Goal: Task Accomplishment & Management: Manage account settings

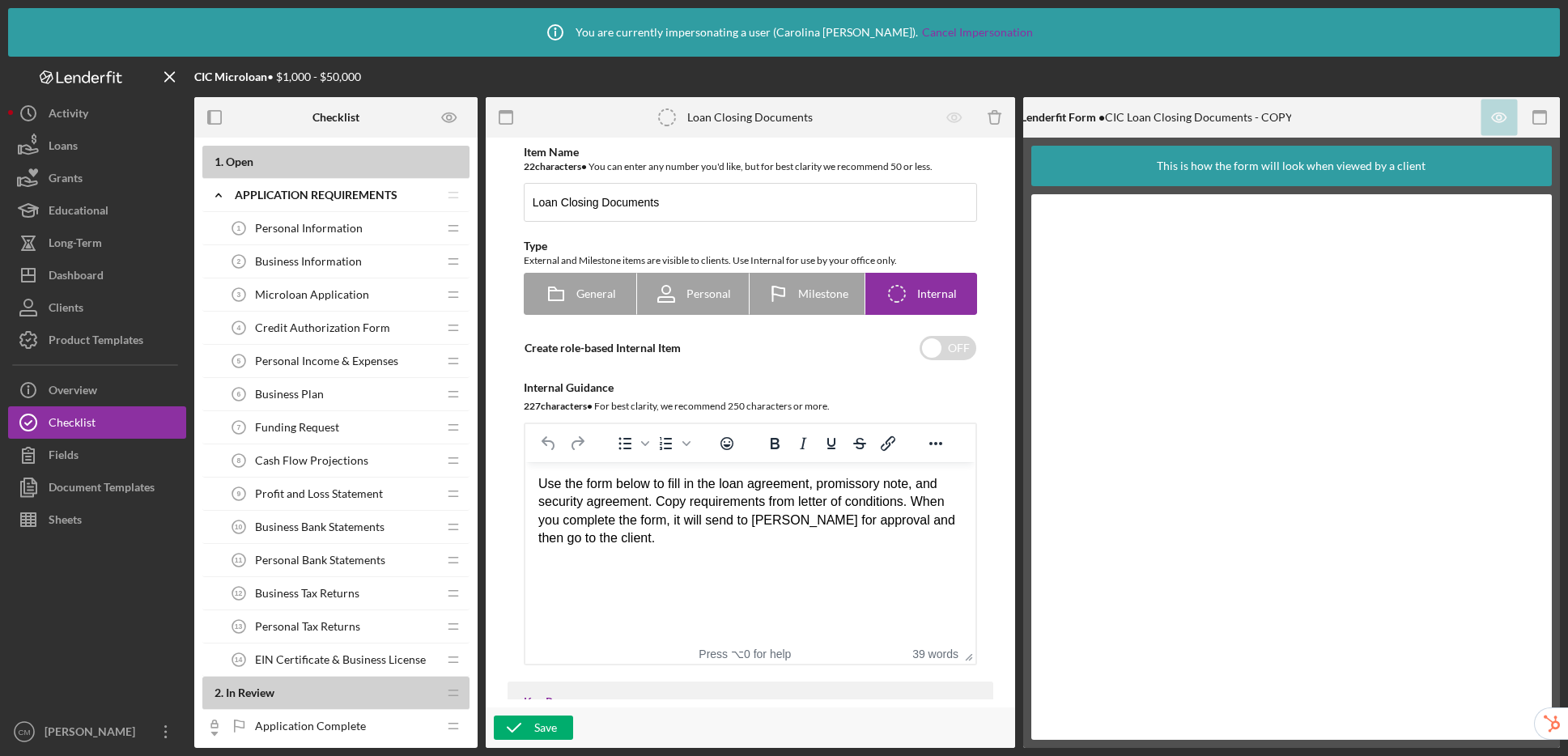
scroll to position [240, 0]
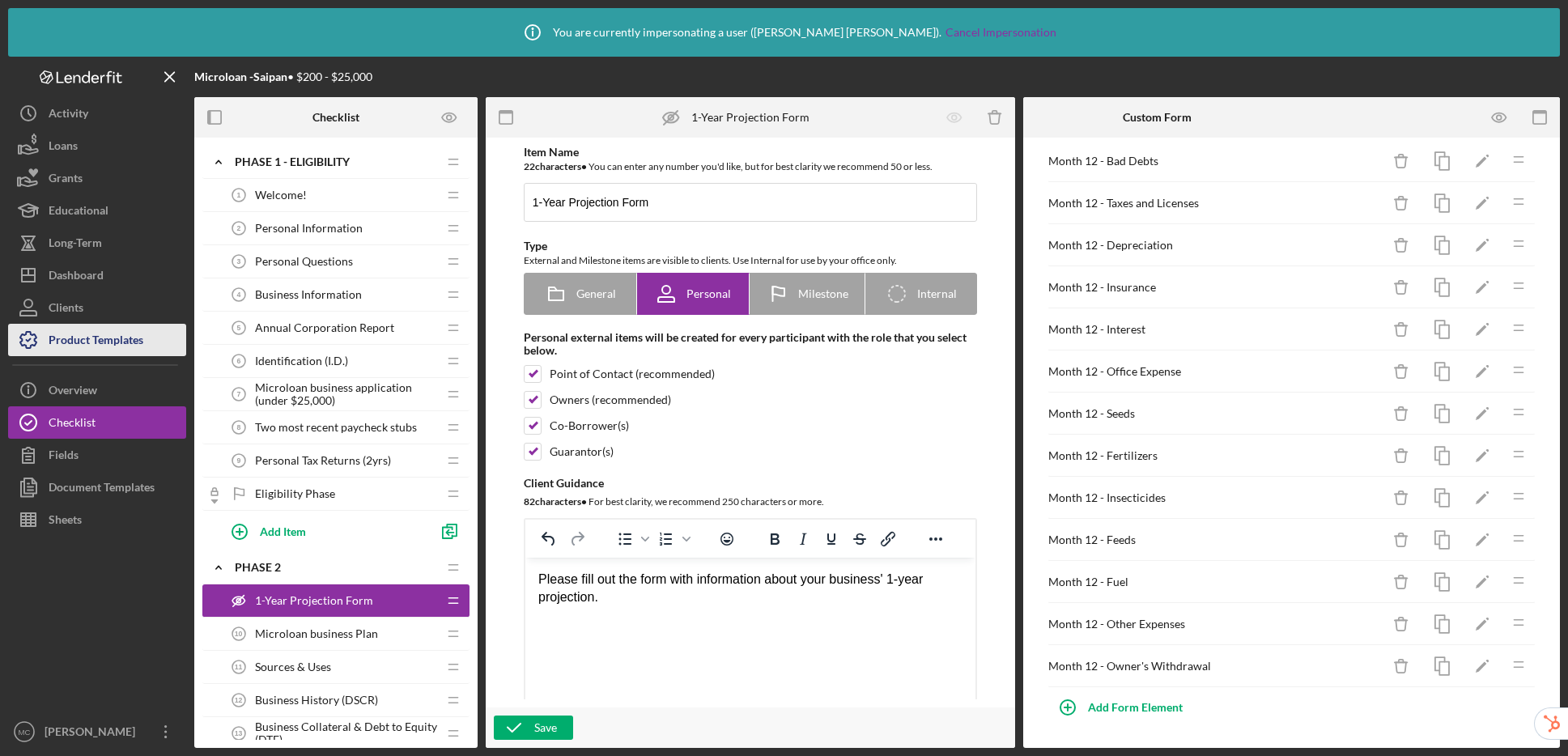
click at [99, 339] on div "Product Templates" at bounding box center [96, 342] width 94 height 36
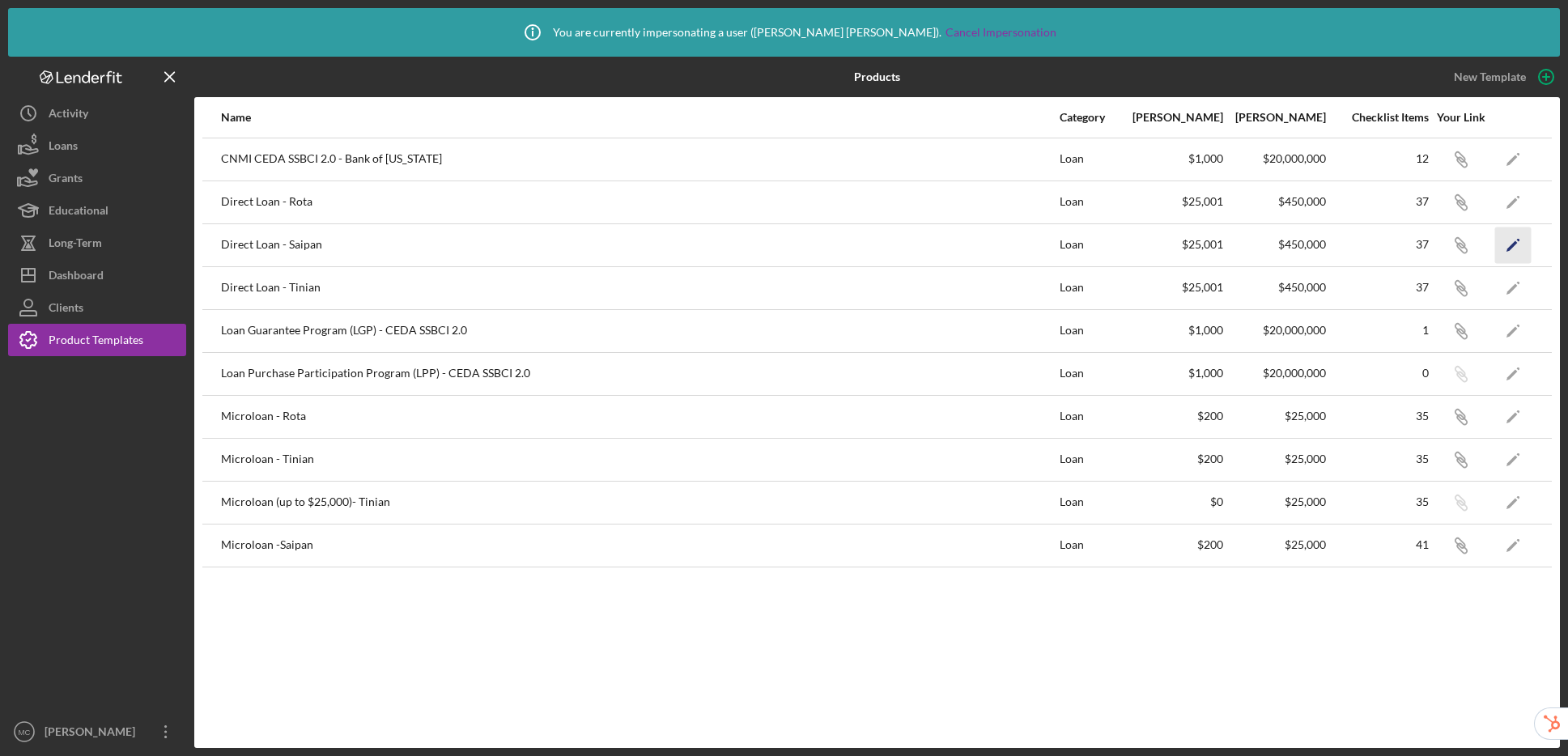
click at [1517, 242] on icon "Icon/Edit" at bounding box center [1513, 245] width 36 height 36
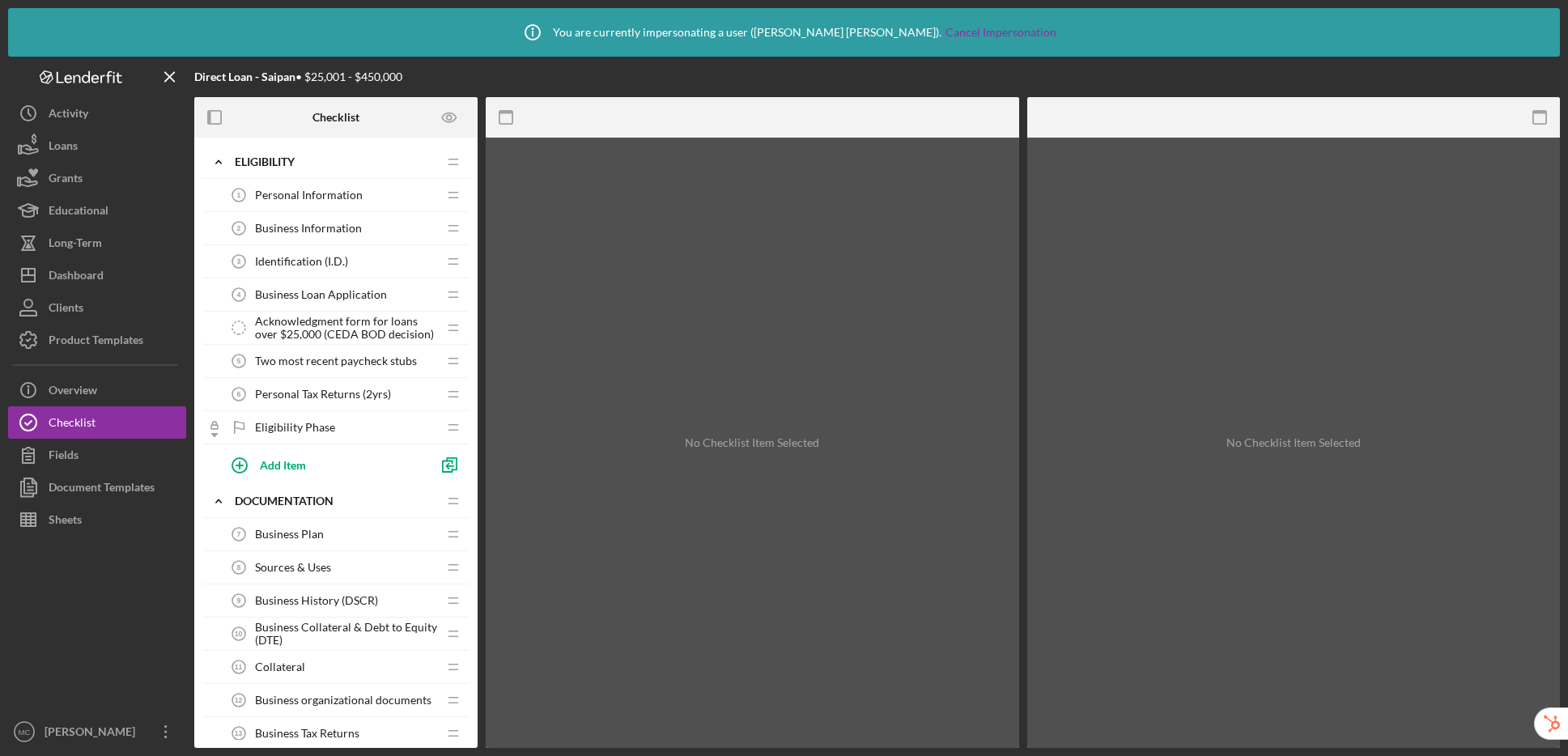
click at [345, 315] on span "Acknowledgment form for loans over $25,000 (CEDA BOD decision)" at bounding box center [346, 327] width 182 height 26
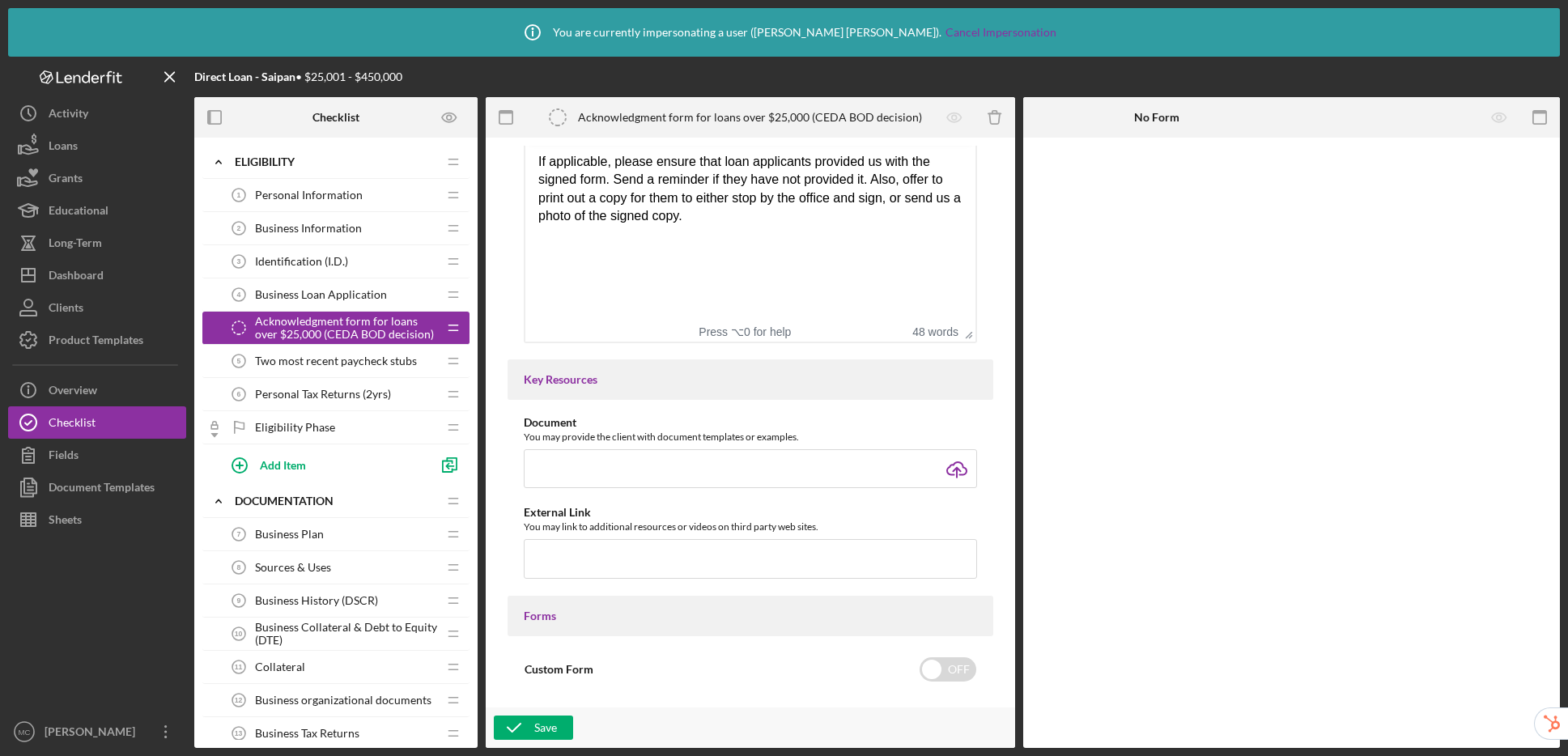
scroll to position [321, 0]
click at [95, 336] on div "Product Templates" at bounding box center [96, 342] width 94 height 36
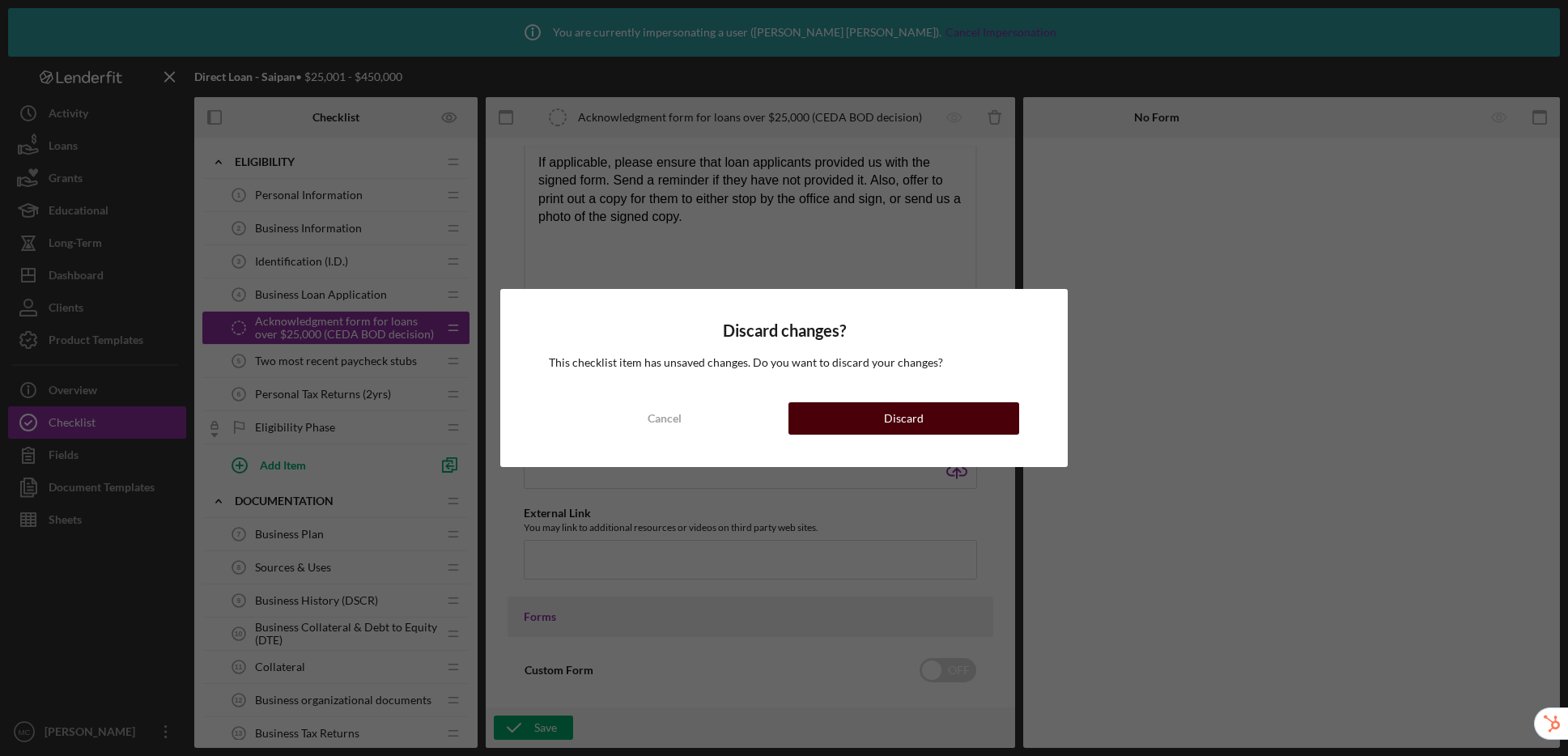
click at [876, 420] on button "Discard" at bounding box center [905, 418] width 232 height 32
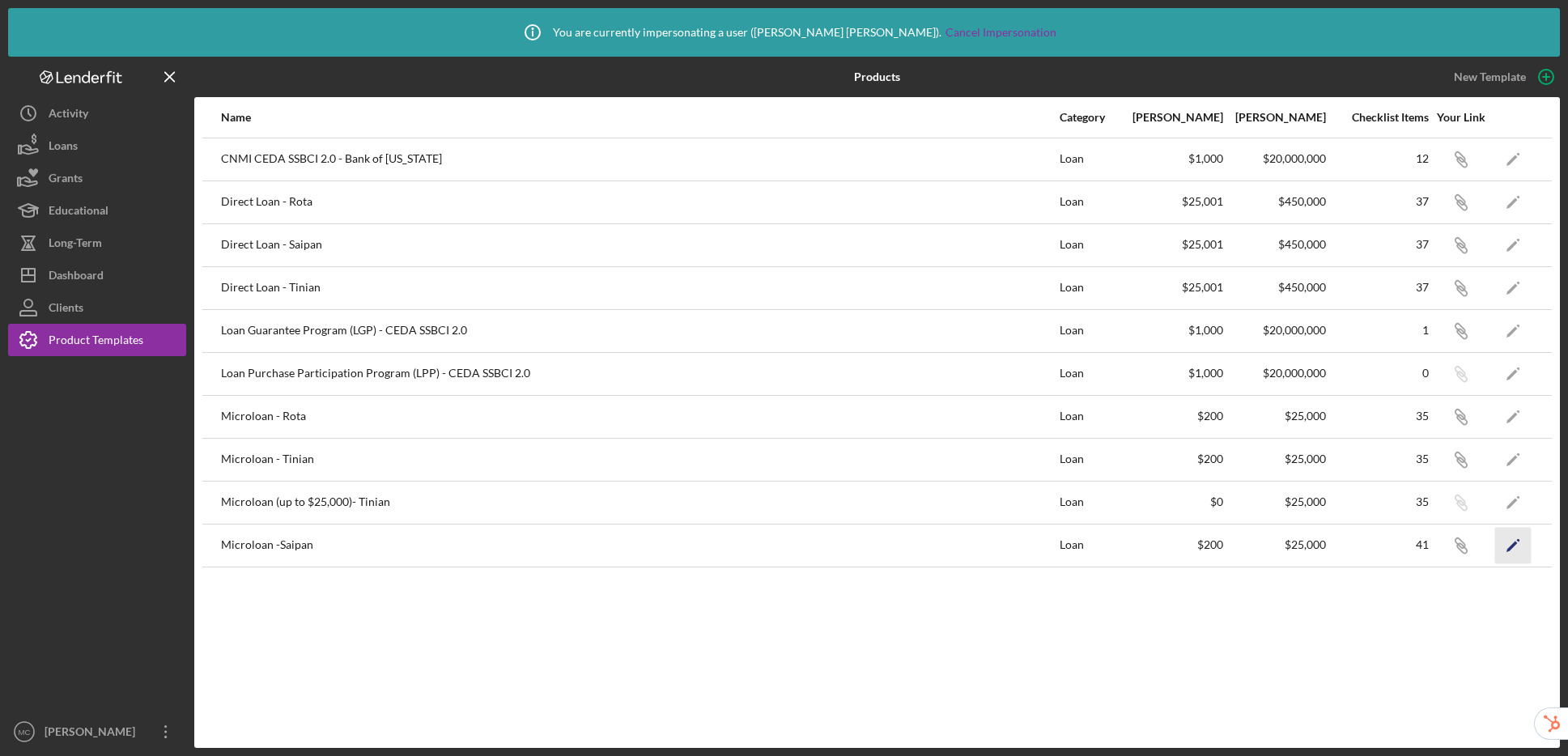
click at [1516, 551] on icon "Icon/Edit" at bounding box center [1513, 545] width 36 height 36
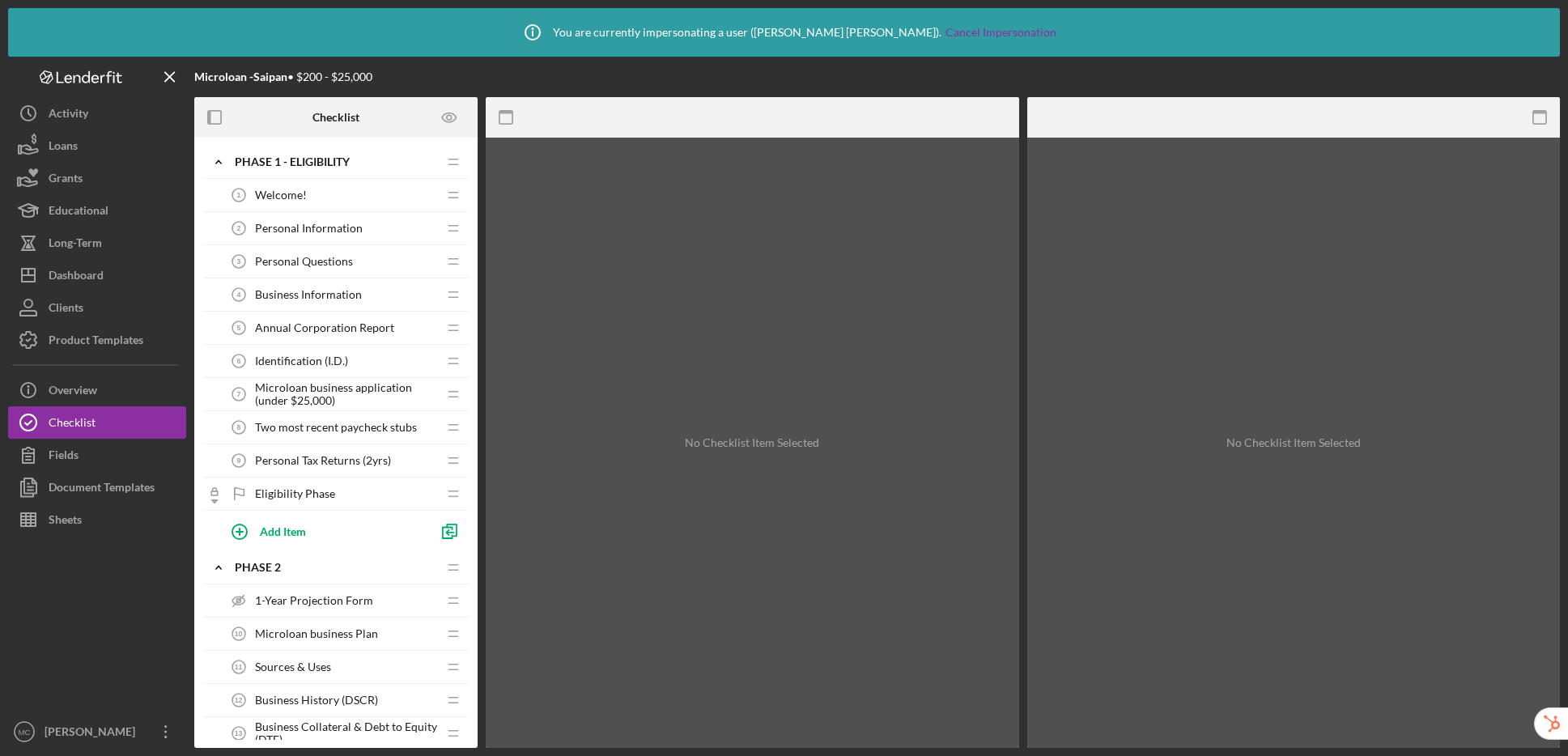
click at [350, 385] on span "Microloan business application (under $25,000)" at bounding box center [346, 393] width 182 height 26
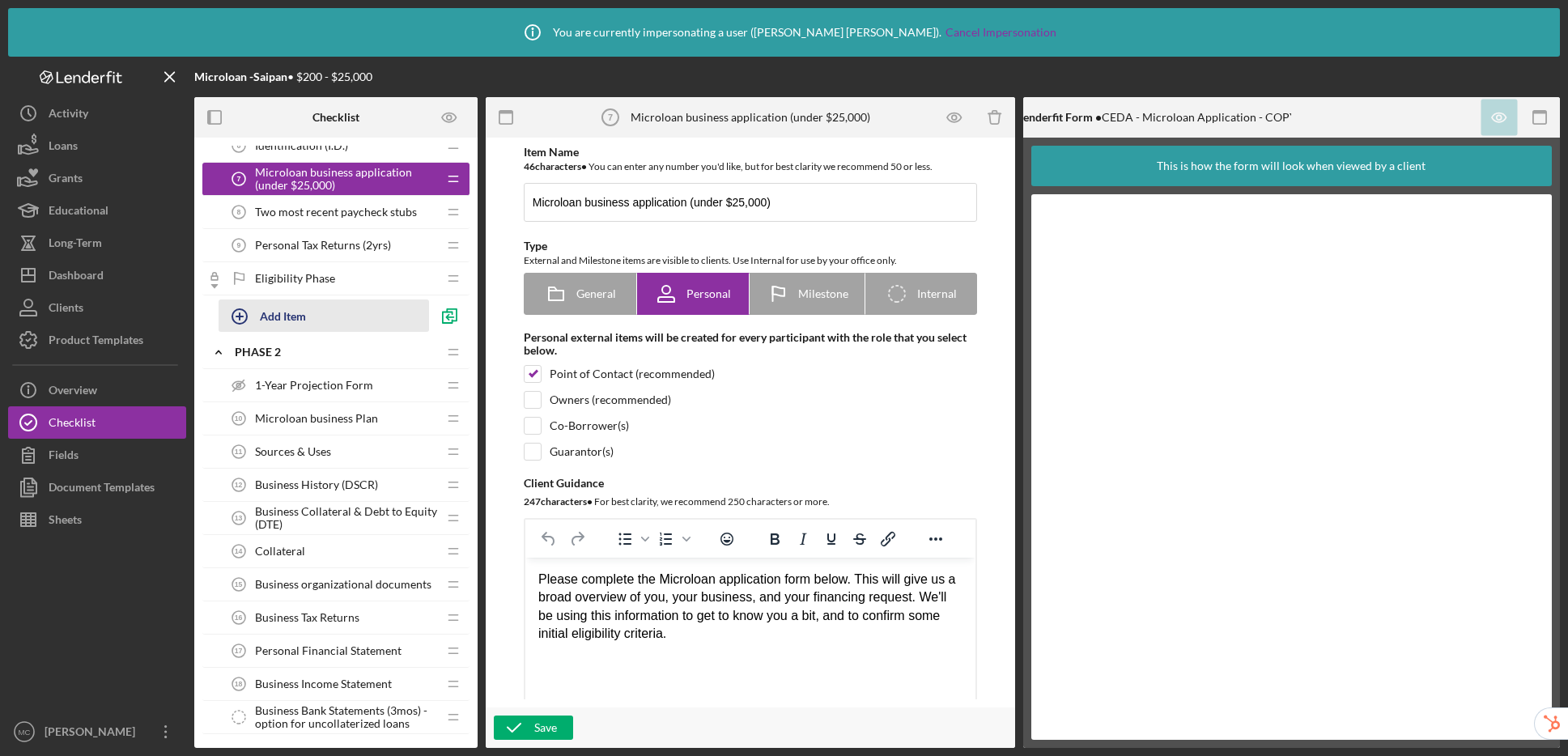
scroll to position [200, 0]
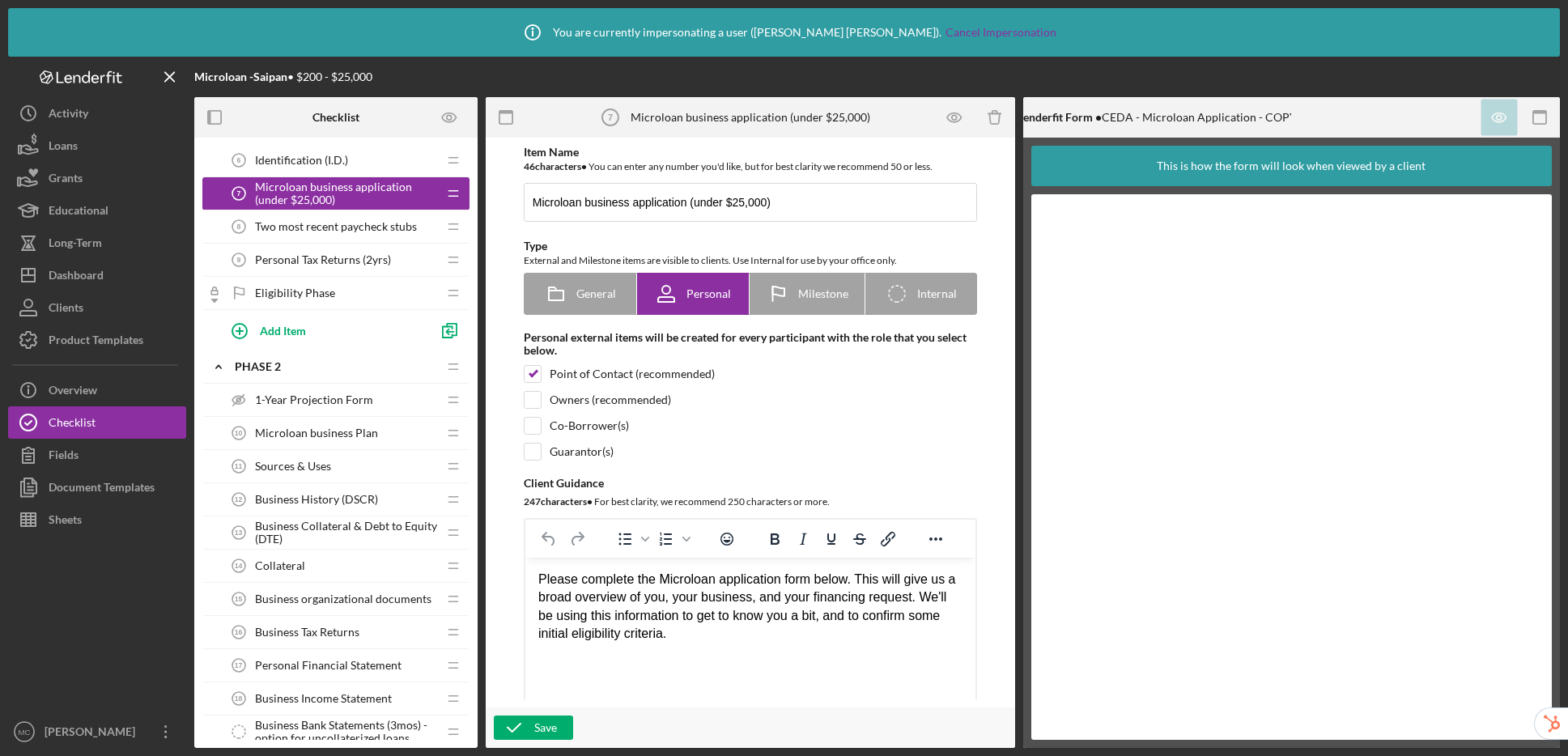
click at [309, 399] on span "1-Year Projection Form" at bounding box center [314, 400] width 118 height 13
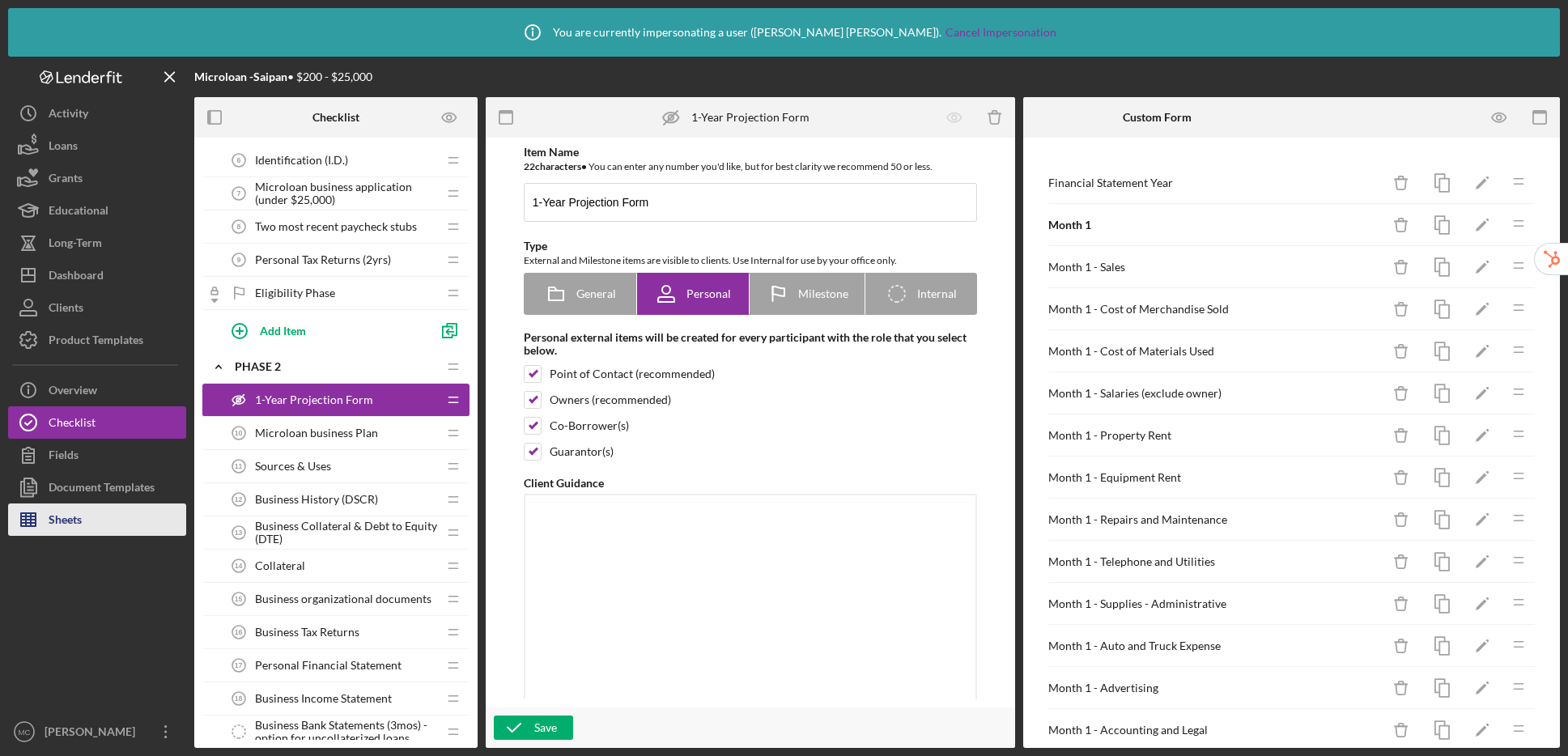
click at [77, 511] on div "Sheets" at bounding box center [65, 522] width 33 height 36
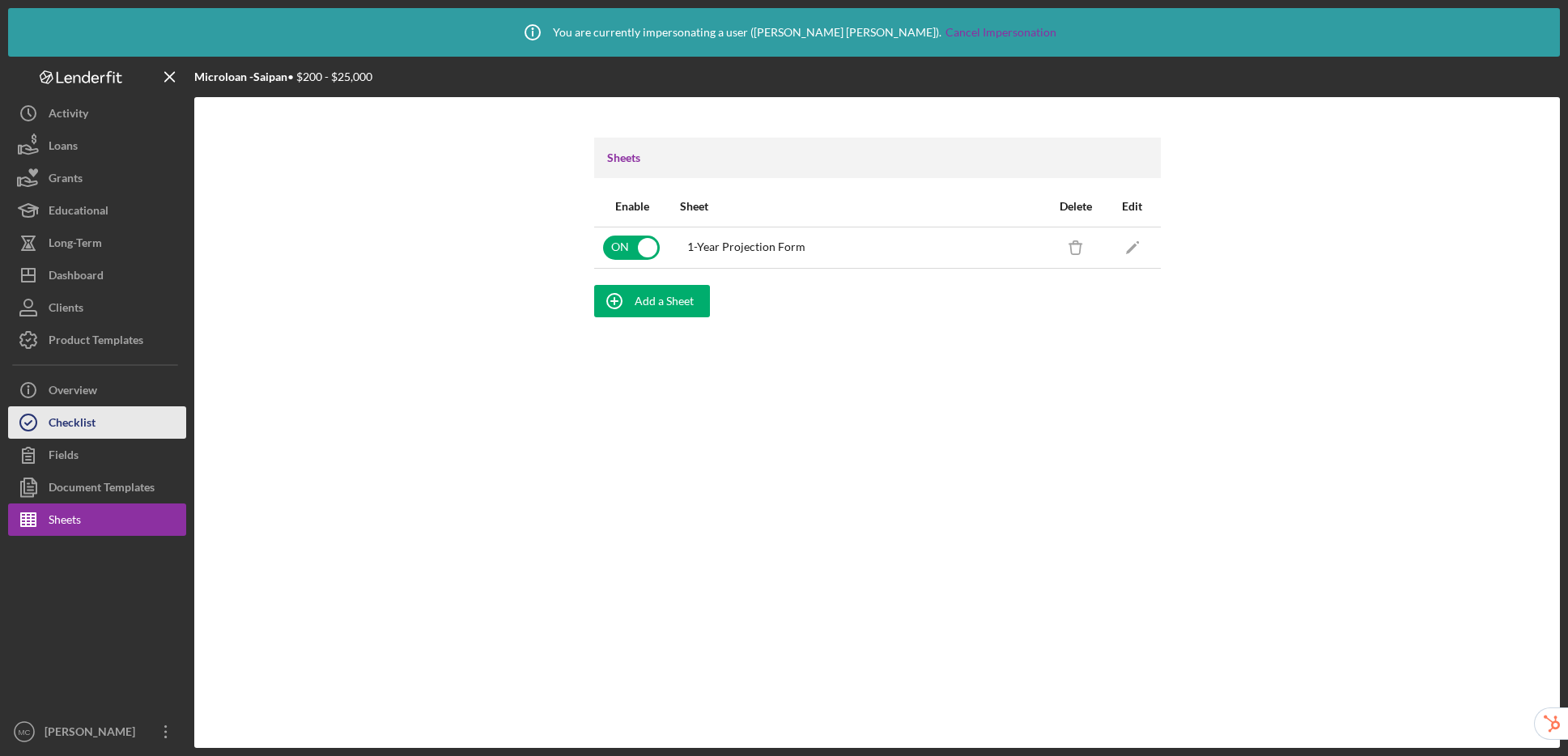
click at [73, 421] on div "Checklist" at bounding box center [72, 425] width 47 height 36
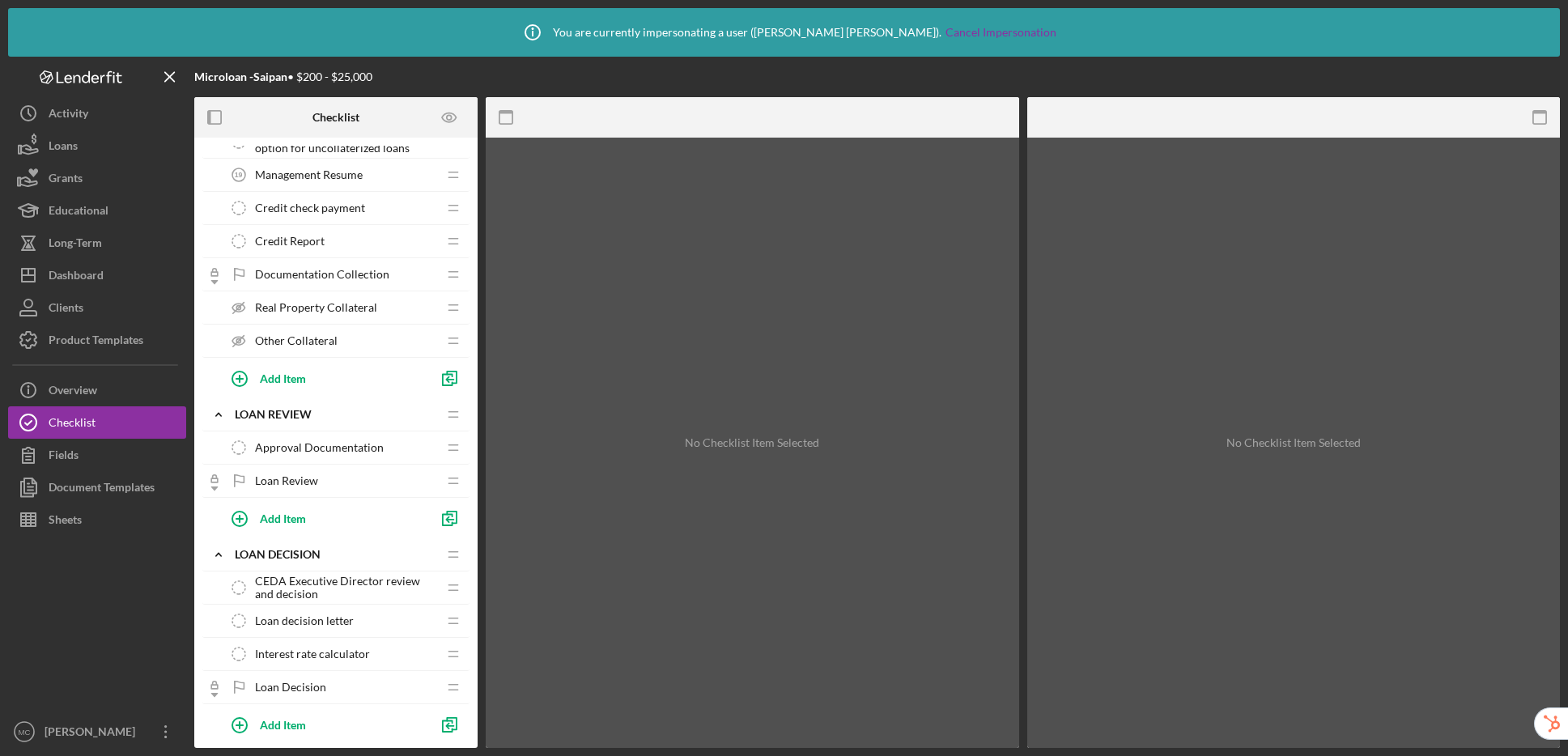
scroll to position [810, 0]
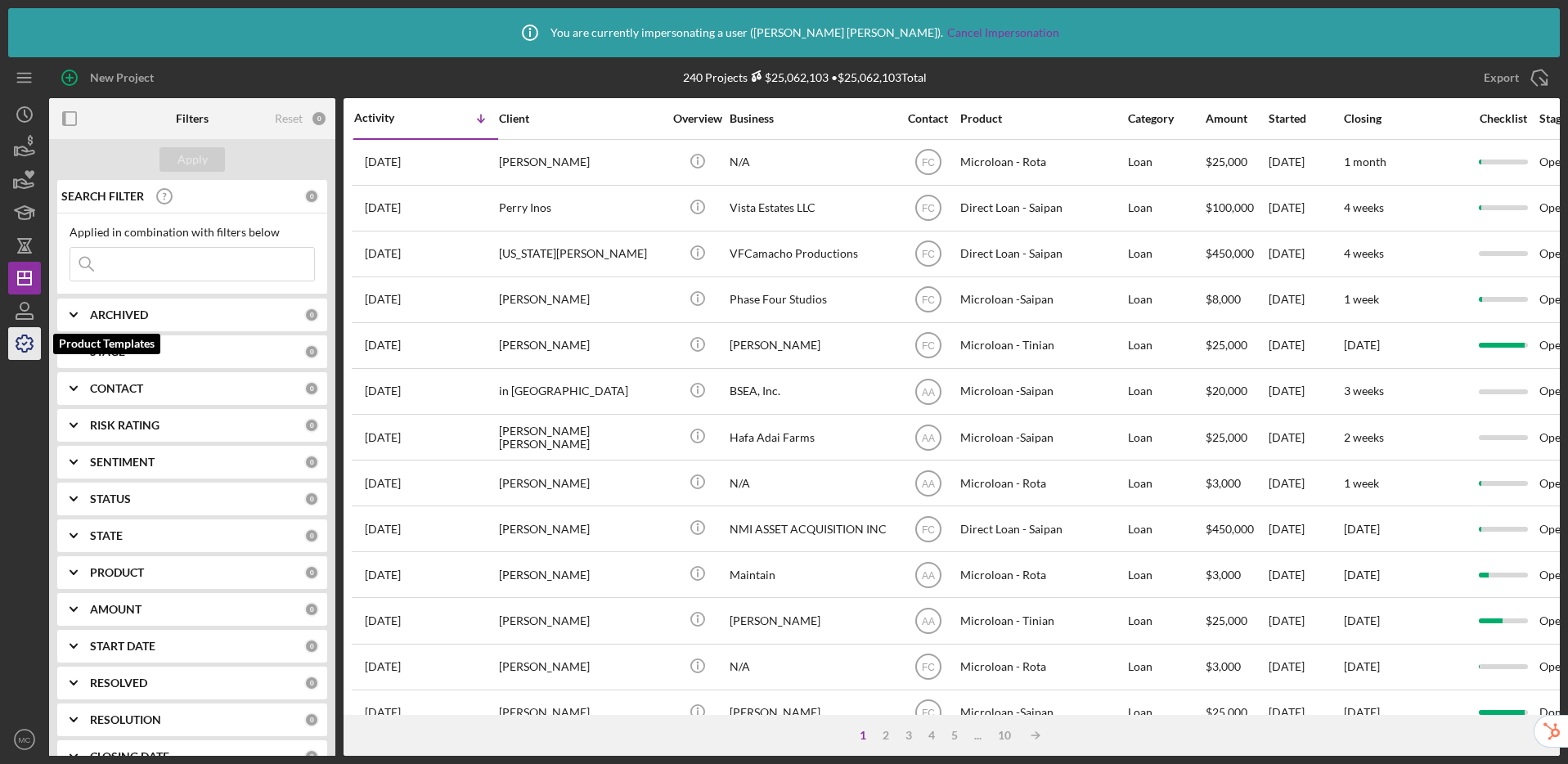
click at [15, 341] on icon "button" at bounding box center [24, 343] width 41 height 41
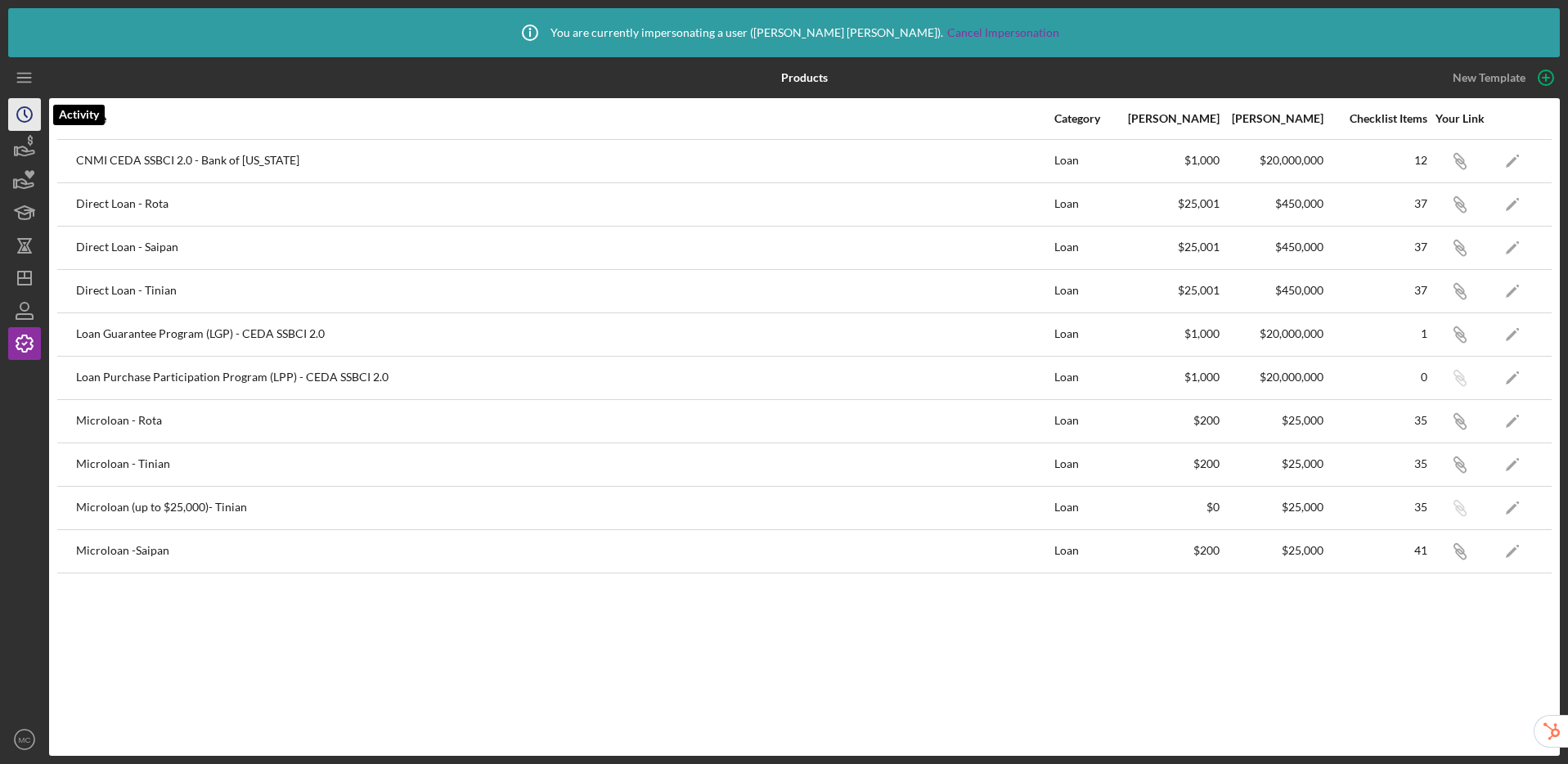
click at [22, 113] on icon "Icon/History" at bounding box center [24, 114] width 41 height 41
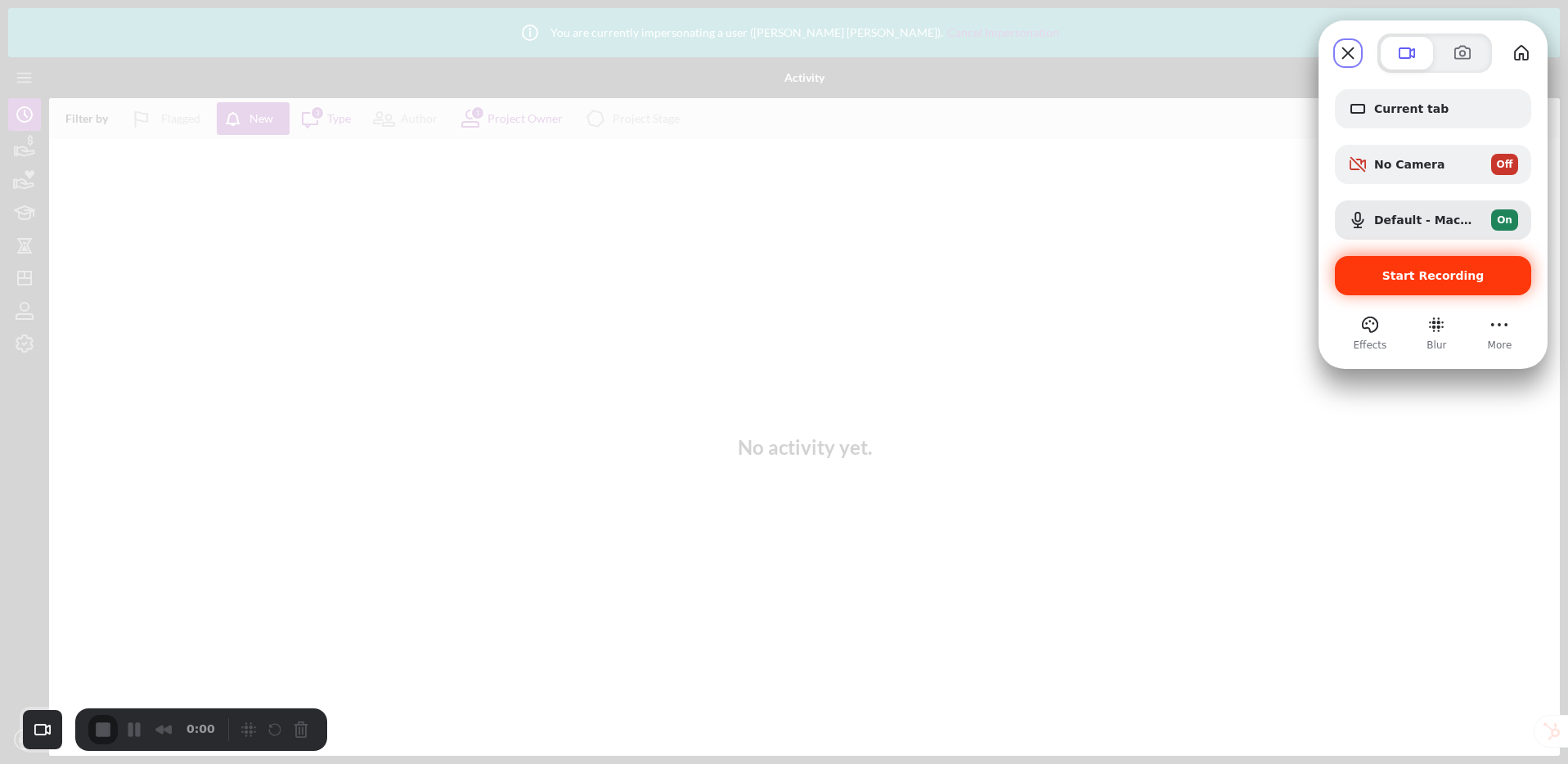
click at [1428, 275] on span "Start Recording" at bounding box center [1433, 276] width 102 height 13
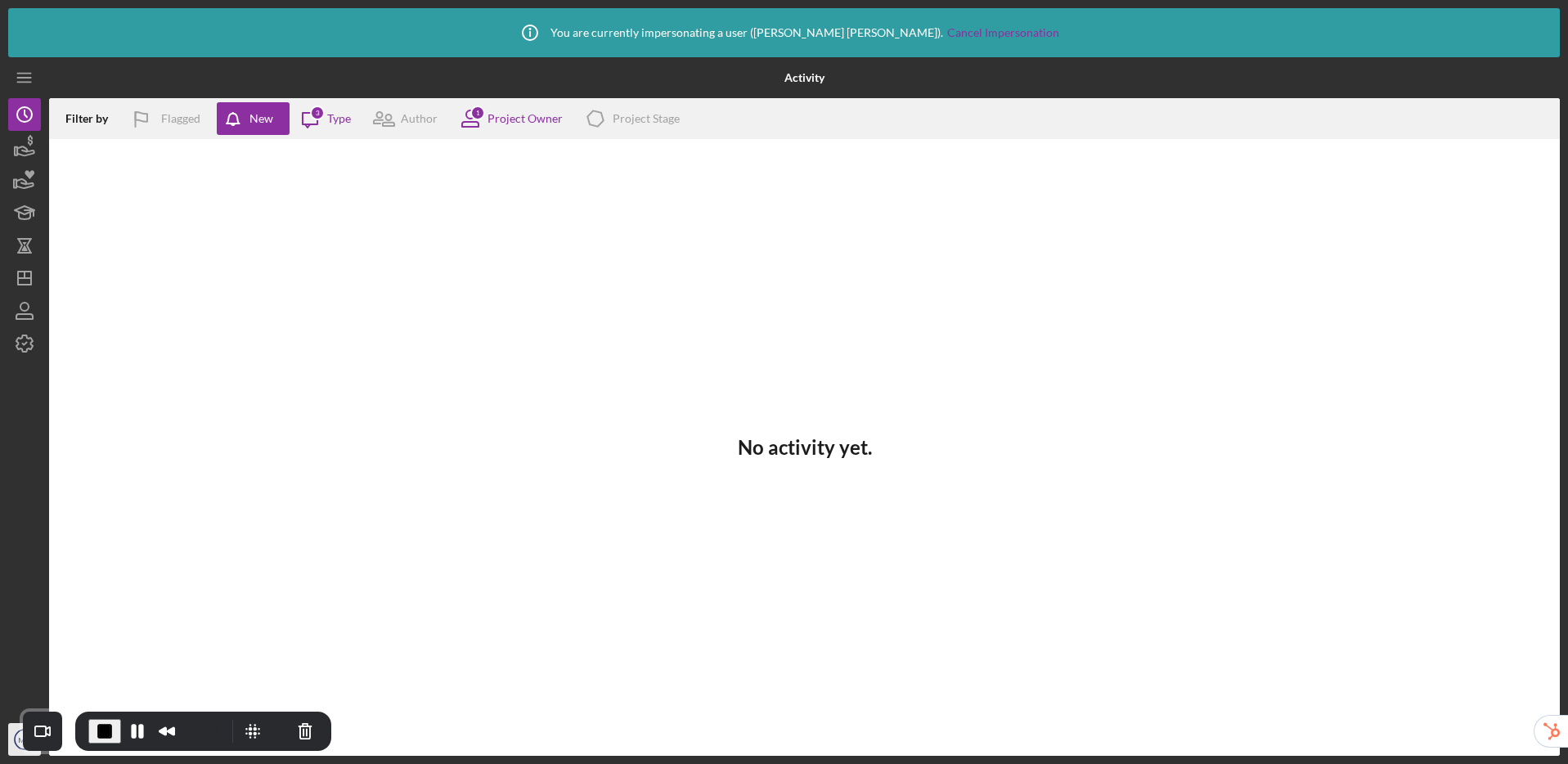
click at [16, 746] on icon "MC" at bounding box center [24, 739] width 33 height 41
click at [29, 75] on icon "Icon/Menu" at bounding box center [25, 78] width 37 height 37
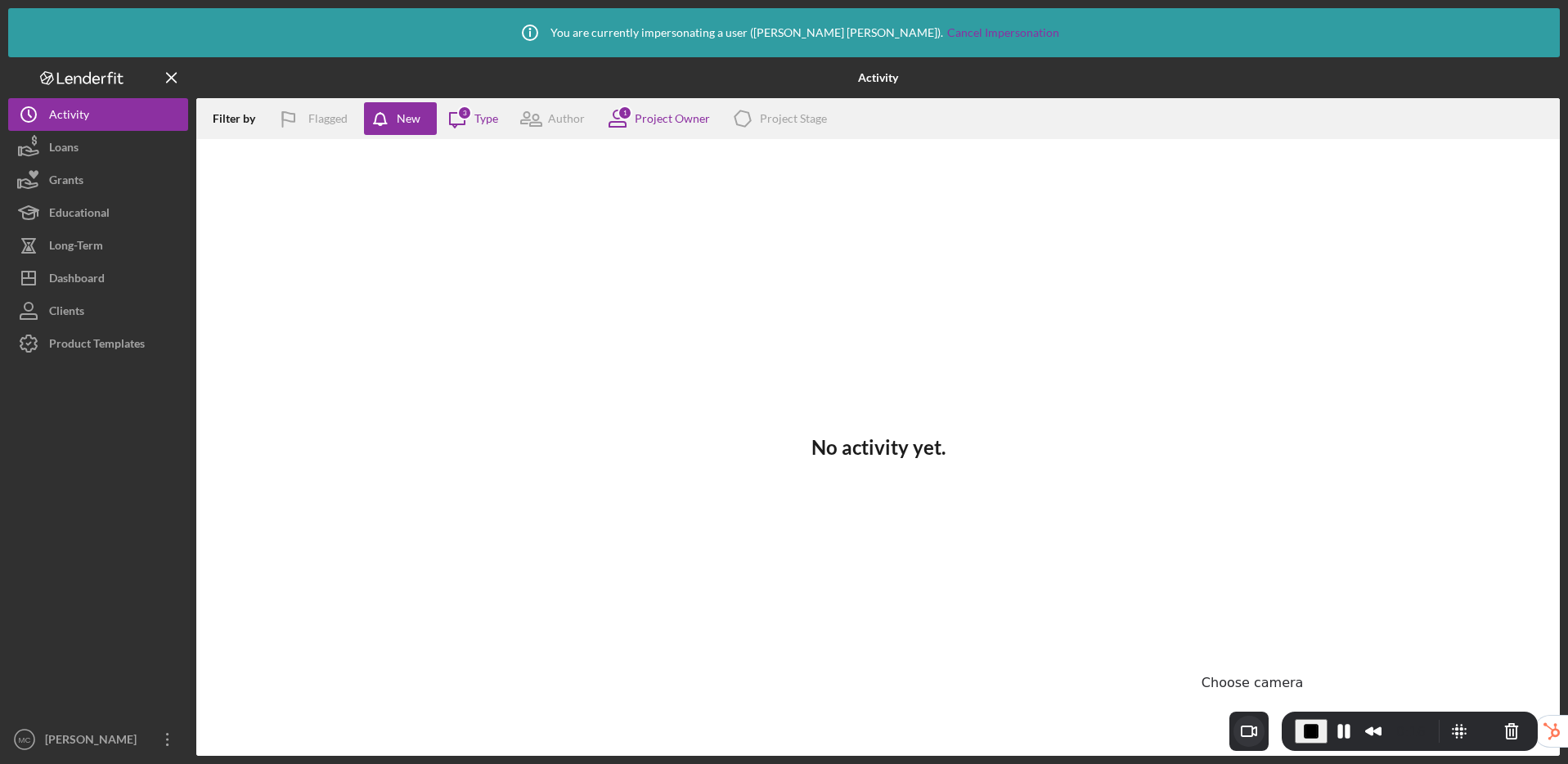
drag, startPoint x: 31, startPoint y: 715, endPoint x: 1237, endPoint y: 720, distance: 1206.0
click at [1237, 720] on div "Recorder camera selector" at bounding box center [1248, 731] width 31 height 31
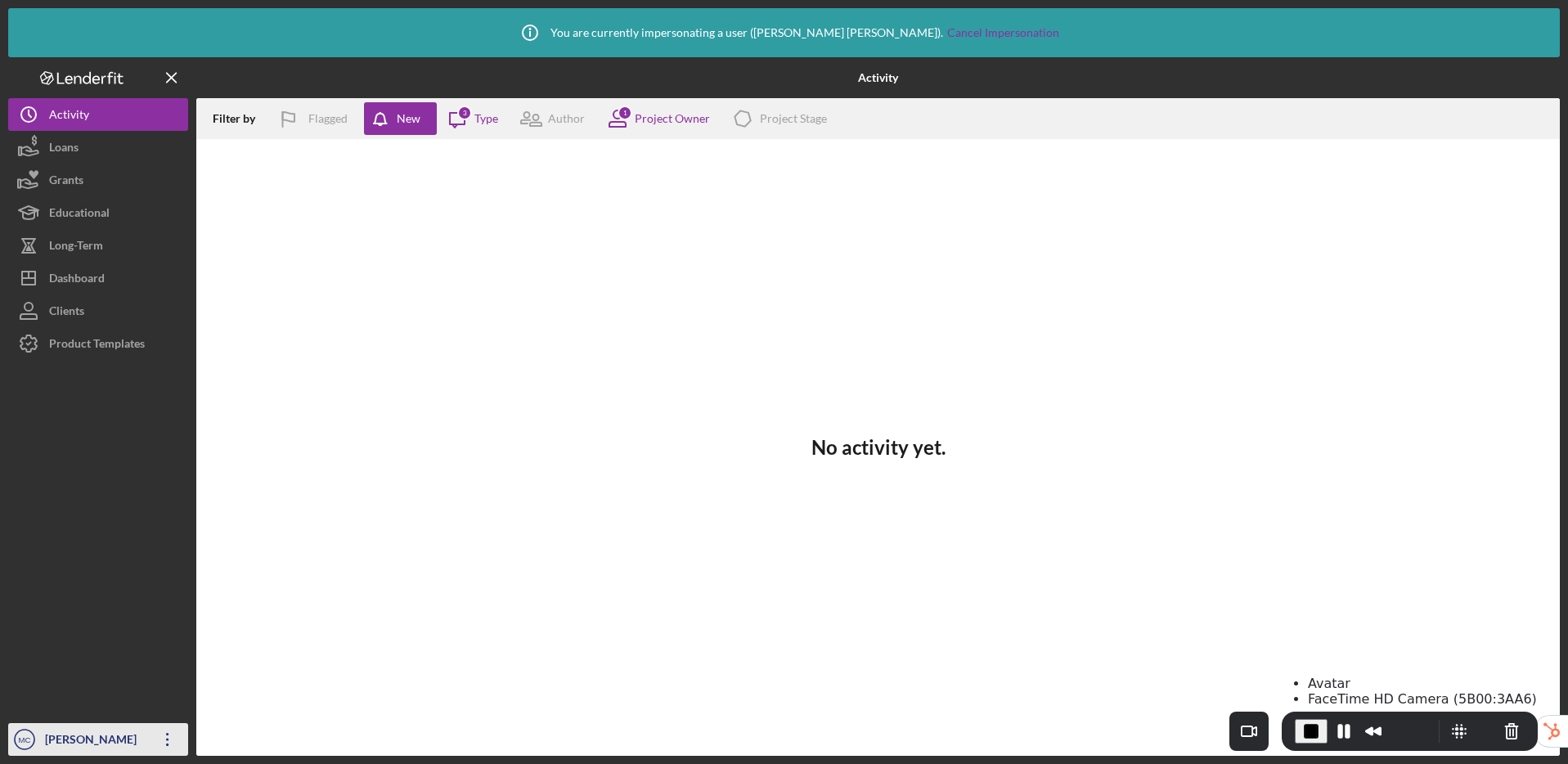
click at [64, 739] on div "[PERSON_NAME]" at bounding box center [94, 741] width 106 height 37
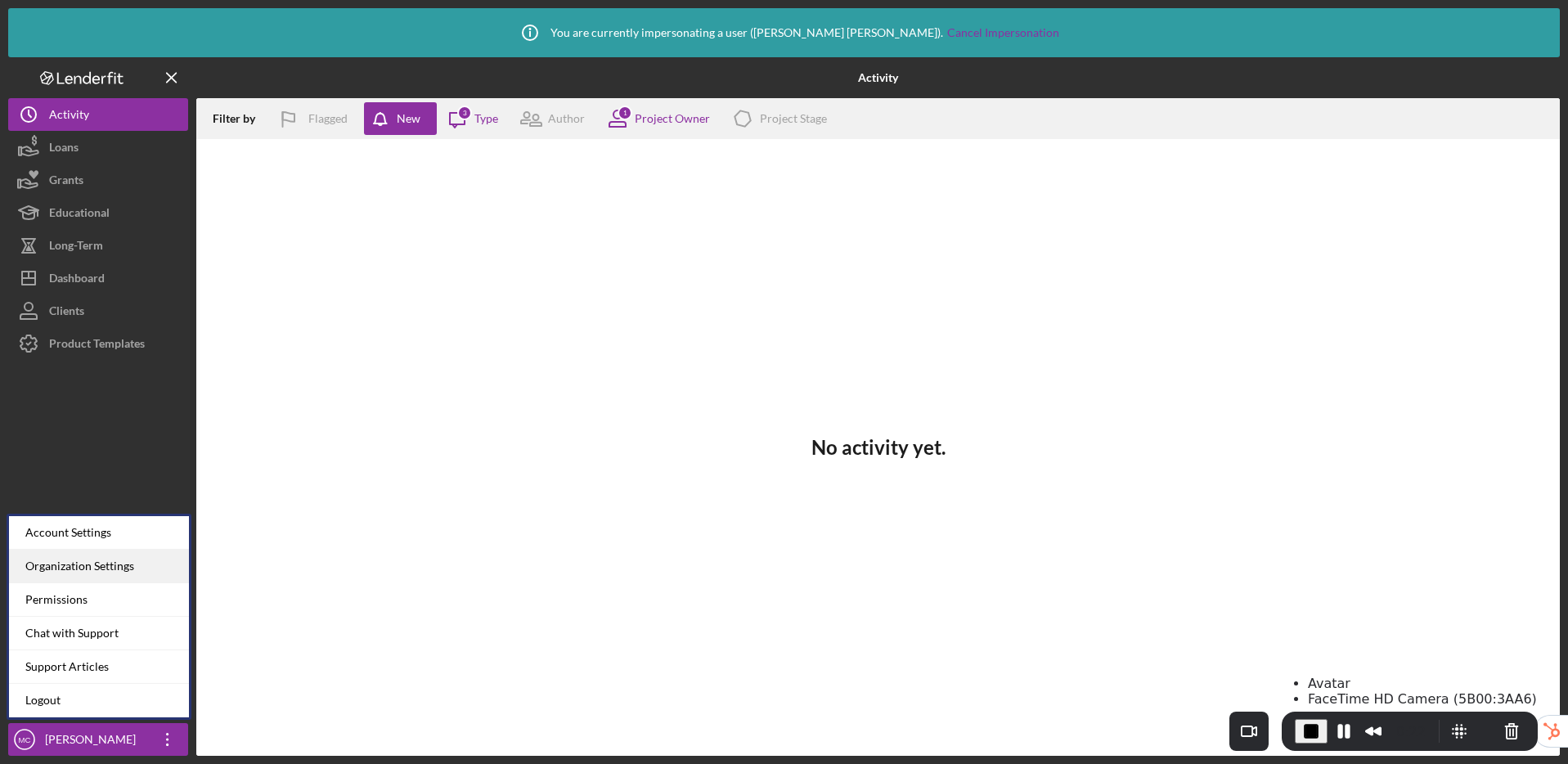
click at [65, 557] on div "Organization Settings" at bounding box center [99, 567] width 180 height 33
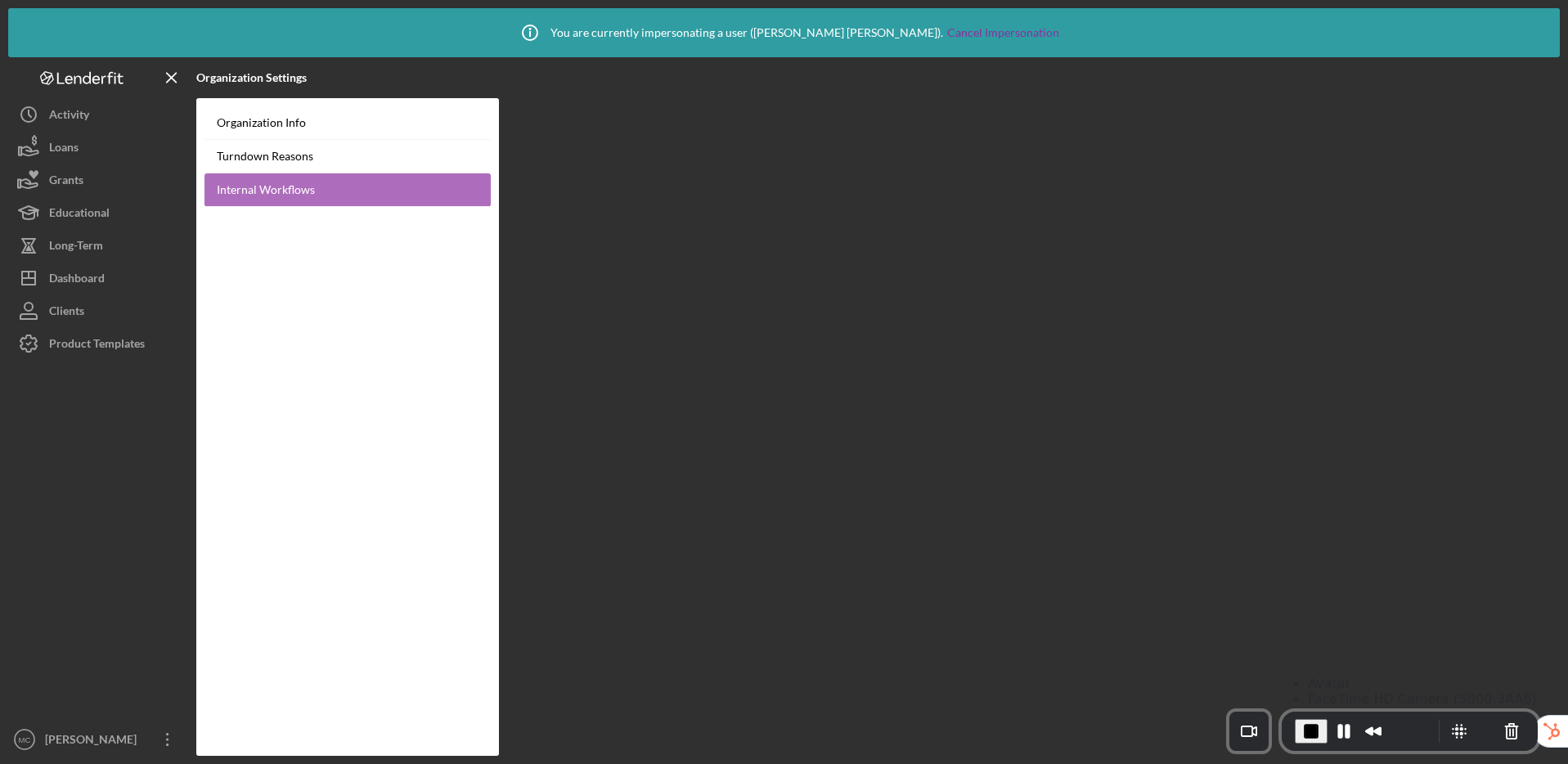
click at [279, 187] on link "Internal Workflows" at bounding box center [347, 190] width 286 height 33
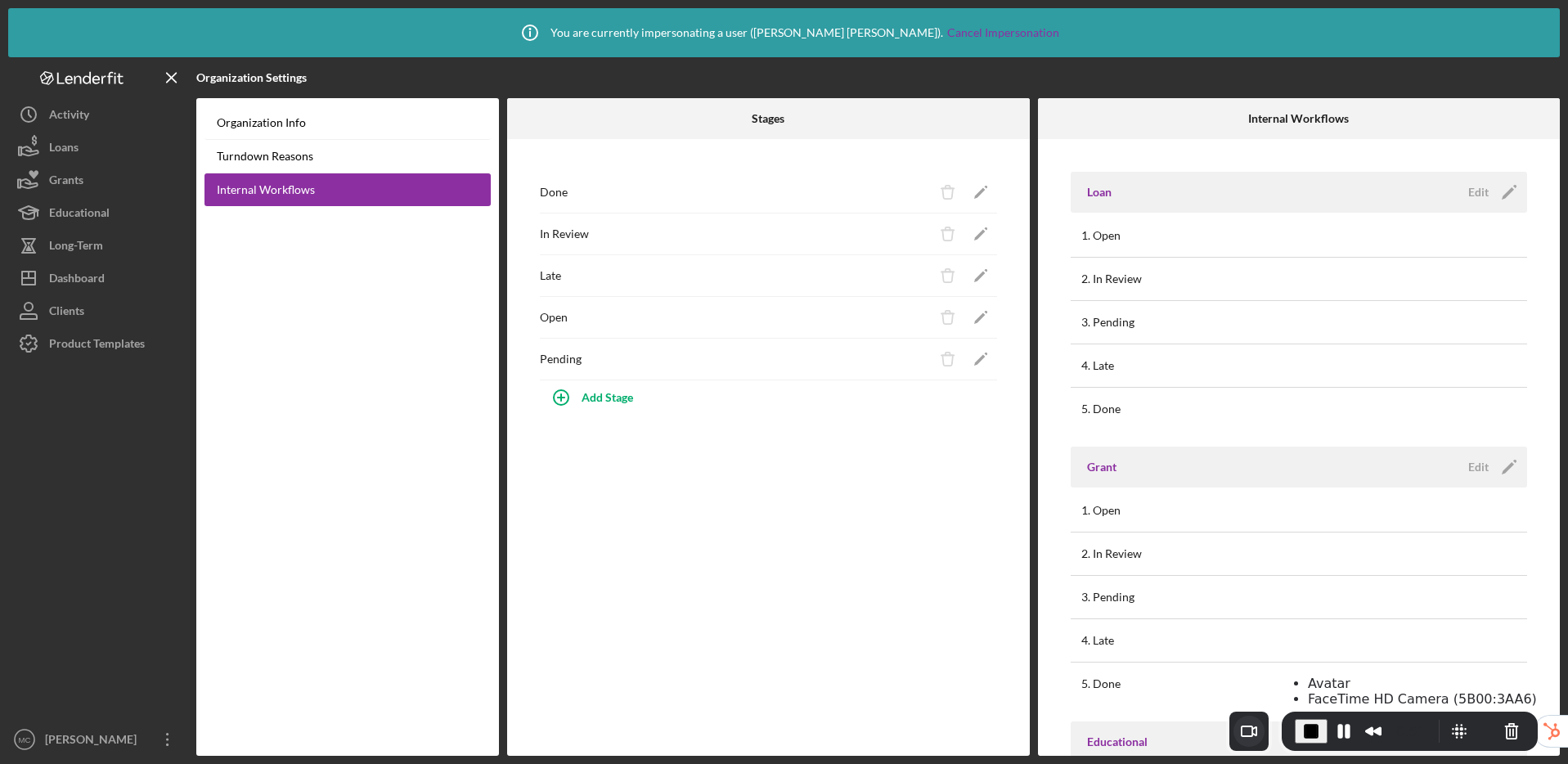
click at [1252, 728] on button "Choose camera" at bounding box center [1248, 731] width 31 height 31
click at [1339, 732] on button "Pause Recording" at bounding box center [1343, 731] width 26 height 26
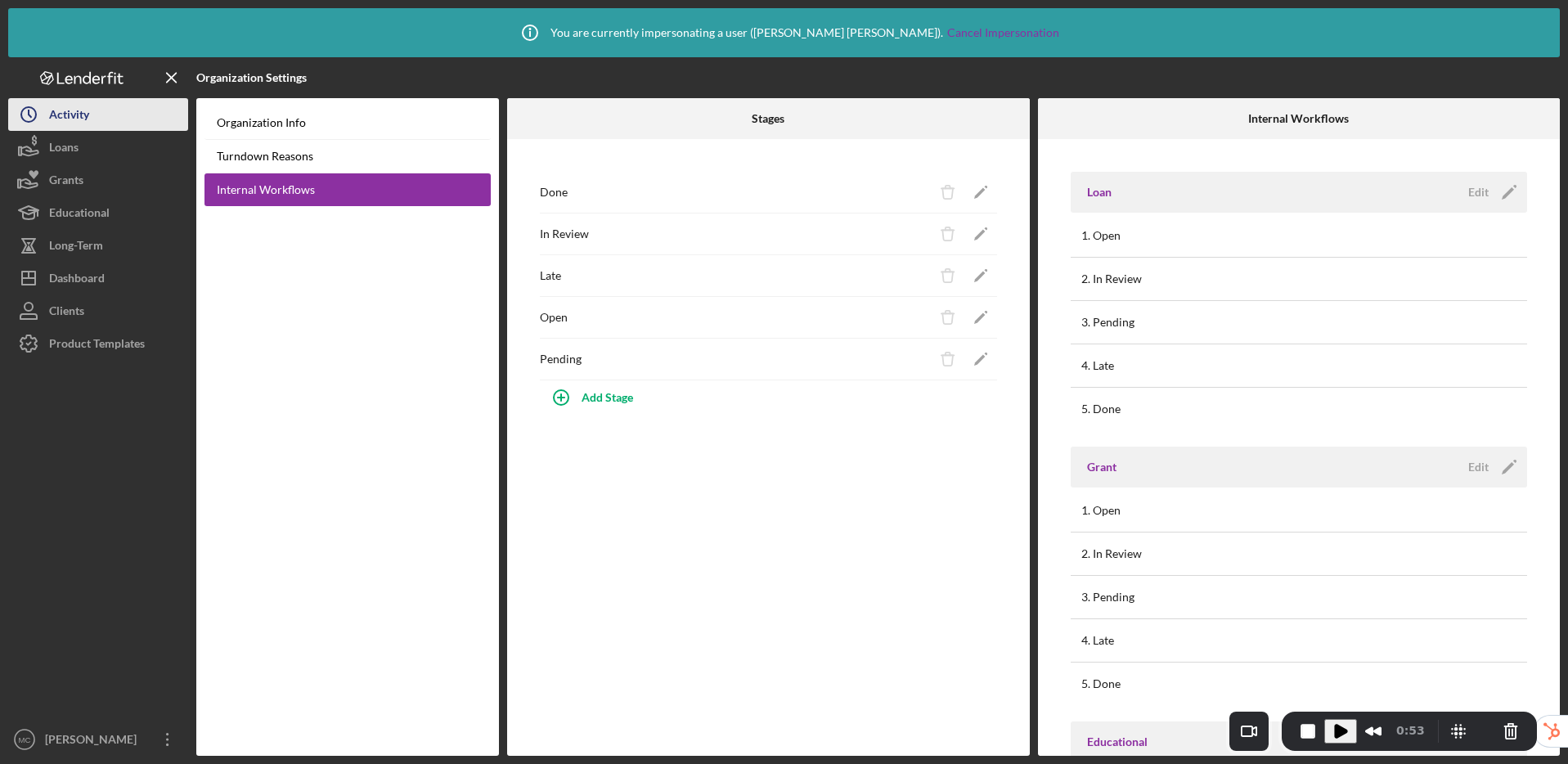
click at [79, 112] on div "Activity" at bounding box center [69, 116] width 40 height 37
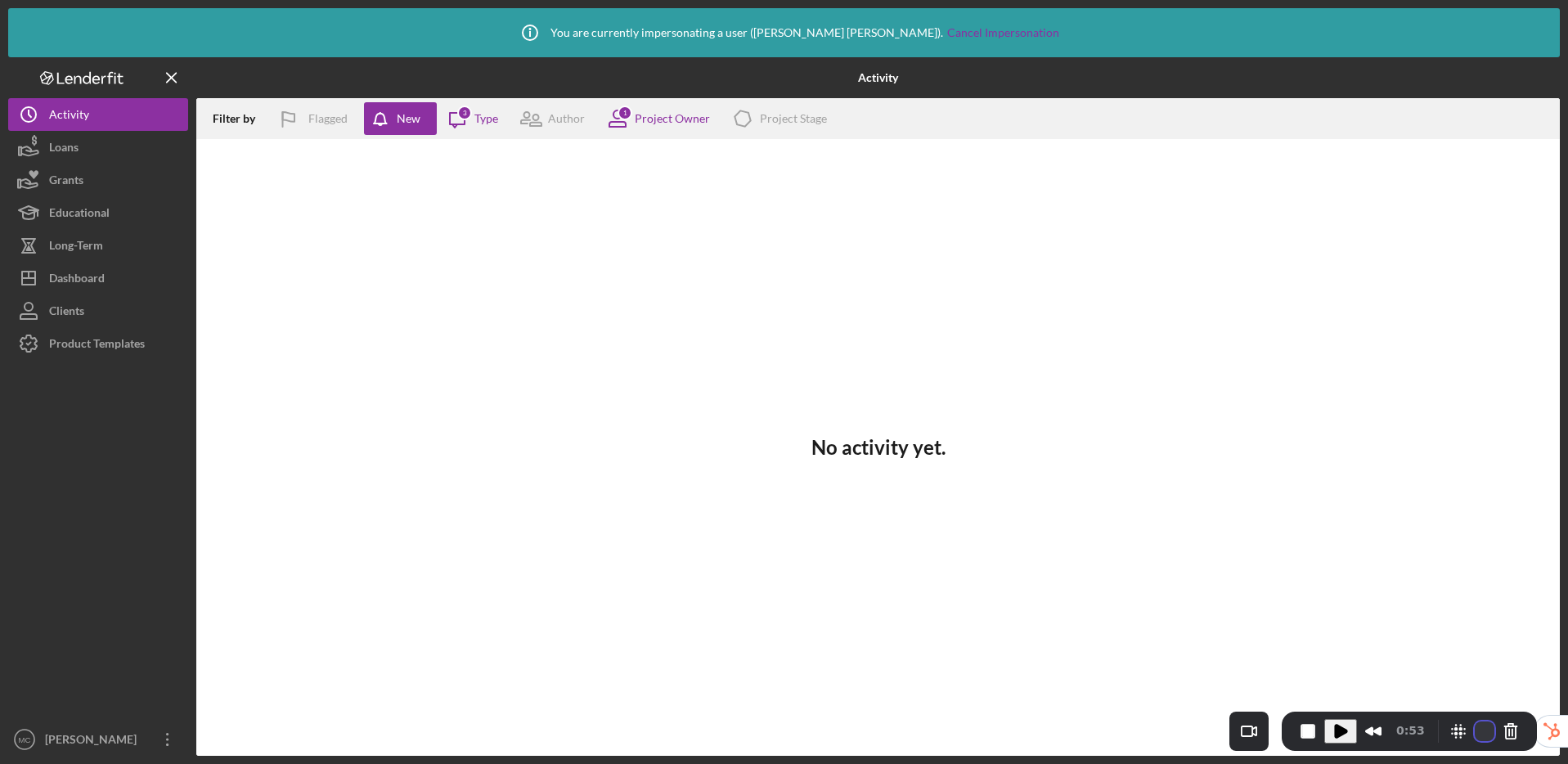
click at [1475, 731] on button "Restart Recording" at bounding box center [1483, 731] width 19 height 19
click at [1477, 733] on button "Restart Recording" at bounding box center [1484, 731] width 19 height 19
click at [68, 738] on div "[PERSON_NAME]" at bounding box center [94, 741] width 106 height 37
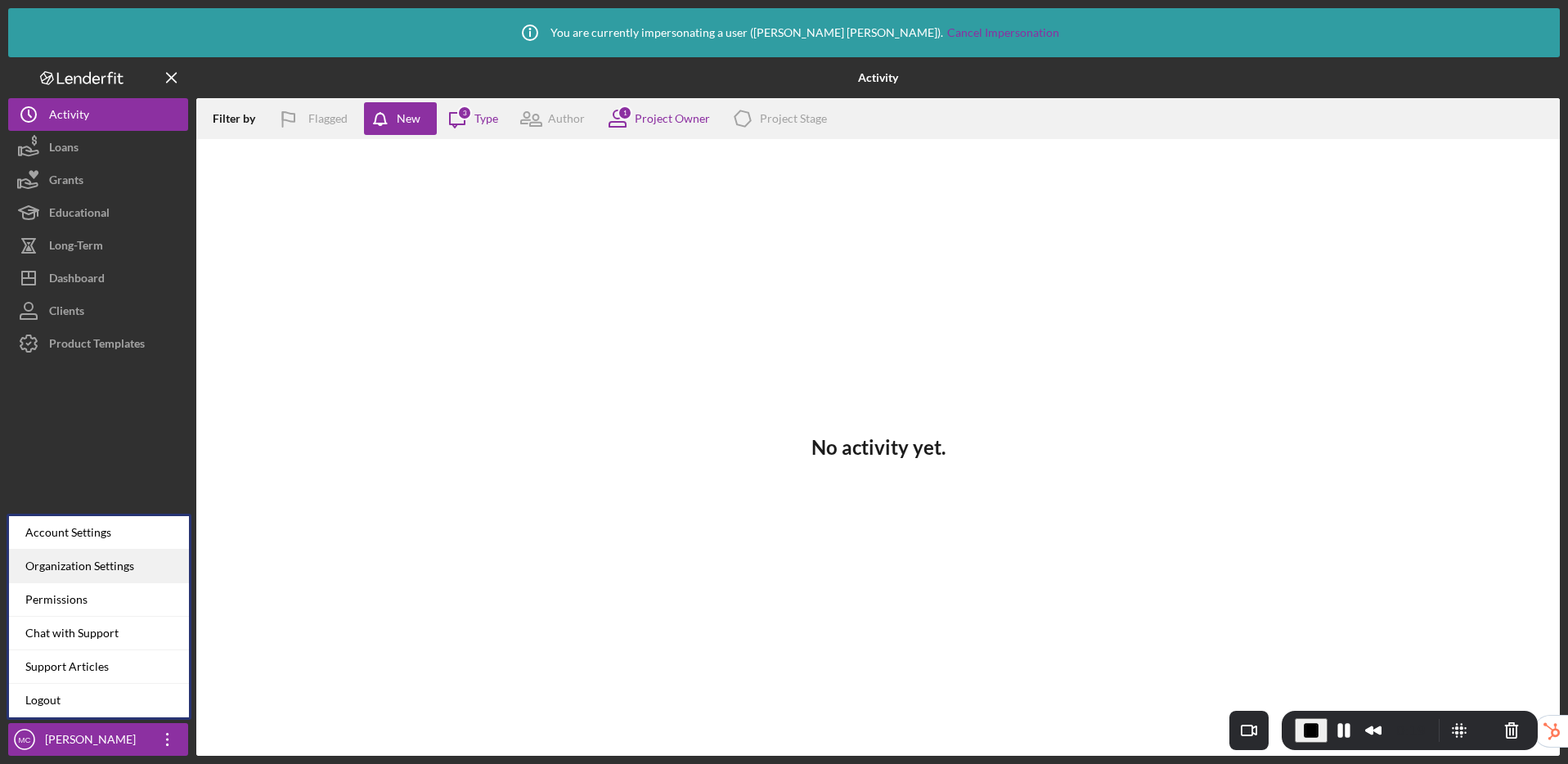
click at [85, 569] on div "Organization Settings" at bounding box center [99, 567] width 180 height 33
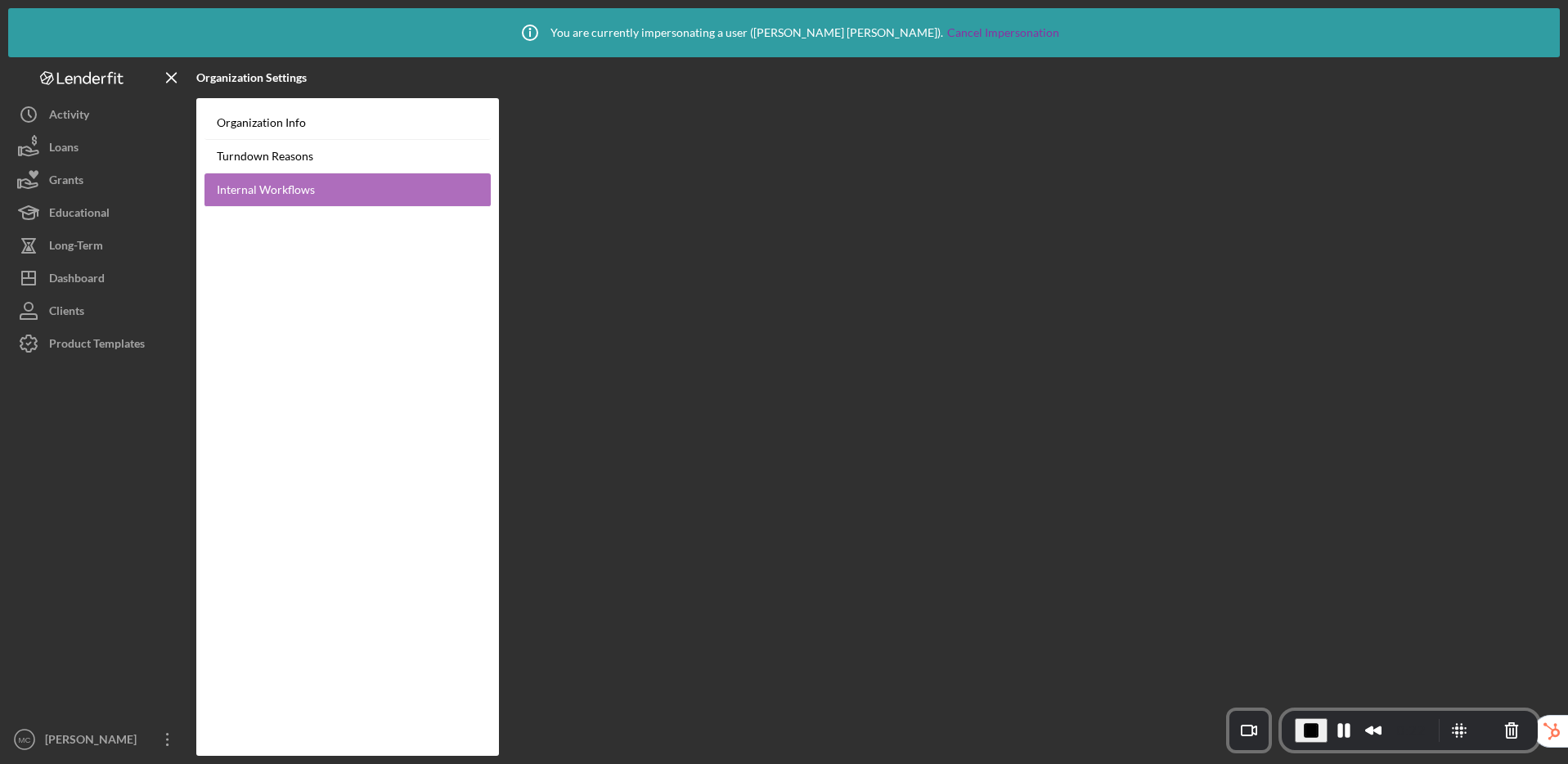
click at [258, 197] on link "Internal Workflows" at bounding box center [347, 190] width 286 height 33
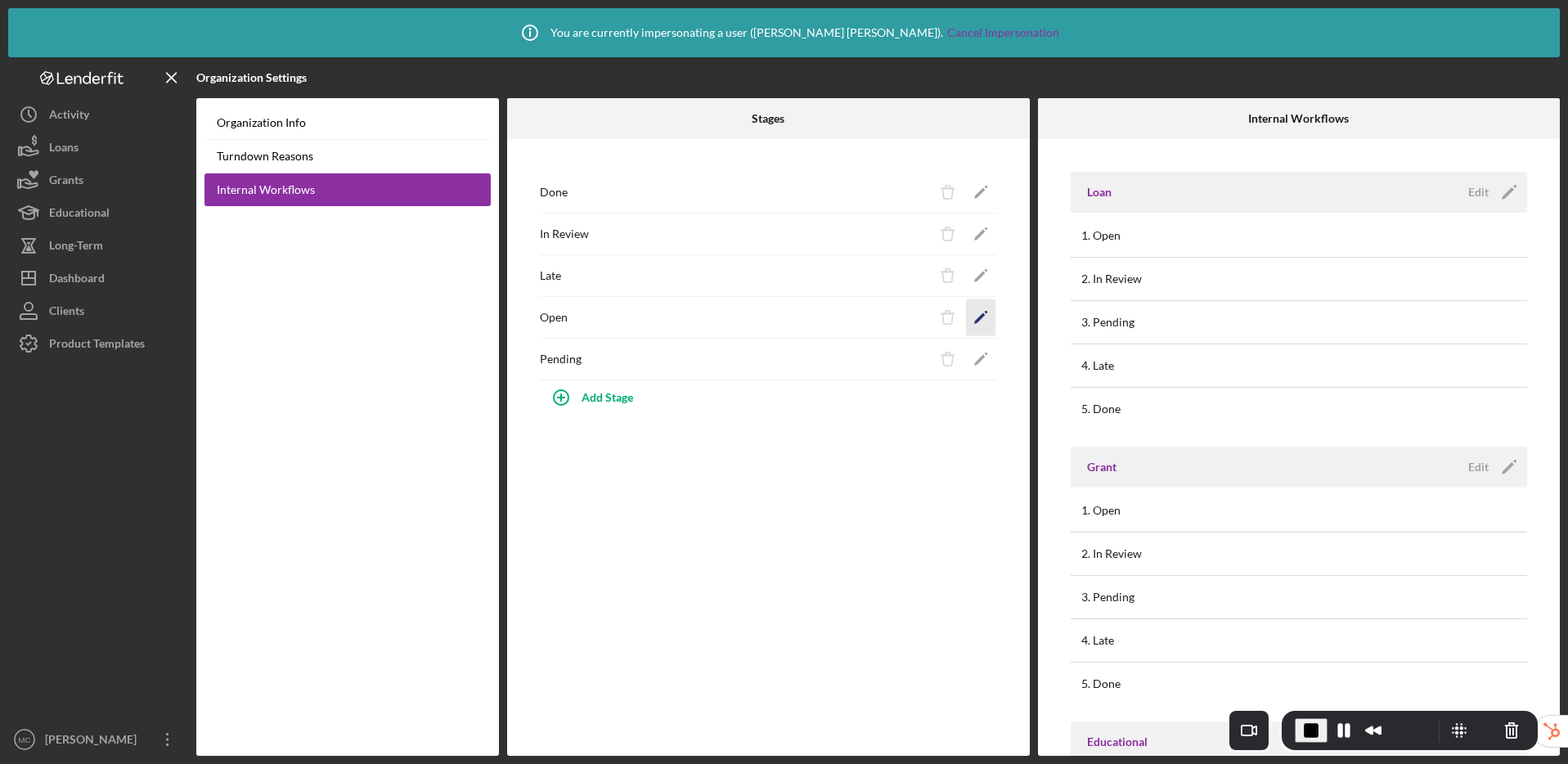
click at [977, 318] on polygon "button" at bounding box center [979, 319] width 12 height 12
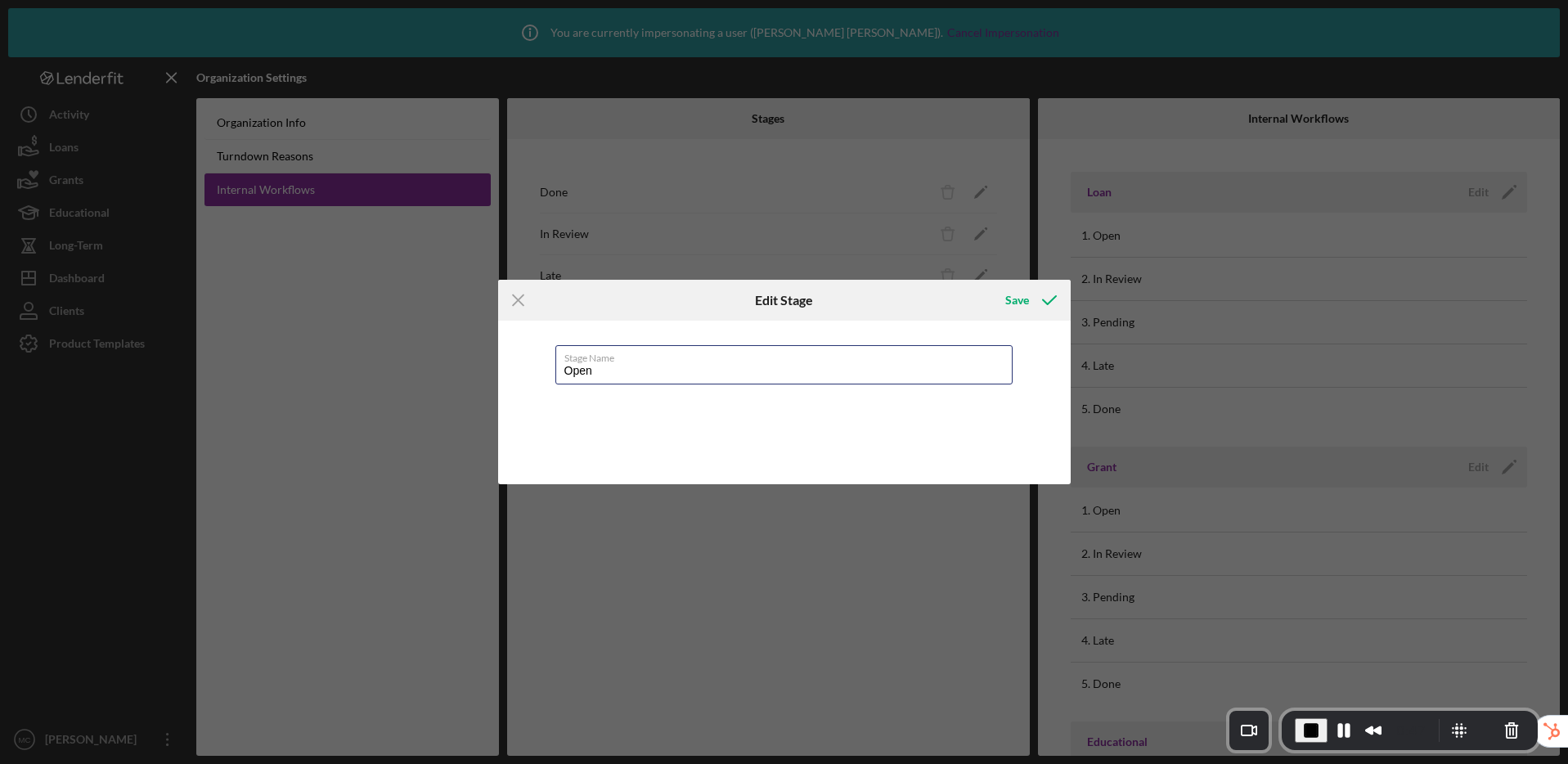
drag, startPoint x: 621, startPoint y: 367, endPoint x: 491, endPoint y: 367, distance: 130.0
click at [491, 367] on div "Icon/Menu Close Edit Stage Save Stage Name Open Cancel Save" at bounding box center [784, 382] width 1568 height 764
type input "Phase 1 - Eligibility"
click at [1009, 297] on div "Save" at bounding box center [1017, 300] width 23 height 33
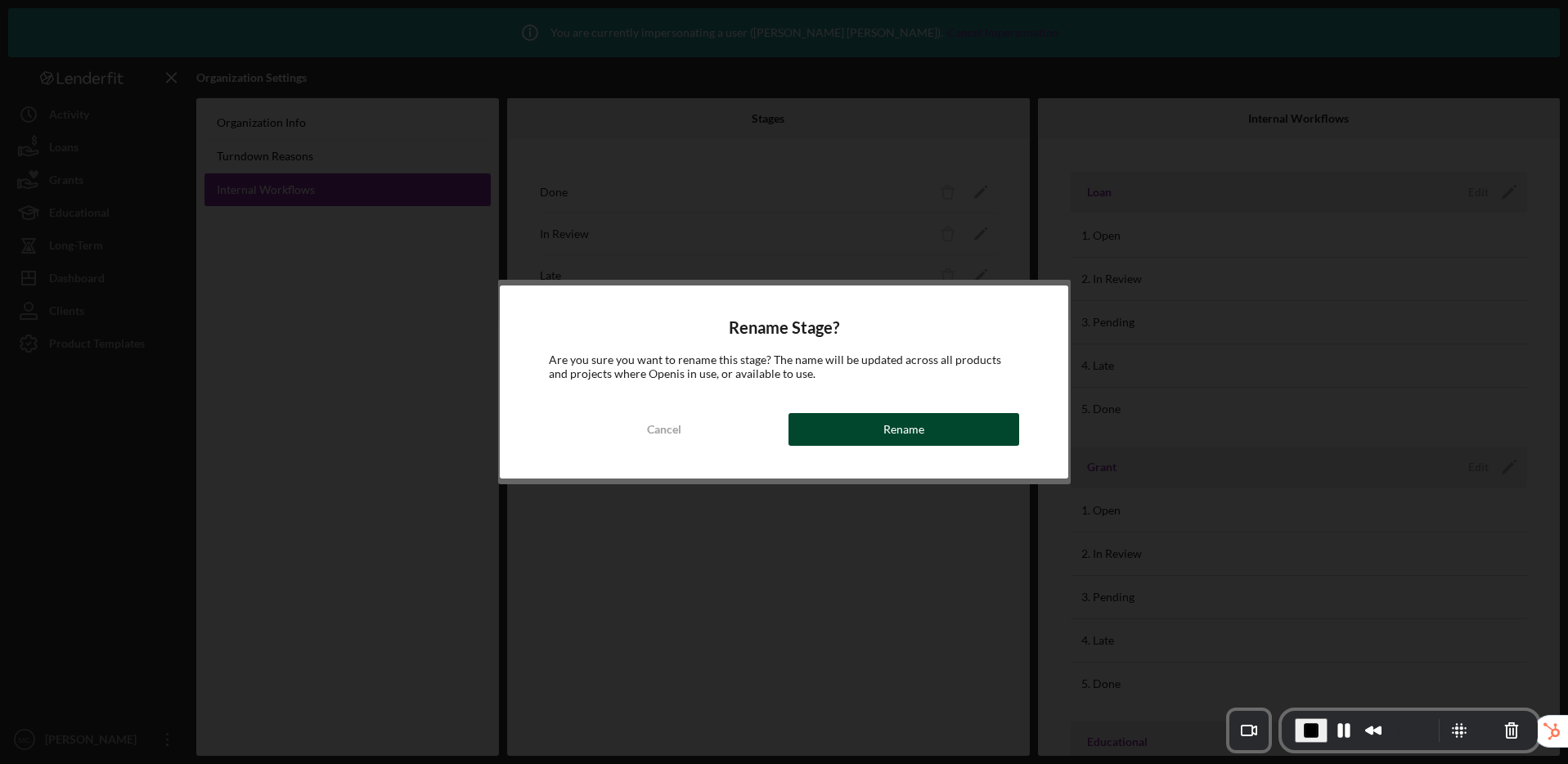
click at [881, 434] on button "Rename" at bounding box center [904, 429] width 232 height 33
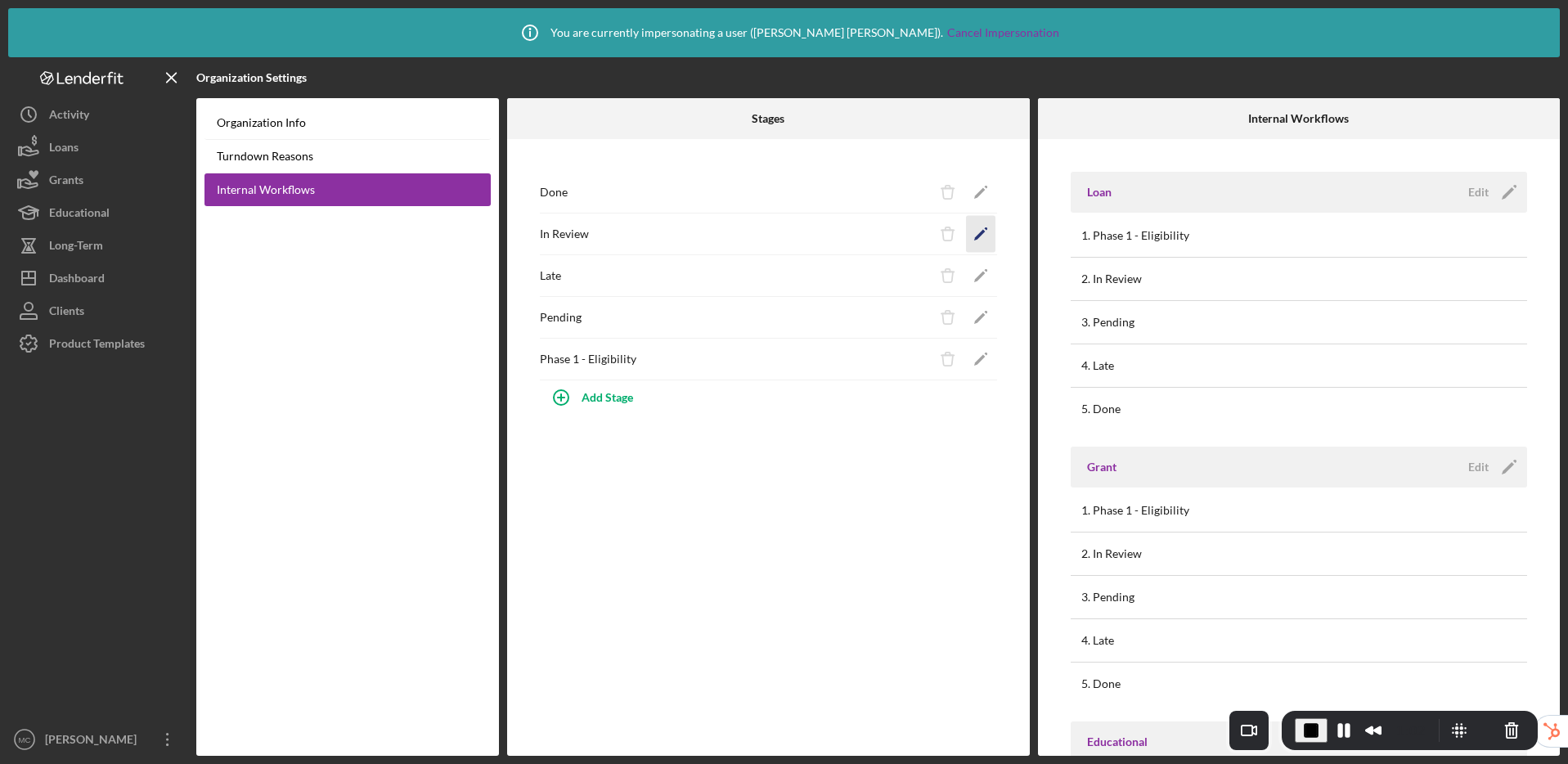
click at [982, 230] on polygon "button" at bounding box center [979, 236] width 12 height 12
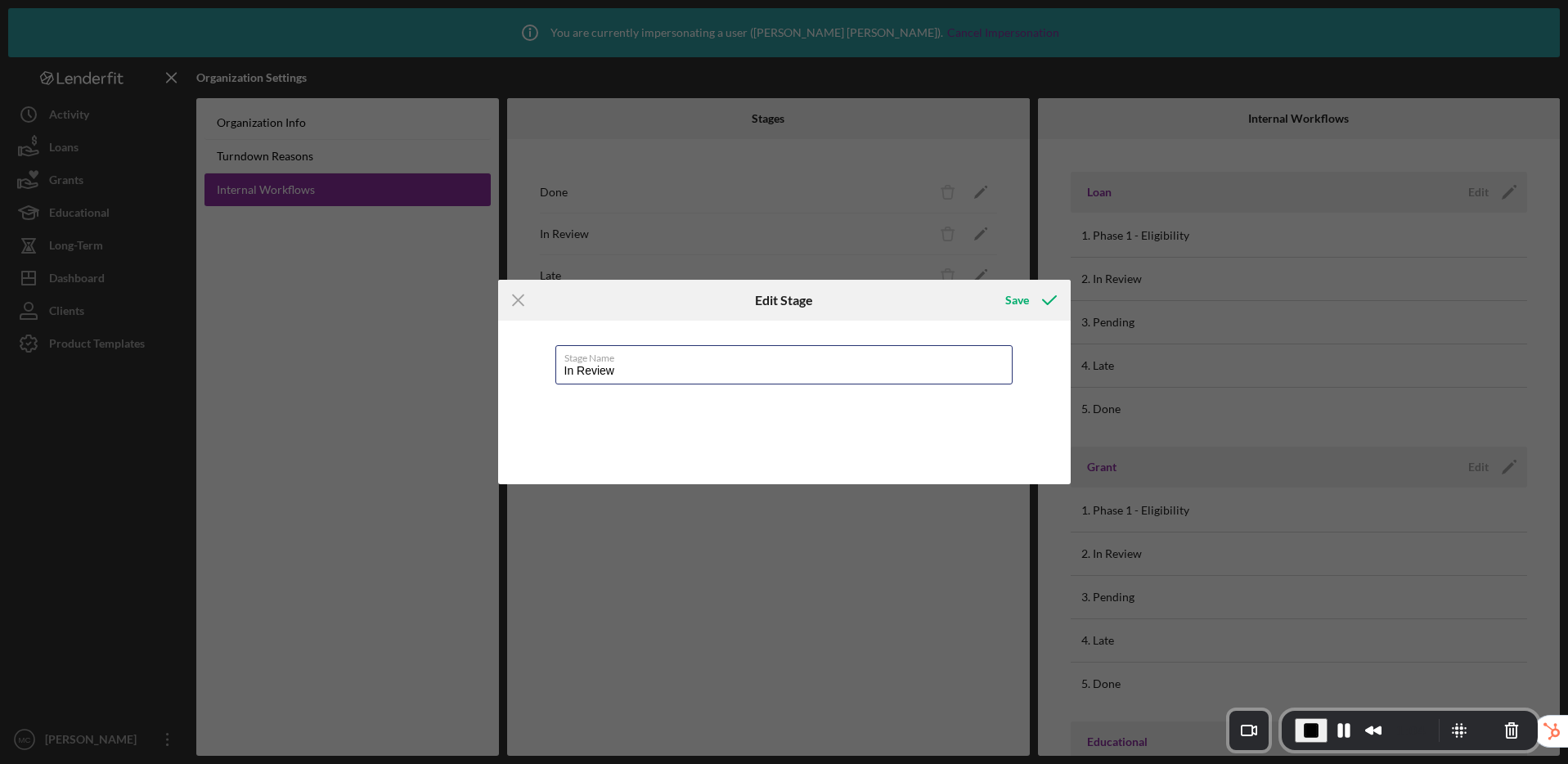
drag, startPoint x: 639, startPoint y: 373, endPoint x: 497, endPoint y: 372, distance: 142.0
click at [498, 372] on div "Stage Name In Review" at bounding box center [784, 402] width 572 height 163
type input "Phase"
click at [519, 299] on line at bounding box center [518, 300] width 11 height 11
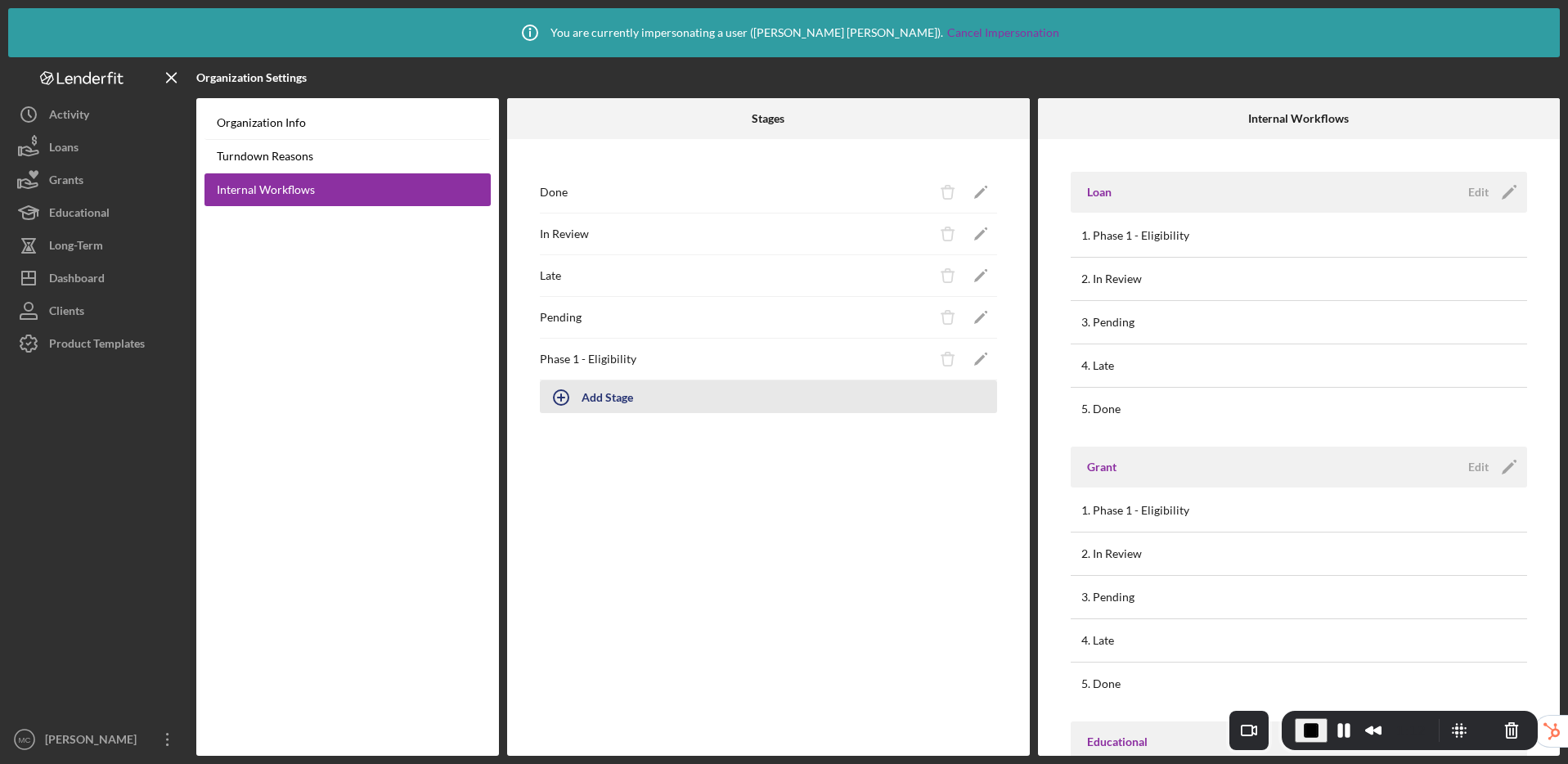
click at [612, 403] on div "Add Stage" at bounding box center [607, 396] width 52 height 31
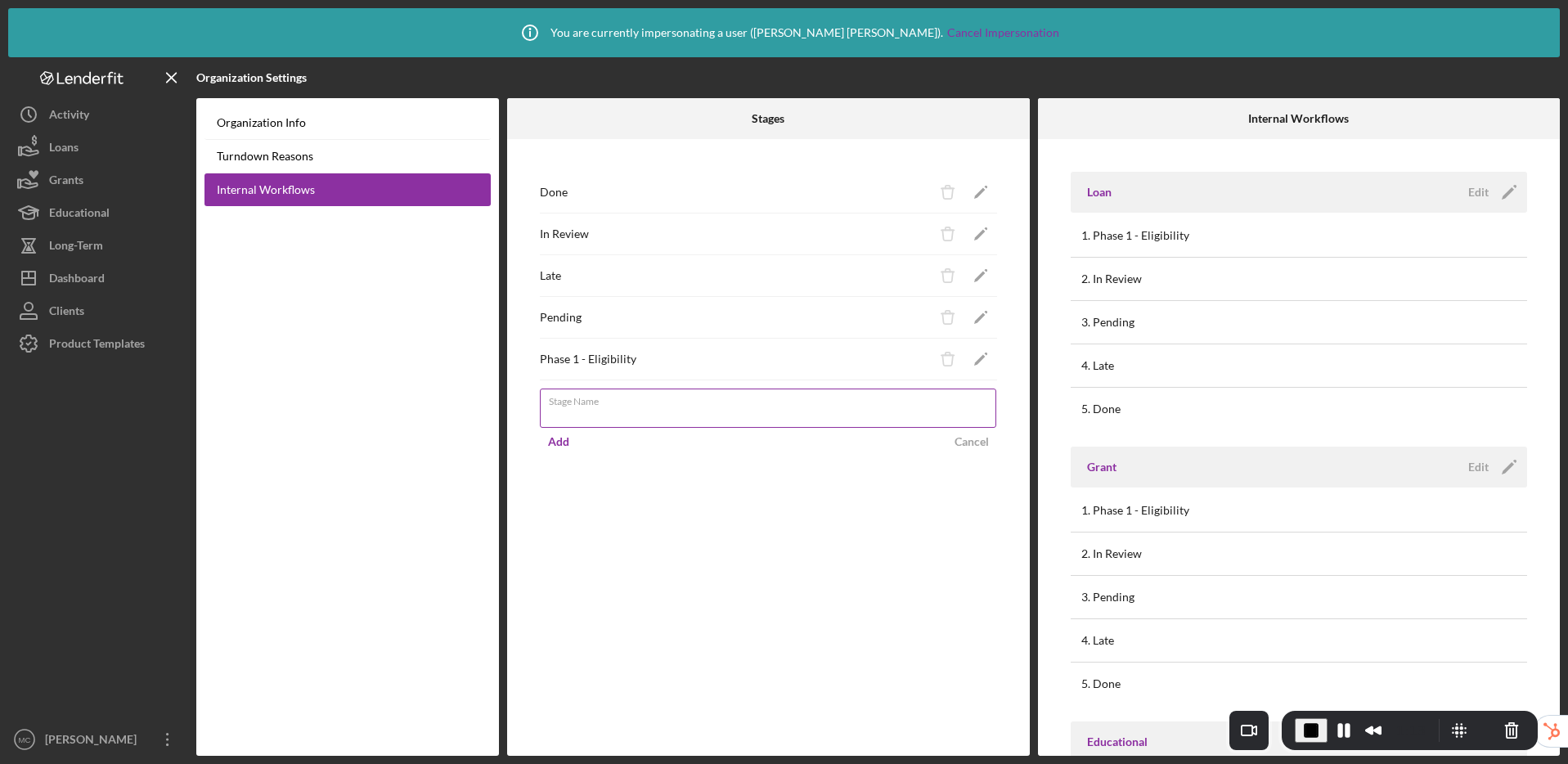
click at [613, 416] on input "Stage Name" at bounding box center [767, 408] width 456 height 39
type input "Phase 2"
click at [912, 503] on div "Done Icon/Delete Icon/Edit In Review Icon/Delete Icon/Edit Late Icon/Delete Ico…" at bounding box center [768, 447] width 523 height 617
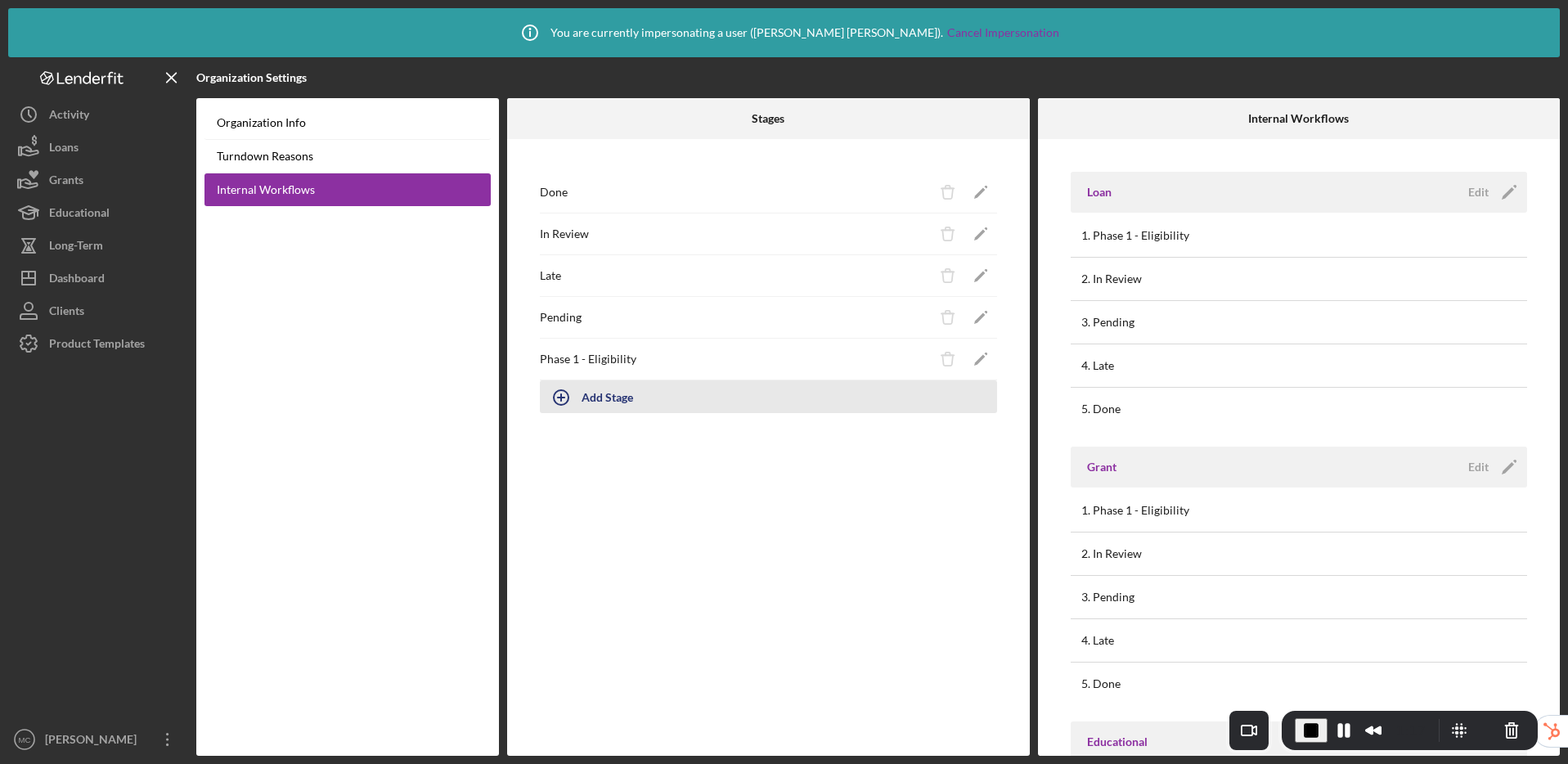
click at [589, 399] on button "Add Stage" at bounding box center [768, 396] width 457 height 33
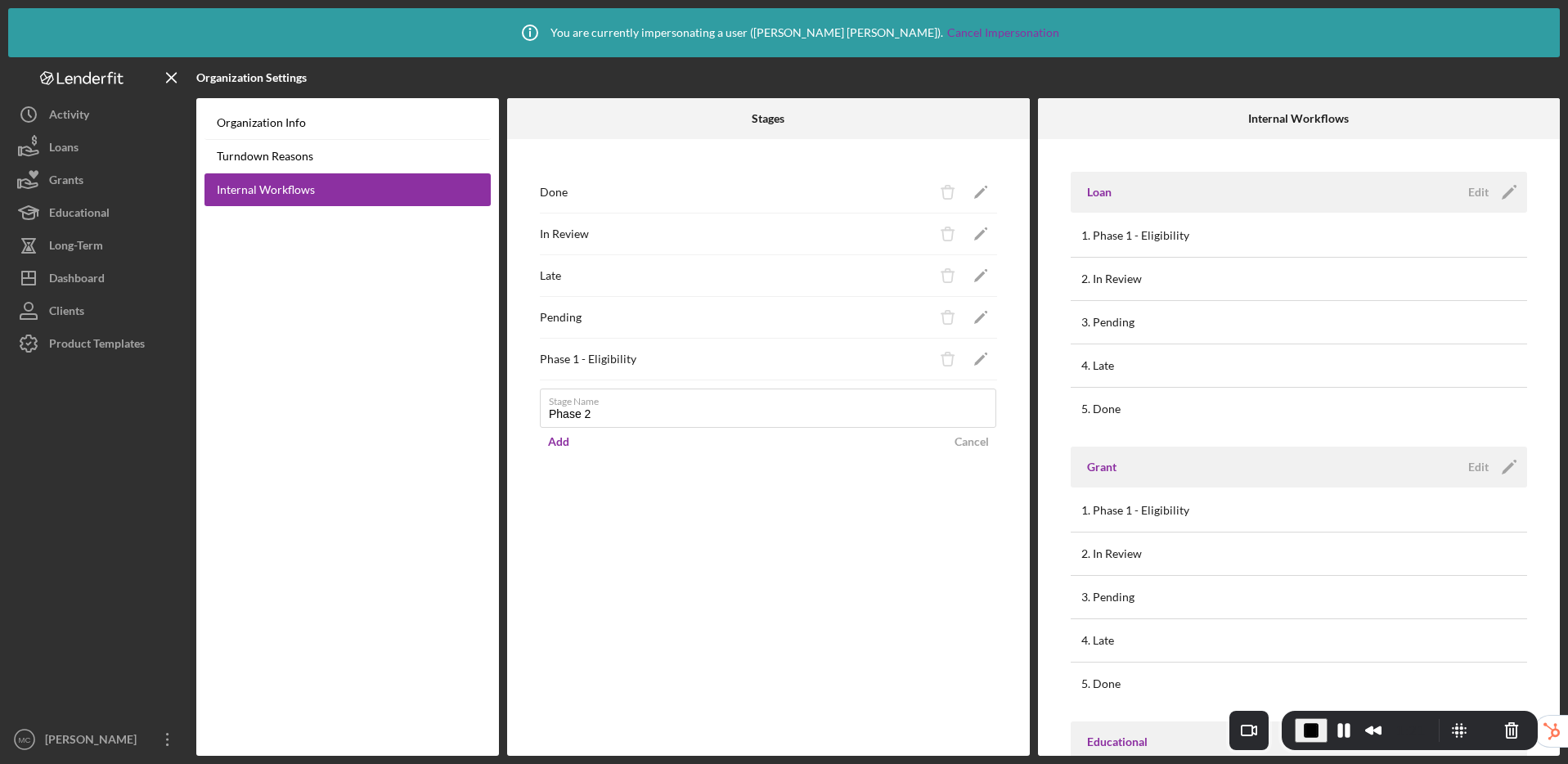
click at [0, 763] on com-1password-button at bounding box center [0, 764] width 0 height 0
type input "Phase 2"
click at [555, 443] on div "Add" at bounding box center [558, 441] width 21 height 24
click at [992, 238] on icon "Icon/Edit" at bounding box center [980, 234] width 37 height 37
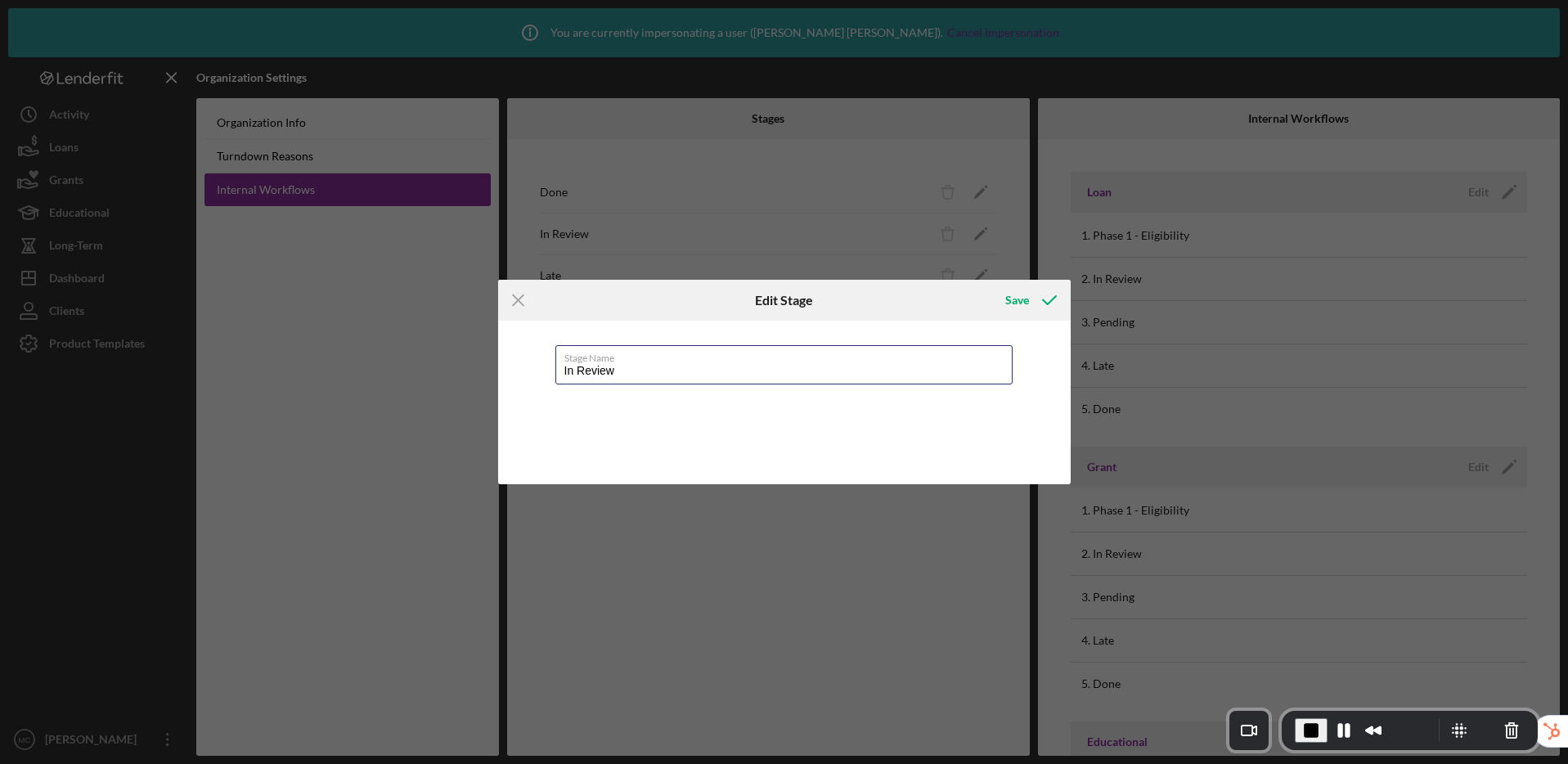
drag, startPoint x: 575, startPoint y: 376, endPoint x: 539, endPoint y: 375, distance: 36.0
click at [539, 375] on div "Stage Name In Review" at bounding box center [784, 402] width 572 height 163
click at [0, 763] on com-1password-button at bounding box center [0, 764] width 0 height 0
type input "Loan Review"
click at [1020, 297] on div "Save" at bounding box center [1017, 300] width 23 height 33
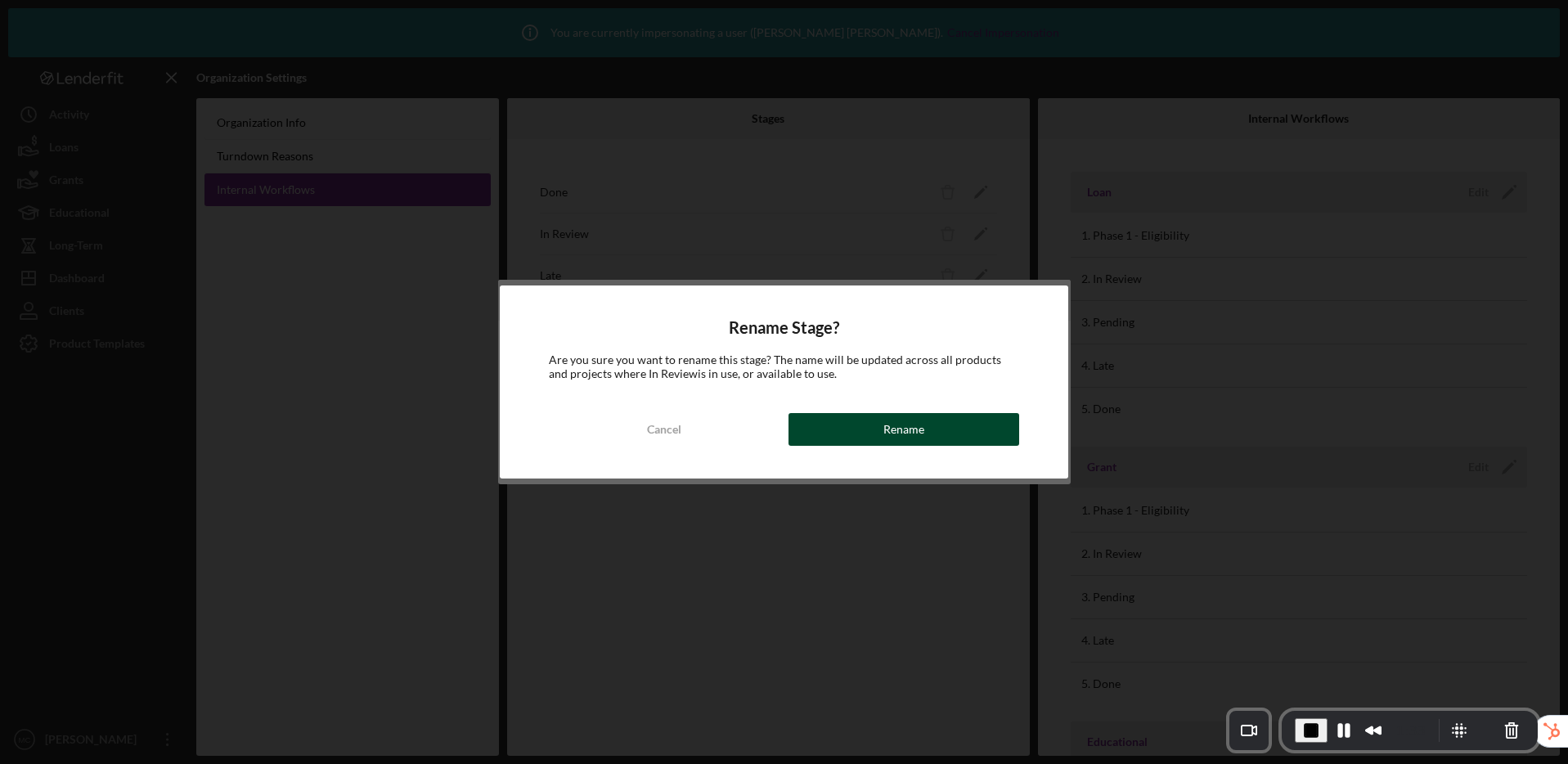
click at [879, 435] on button "Rename" at bounding box center [904, 429] width 232 height 33
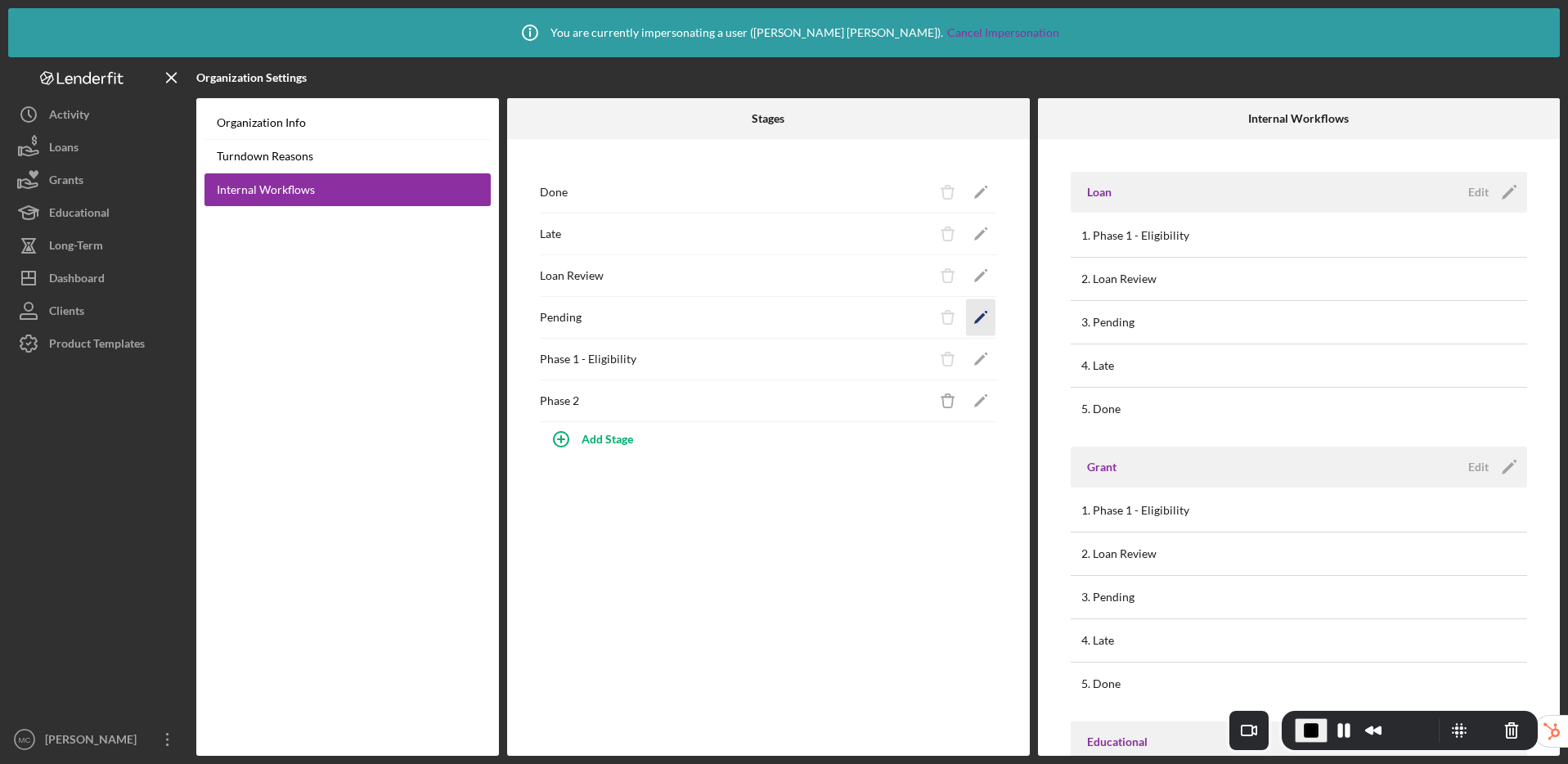
click at [973, 309] on icon "Icon/Edit" at bounding box center [980, 318] width 37 height 37
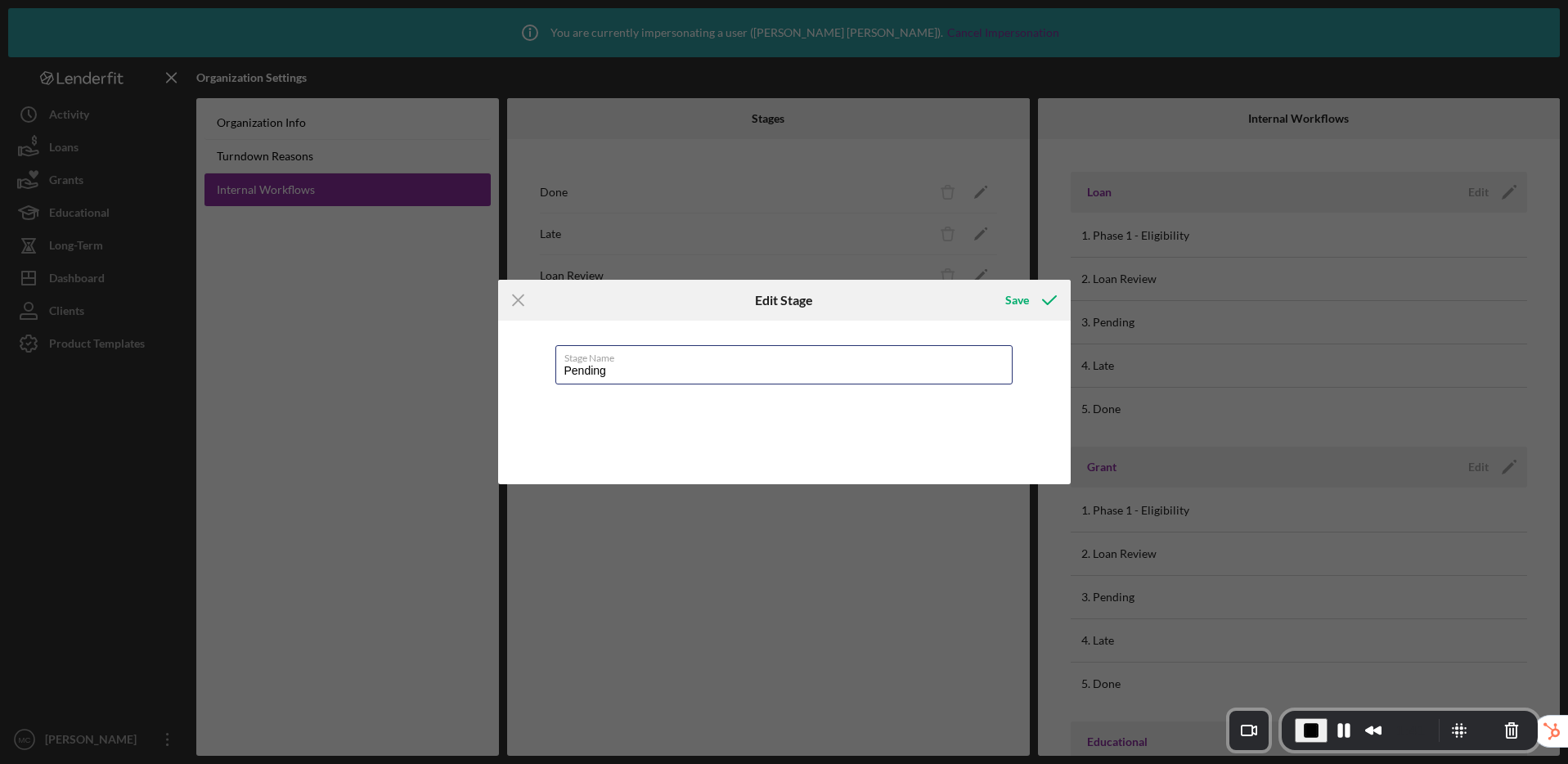
drag, startPoint x: 615, startPoint y: 370, endPoint x: 513, endPoint y: 361, distance: 102.4
click at [513, 361] on div "Stage Name Pending" at bounding box center [784, 402] width 572 height 163
click at [0, 763] on com-1password-button at bounding box center [0, 764] width 0 height 0
type input "Loan Decision"
click at [1022, 303] on div "Save" at bounding box center [1017, 300] width 23 height 33
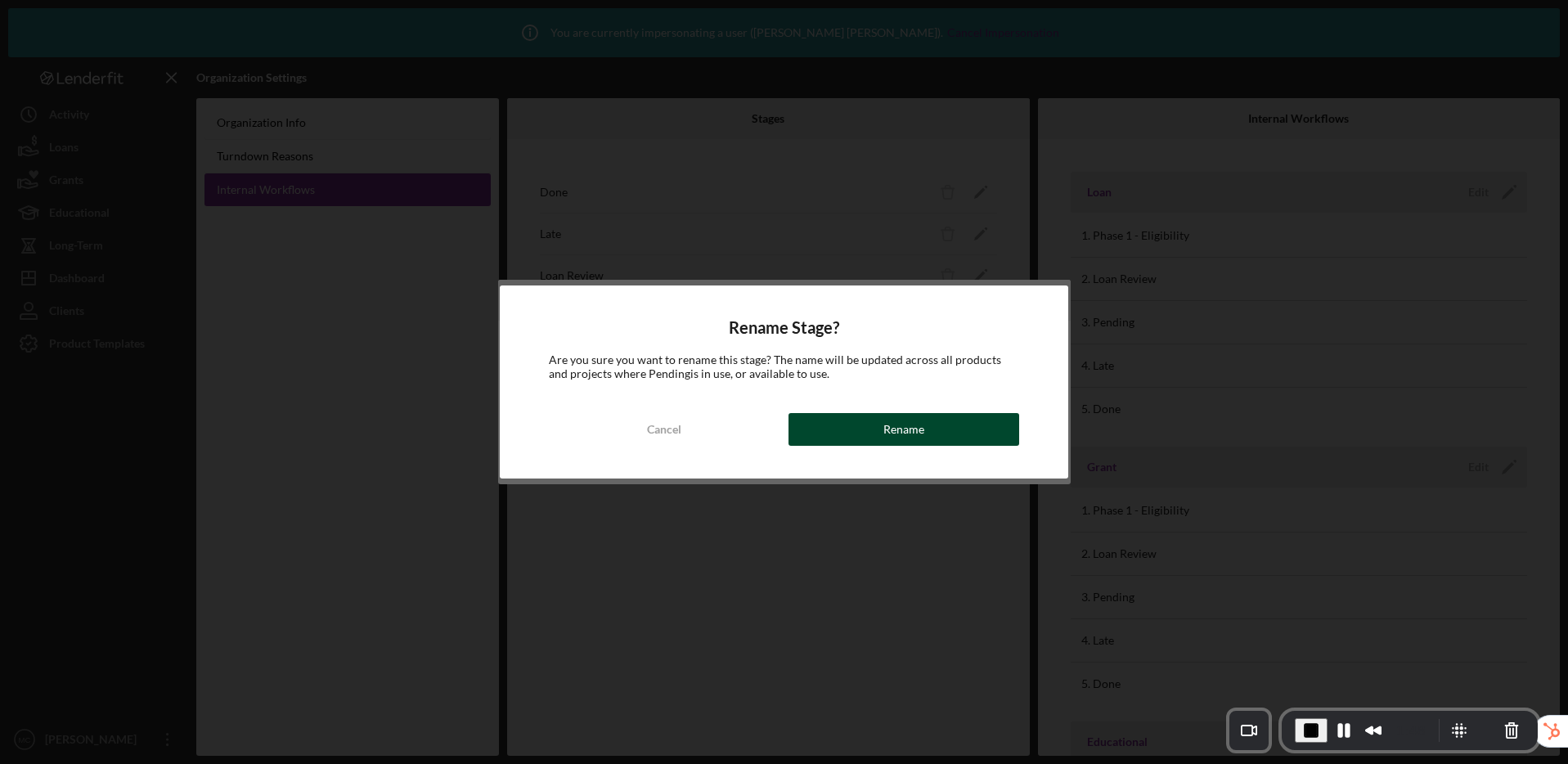
click at [910, 437] on div "Rename" at bounding box center [904, 429] width 41 height 33
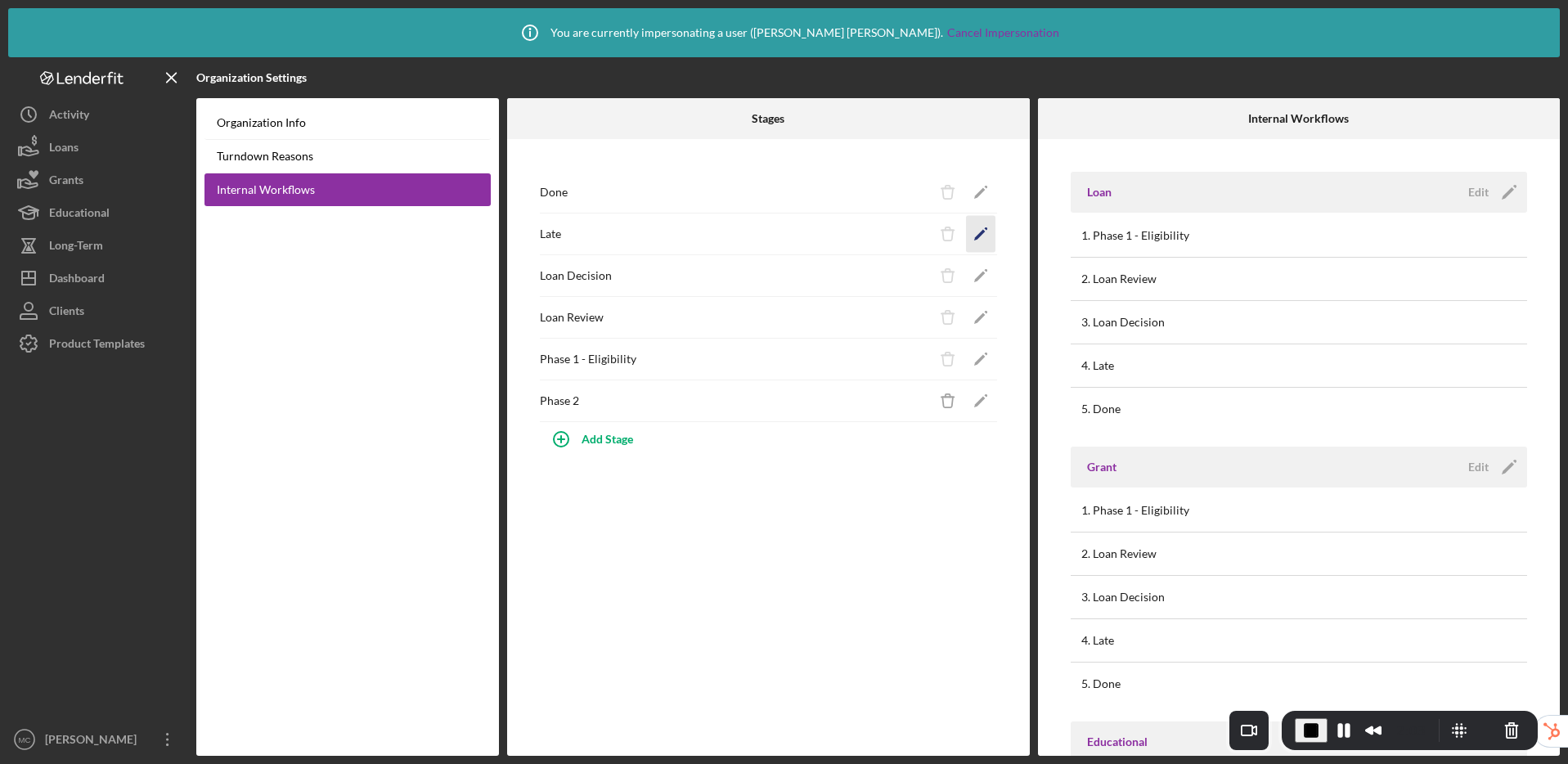
click at [977, 235] on polygon "button" at bounding box center [979, 236] width 12 height 12
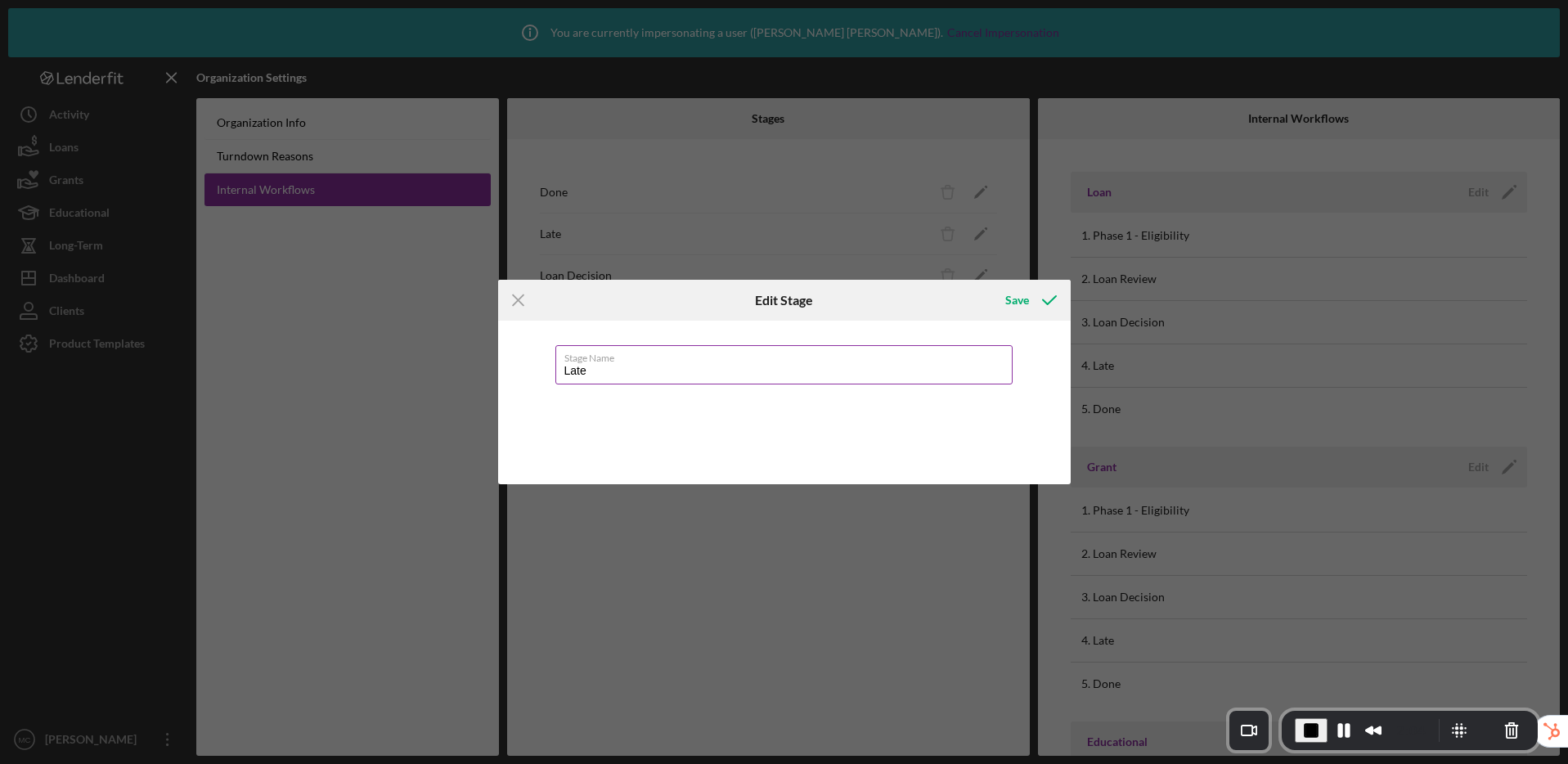
click at [556, 365] on input "Late" at bounding box center [784, 364] width 457 height 39
click at [0, 763] on com-1password-button at bounding box center [0, 764] width 0 height 0
type input "If Approved, Acceptance & Loan Closing"
click at [1020, 298] on div "Save" at bounding box center [1017, 300] width 23 height 33
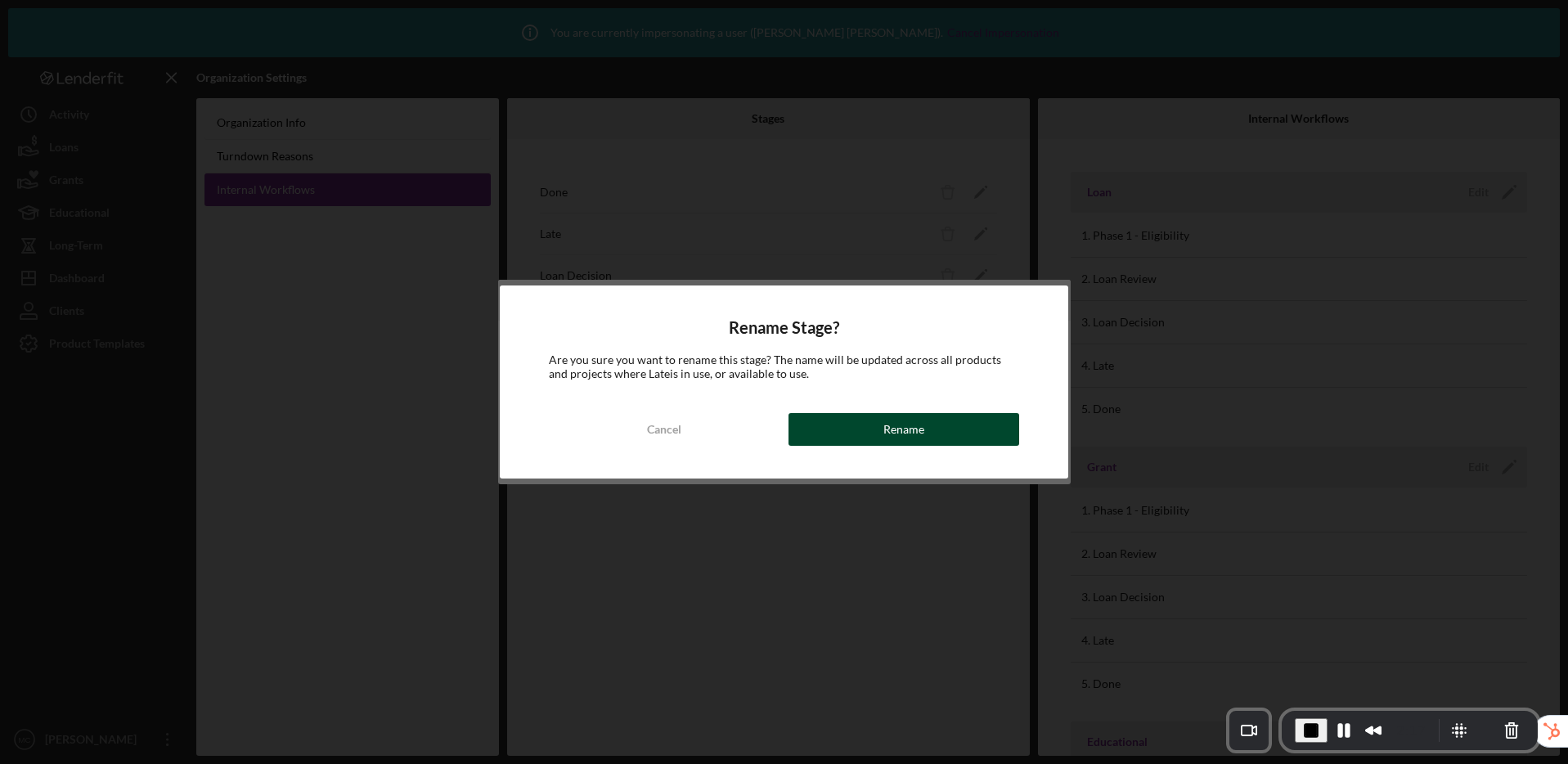
click at [844, 432] on button "Rename" at bounding box center [904, 429] width 232 height 33
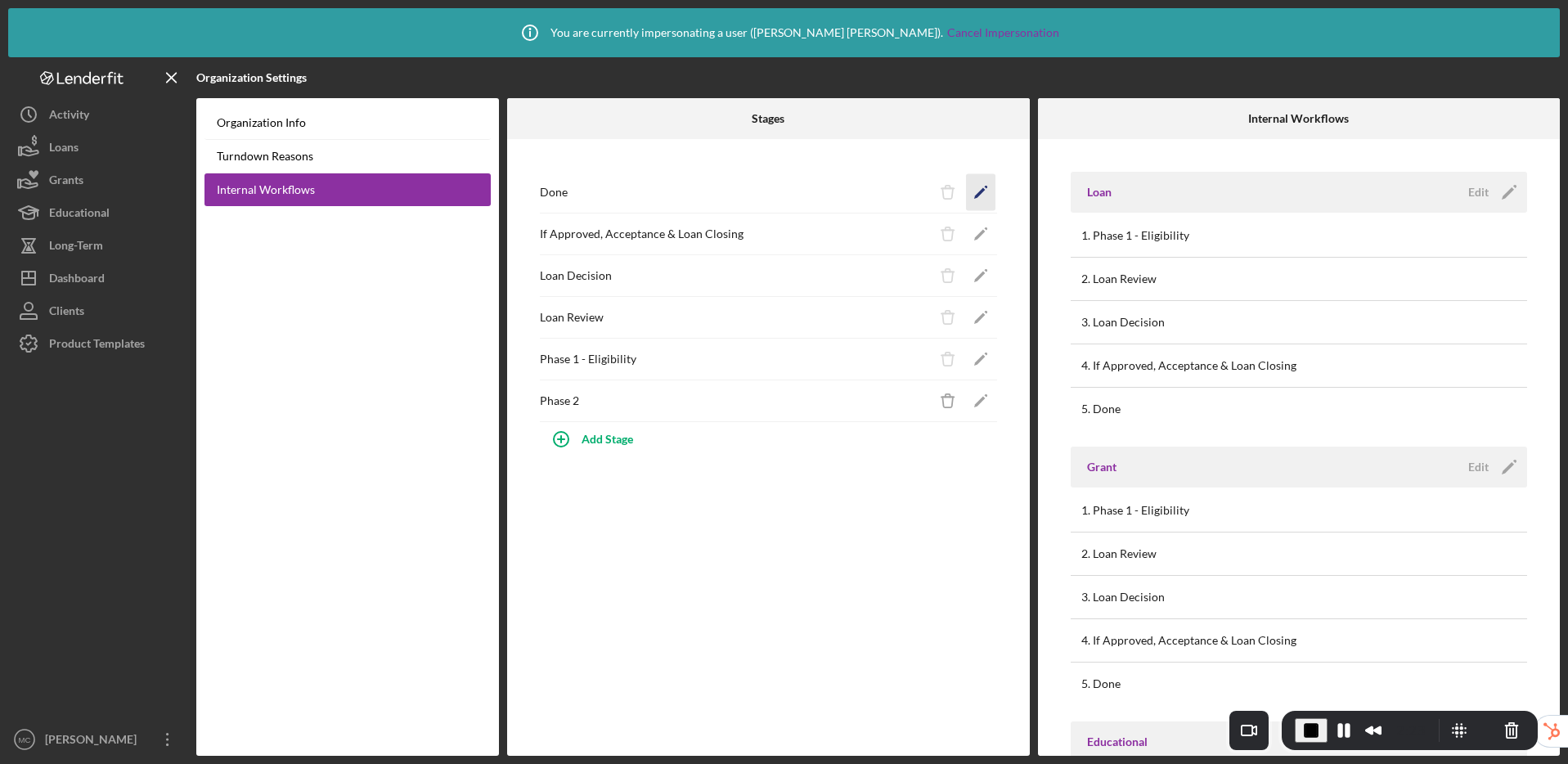
click at [981, 192] on polygon "button" at bounding box center [979, 194] width 12 height 12
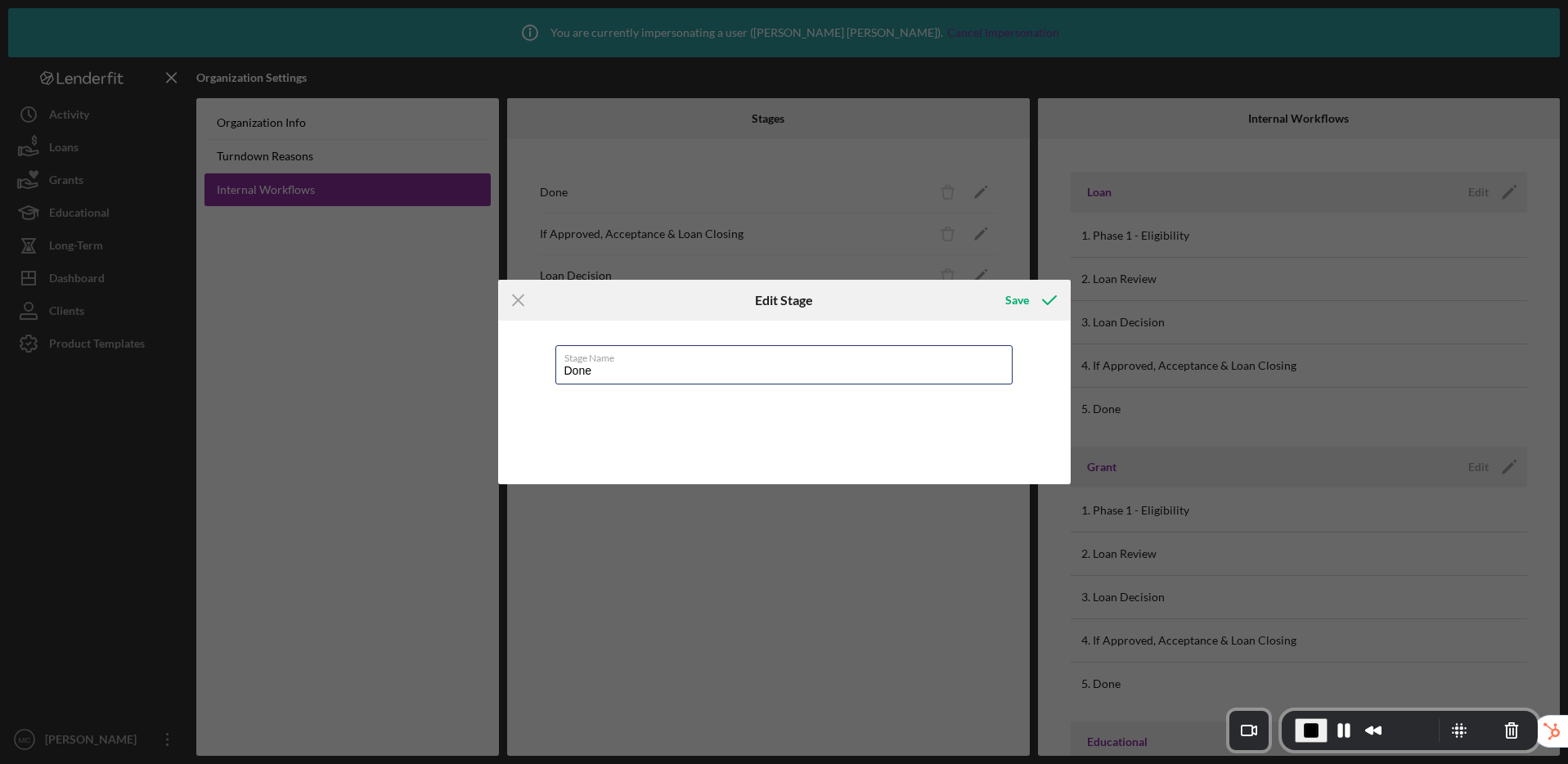
drag, startPoint x: 628, startPoint y: 374, endPoint x: 510, endPoint y: 373, distance: 118.0
click at [510, 373] on div "Stage Name Done" at bounding box center [784, 402] width 572 height 163
type input "Wrap Up"
click at [1002, 296] on button "Save" at bounding box center [1029, 300] width 81 height 33
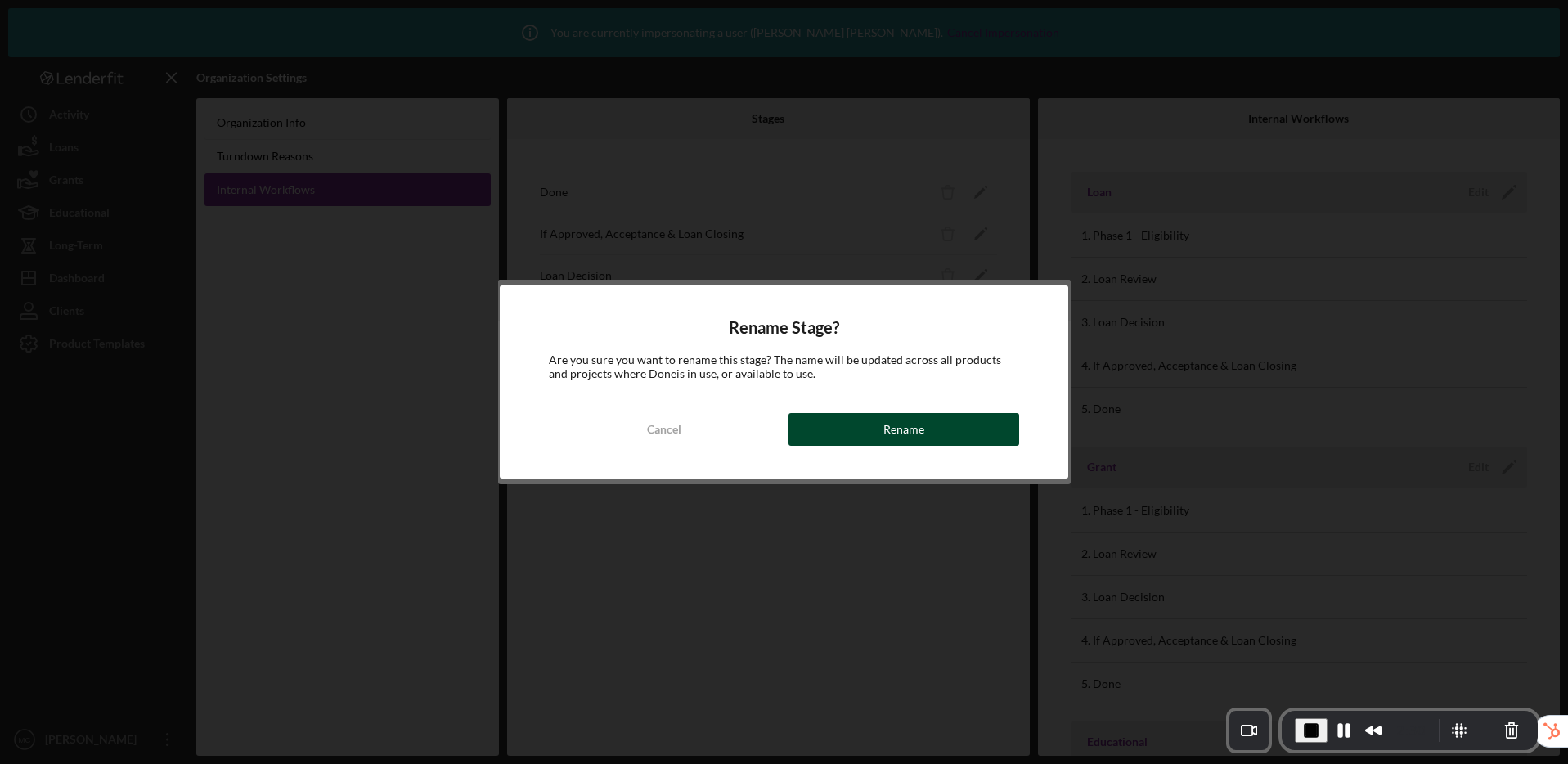
click at [913, 426] on div "Rename" at bounding box center [904, 429] width 41 height 33
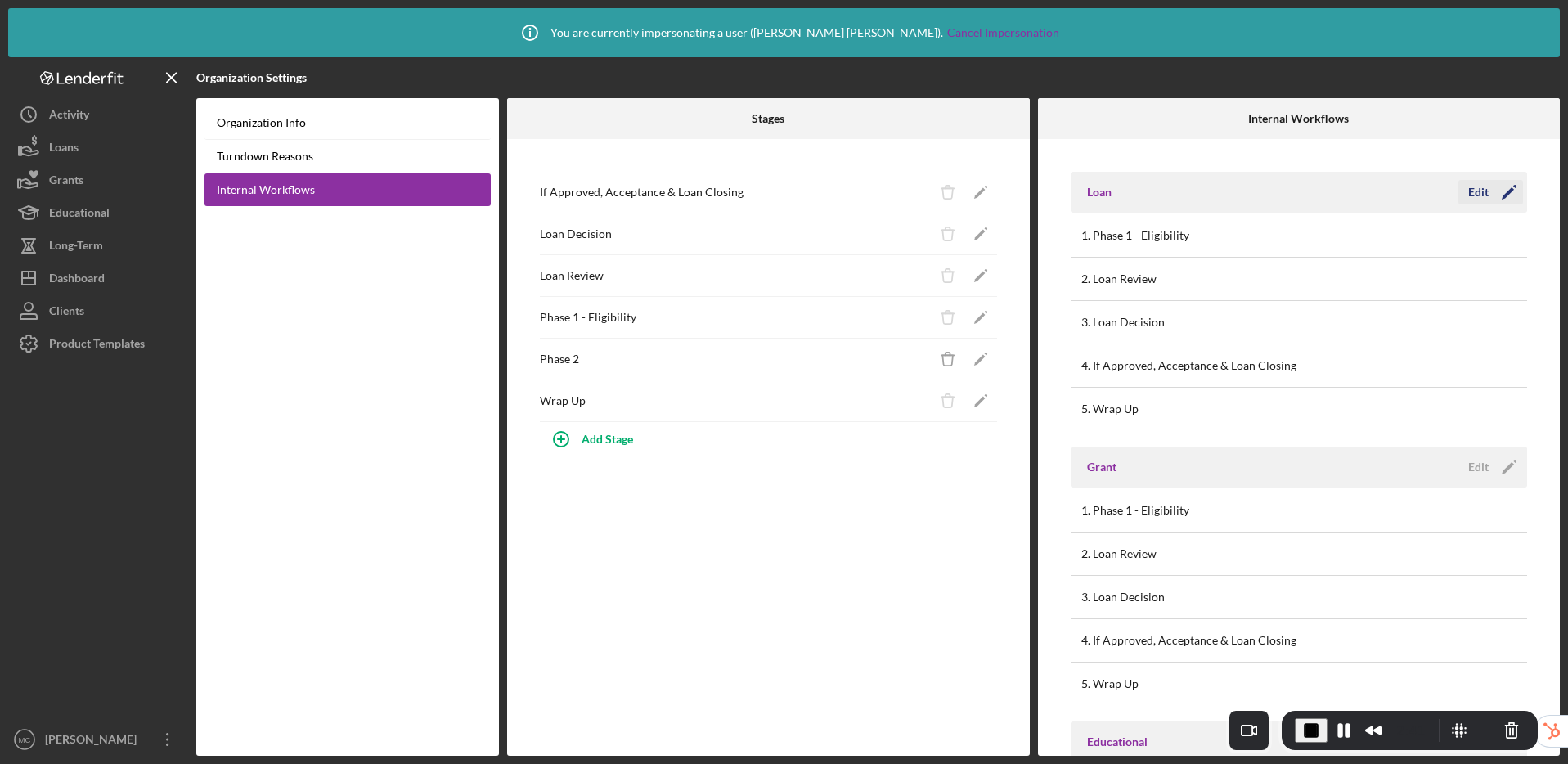
click at [1482, 200] on div "Edit" at bounding box center [1478, 192] width 20 height 24
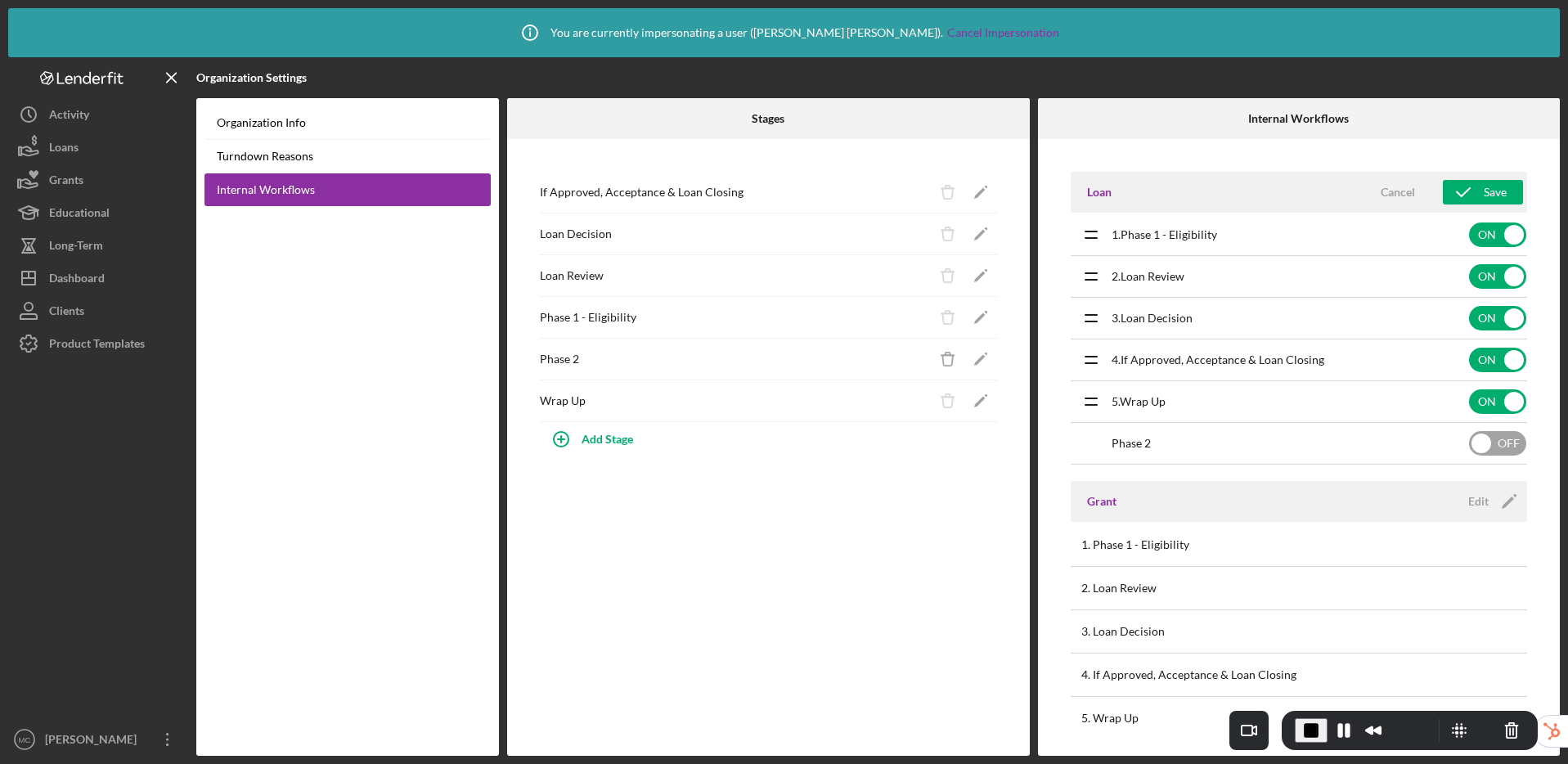
click at [1482, 441] on input "checkbox" at bounding box center [1497, 443] width 57 height 24
checkbox input "true"
click at [1471, 192] on icon "submit" at bounding box center [1463, 192] width 41 height 41
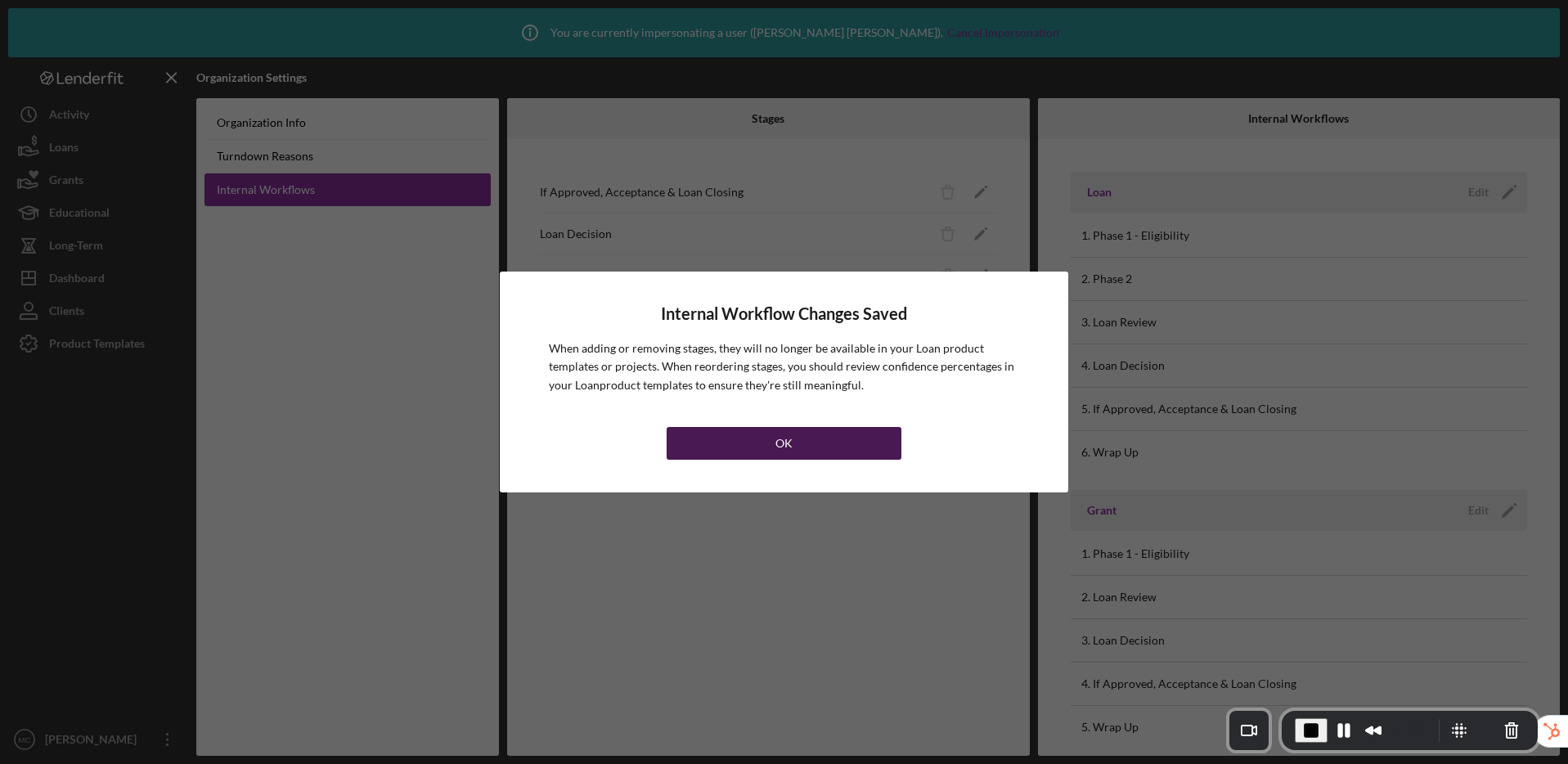
click at [772, 449] on button "OK" at bounding box center [784, 443] width 235 height 33
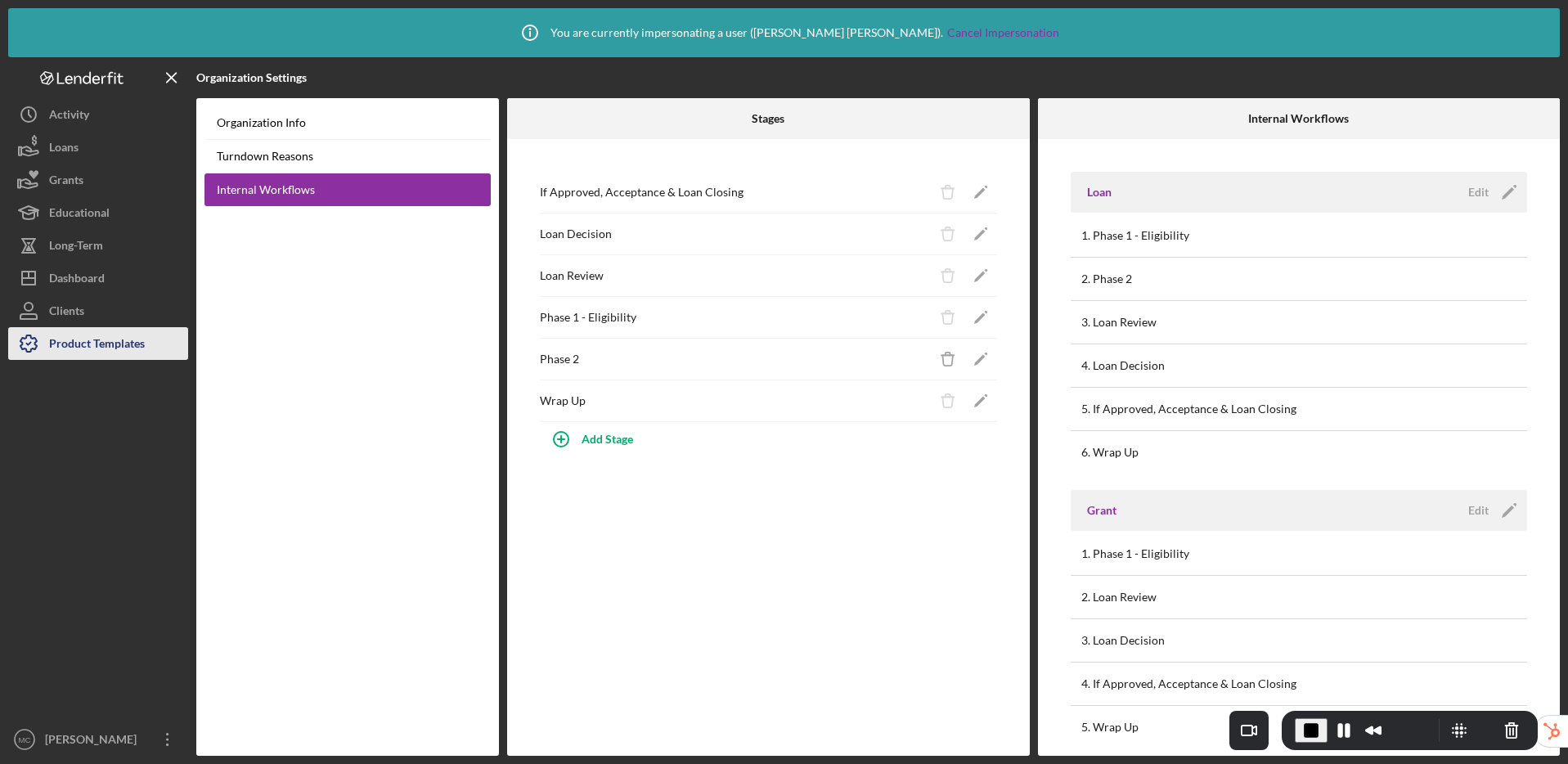
click at [82, 358] on div "Product Templates" at bounding box center [97, 346] width 95 height 37
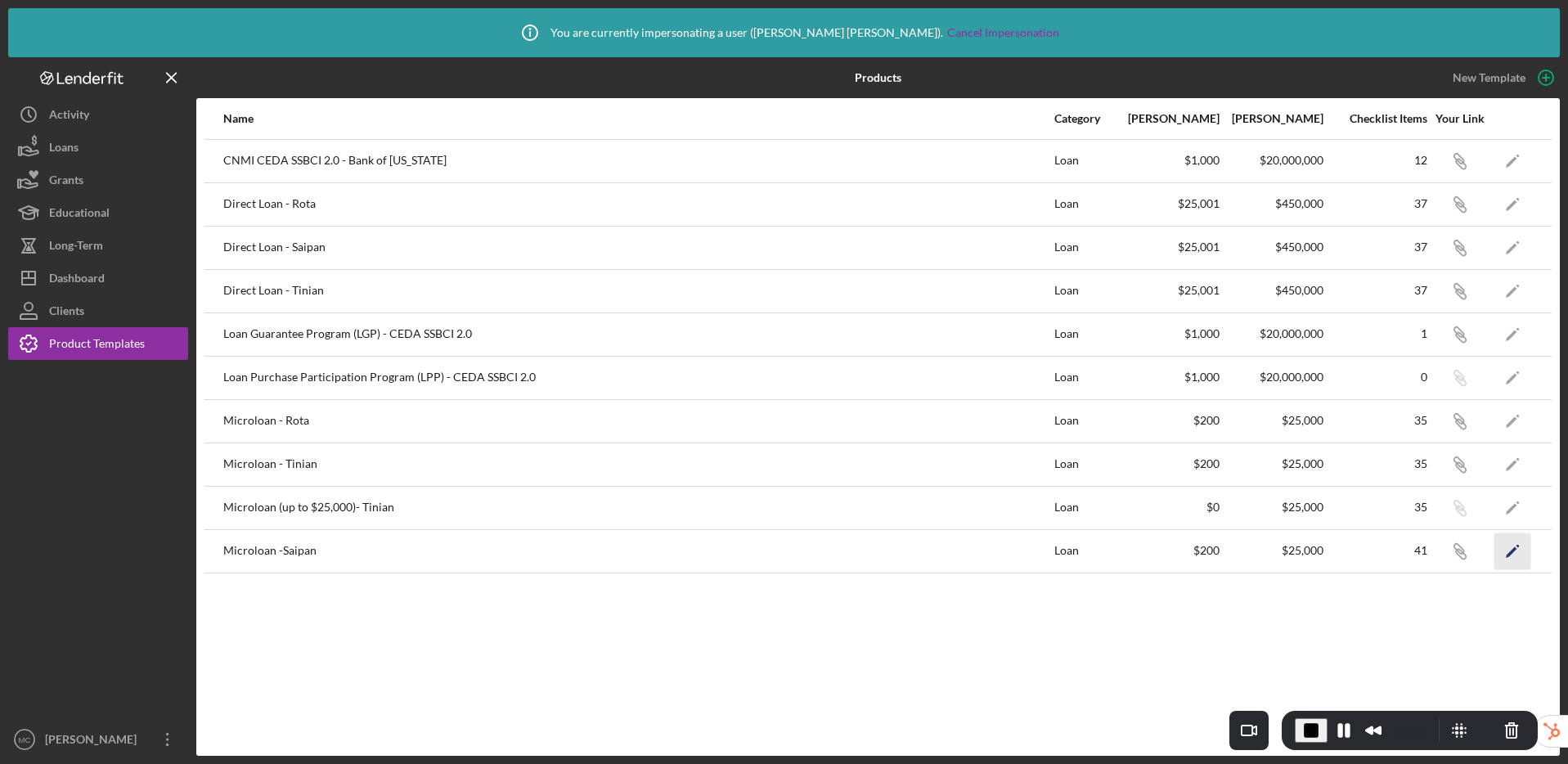
click at [1509, 553] on polygon "button" at bounding box center [1511, 552] width 12 height 12
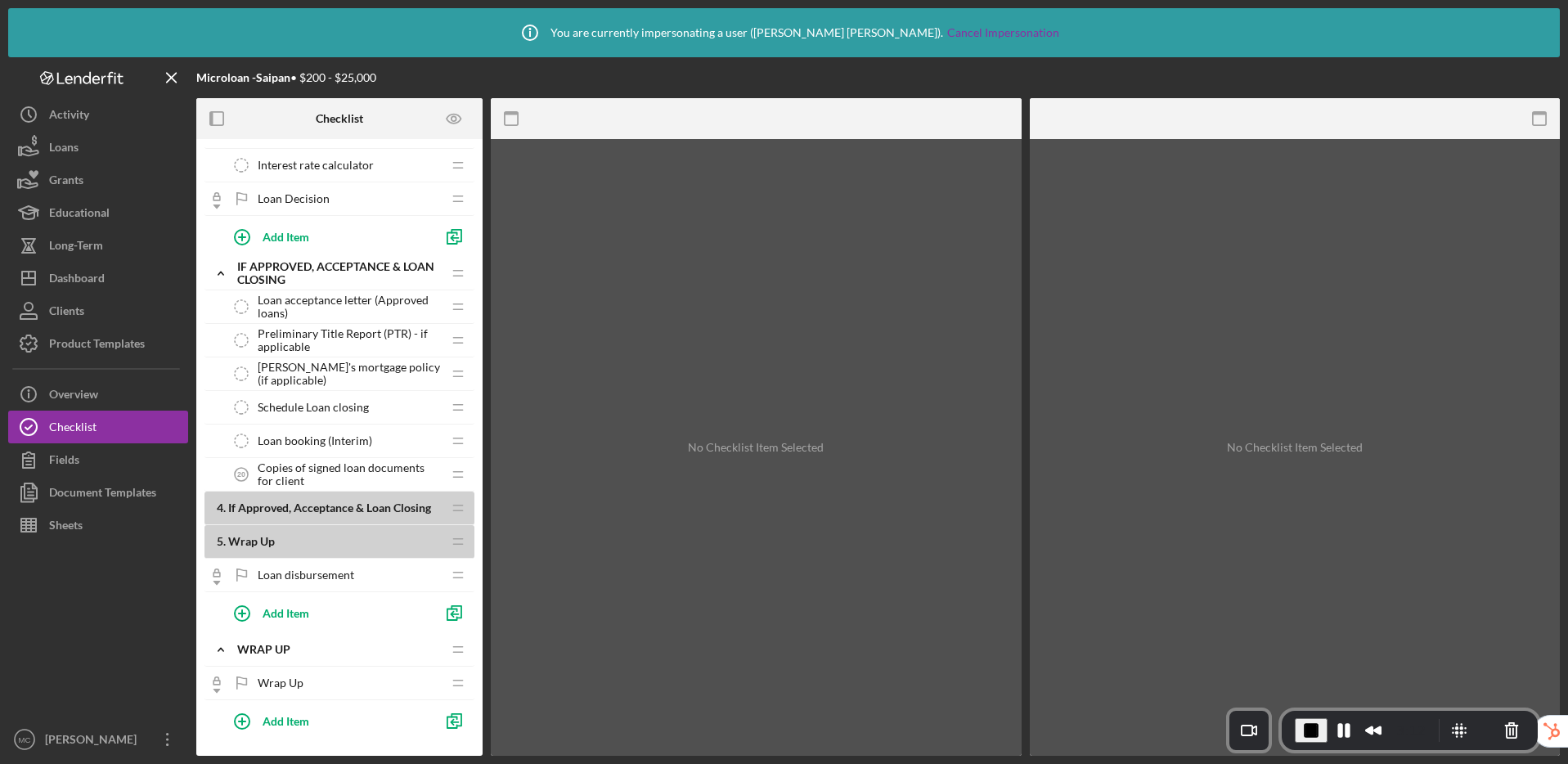
scroll to position [1463, 0]
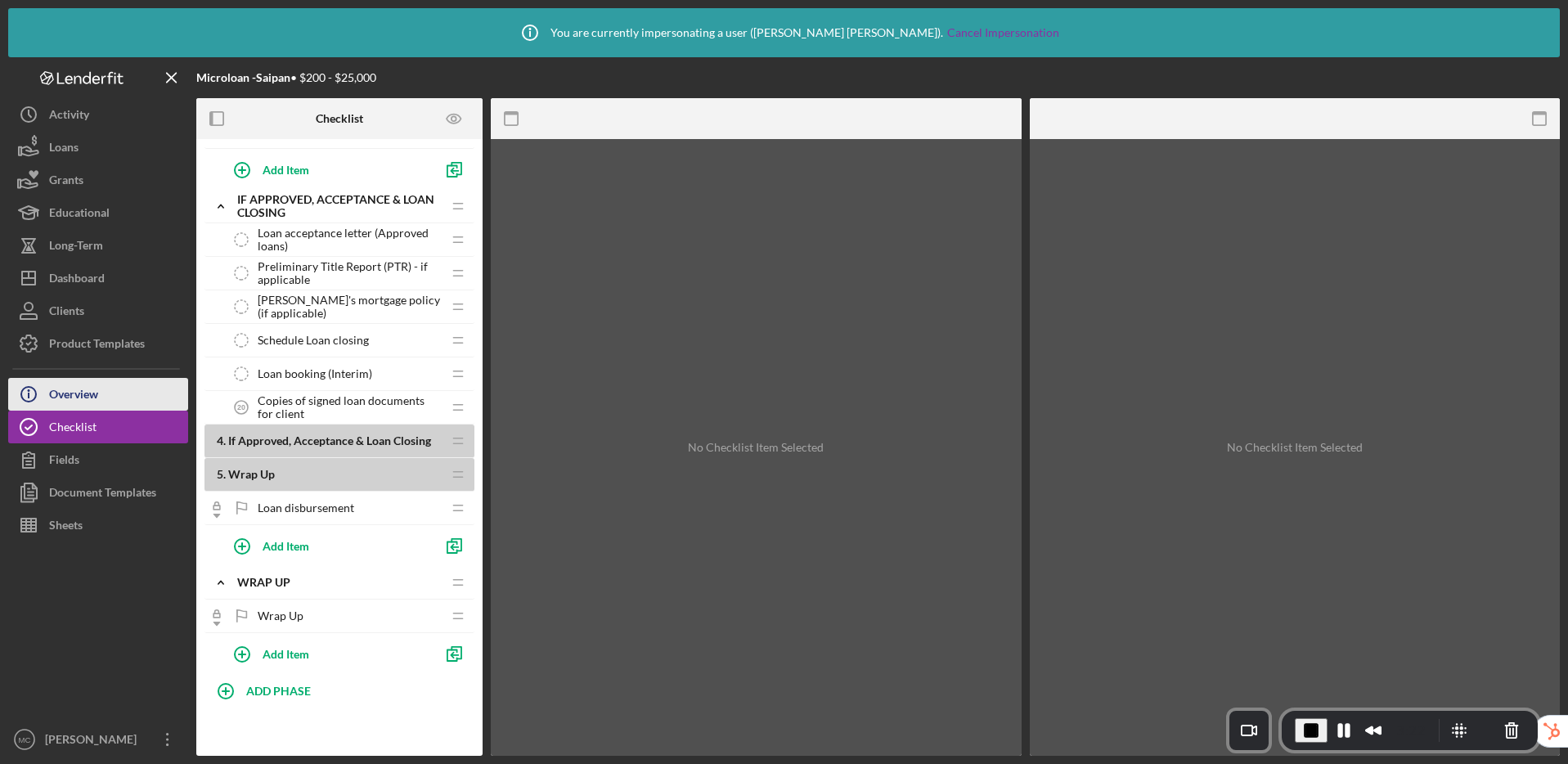
click at [92, 382] on div "Overview" at bounding box center [74, 397] width 49 height 37
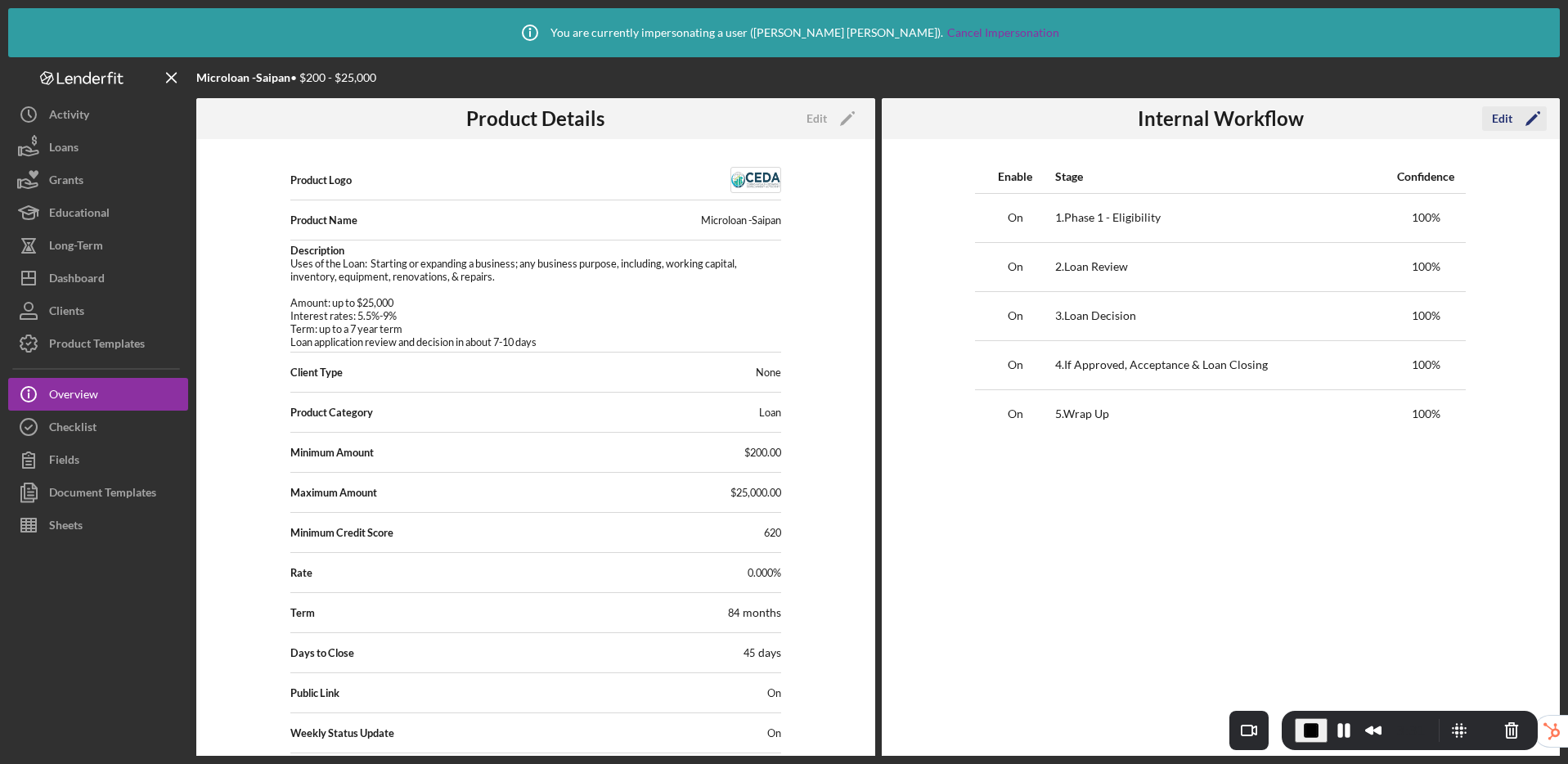
click at [1499, 112] on div "Edit" at bounding box center [1502, 118] width 20 height 24
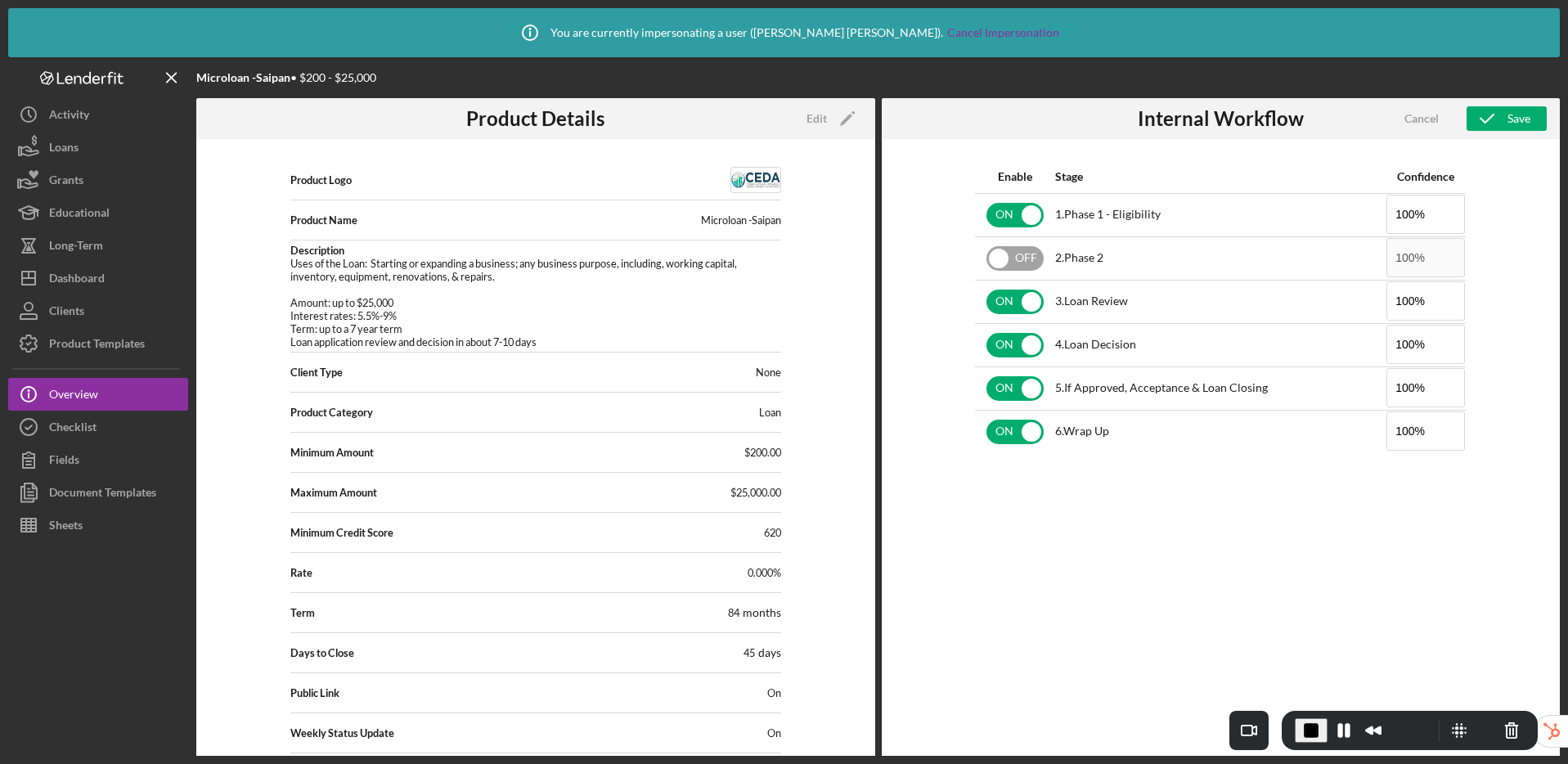
click at [1007, 256] on input "checkbox" at bounding box center [1015, 258] width 57 height 24
checkbox input "true"
click at [1500, 123] on icon "button" at bounding box center [1486, 118] width 41 height 41
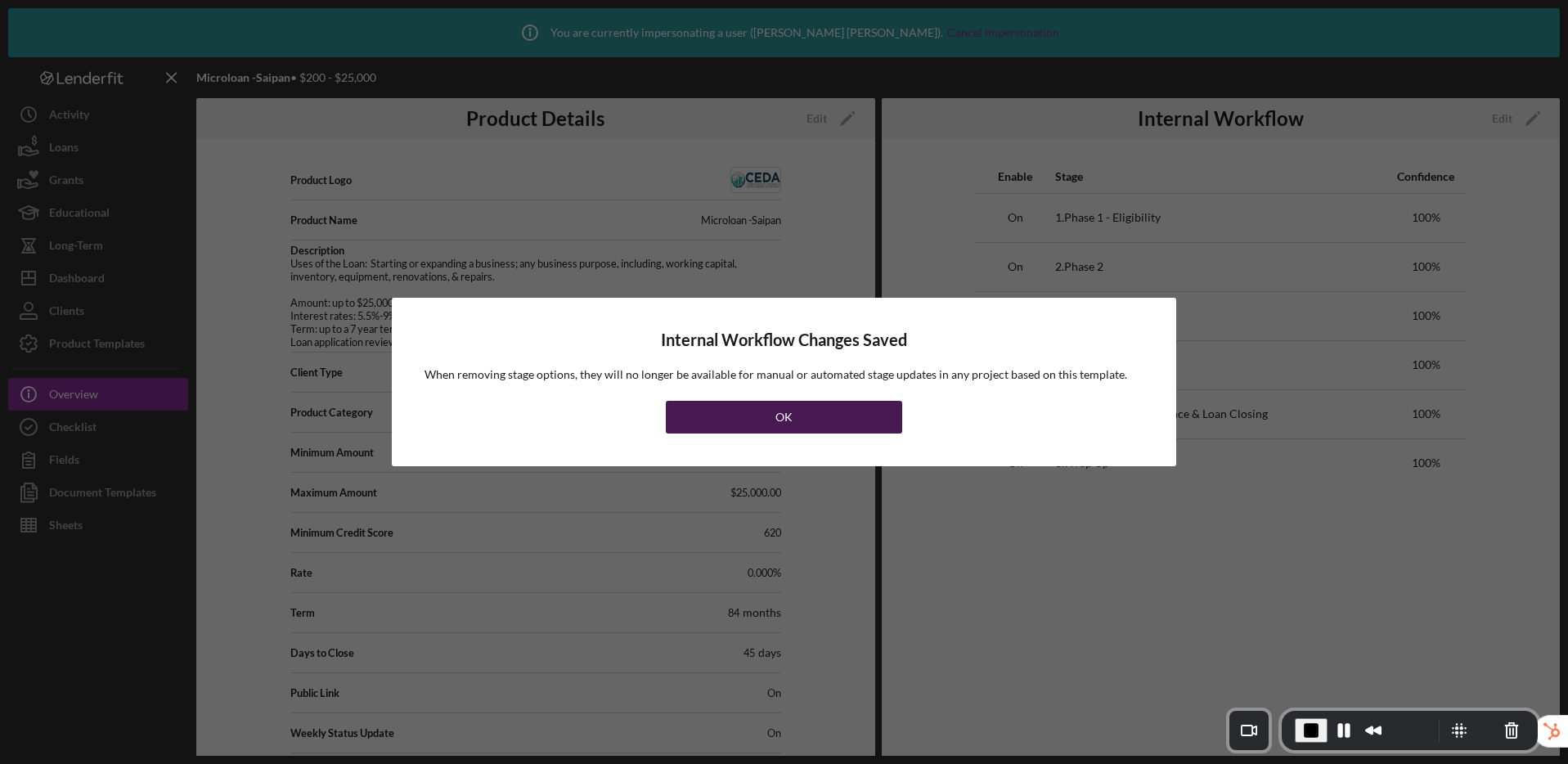
click at [777, 423] on div "OK" at bounding box center [784, 417] width 18 height 33
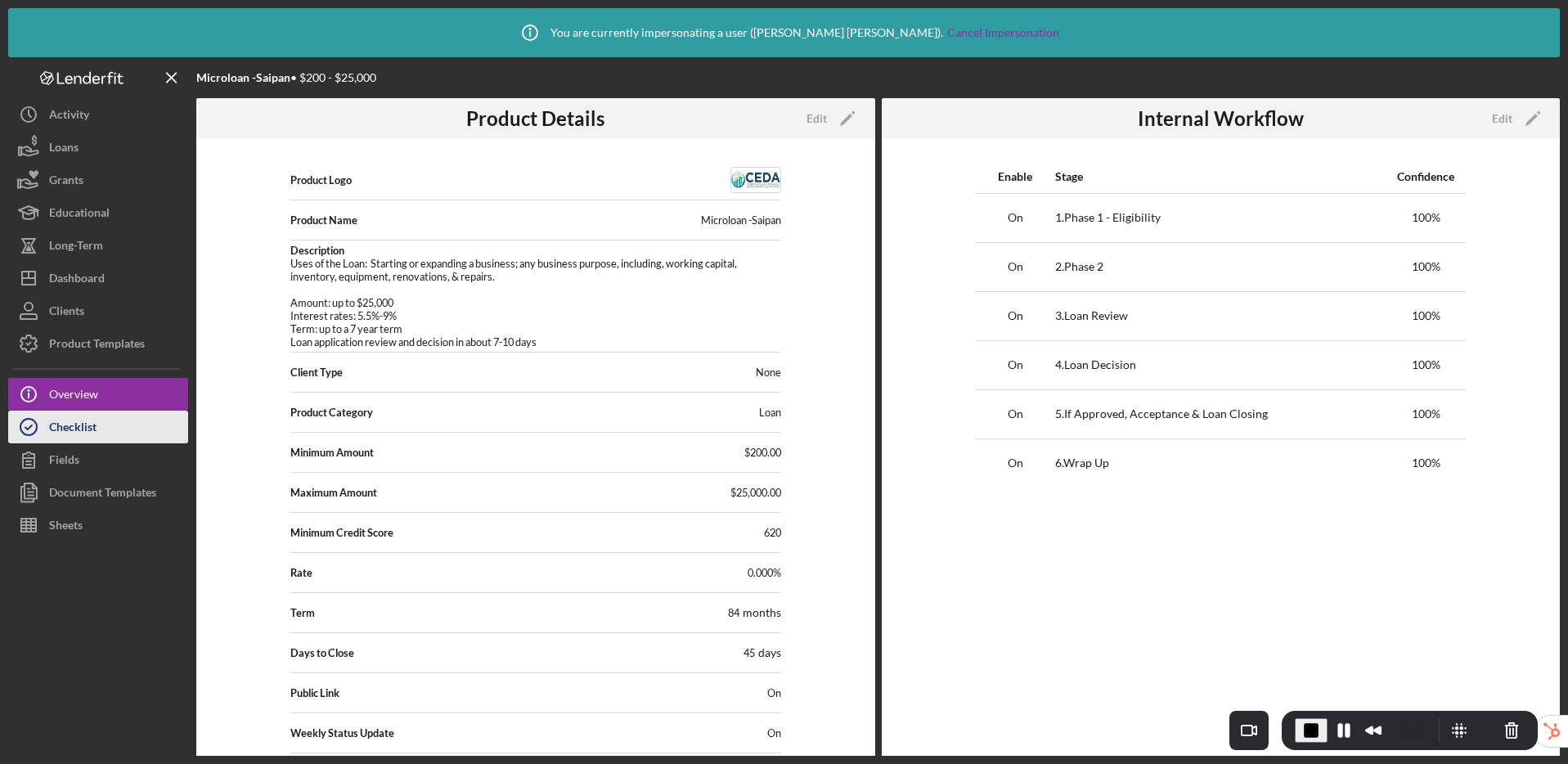
click at [116, 426] on button "Checklist" at bounding box center [98, 427] width 180 height 33
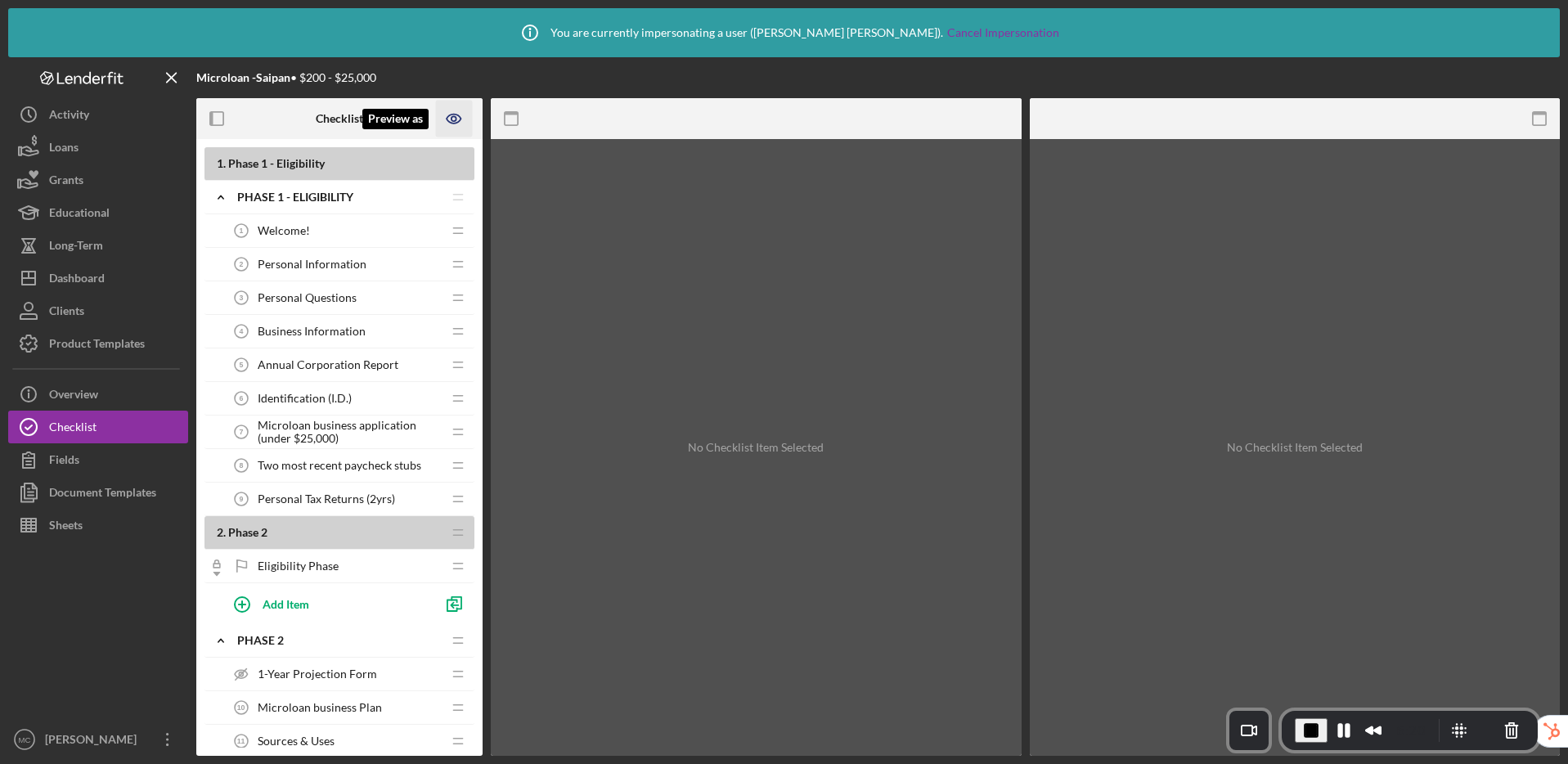
click at [453, 120] on icon "Preview as" at bounding box center [454, 119] width 5 height 5
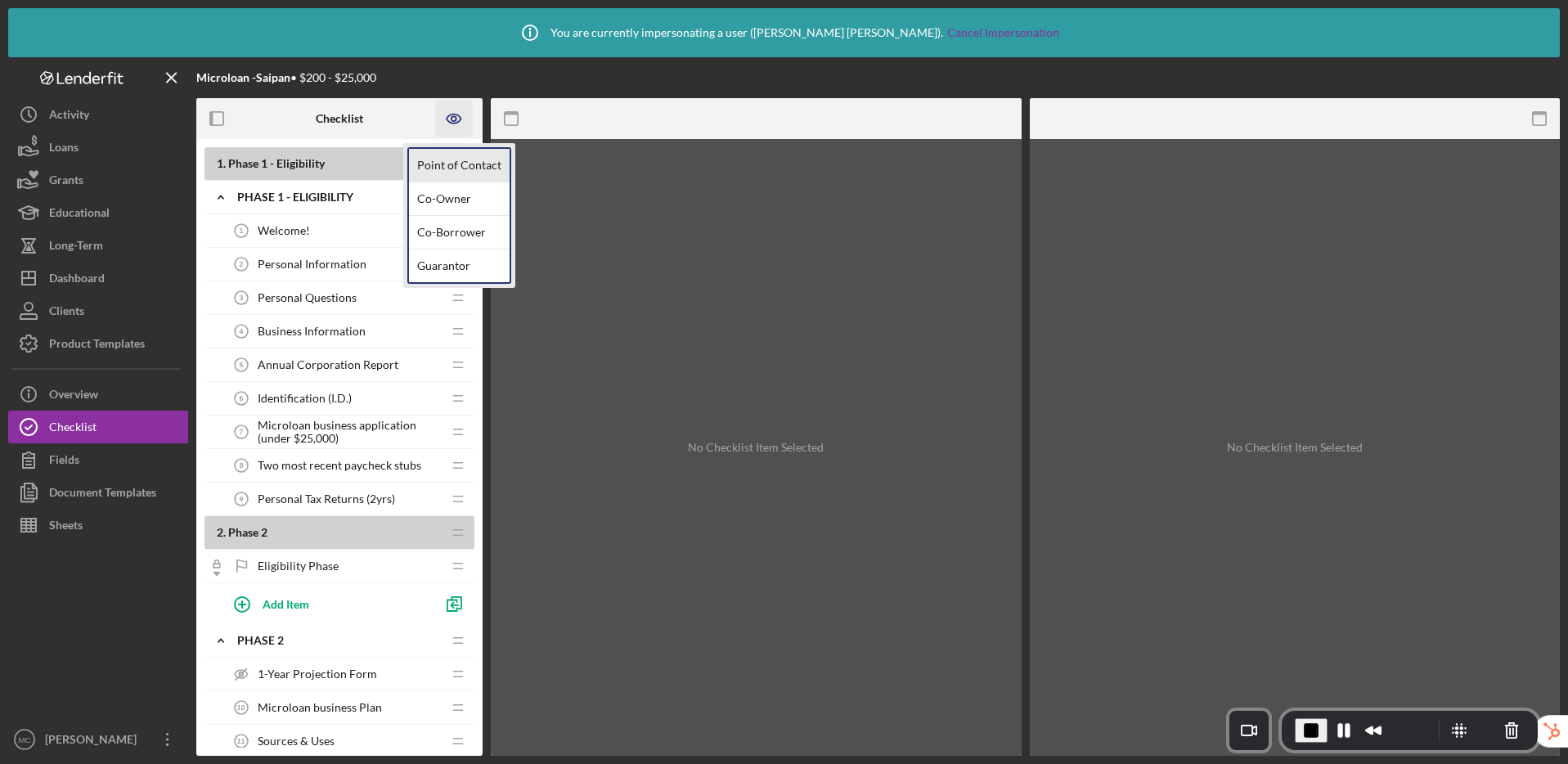
click at [444, 167] on link "Point of Contact" at bounding box center [459, 166] width 100 height 33
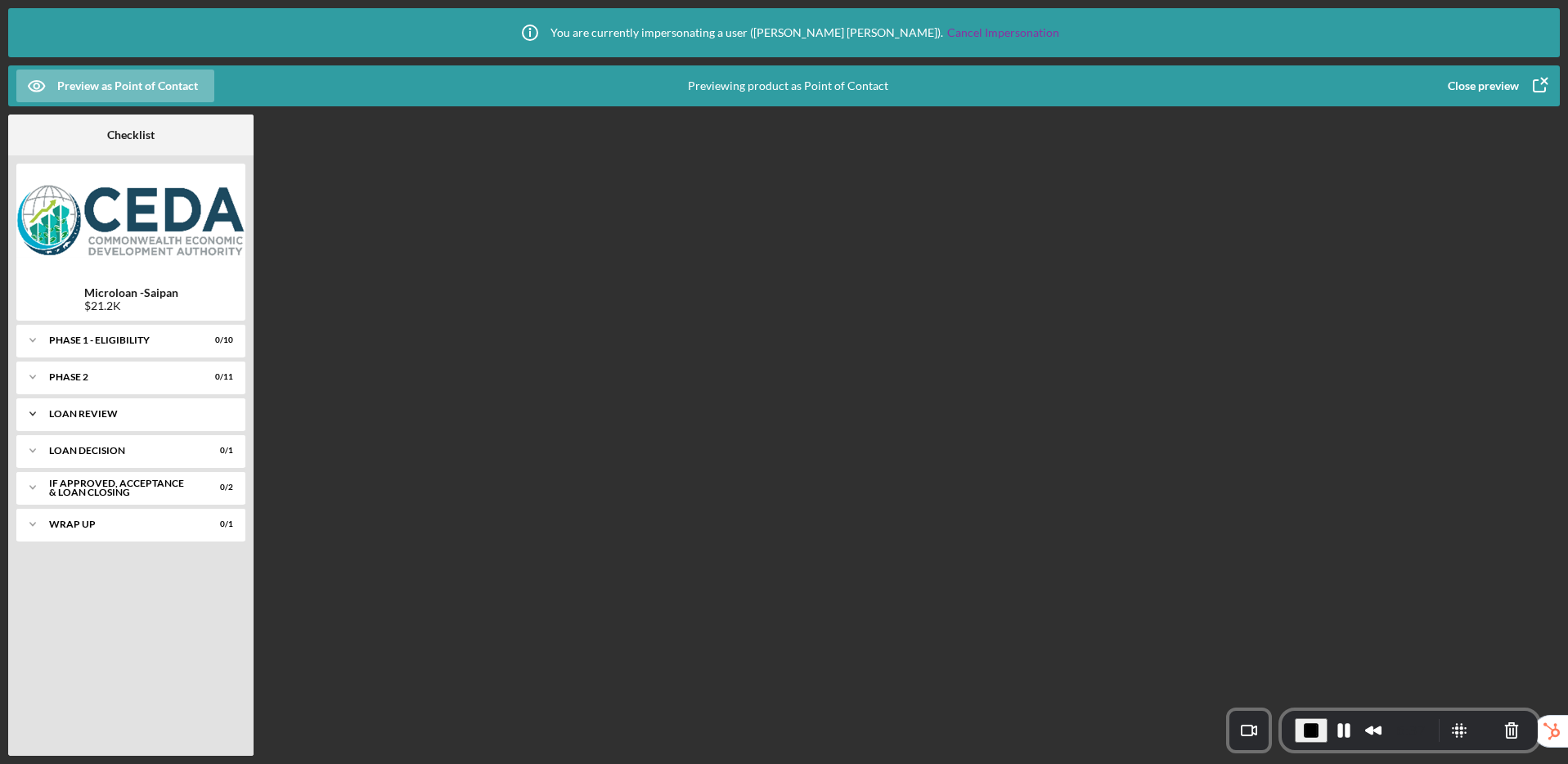
click at [74, 413] on div "Loan Review" at bounding box center [137, 414] width 176 height 10
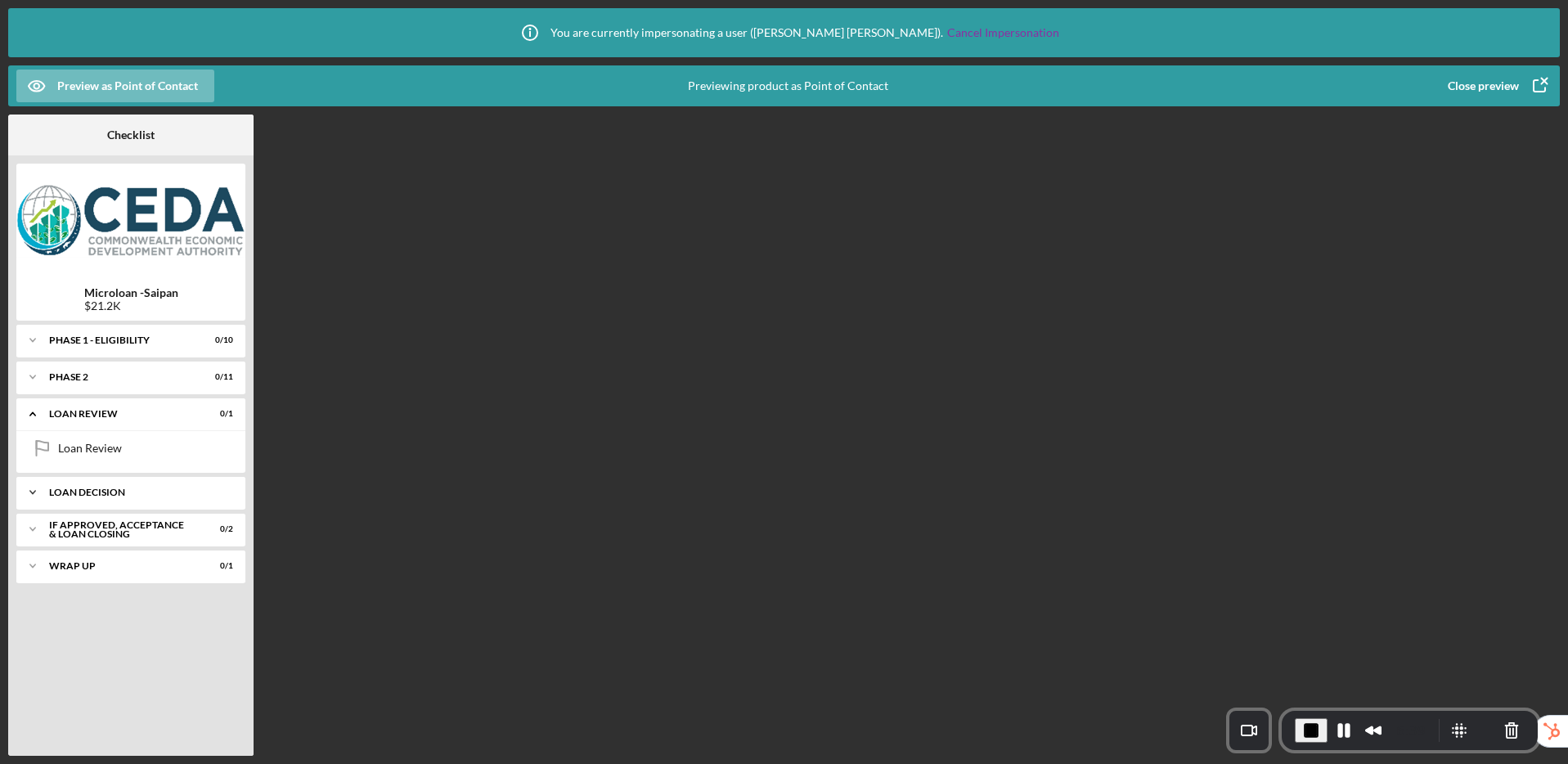
click at [85, 490] on div "Loan decision" at bounding box center [137, 493] width 176 height 10
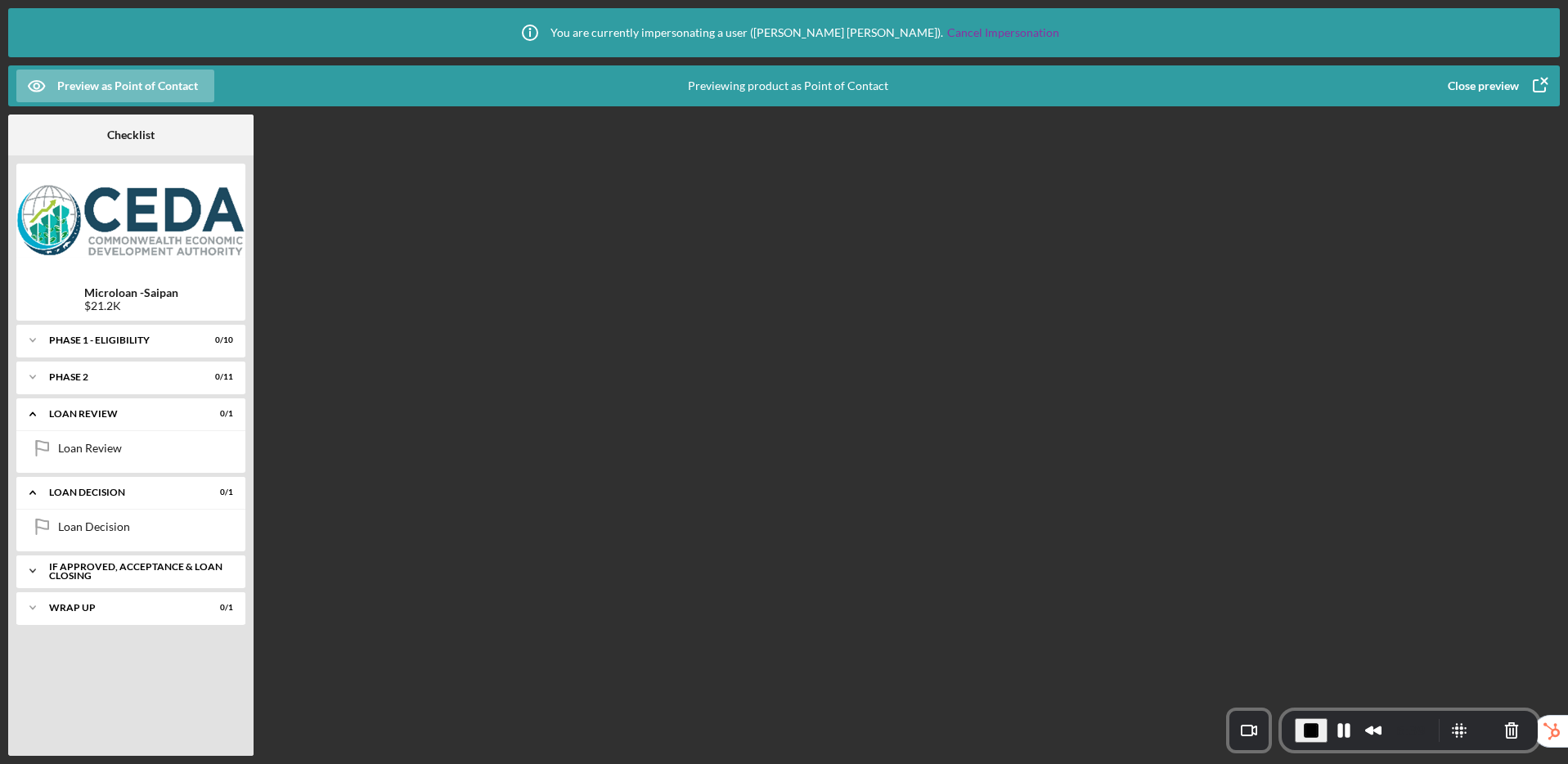
click at [97, 572] on div "If approved, acceptance & loan closing" at bounding box center [137, 571] width 176 height 18
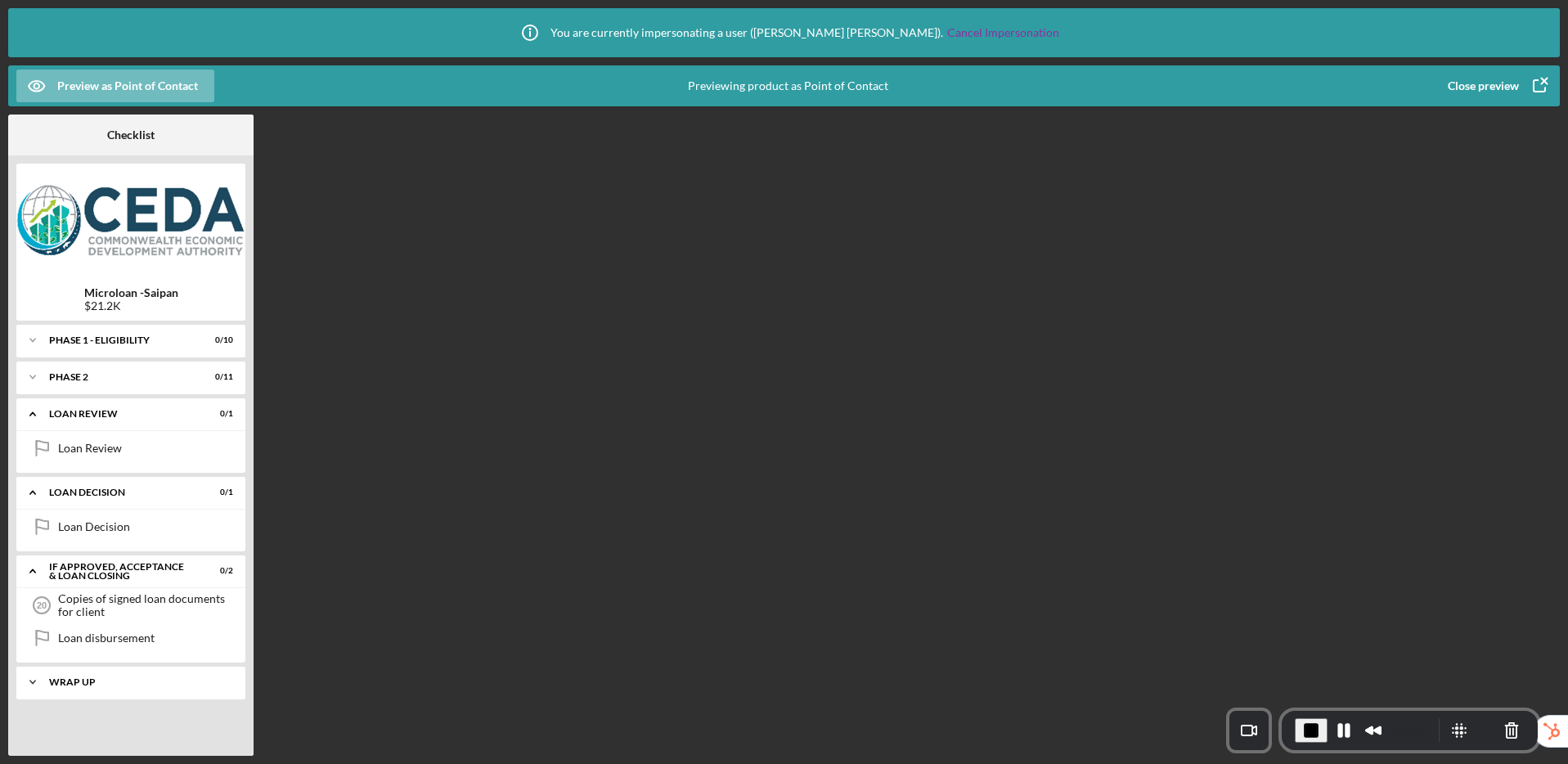
click at [100, 679] on div "Wrap up" at bounding box center [137, 682] width 176 height 10
click at [55, 378] on div "Phase 2" at bounding box center [137, 376] width 176 height 10
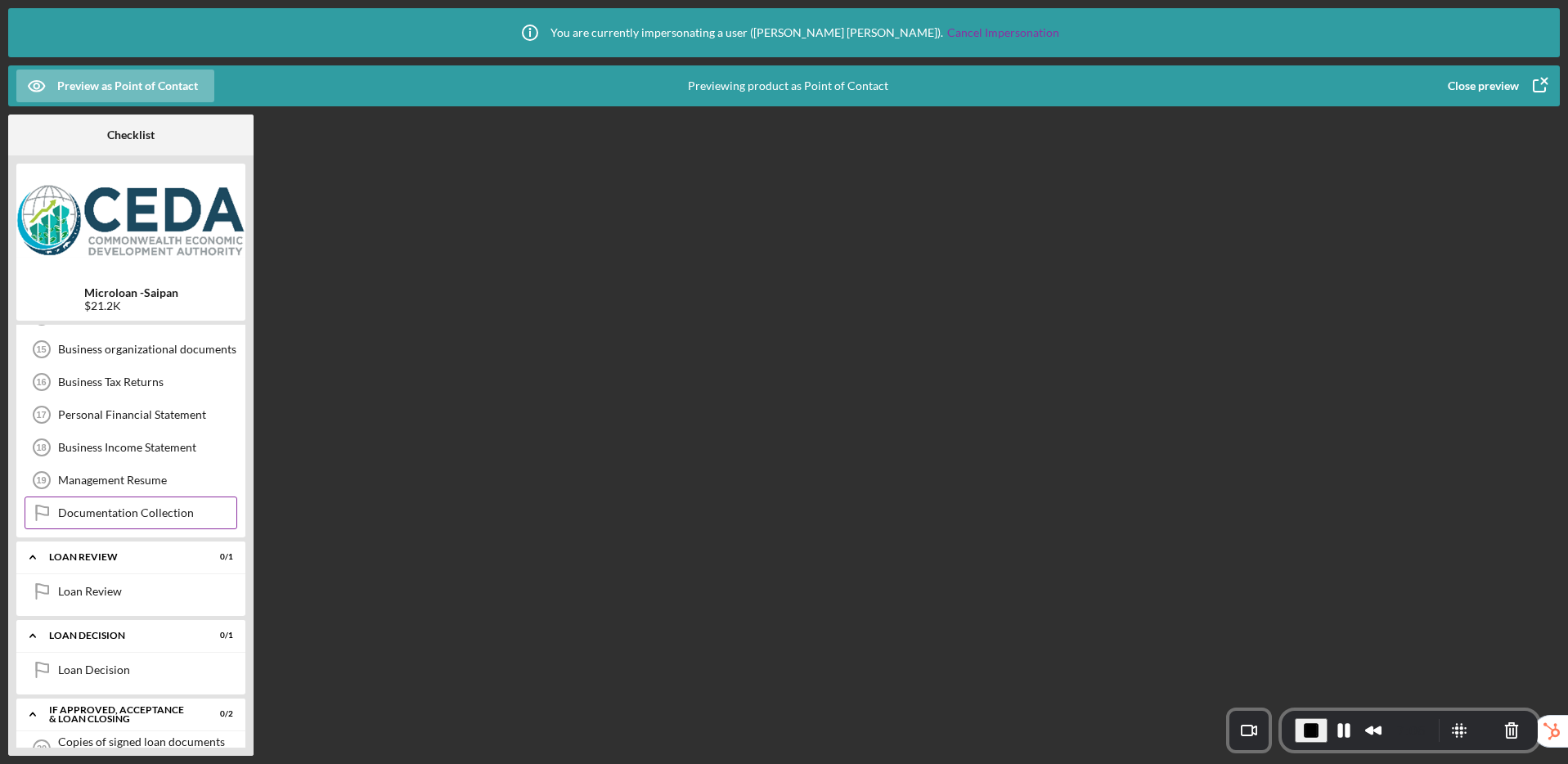
scroll to position [0, 0]
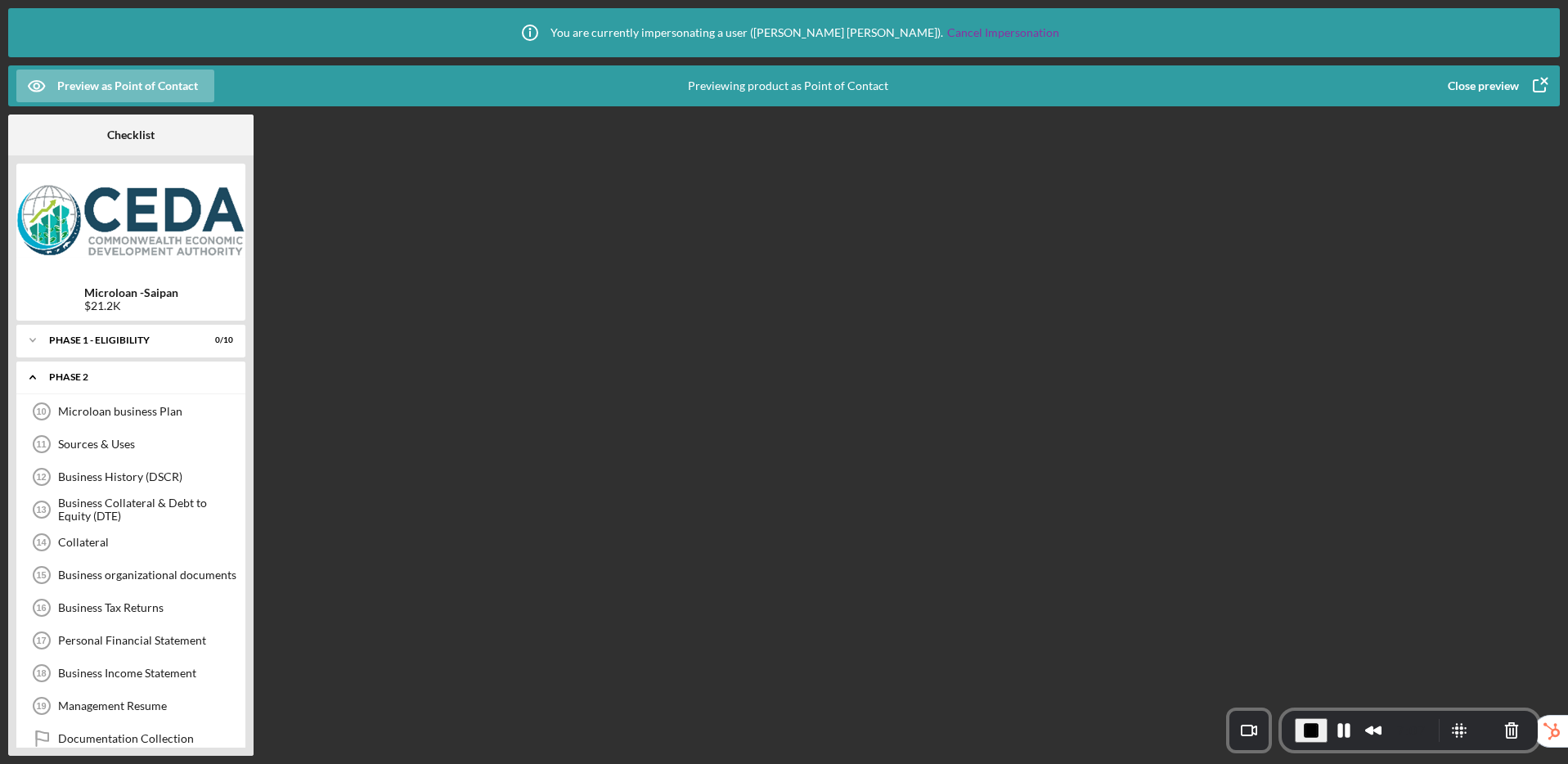
click at [32, 380] on icon "Icon/Expander" at bounding box center [33, 377] width 33 height 33
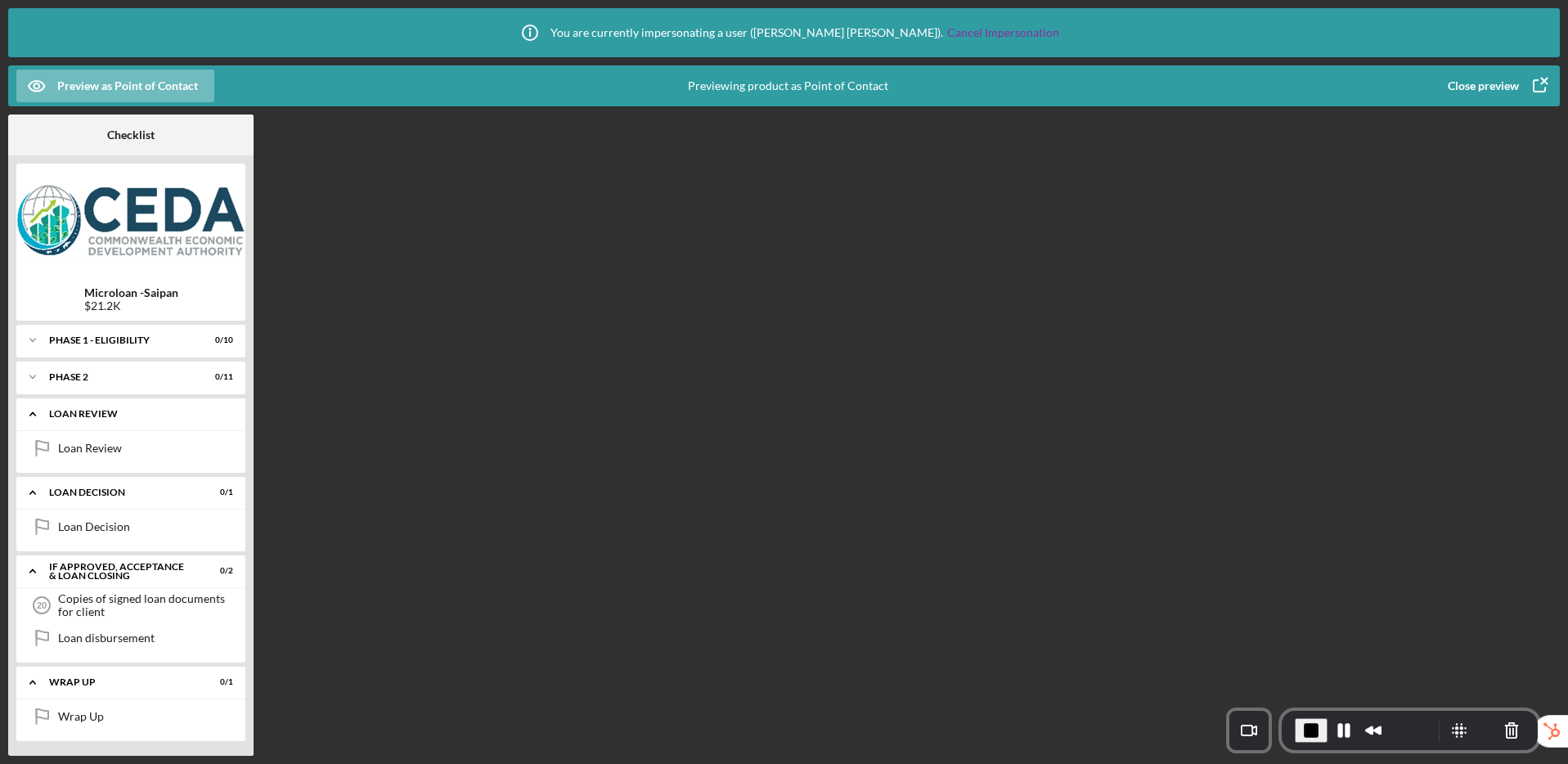
click at [32, 413] on polyline at bounding box center [33, 415] width 5 height 3
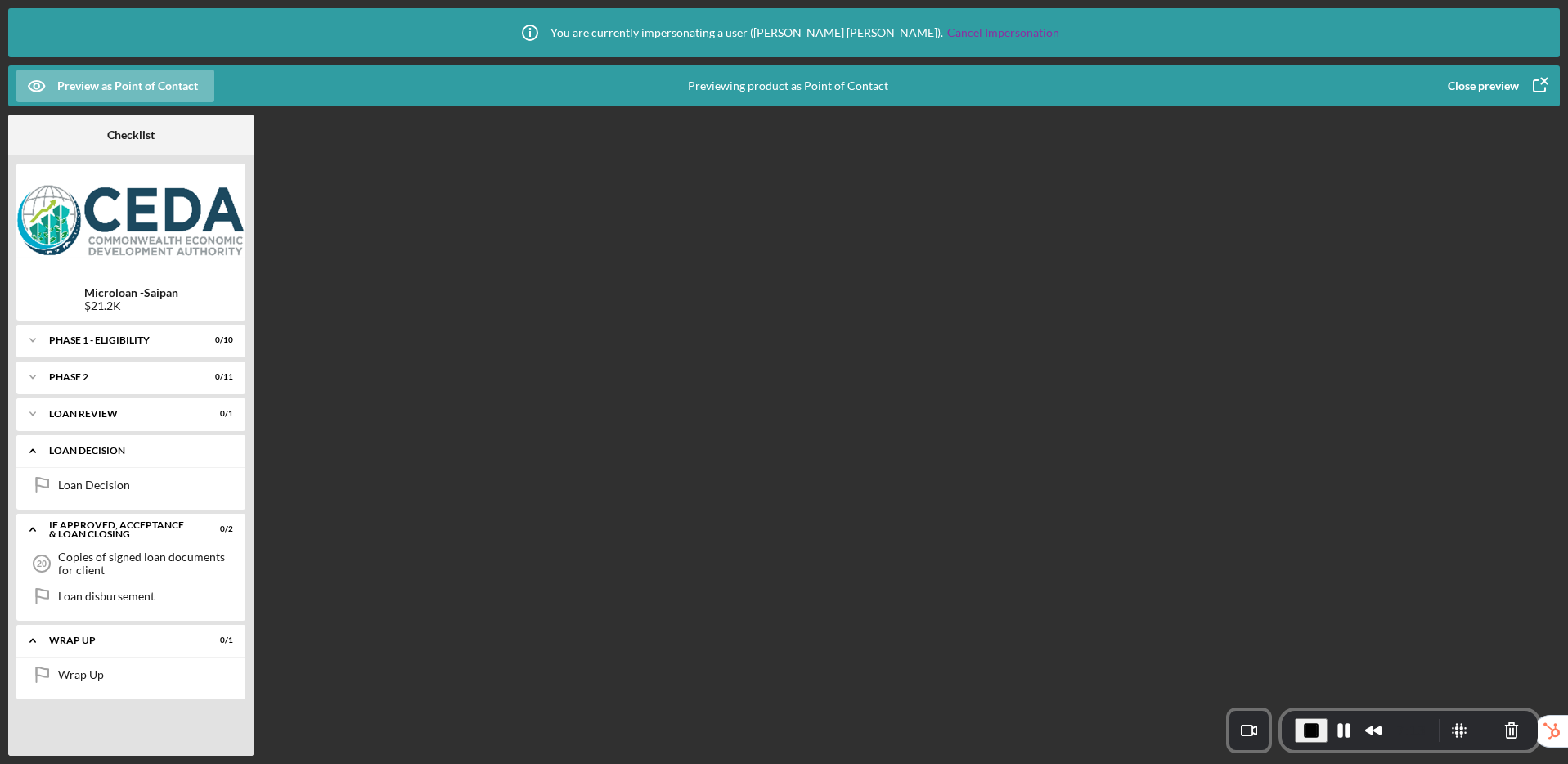
click at [58, 449] on div "Loan decision" at bounding box center [137, 451] width 176 height 10
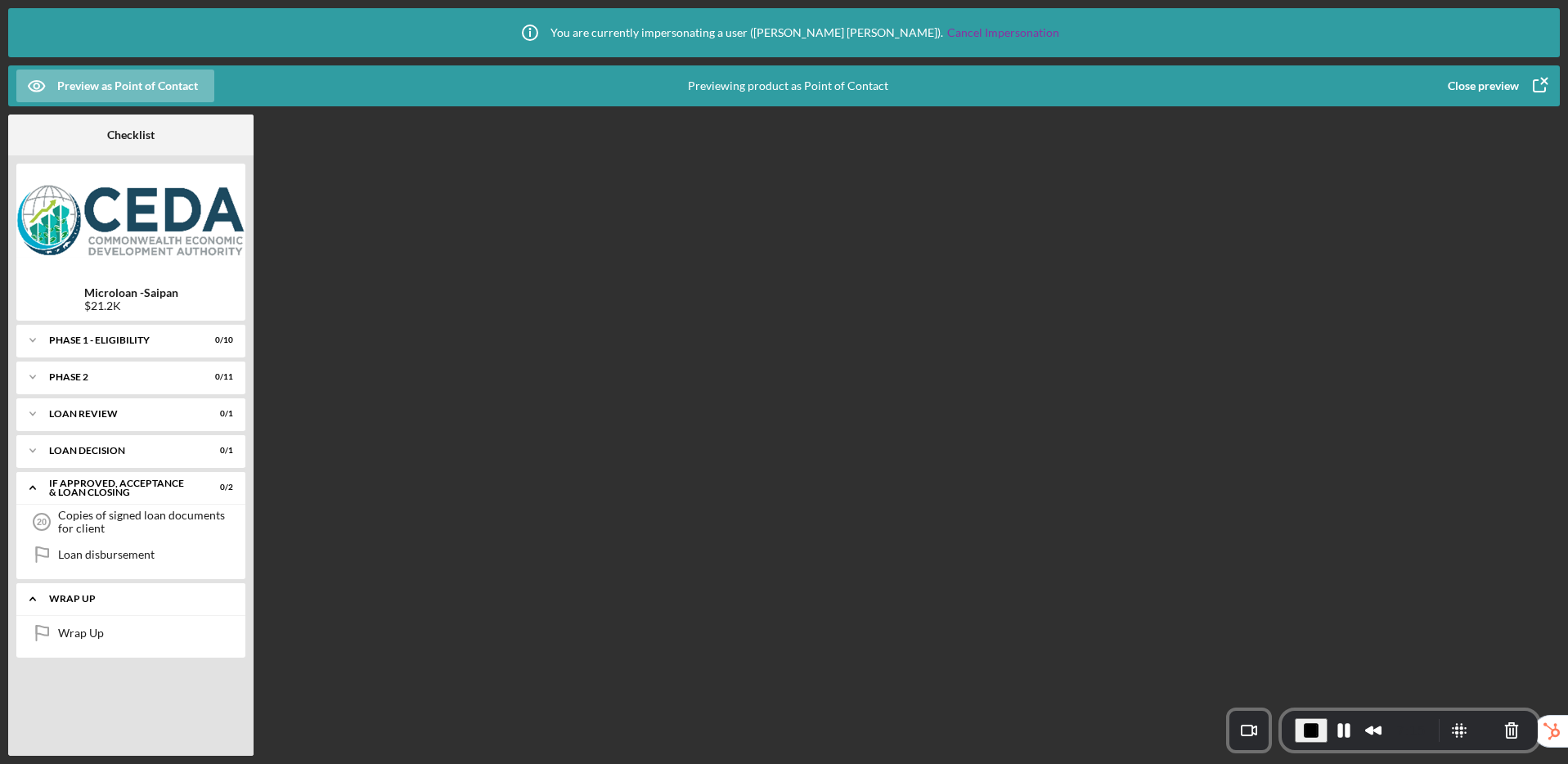
click at [82, 592] on div "Icon/Expander Wrap up 0 / 1" at bounding box center [131, 599] width 229 height 33
click at [100, 489] on div "If approved, acceptance & loan closing" at bounding box center [137, 488] width 176 height 18
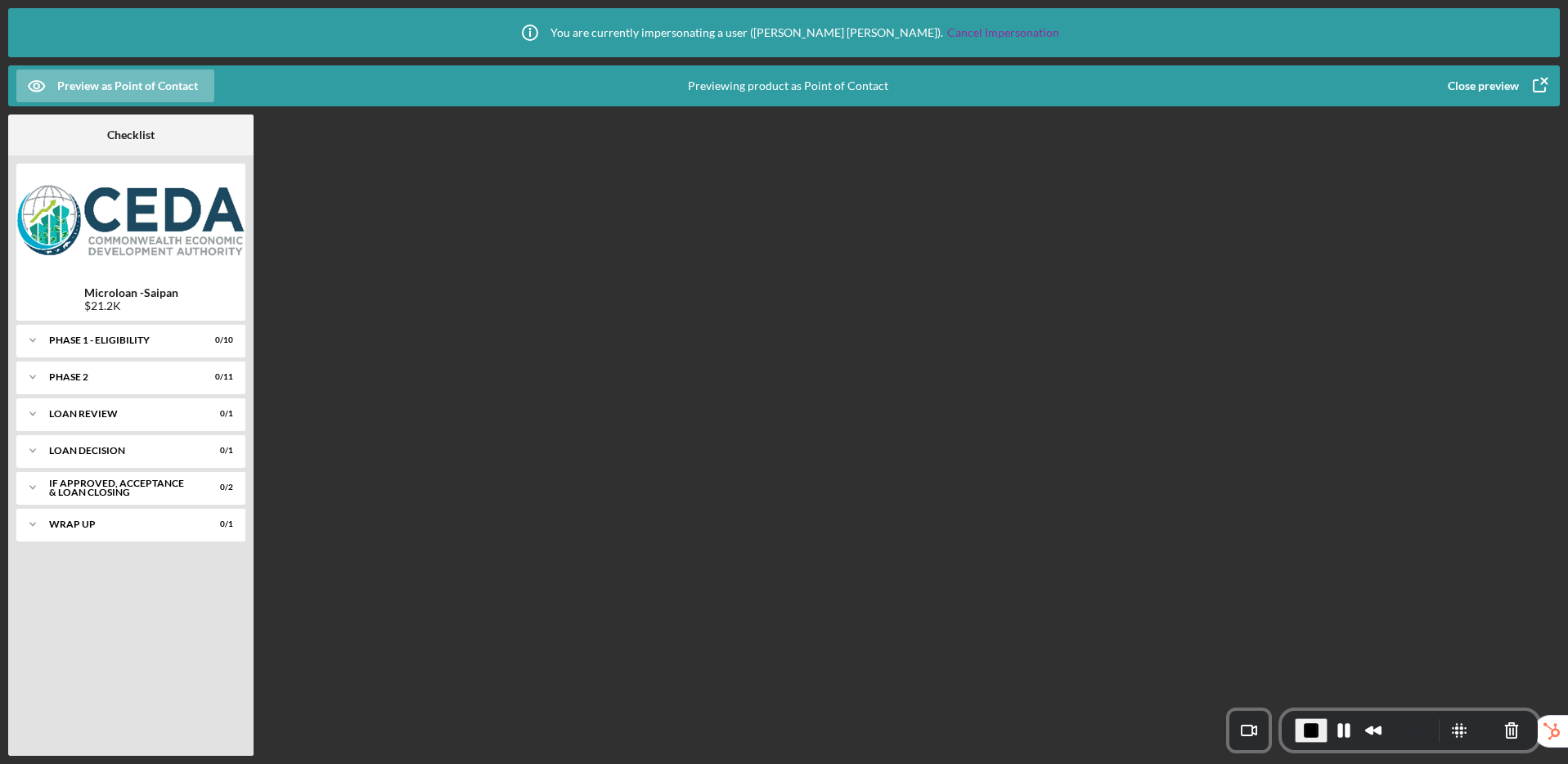
click at [1507, 91] on div "Close preview" at bounding box center [1483, 85] width 71 height 33
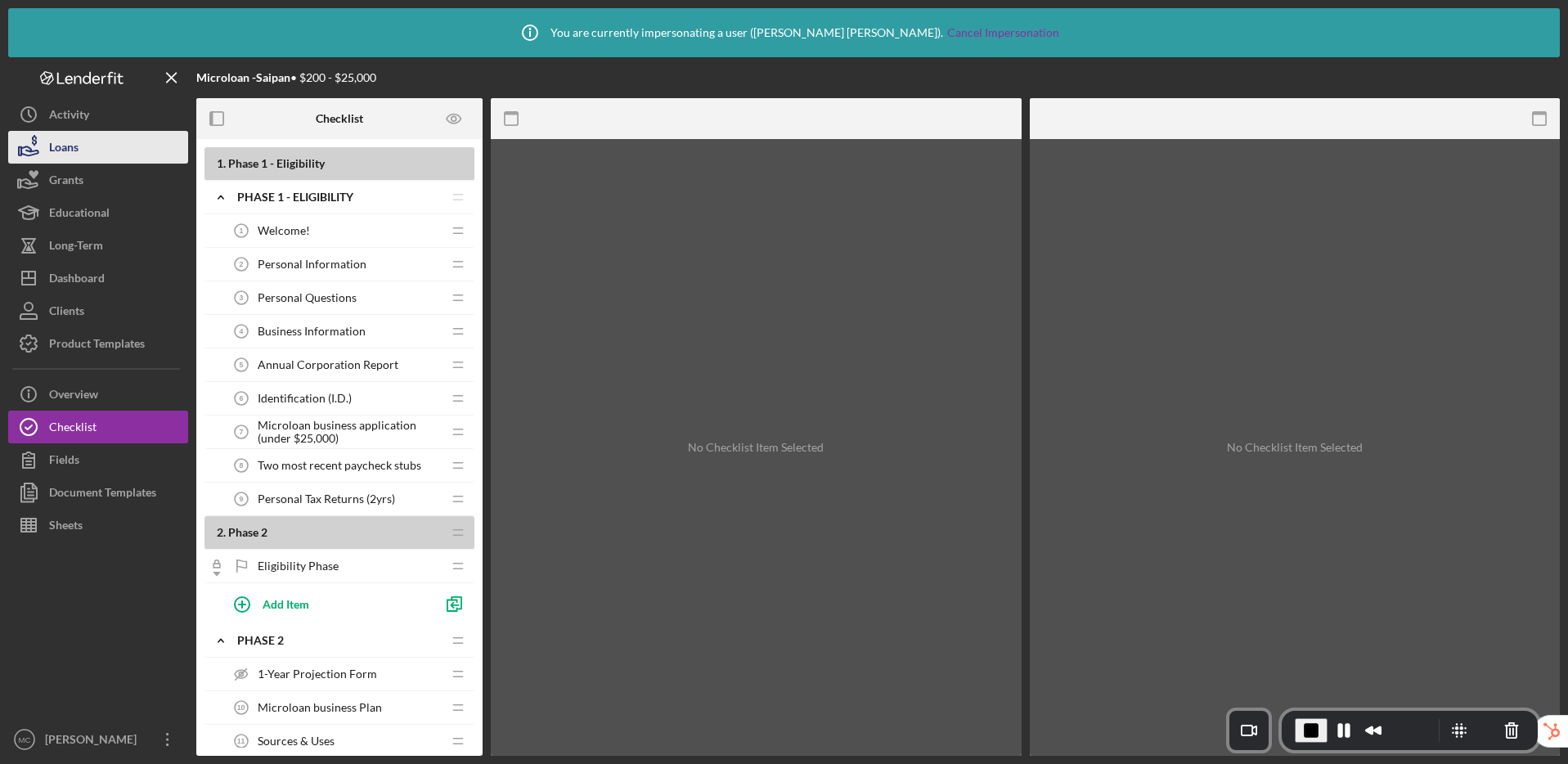
click at [79, 155] on div "Loans" at bounding box center [64, 149] width 29 height 37
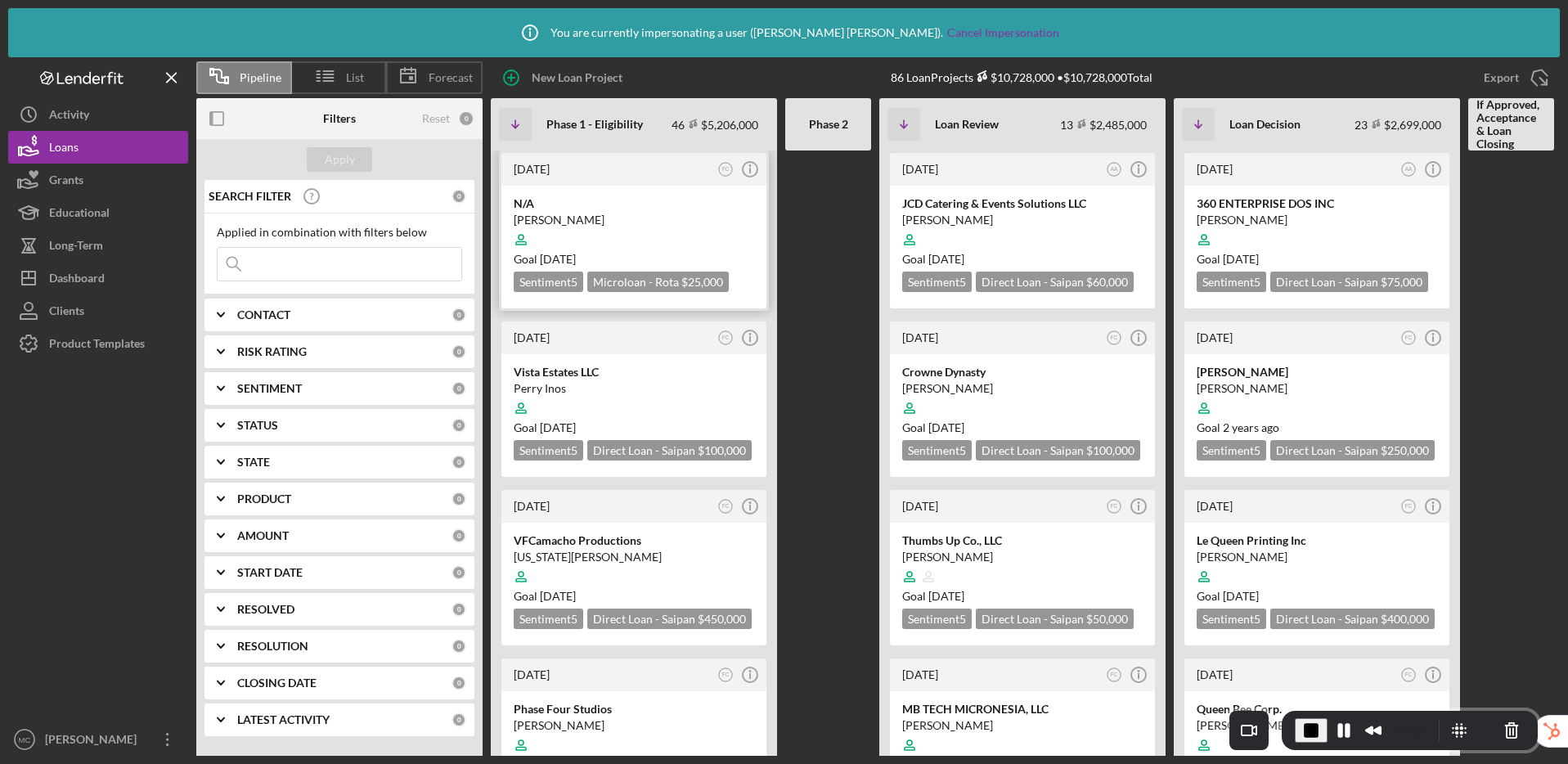
click at [678, 219] on div "[PERSON_NAME]" at bounding box center [633, 220] width 240 height 17
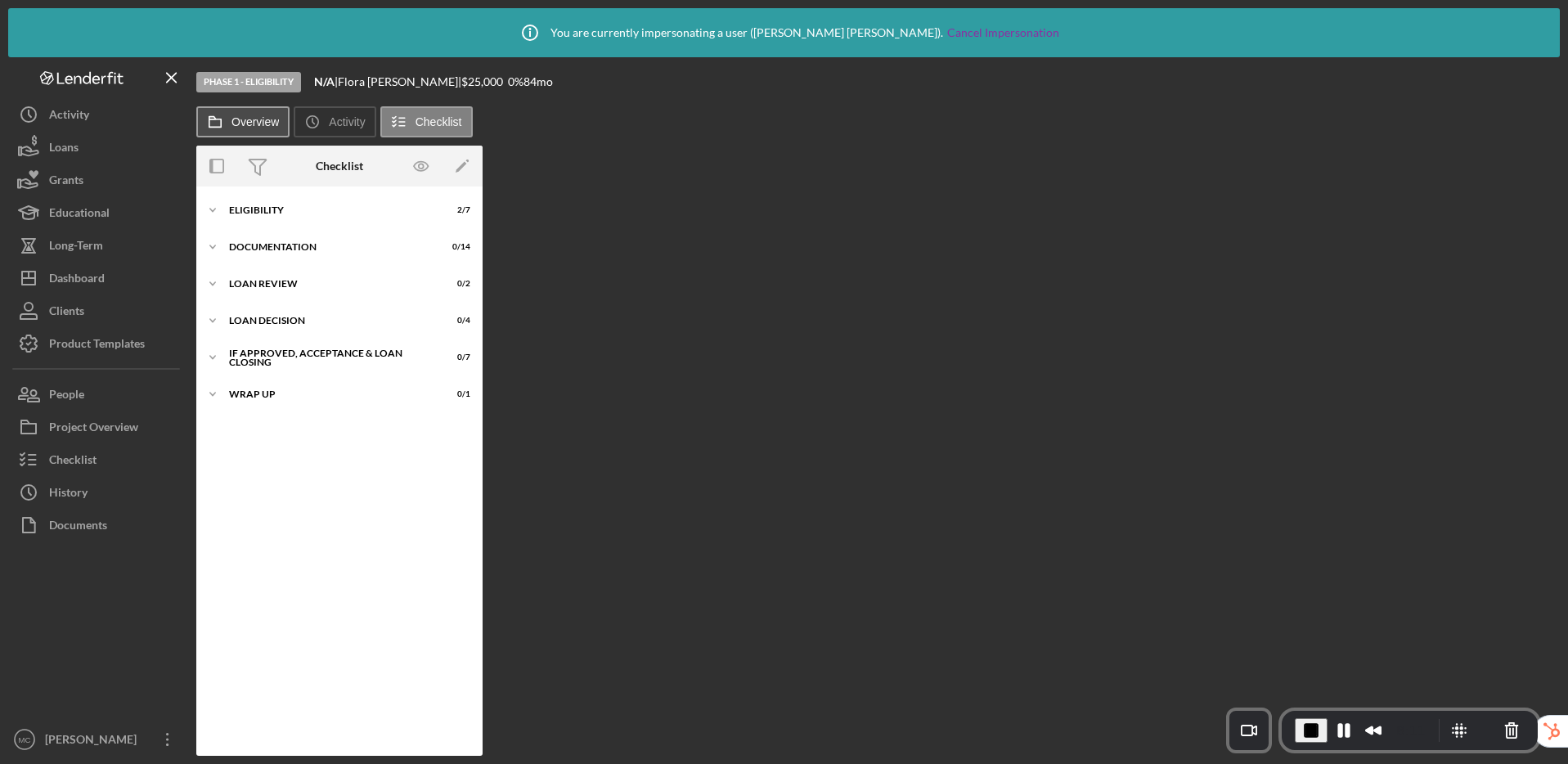
click at [233, 127] on button "Overview" at bounding box center [243, 121] width 93 height 31
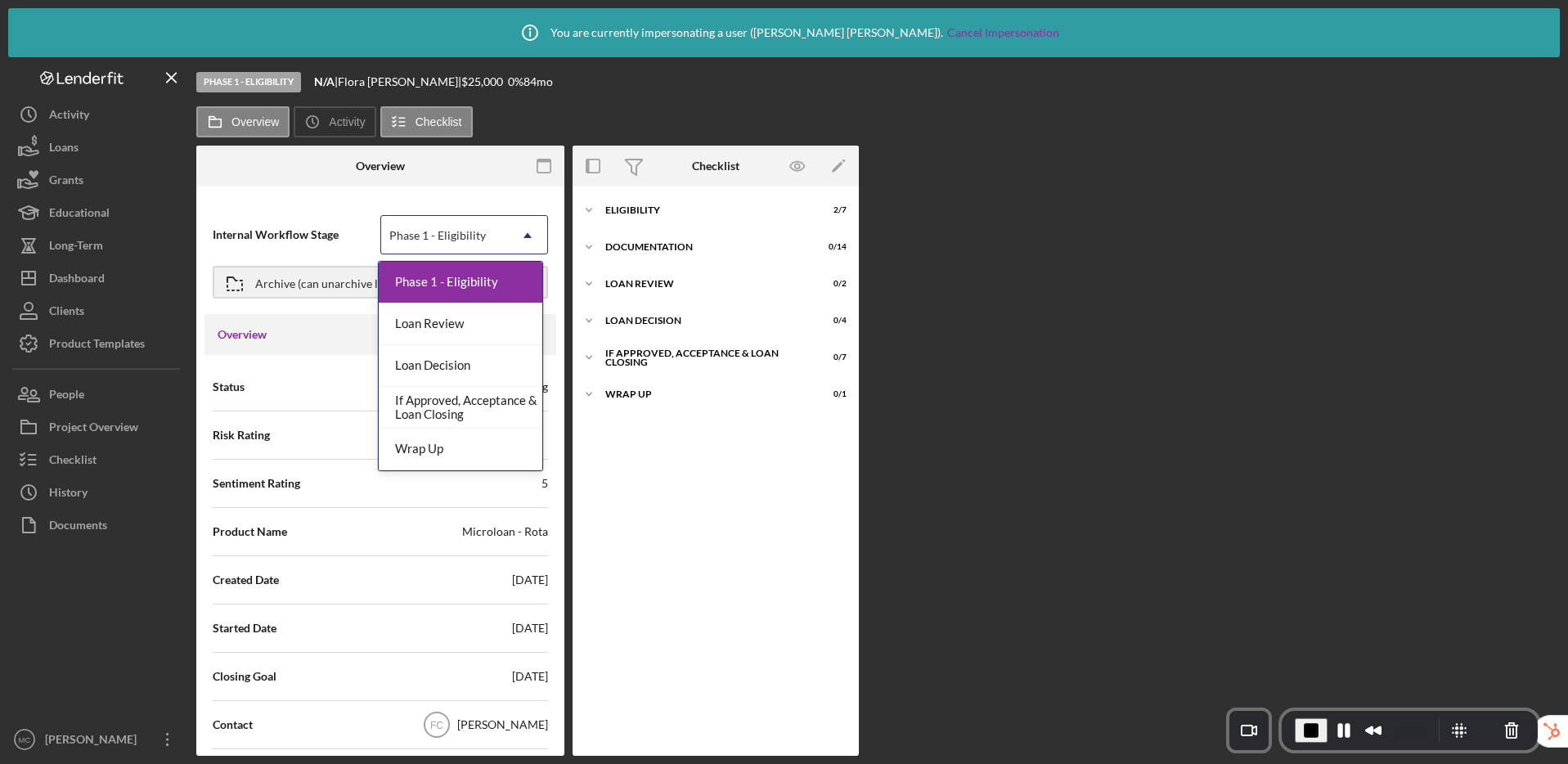
click at [440, 233] on div "Phase 1 - Eligibility" at bounding box center [437, 236] width 96 height 13
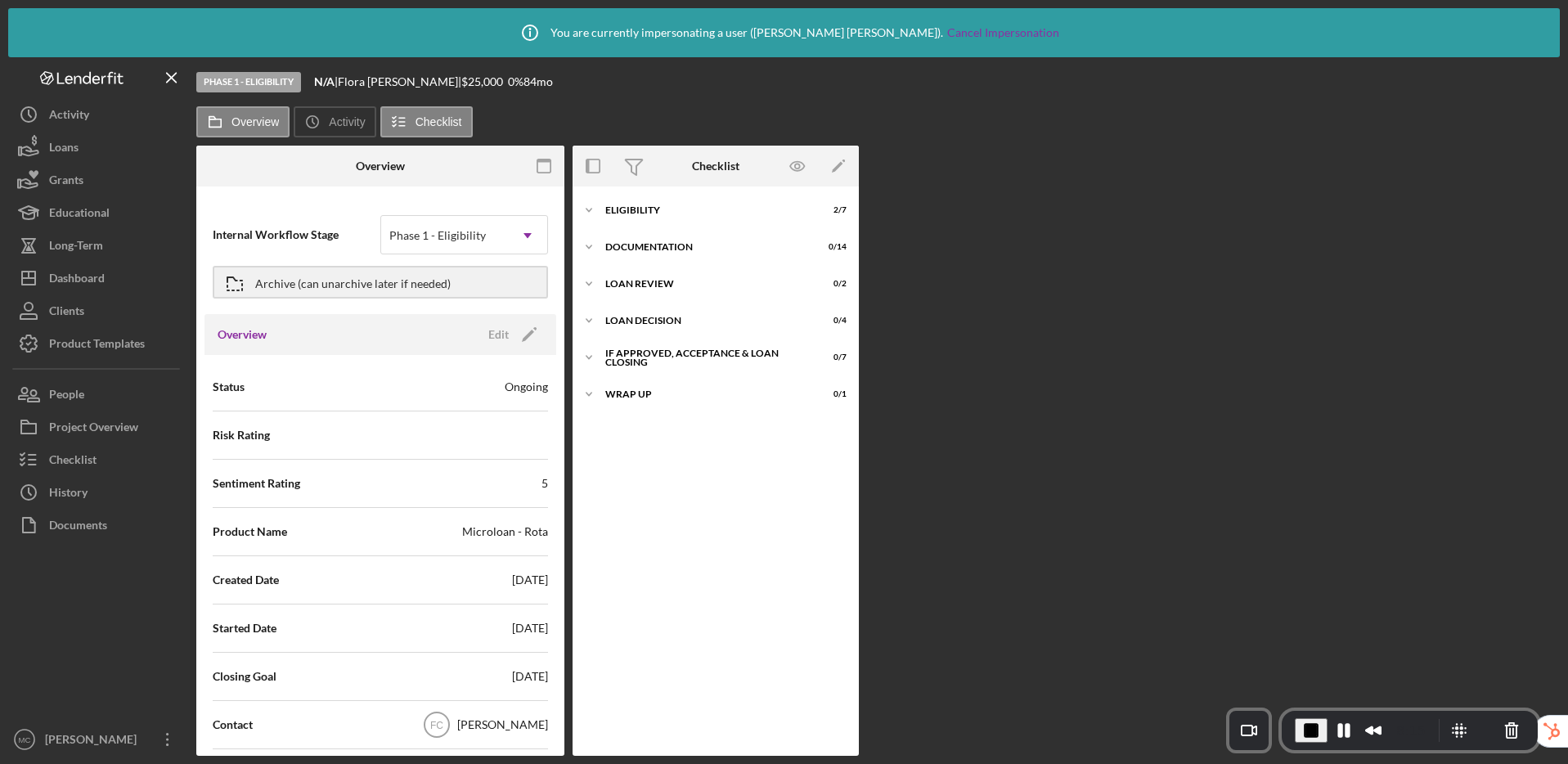
click at [312, 185] on div at bounding box center [258, 166] width 123 height 41
click at [48, 149] on icon "button" at bounding box center [28, 146] width 41 height 41
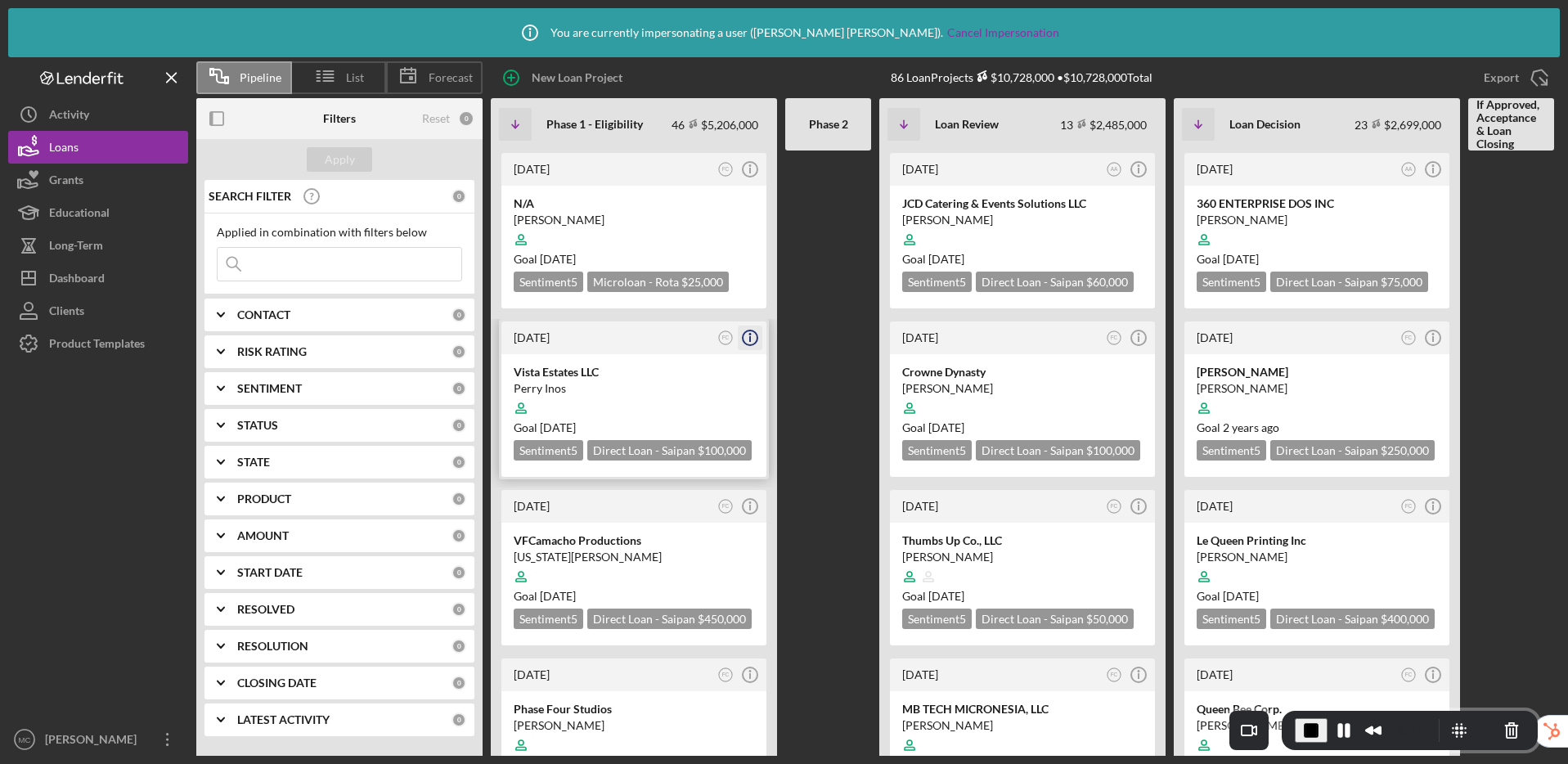
click at [752, 342] on icon "Icon/Info" at bounding box center [750, 337] width 41 height 41
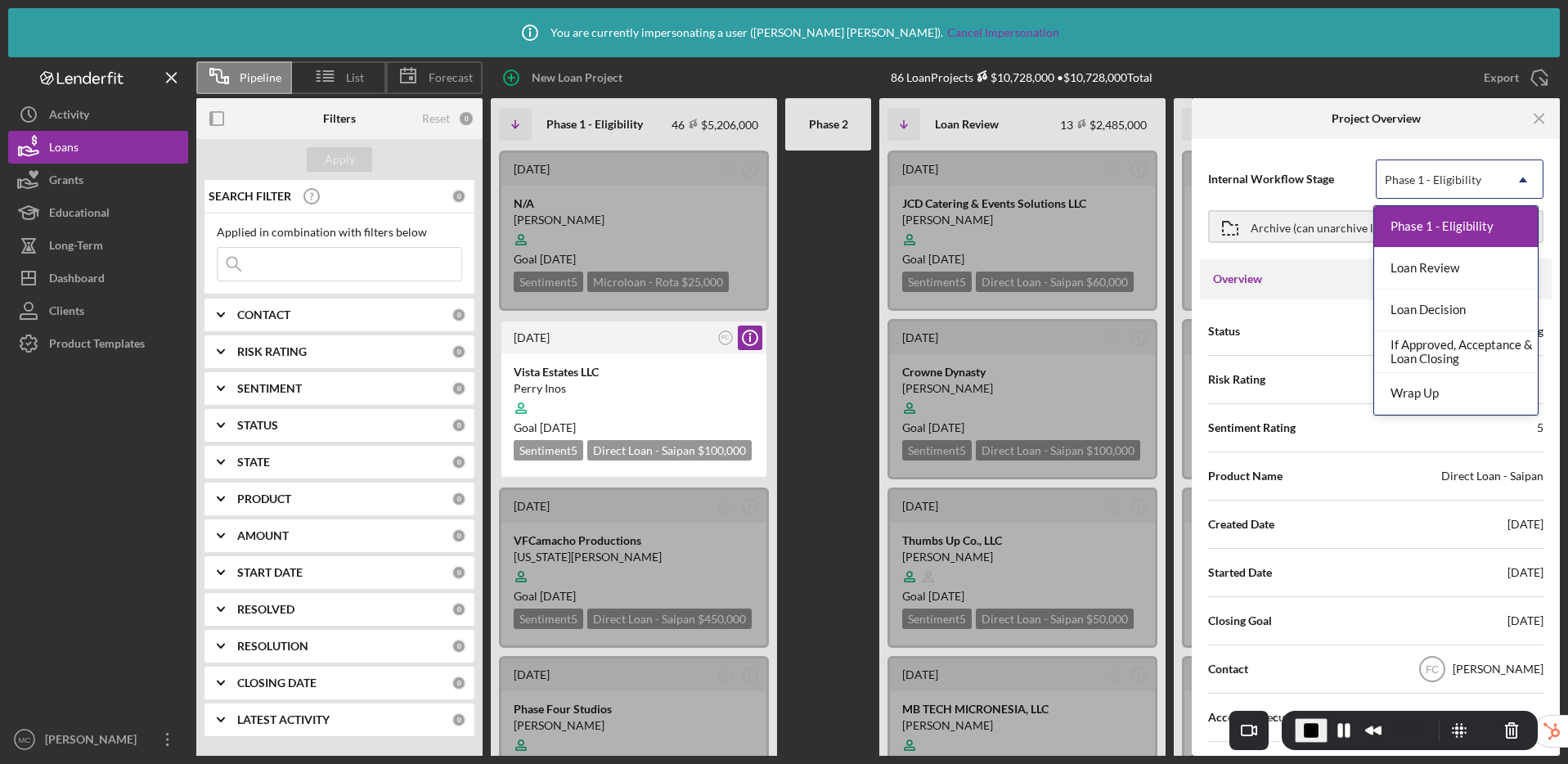
click at [1416, 170] on div "Phase 1 - Eligibility" at bounding box center [1439, 180] width 126 height 38
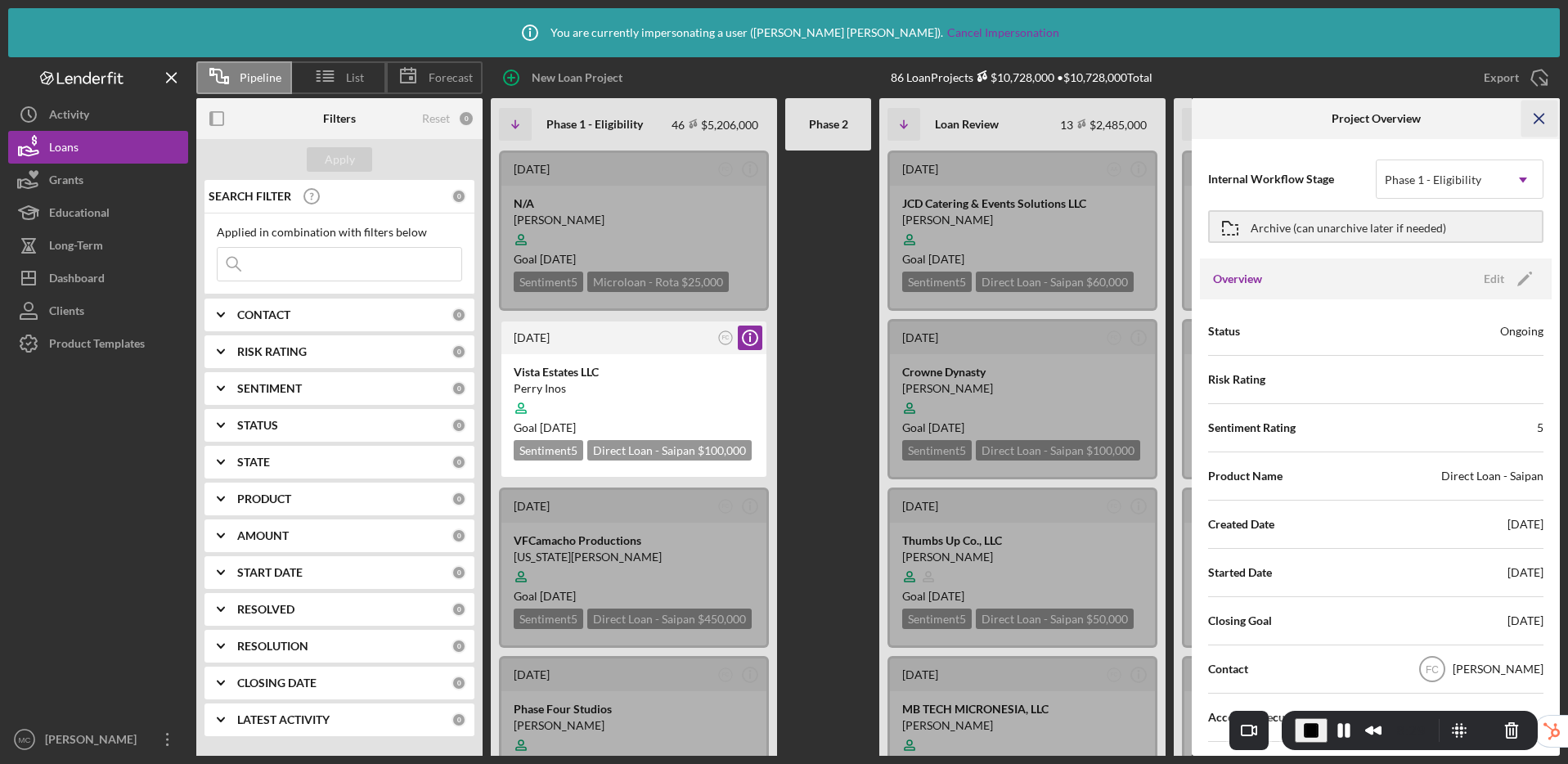
click at [1537, 120] on line "button" at bounding box center [1539, 118] width 9 height 9
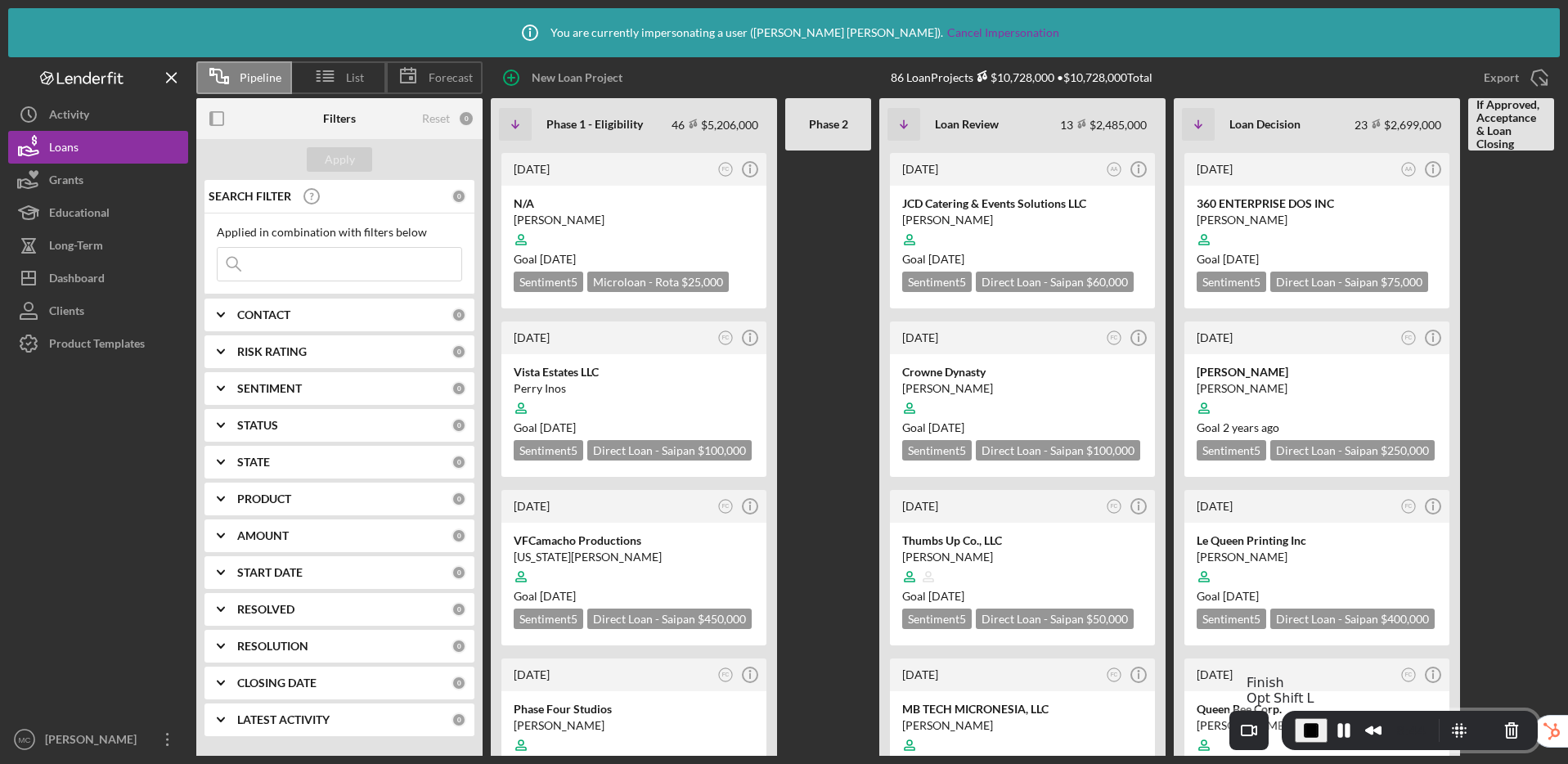
click at [1303, 731] on span "End Recording" at bounding box center [1310, 730] width 19 height 19
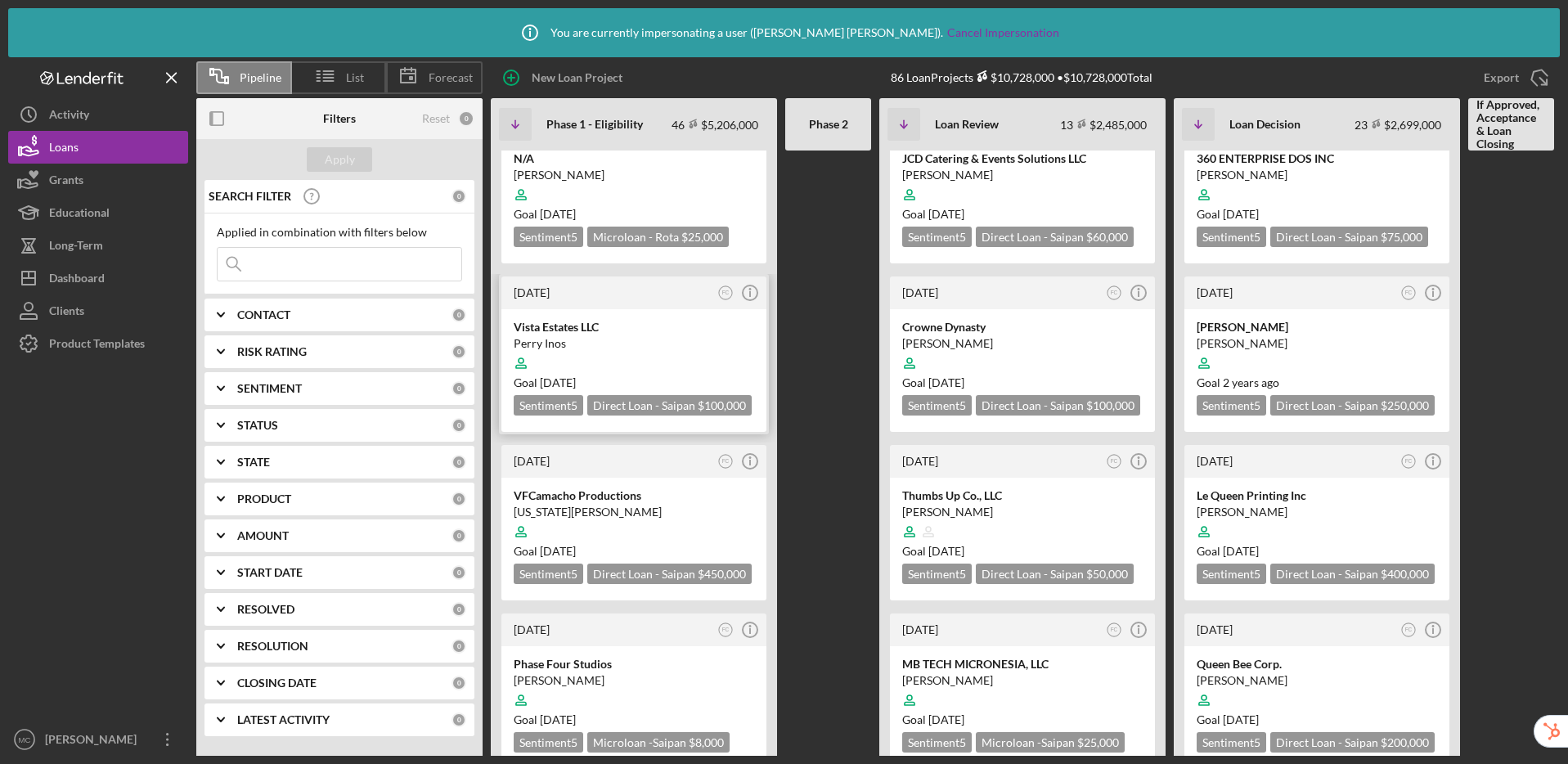
scroll to position [84, 0]
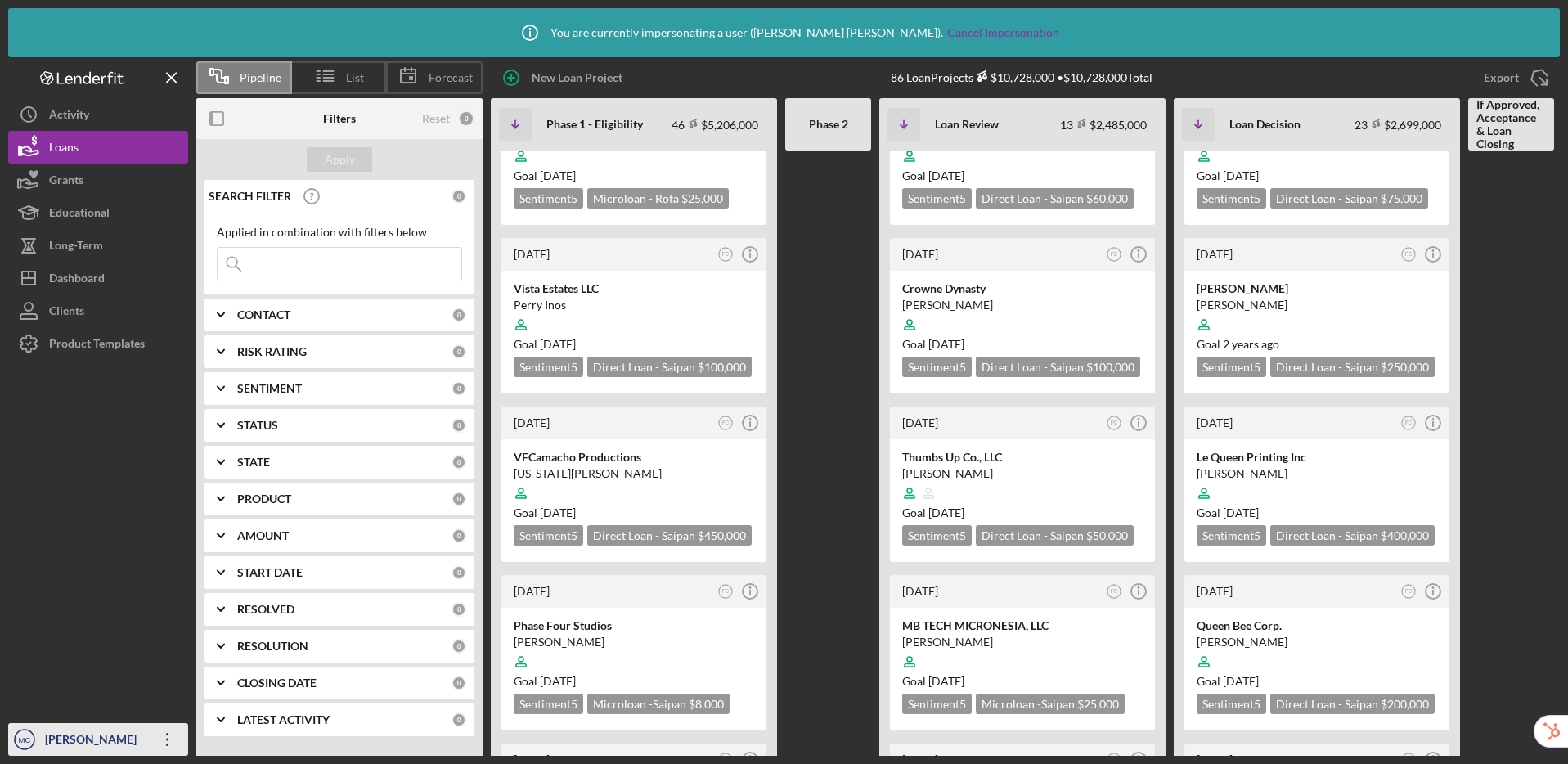
click at [105, 739] on div "[PERSON_NAME]" at bounding box center [94, 741] width 106 height 37
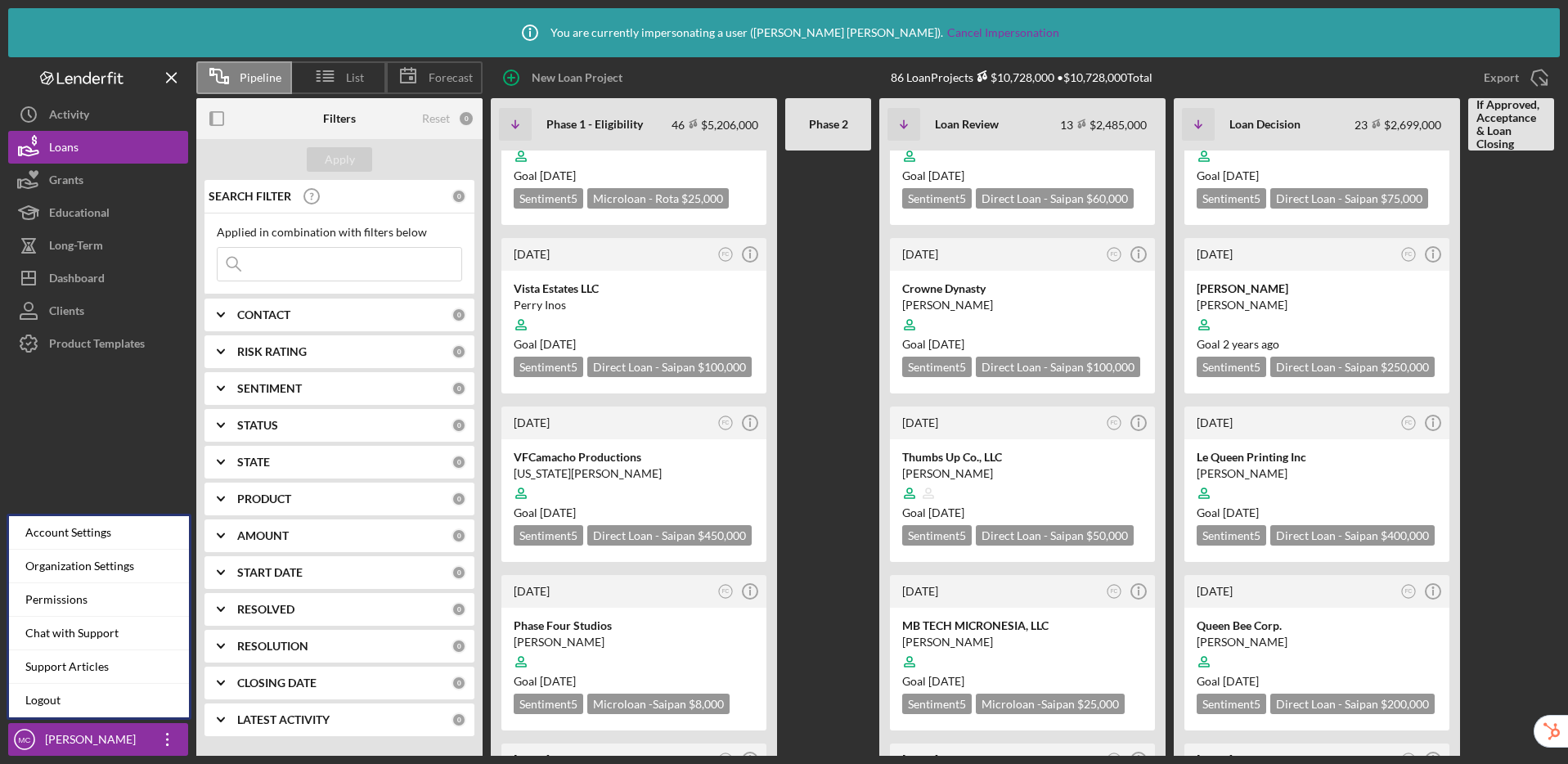
click at [837, 456] on at bounding box center [828, 369] width 86 height 605
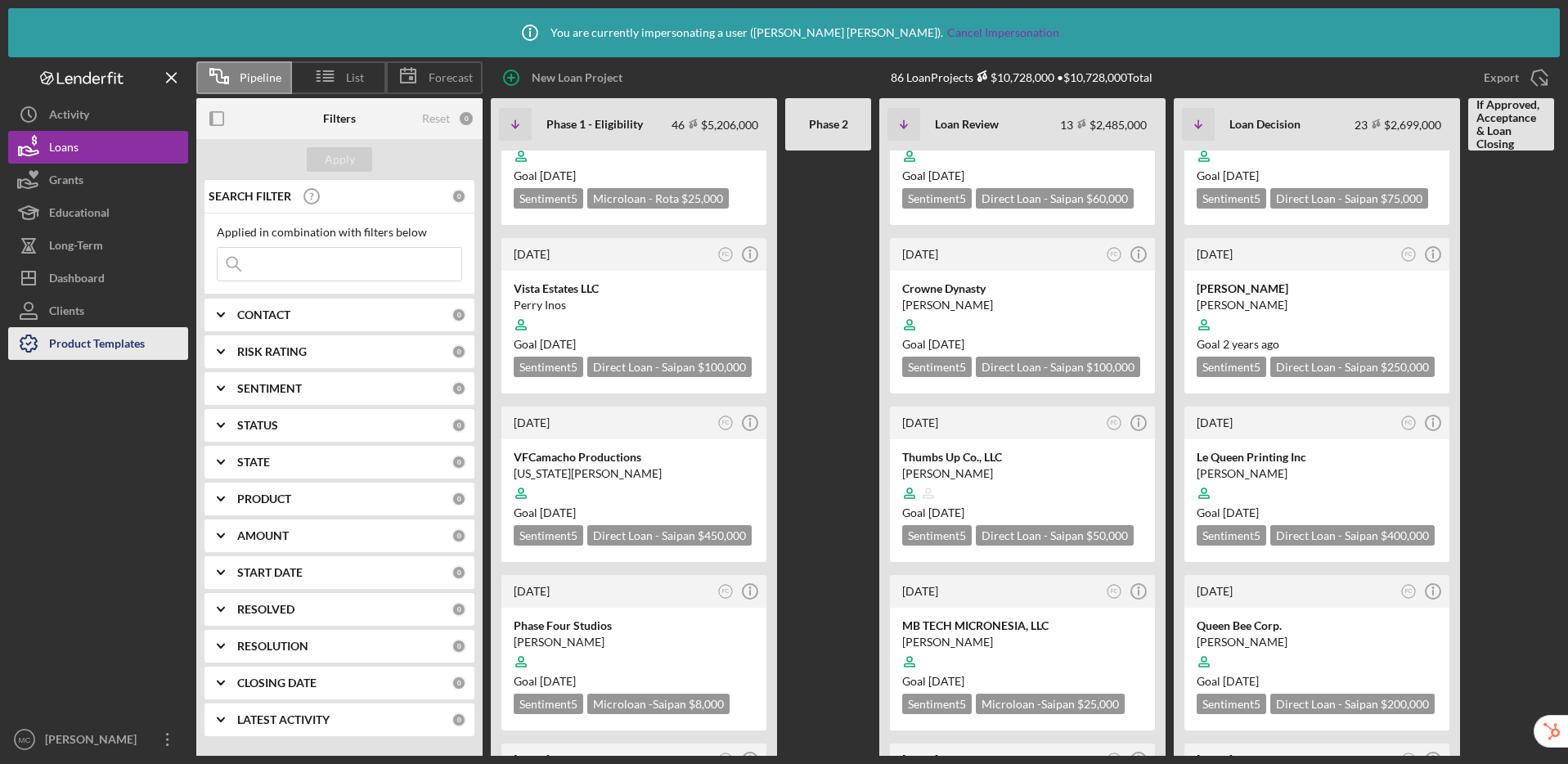
click at [54, 346] on div "Product Templates" at bounding box center [97, 346] width 95 height 37
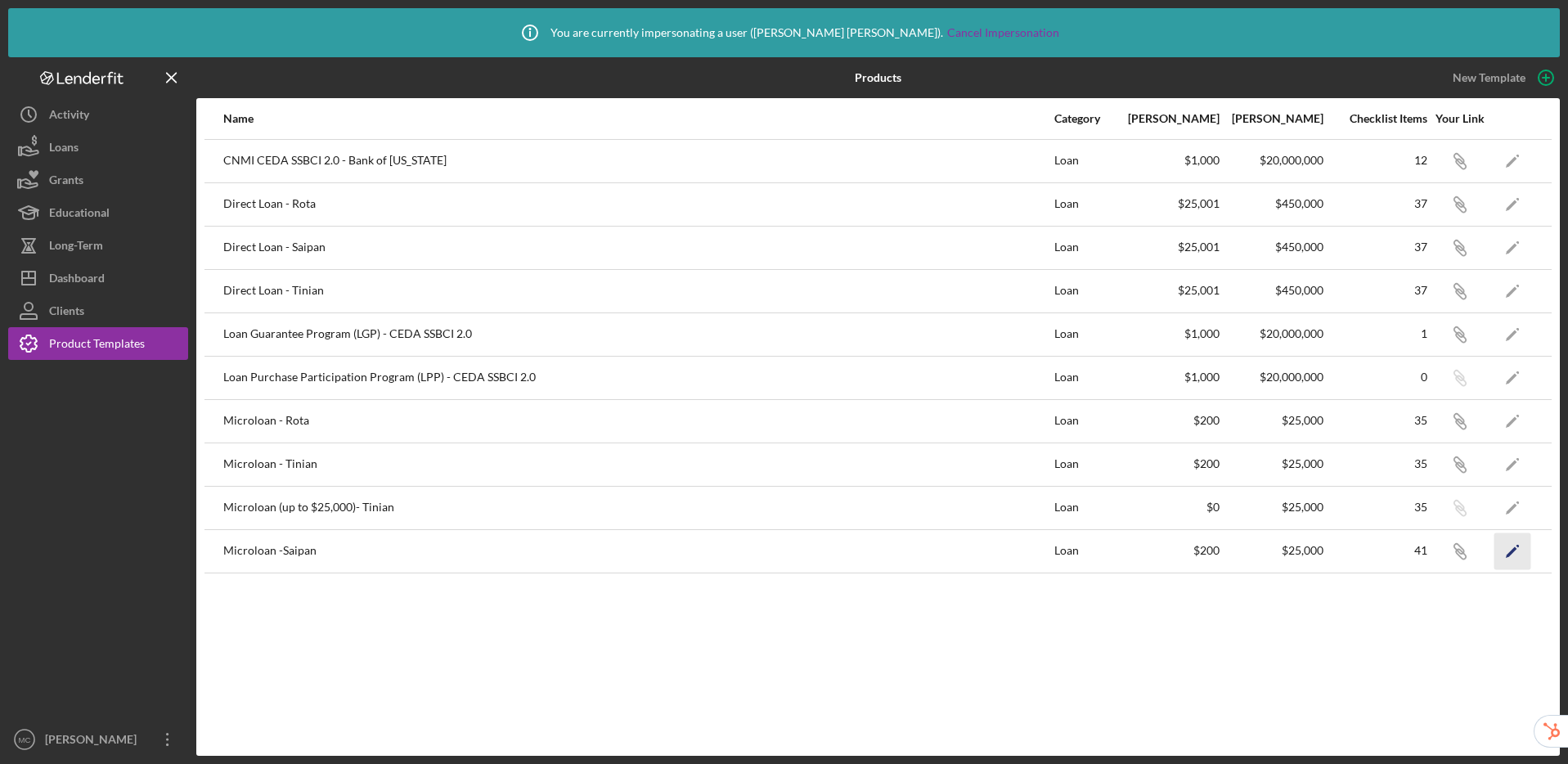
click at [1512, 546] on icon "Icon/Edit" at bounding box center [1513, 551] width 37 height 37
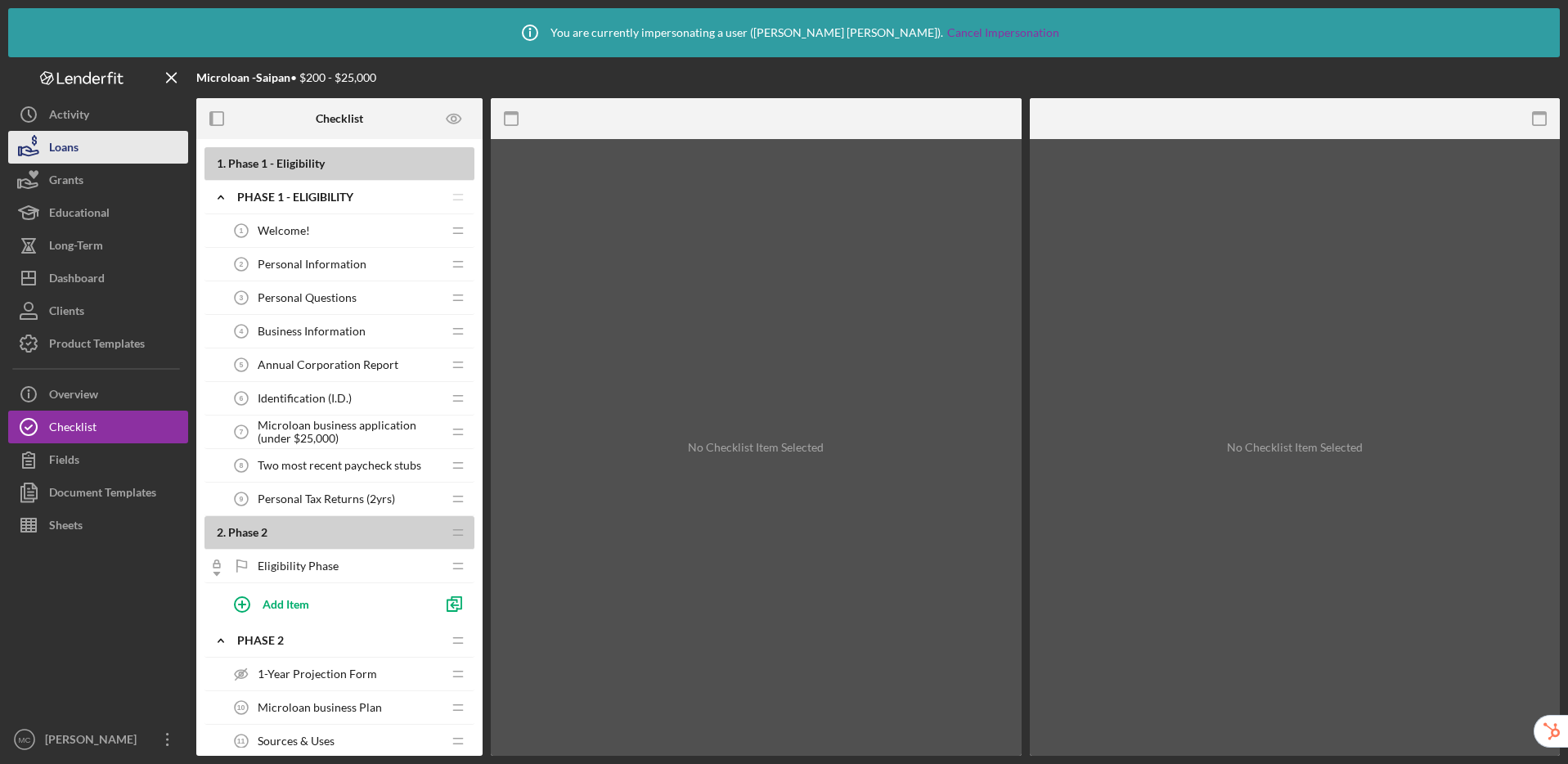
click at [41, 149] on icon "button" at bounding box center [28, 146] width 41 height 41
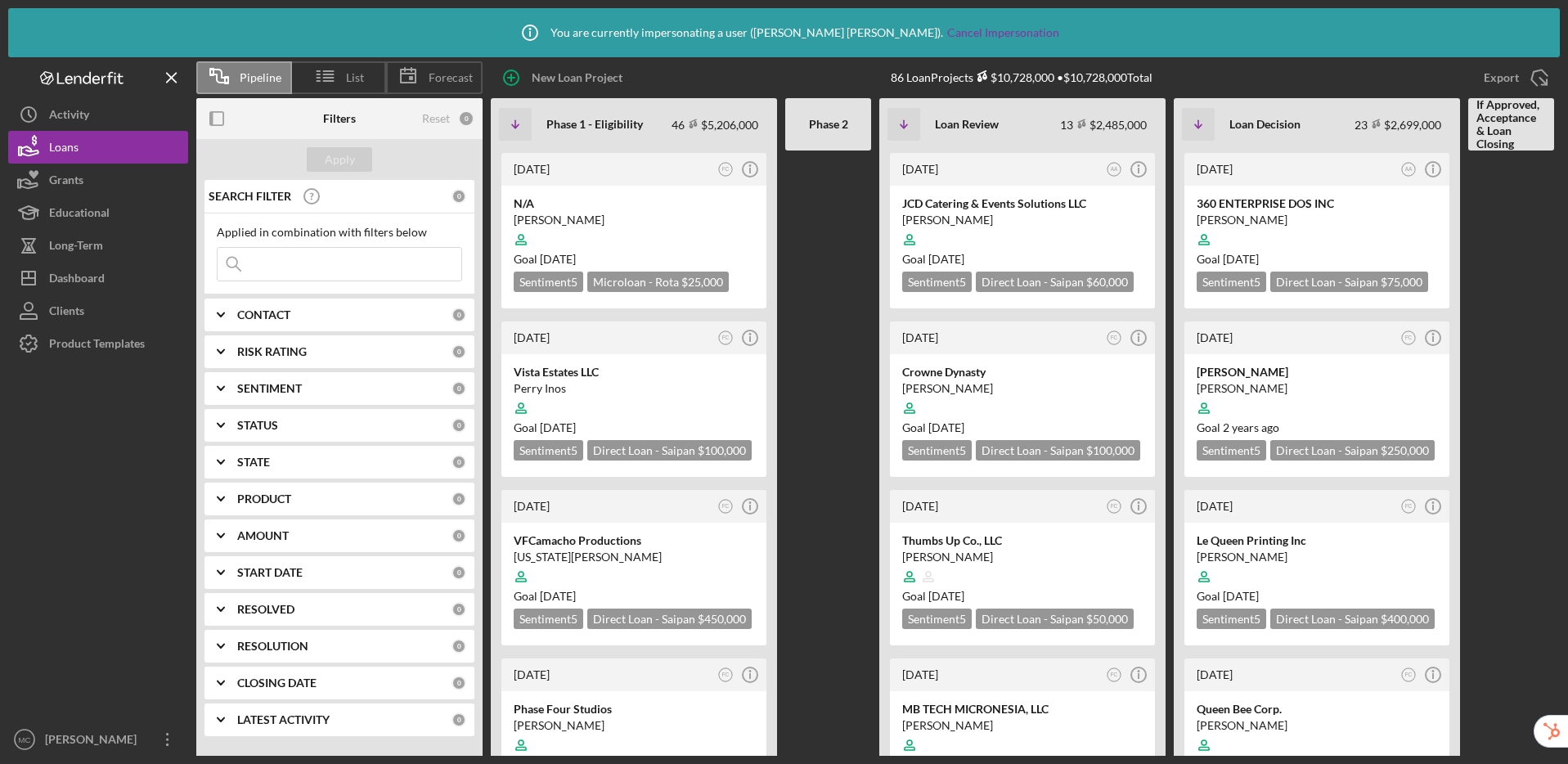
click at [260, 493] on b "PRODUCT" at bounding box center [264, 499] width 54 height 13
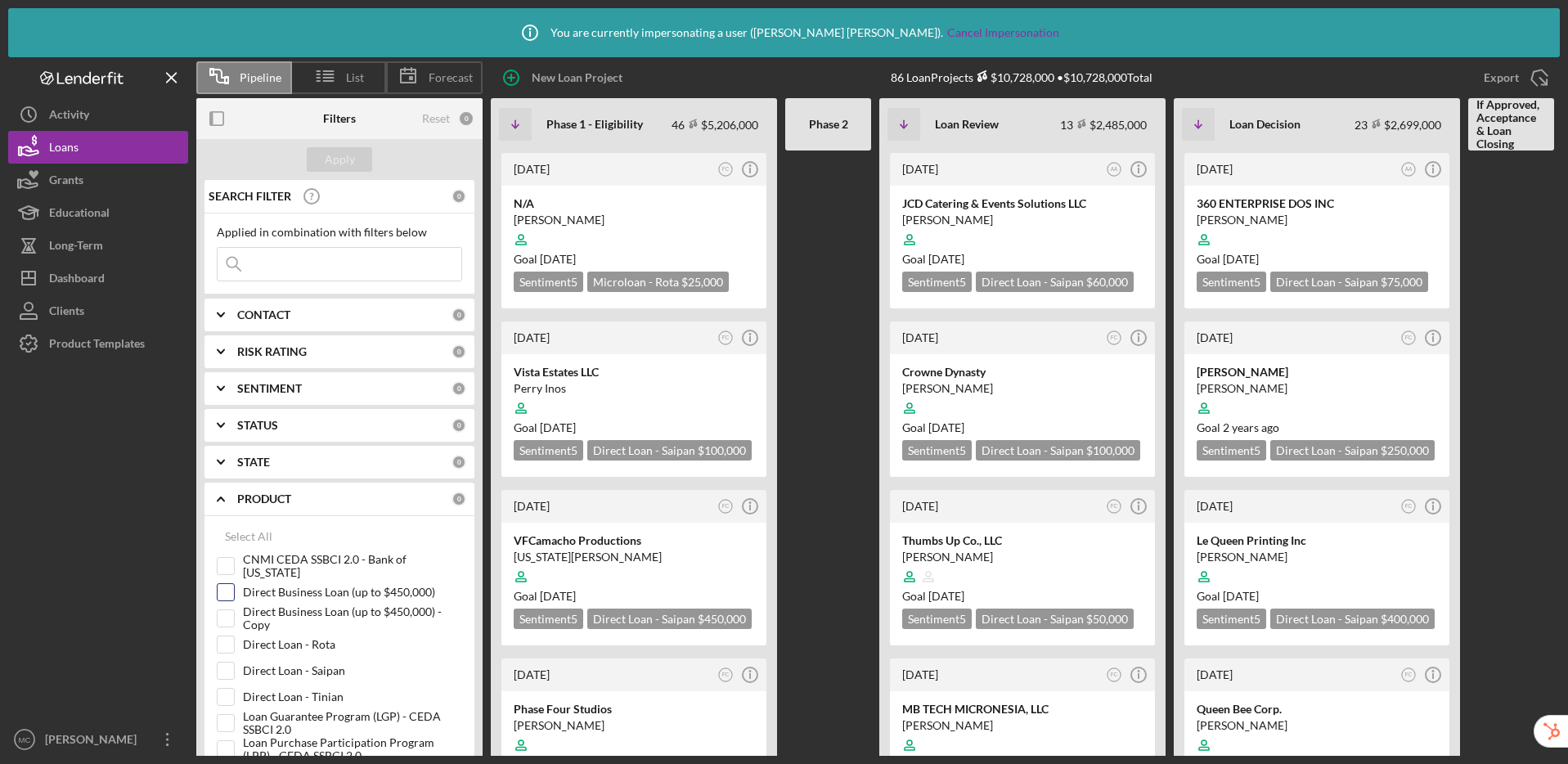
scroll to position [331, 0]
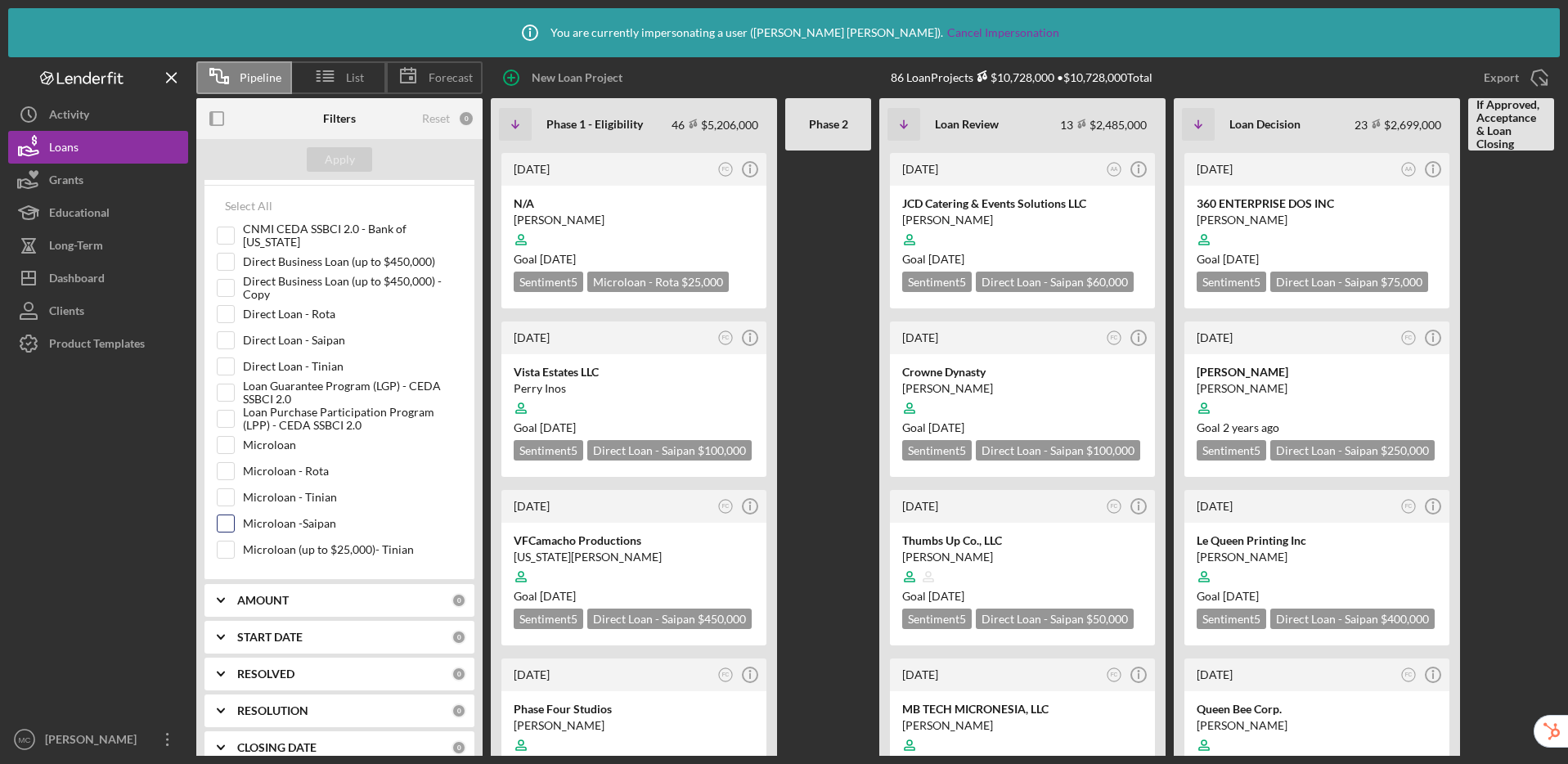
click at [223, 526] on input "Microloan -Saipan" at bounding box center [226, 524] width 17 height 17
checkbox input "true"
click at [339, 162] on div "Apply" at bounding box center [340, 159] width 30 height 24
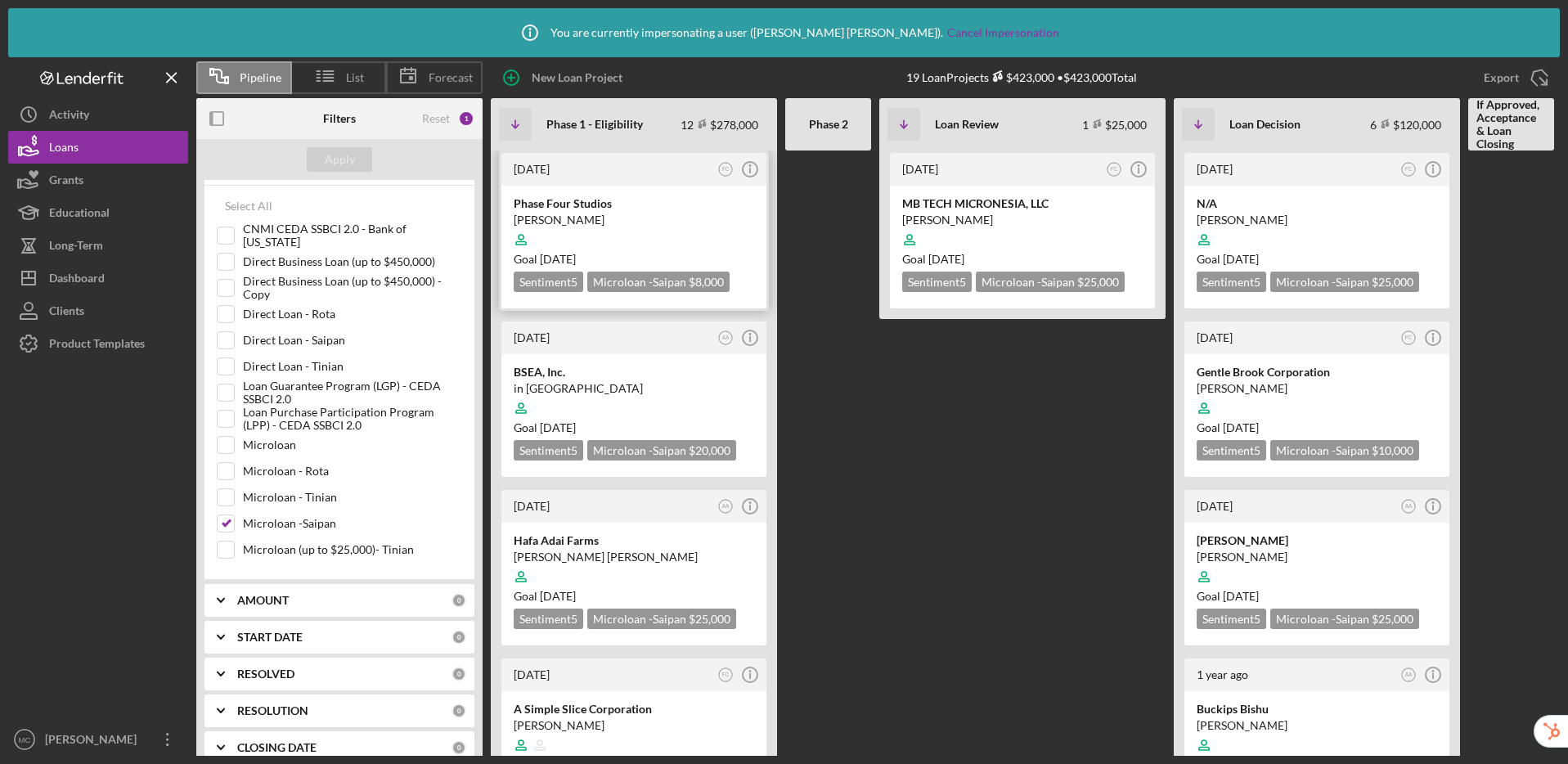
click at [684, 215] on div "[PERSON_NAME]" at bounding box center [633, 220] width 240 height 17
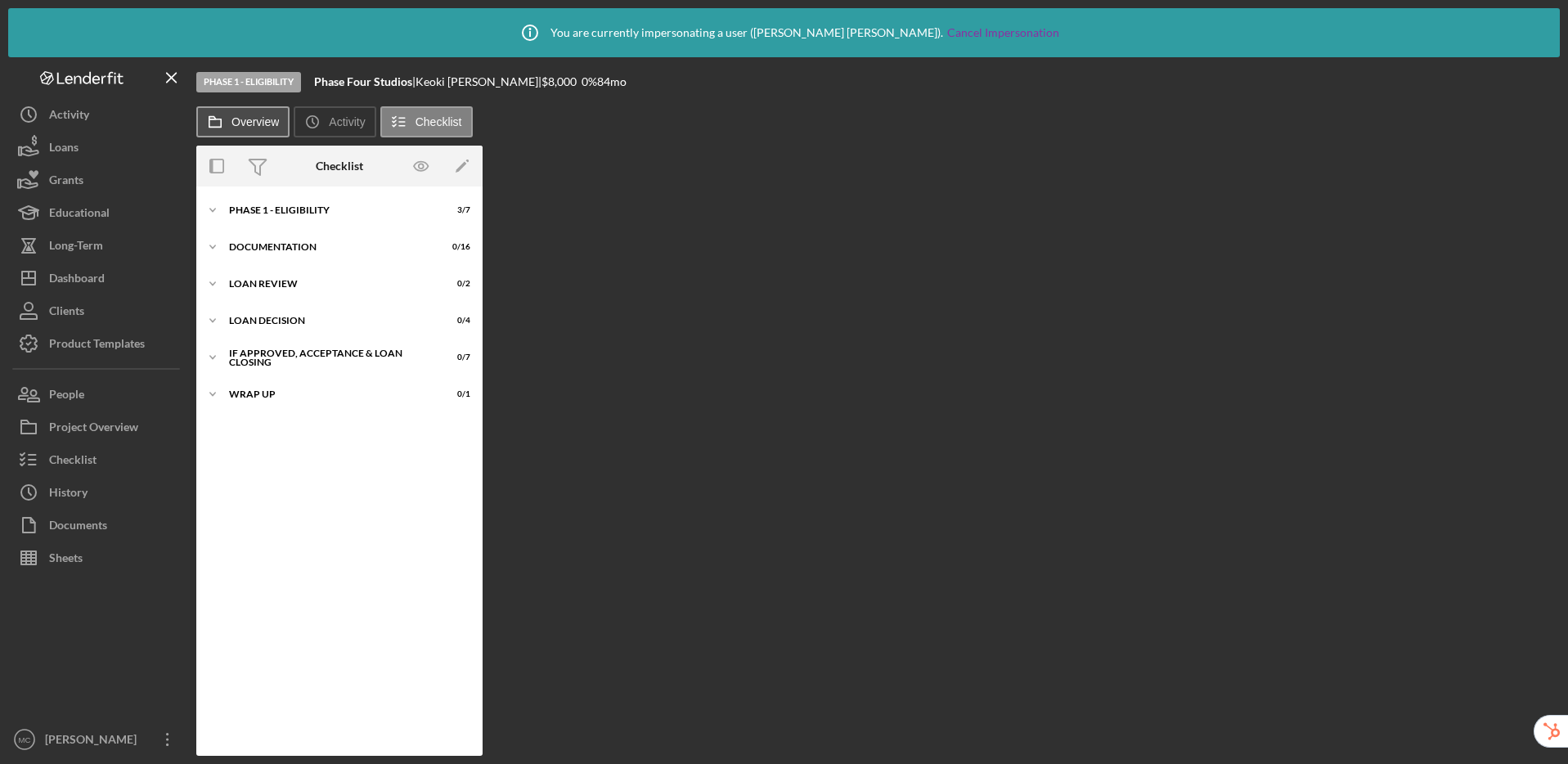
click at [215, 122] on icon at bounding box center [215, 121] width 33 height 33
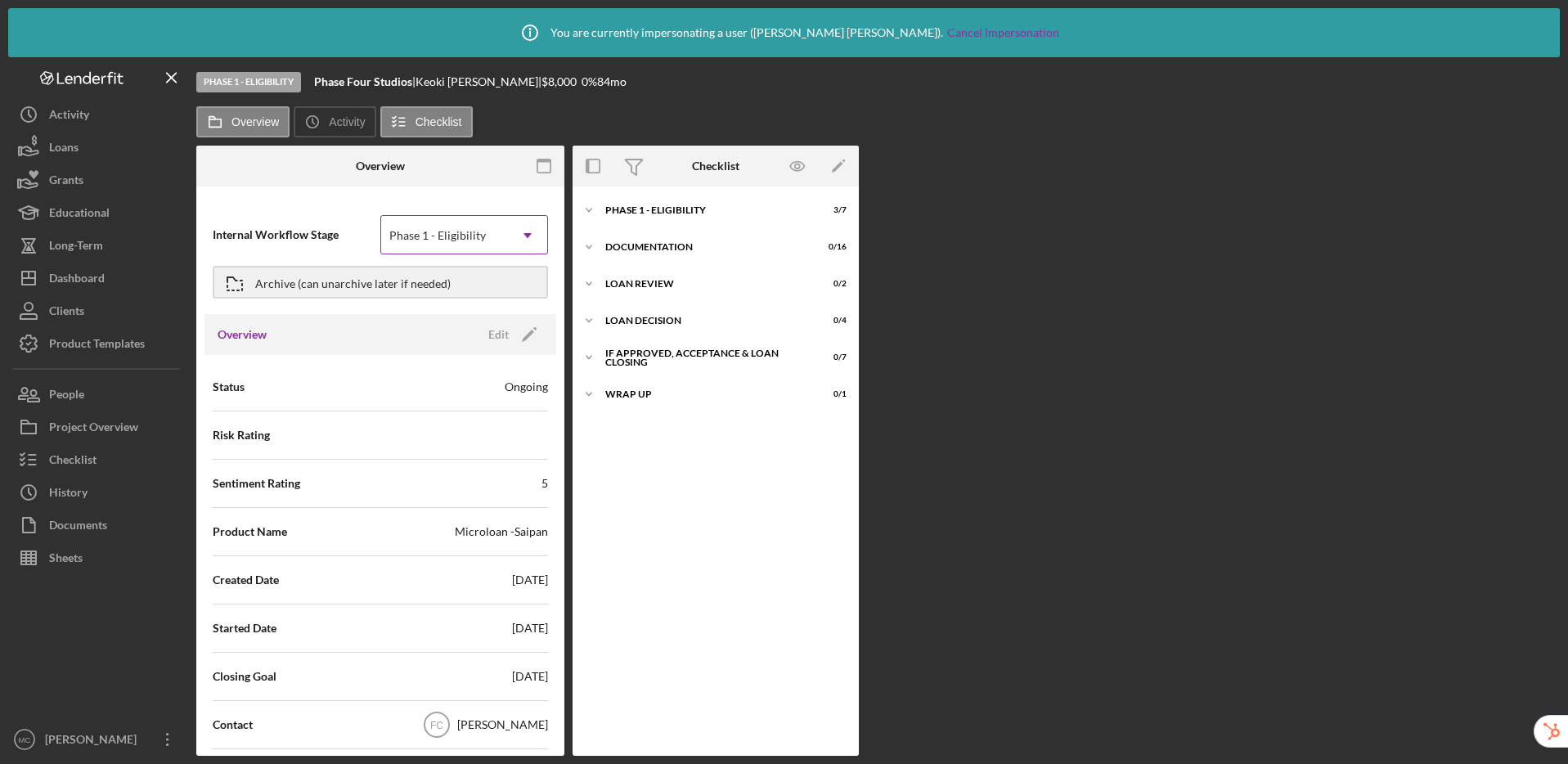
click at [464, 237] on div "Phase 1 - Eligibility" at bounding box center [437, 236] width 96 height 13
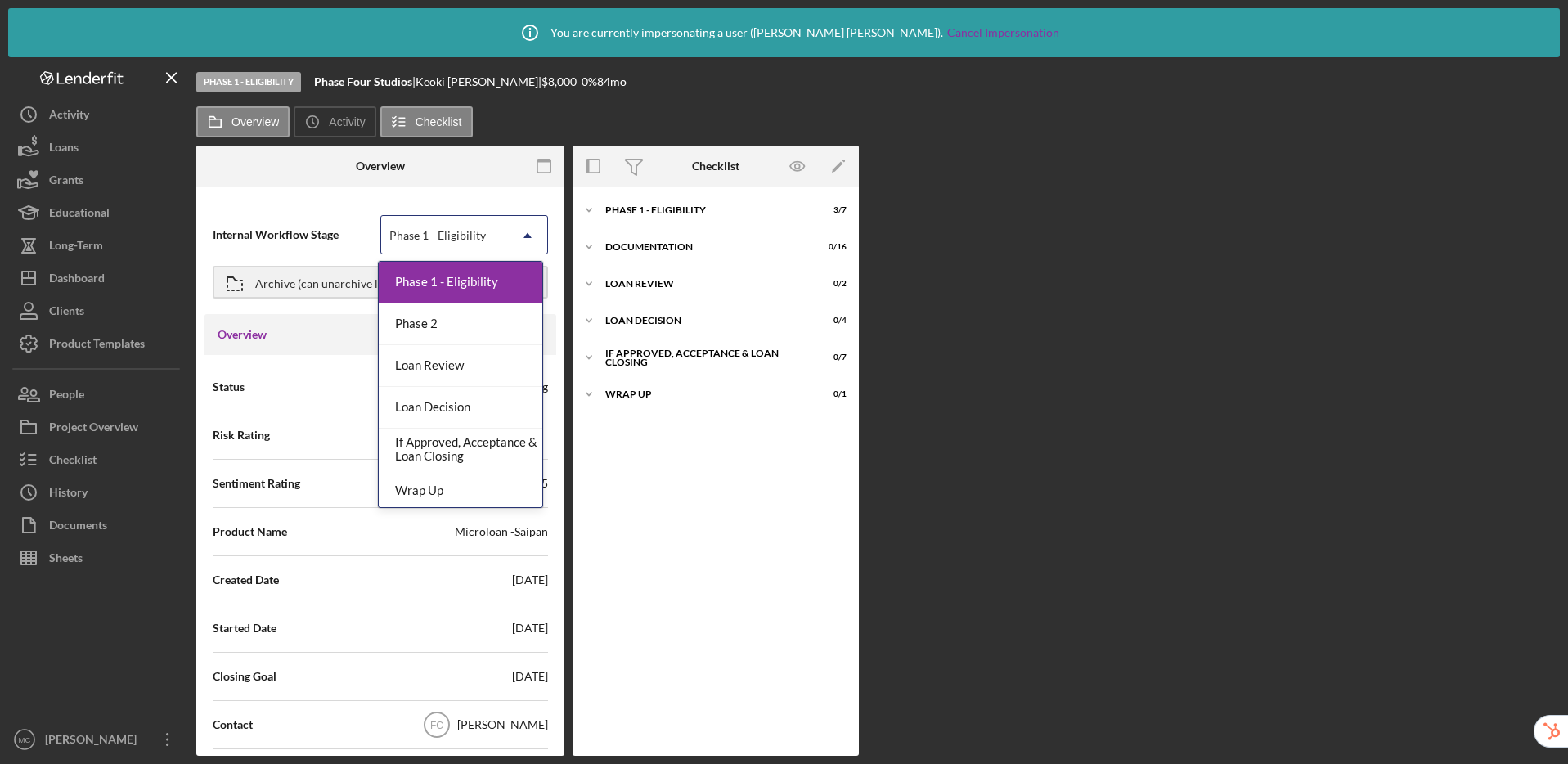
click at [1142, 348] on div "Overview Internal Workflow Stage Phase 1 - Eligibility, 1 of 6. 6 results avail…" at bounding box center [878, 450] width 1363 height 610
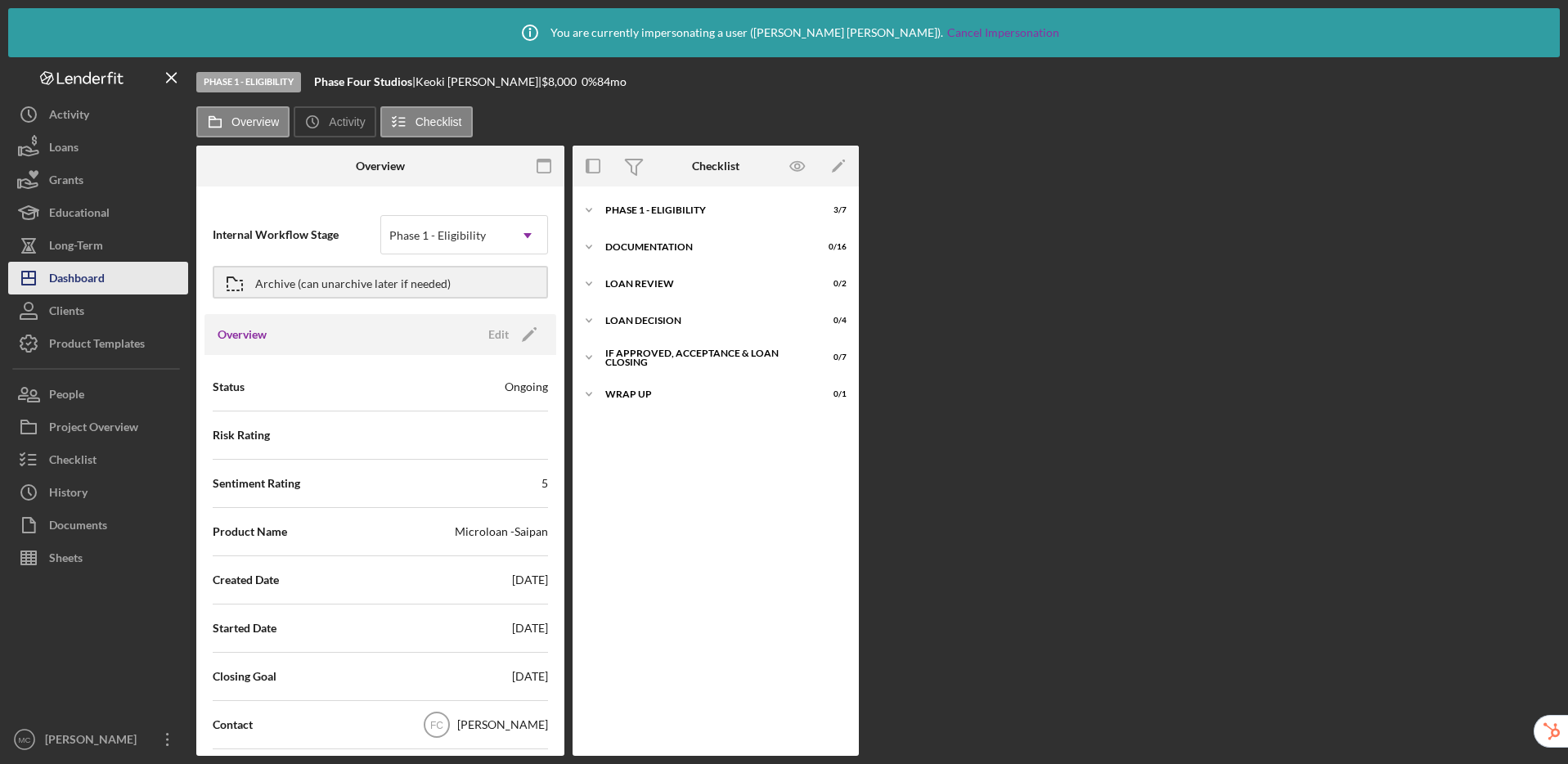
click at [76, 283] on div "Dashboard" at bounding box center [77, 280] width 55 height 37
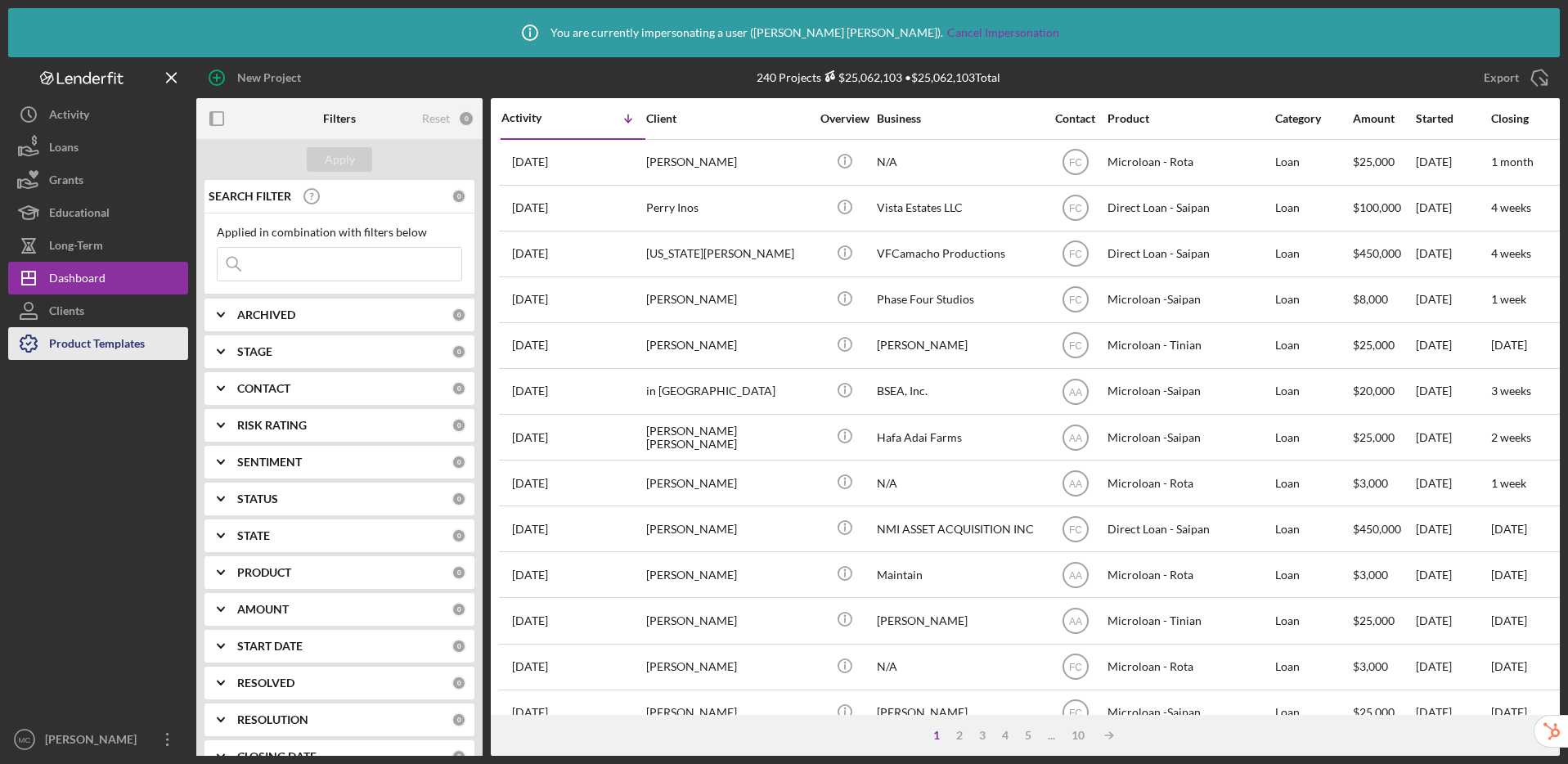
click at [98, 346] on div "Product Templates" at bounding box center [97, 346] width 95 height 37
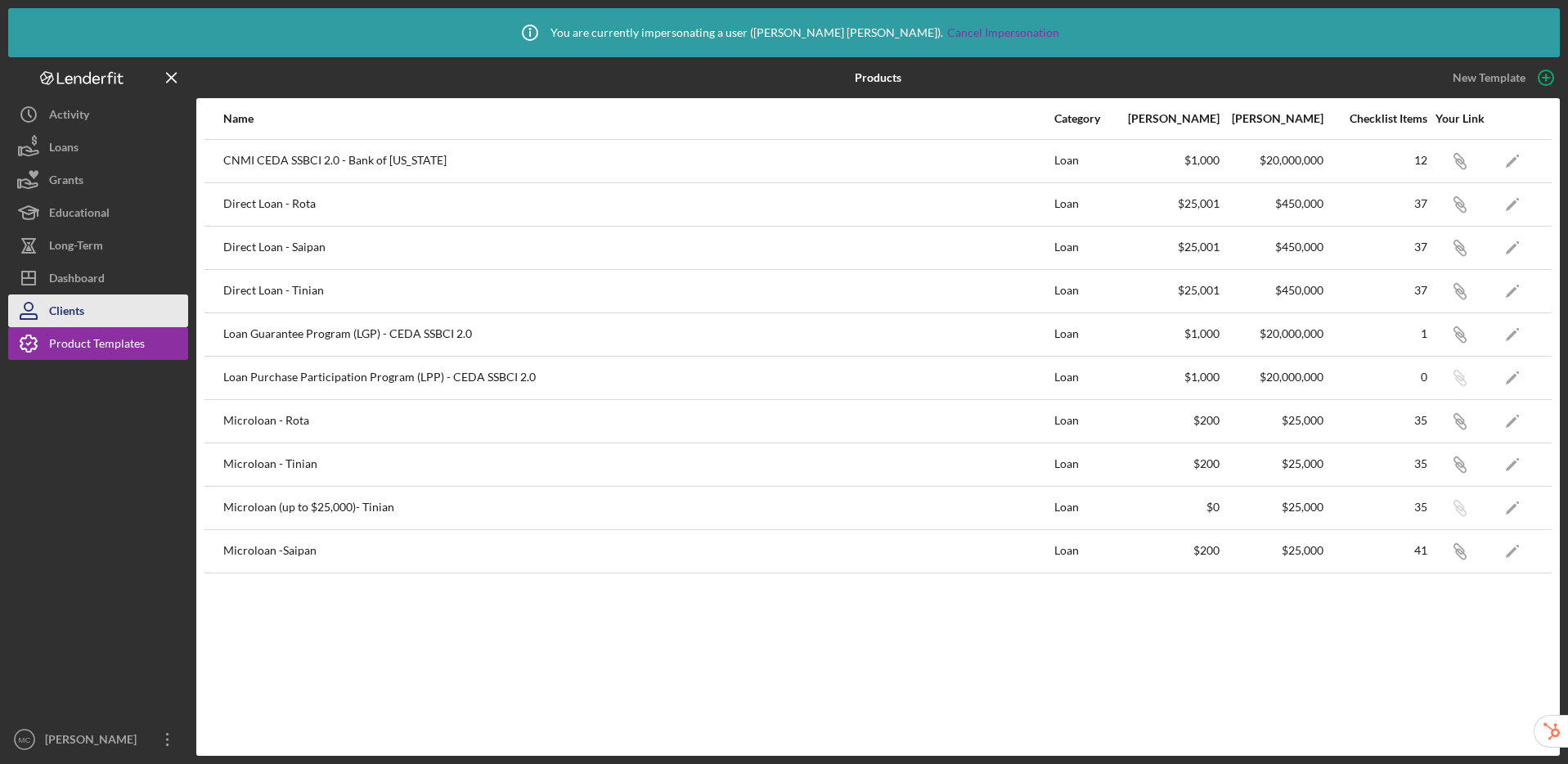
click at [116, 312] on button "Clients" at bounding box center [98, 310] width 180 height 33
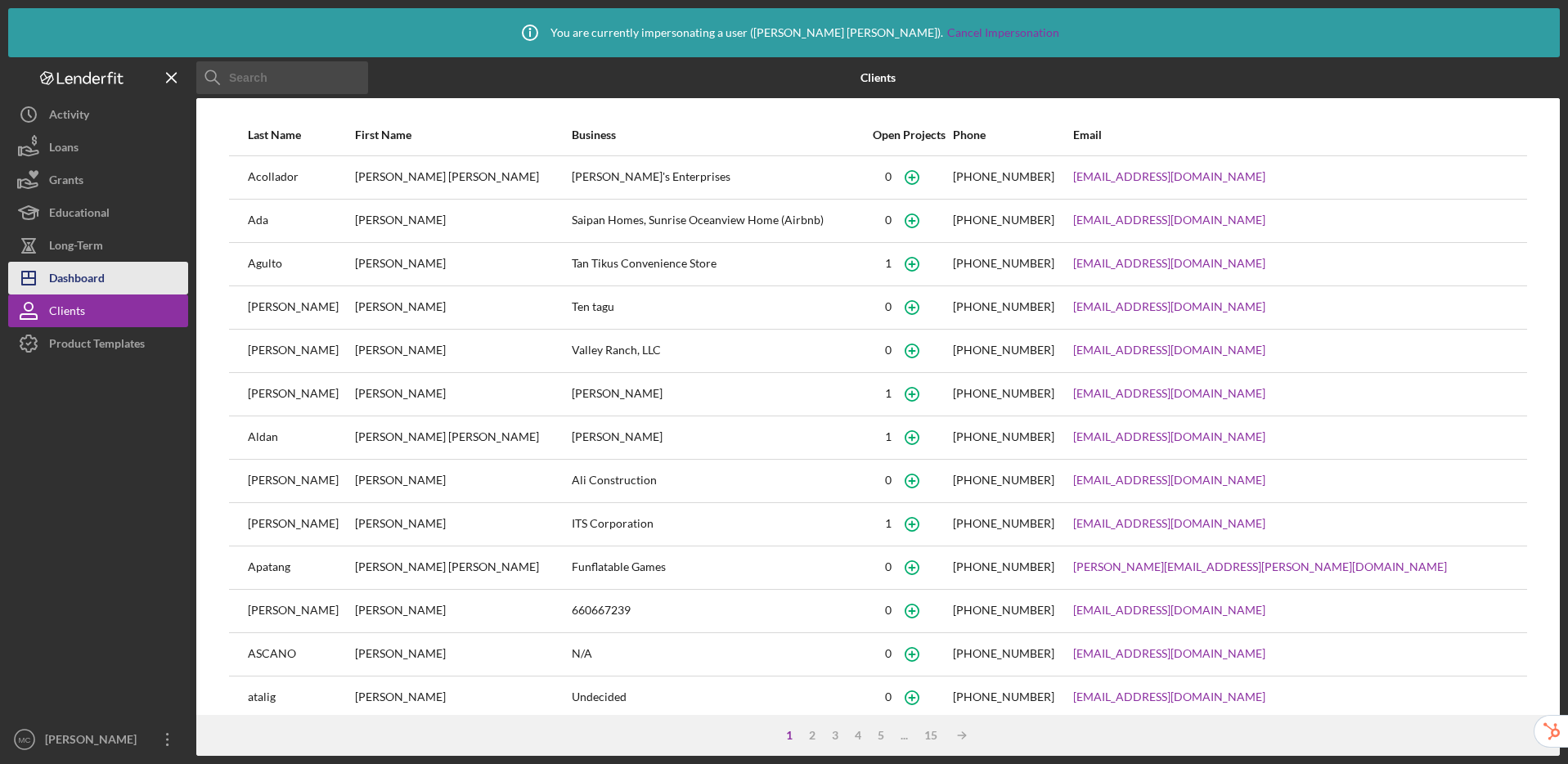
click at [95, 276] on div "Dashboard" at bounding box center [77, 280] width 55 height 37
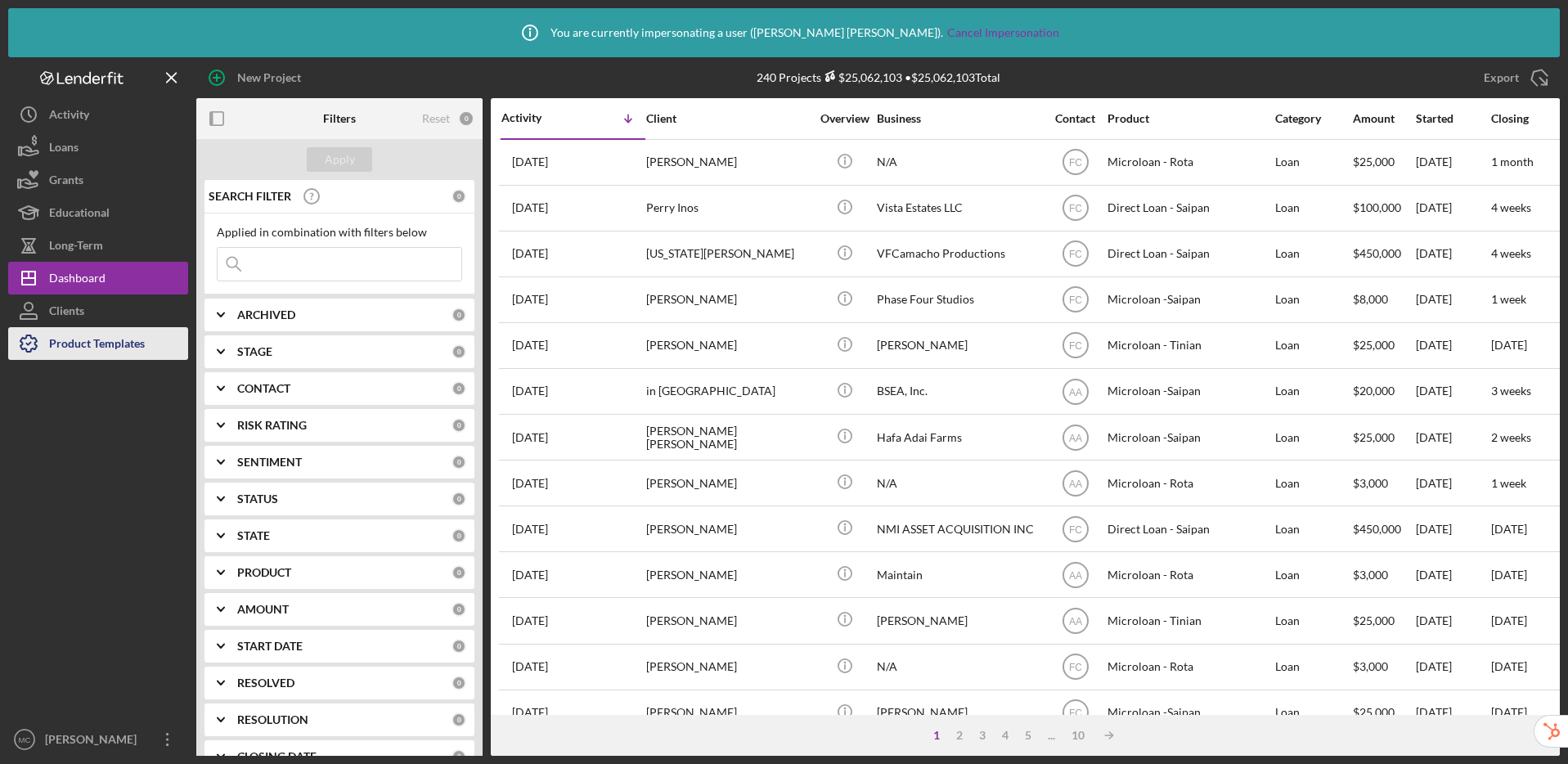
click at [85, 343] on div "Product Templates" at bounding box center [97, 346] width 95 height 37
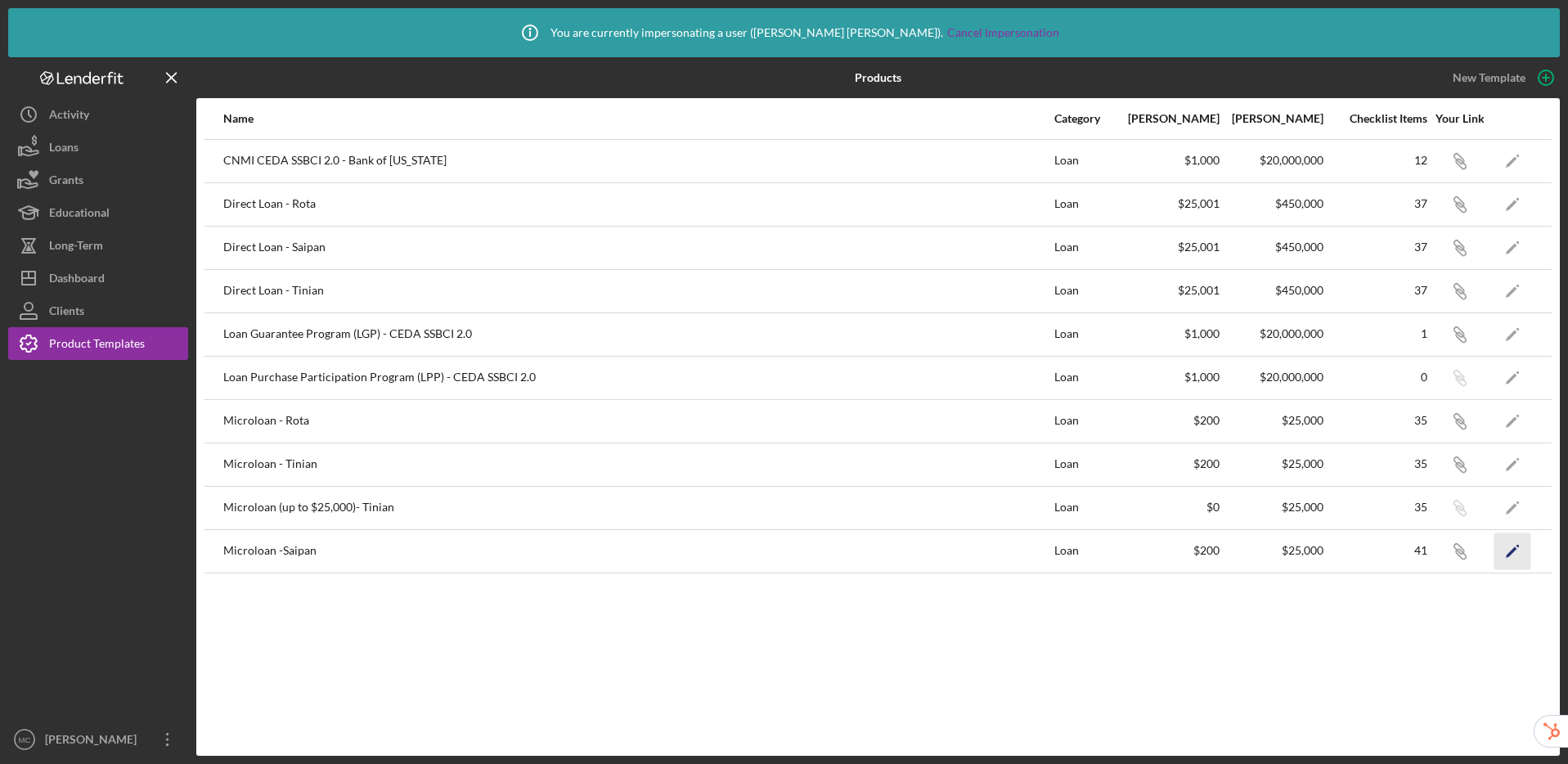
click at [1509, 555] on polygon "button" at bounding box center [1511, 552] width 12 height 12
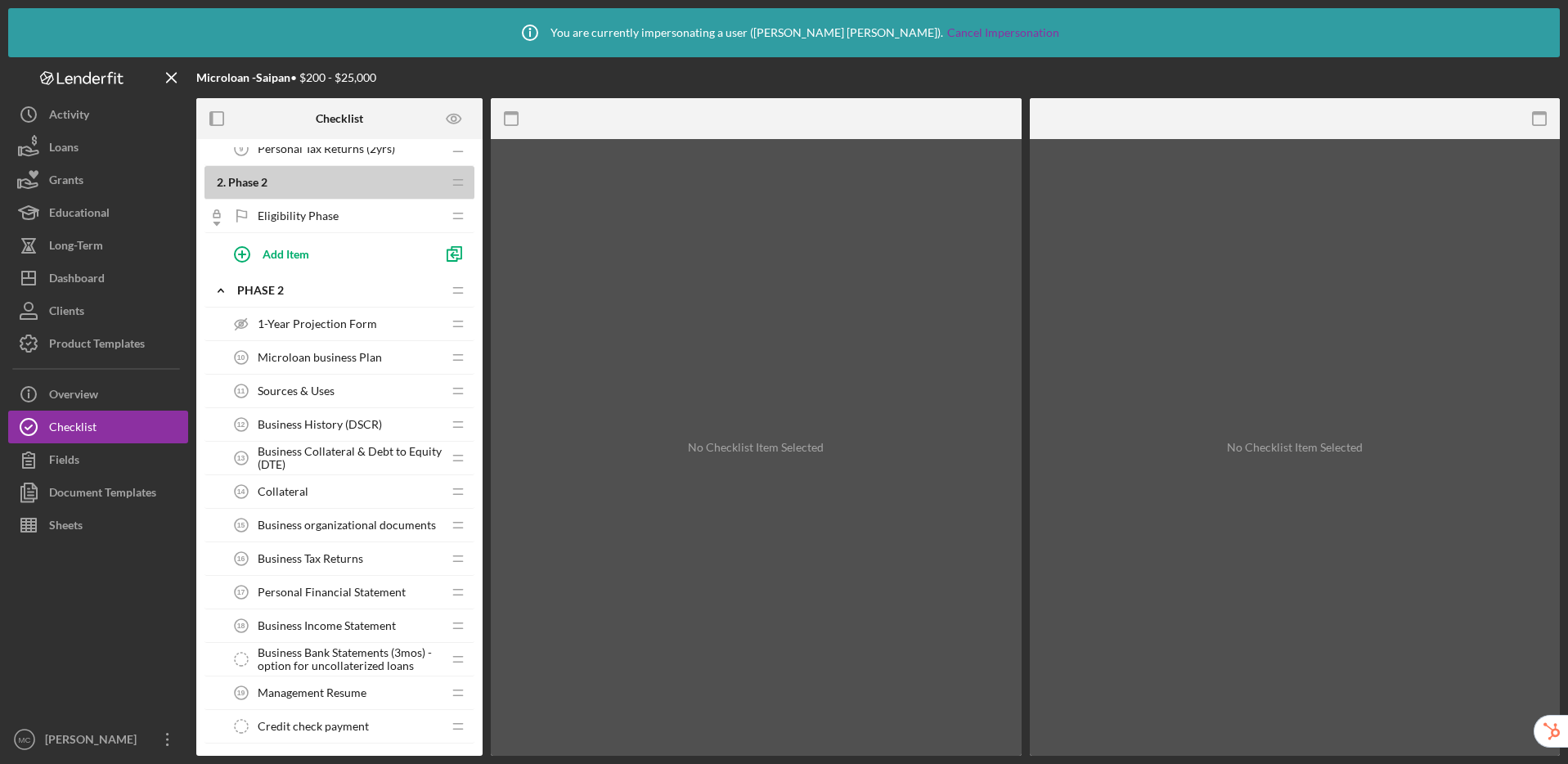
scroll to position [251, 0]
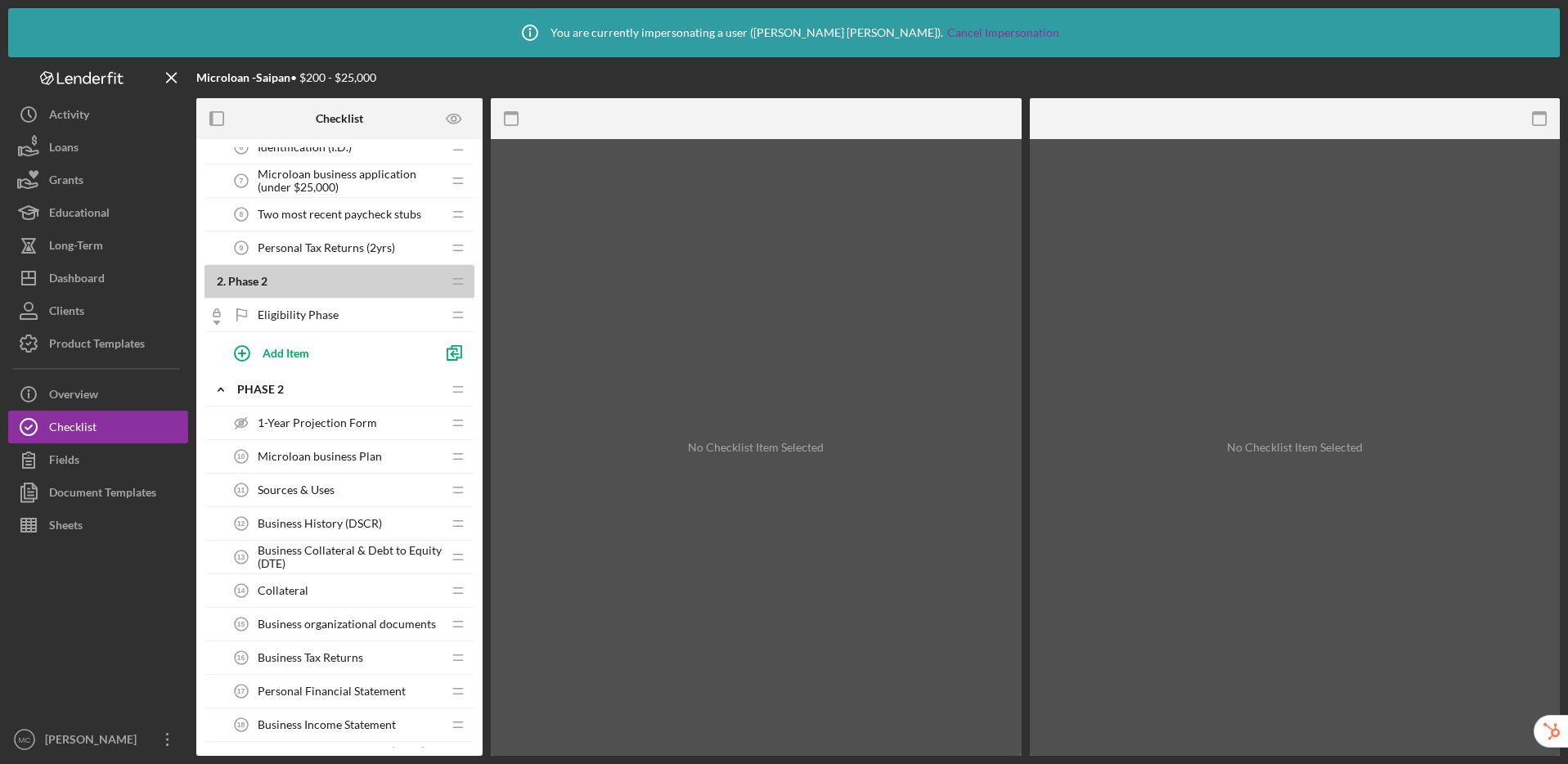
click at [327, 428] on span "1-Year Projection Form" at bounding box center [317, 423] width 120 height 13
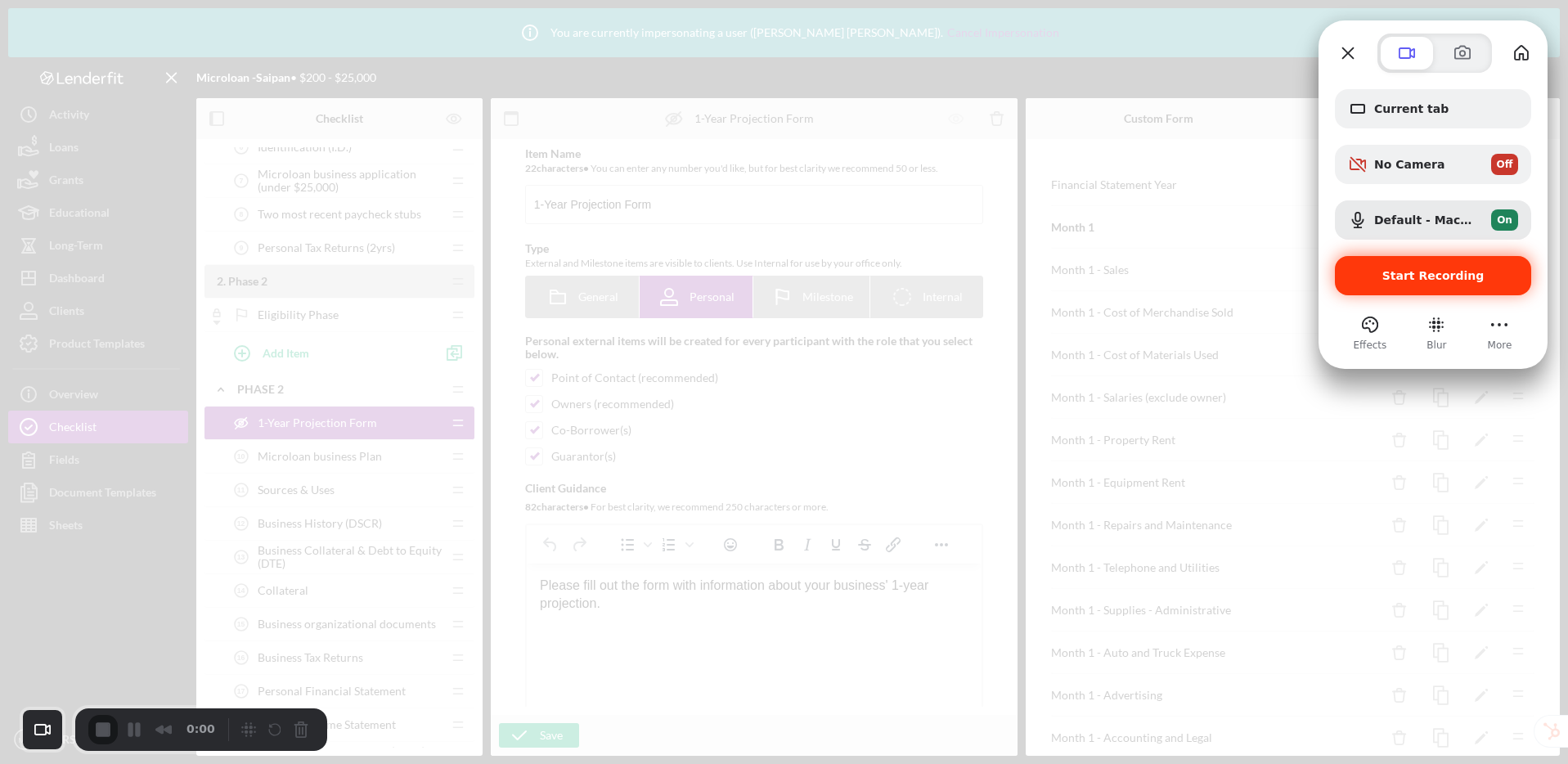
click at [1401, 281] on span "Start Recording" at bounding box center [1433, 276] width 102 height 13
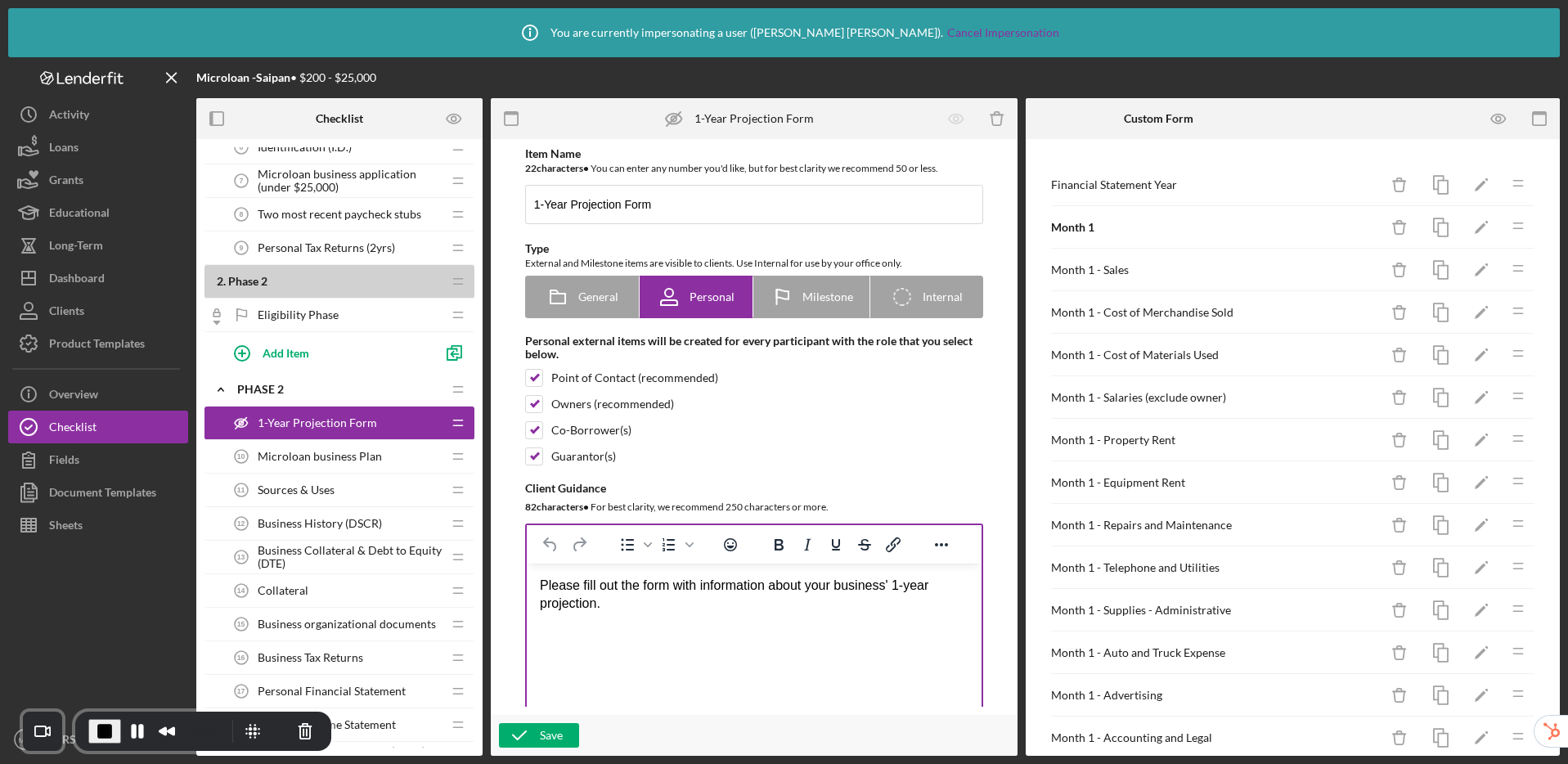
scroll to position [31, 0]
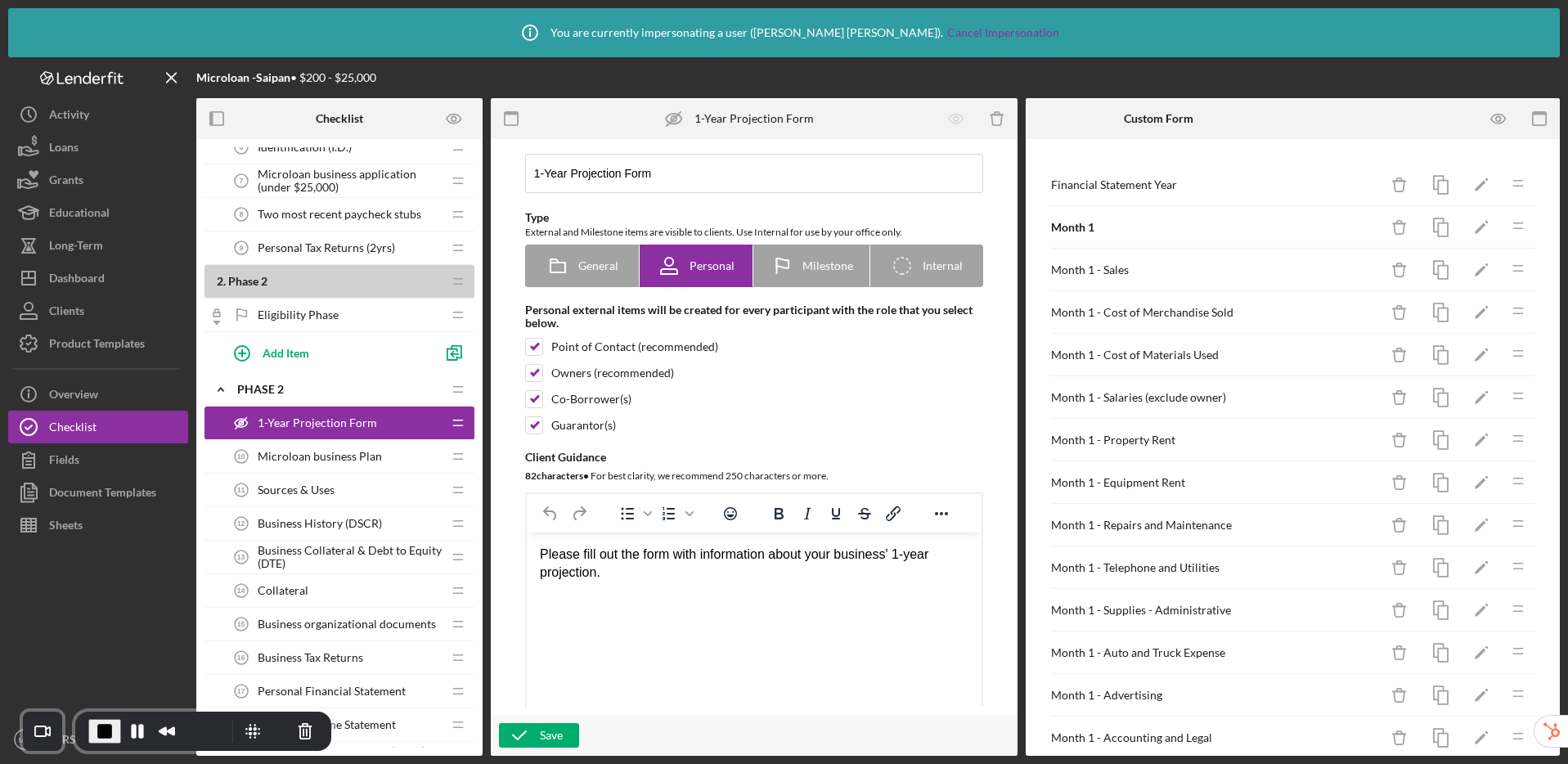
drag, startPoint x: 615, startPoint y: 577, endPoint x: 535, endPoint y: 554, distance: 83.2
click at [535, 554] on html "Please fill out the form with information about your business' 1-year projectio…" at bounding box center [752, 563] width 454 height 63
click at [683, 587] on html "Please fill out the form with information about your business' 1-year projectio…" at bounding box center [752, 563] width 454 height 63
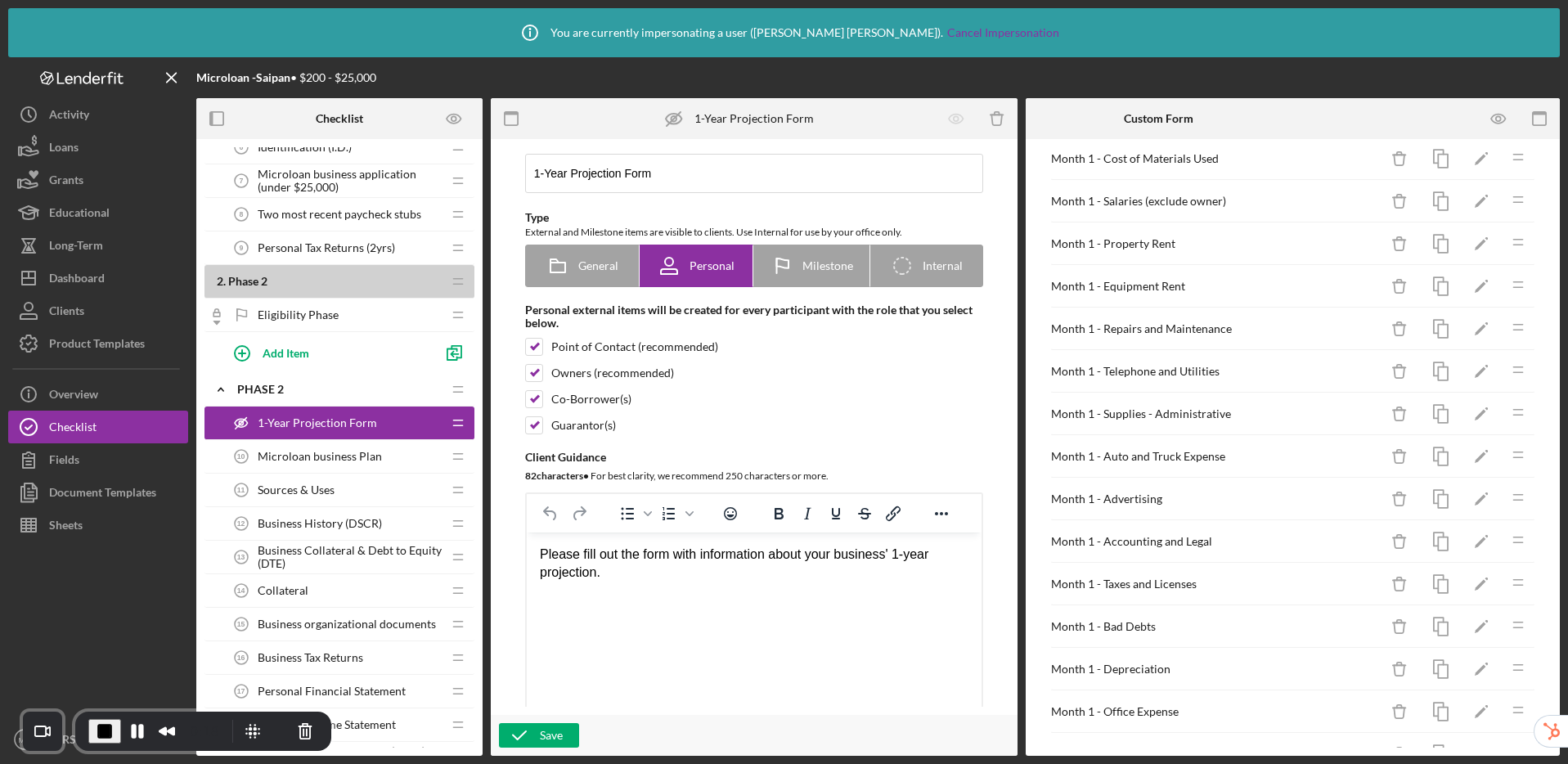
scroll to position [0, 0]
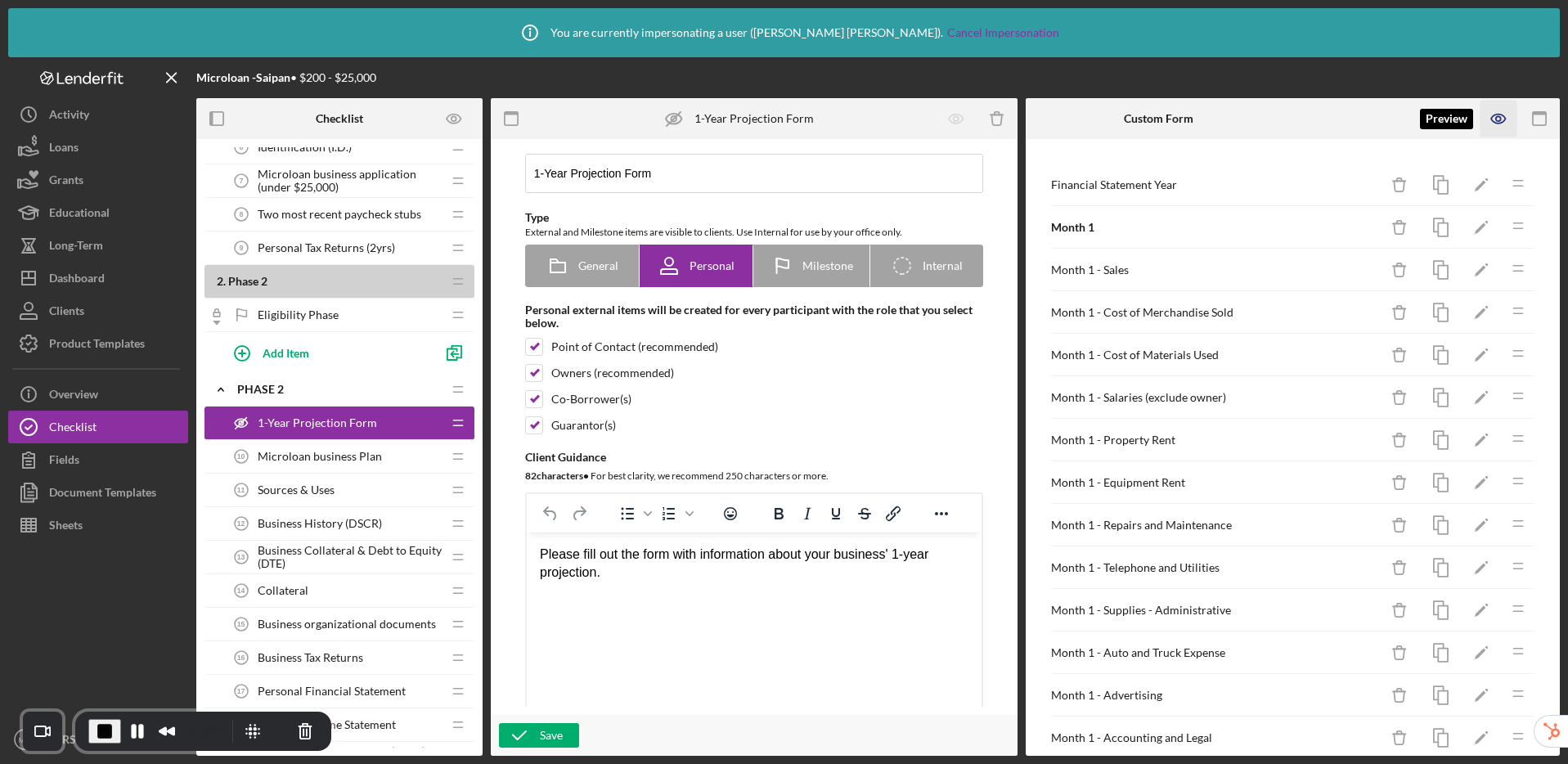
click at [1500, 120] on icon "button" at bounding box center [1499, 119] width 5 height 5
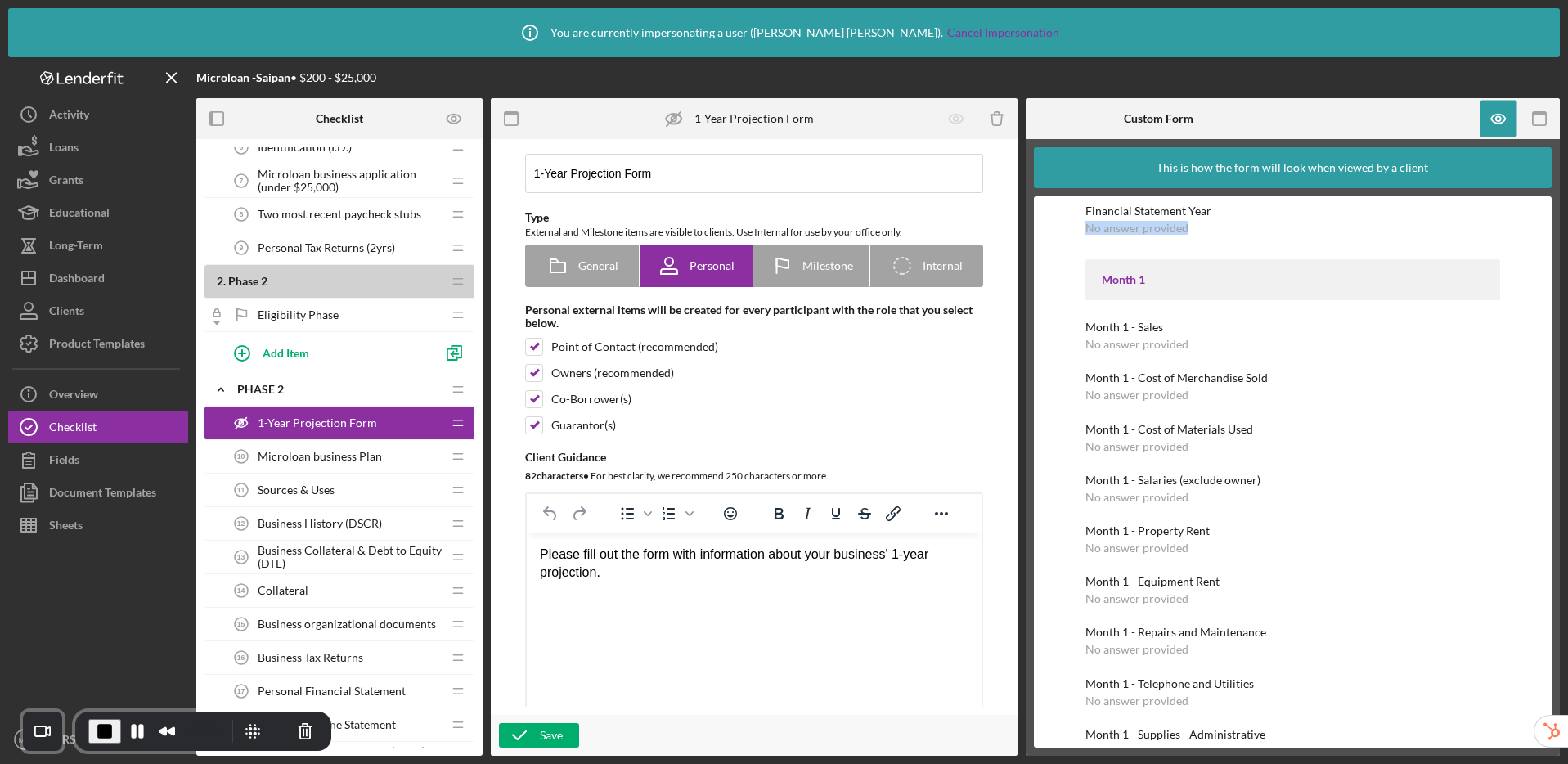
drag, startPoint x: 1085, startPoint y: 230, endPoint x: 1210, endPoint y: 232, distance: 125.0
click at [1210, 232] on div "Financial Statement Year No answer provided" at bounding box center [1293, 219] width 415 height 30
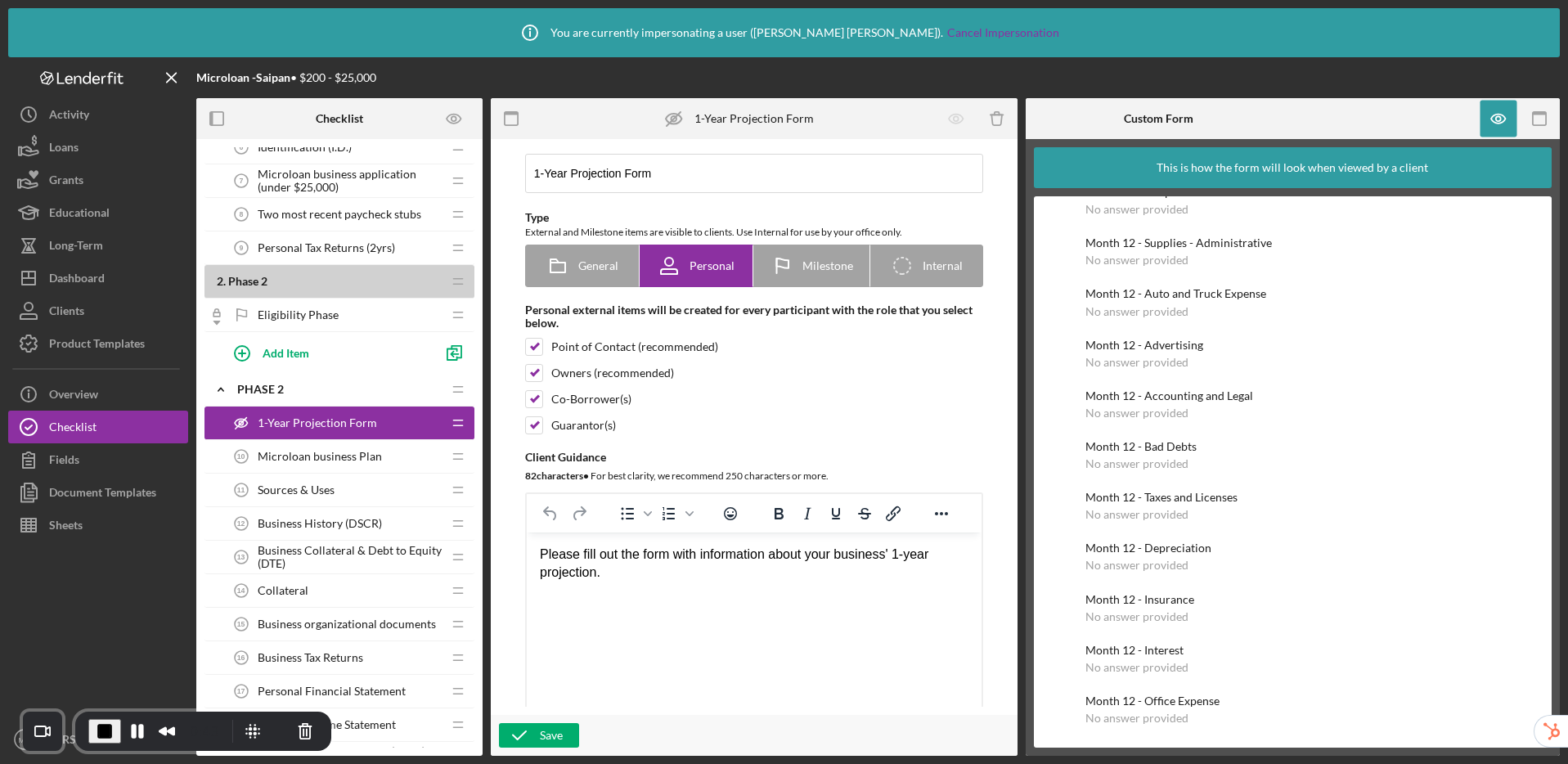
scroll to position [15555, 0]
click at [1492, 125] on icon "button" at bounding box center [1499, 119] width 37 height 37
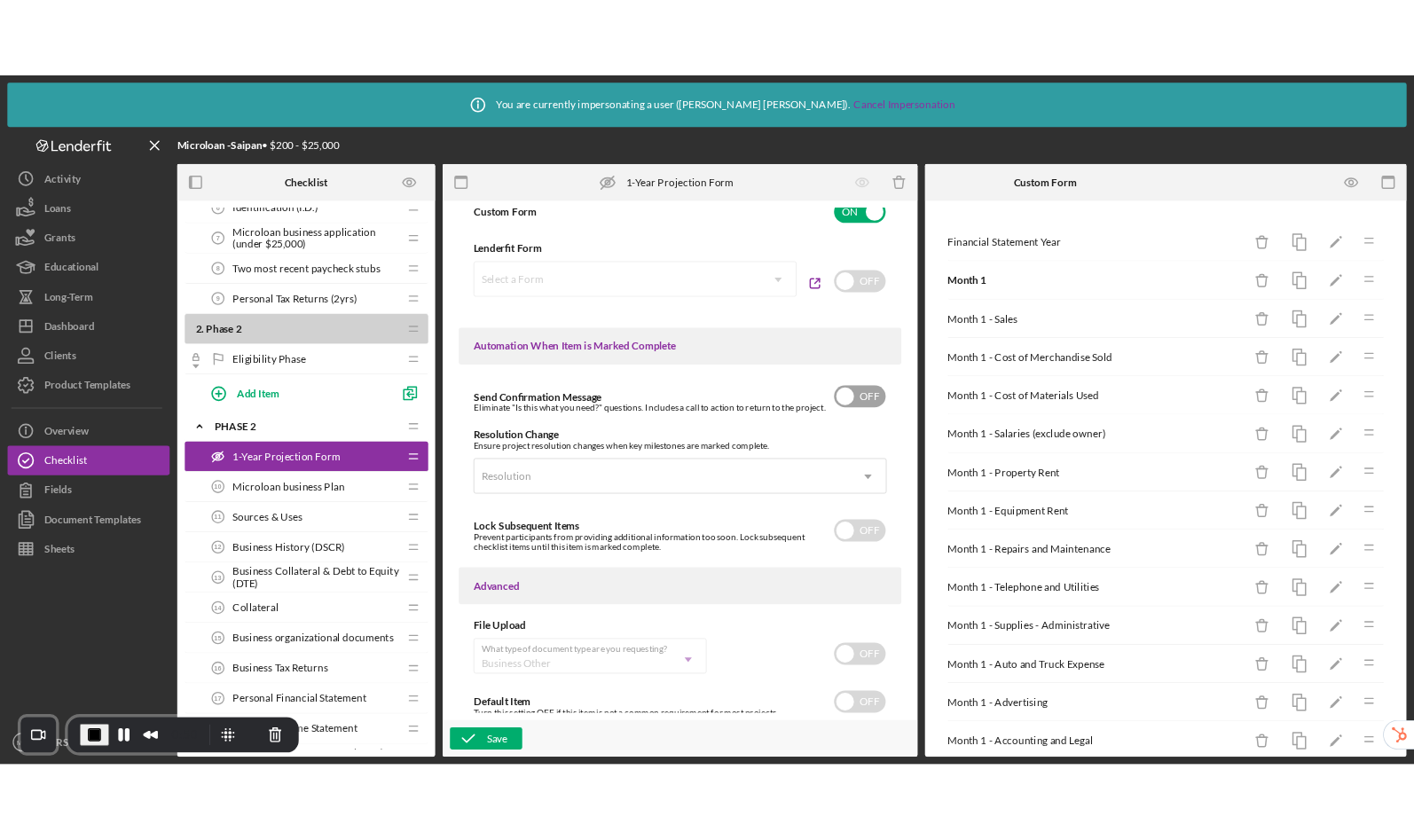
scroll to position [1035, 0]
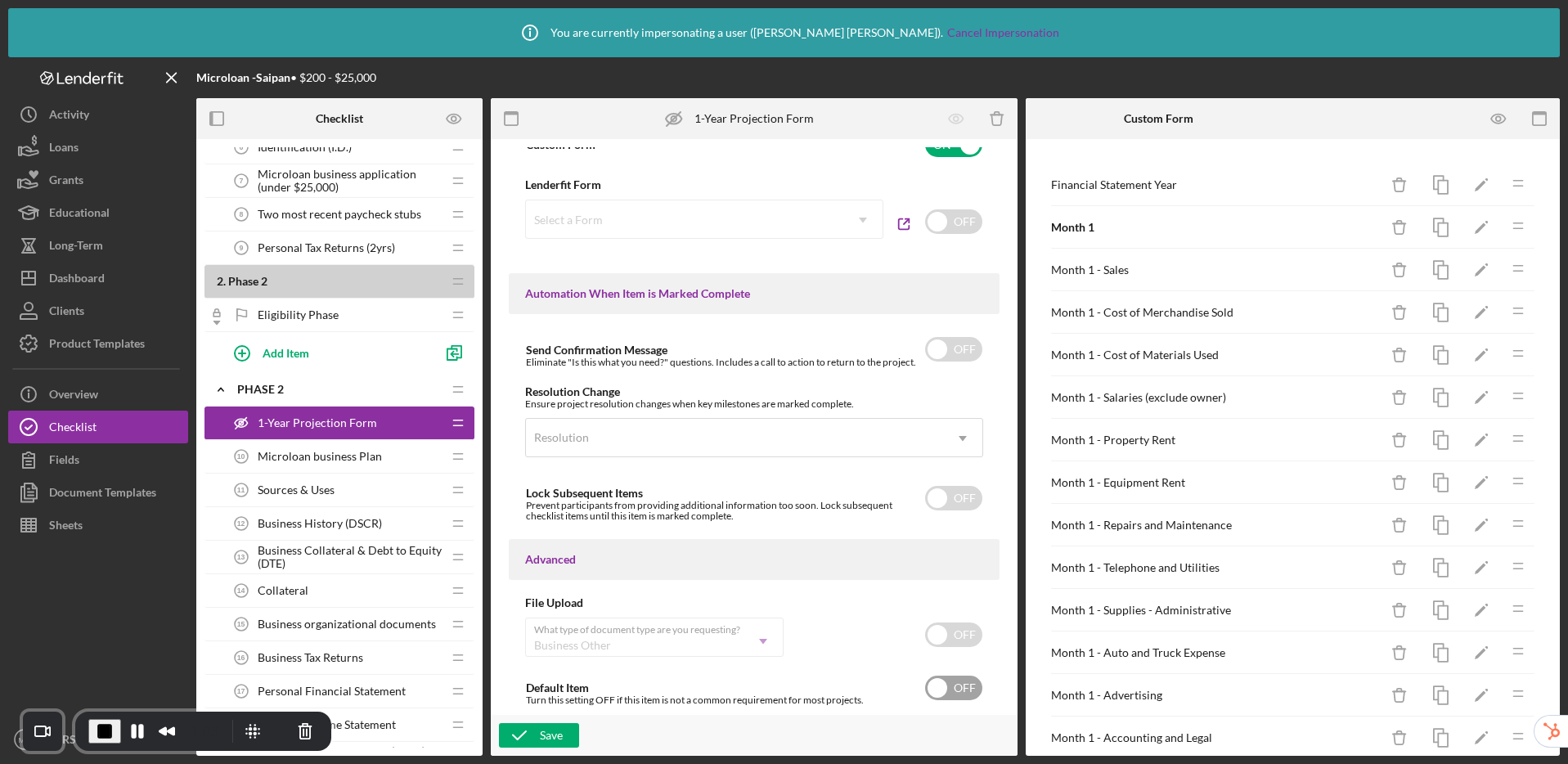
click at [943, 690] on input "checkbox" at bounding box center [953, 687] width 57 height 24
click at [945, 685] on input "checkbox" at bounding box center [953, 687] width 57 height 24
checkbox input "false"
click at [56, 525] on div "Sheets" at bounding box center [66, 527] width 33 height 37
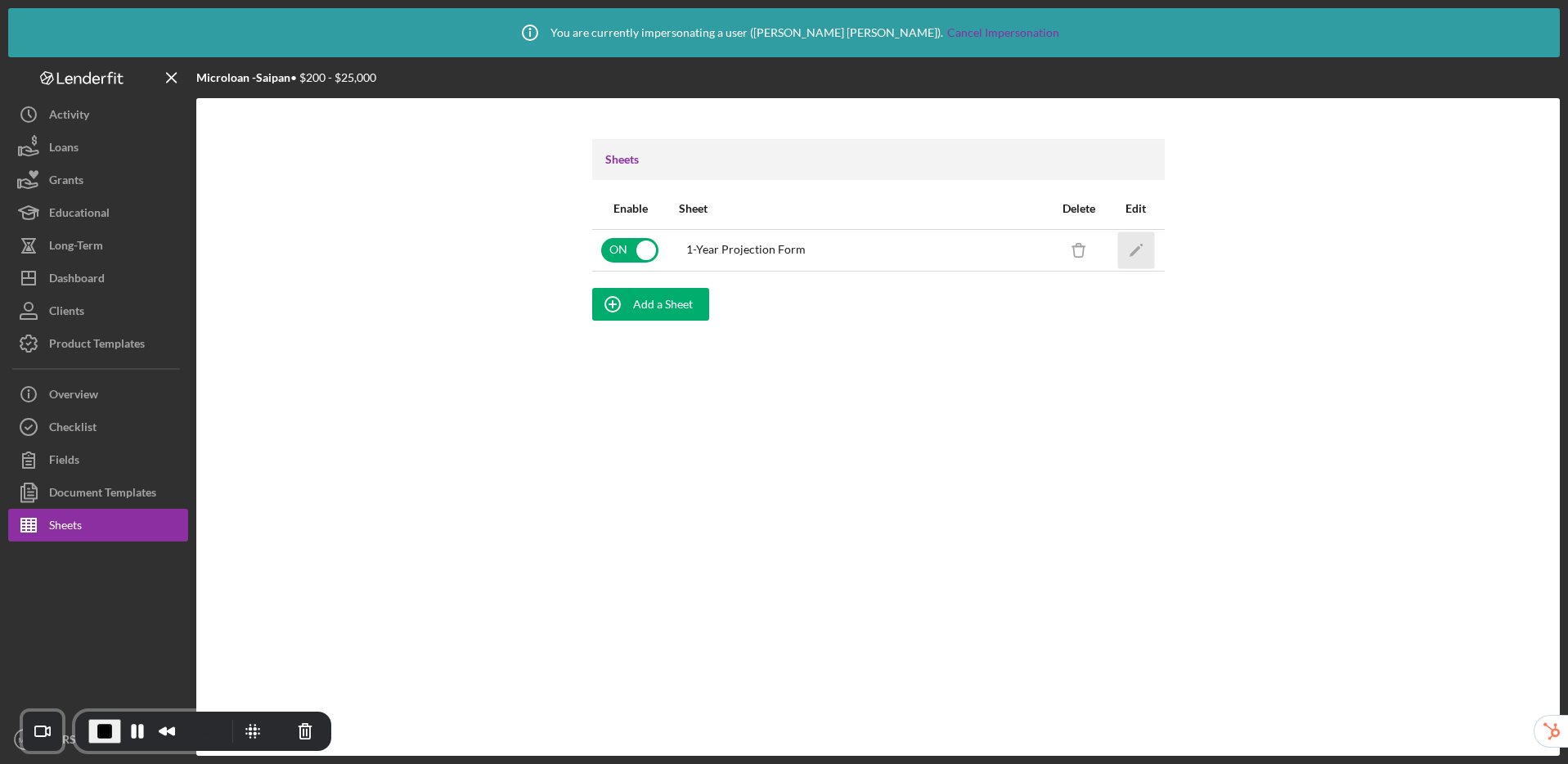
click at [1136, 254] on icon "Icon/Edit" at bounding box center [1135, 250] width 37 height 37
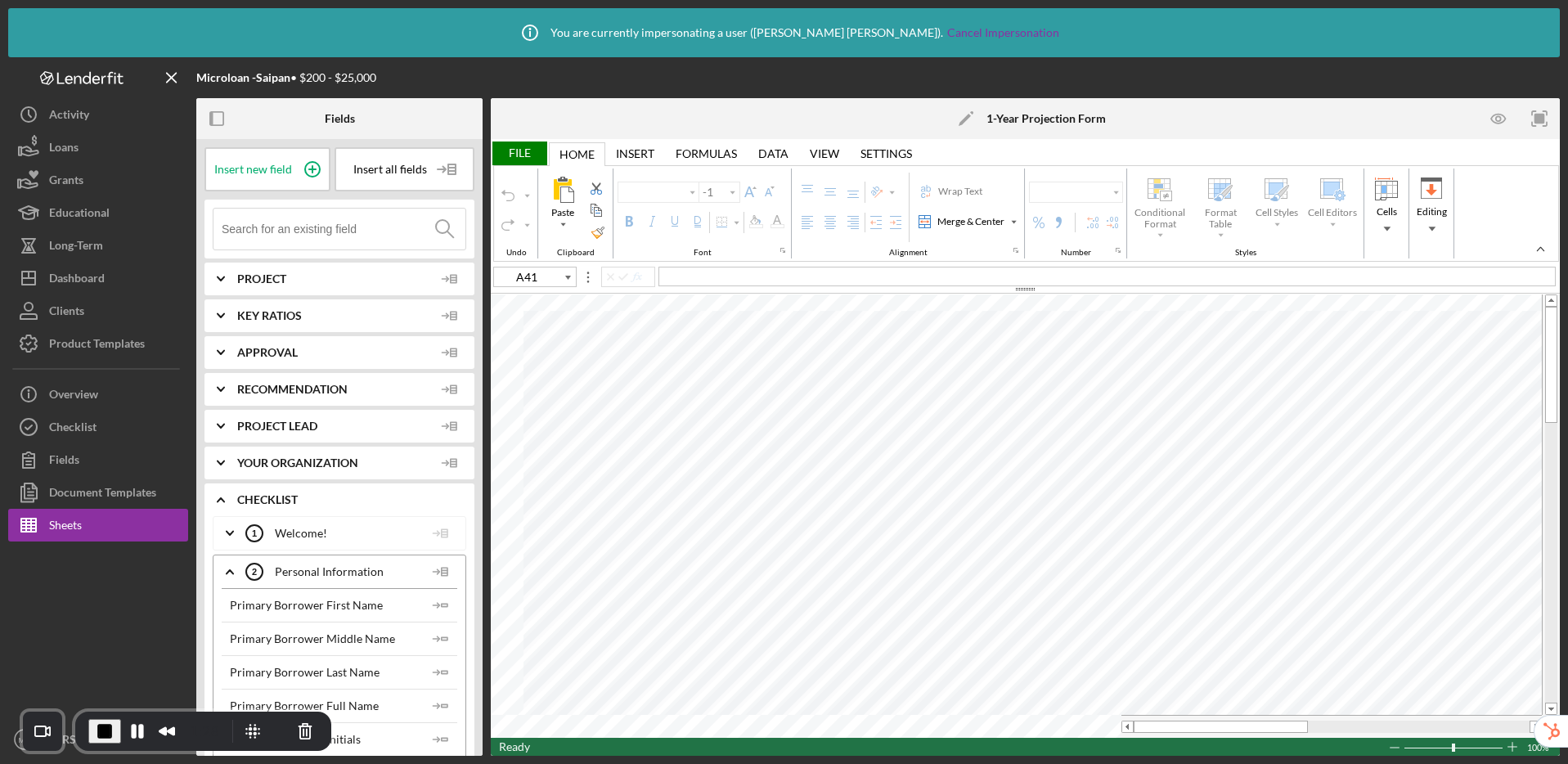
type input "Arial Nova"
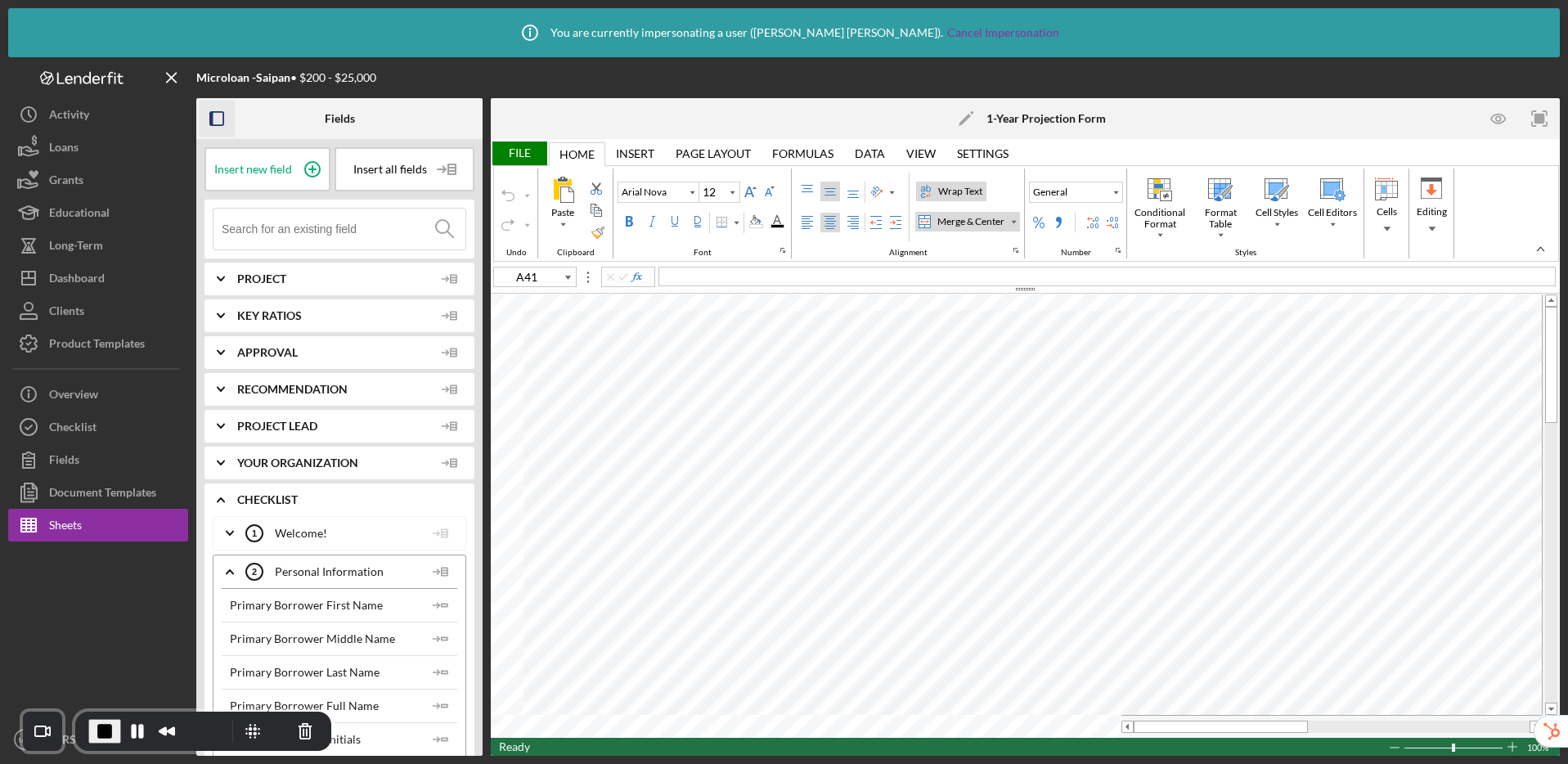
click at [217, 122] on icon "button" at bounding box center [218, 119] width 37 height 37
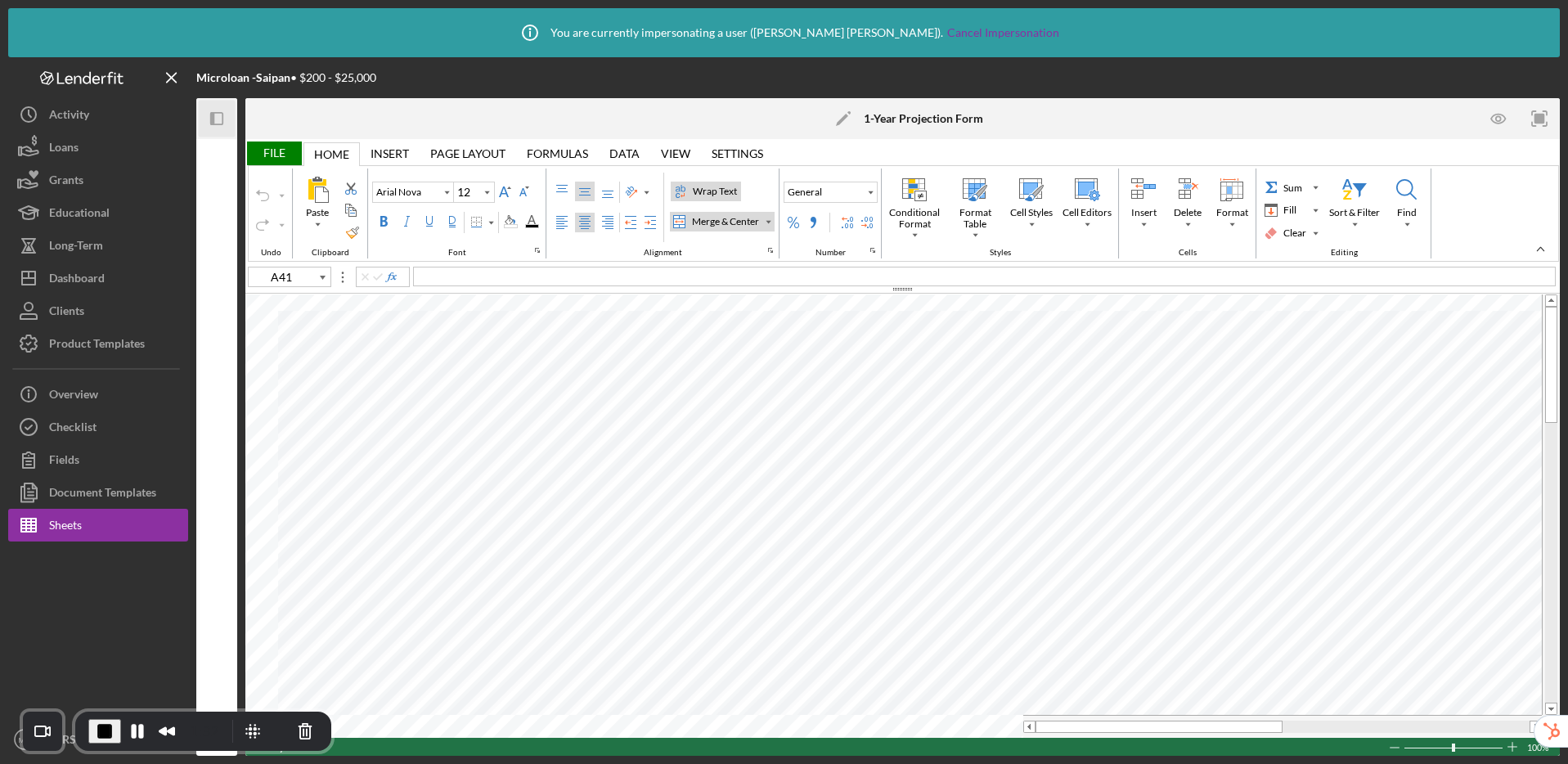
click at [169, 79] on line "button" at bounding box center [171, 77] width 9 height 9
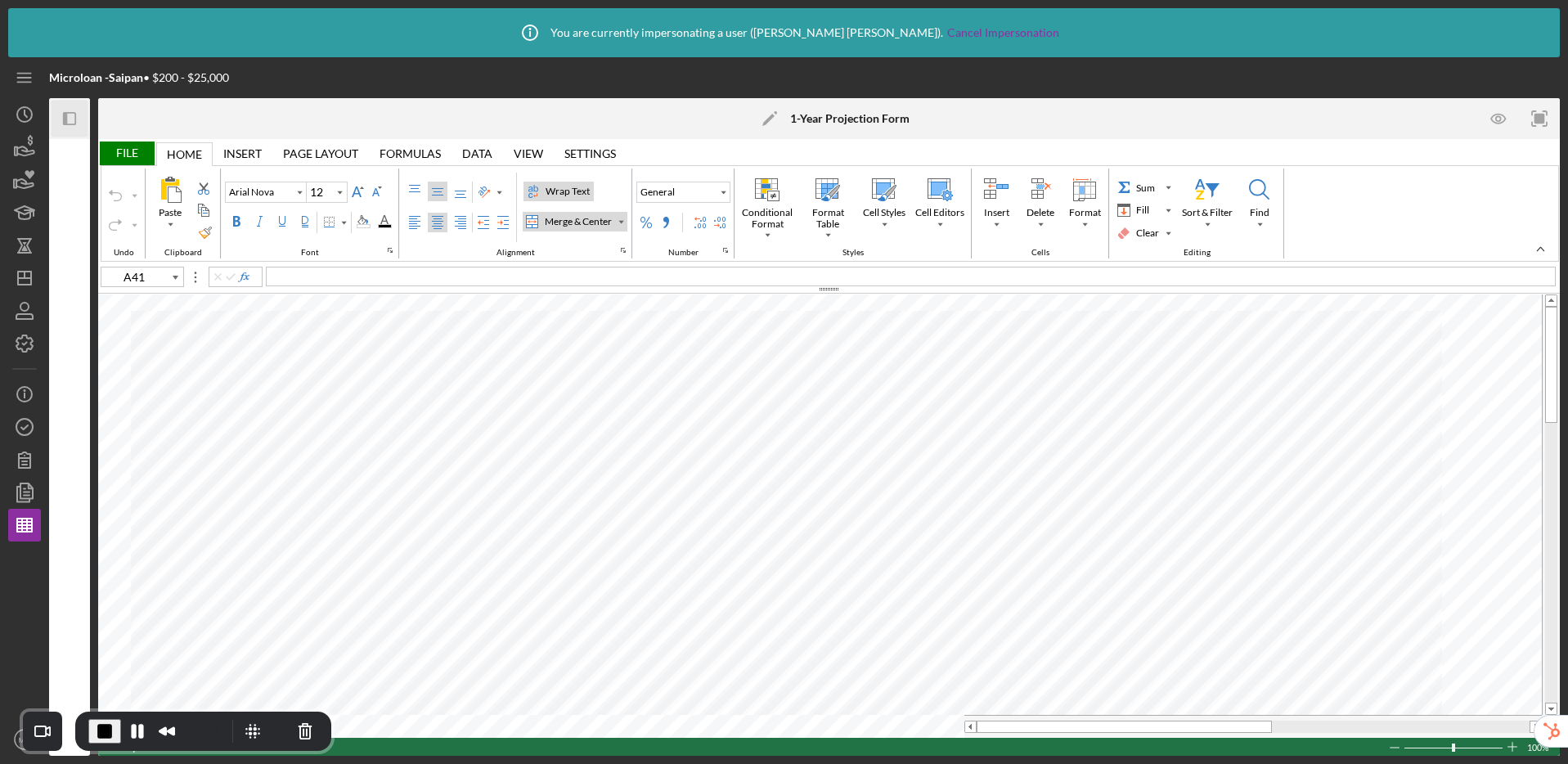
type input "14"
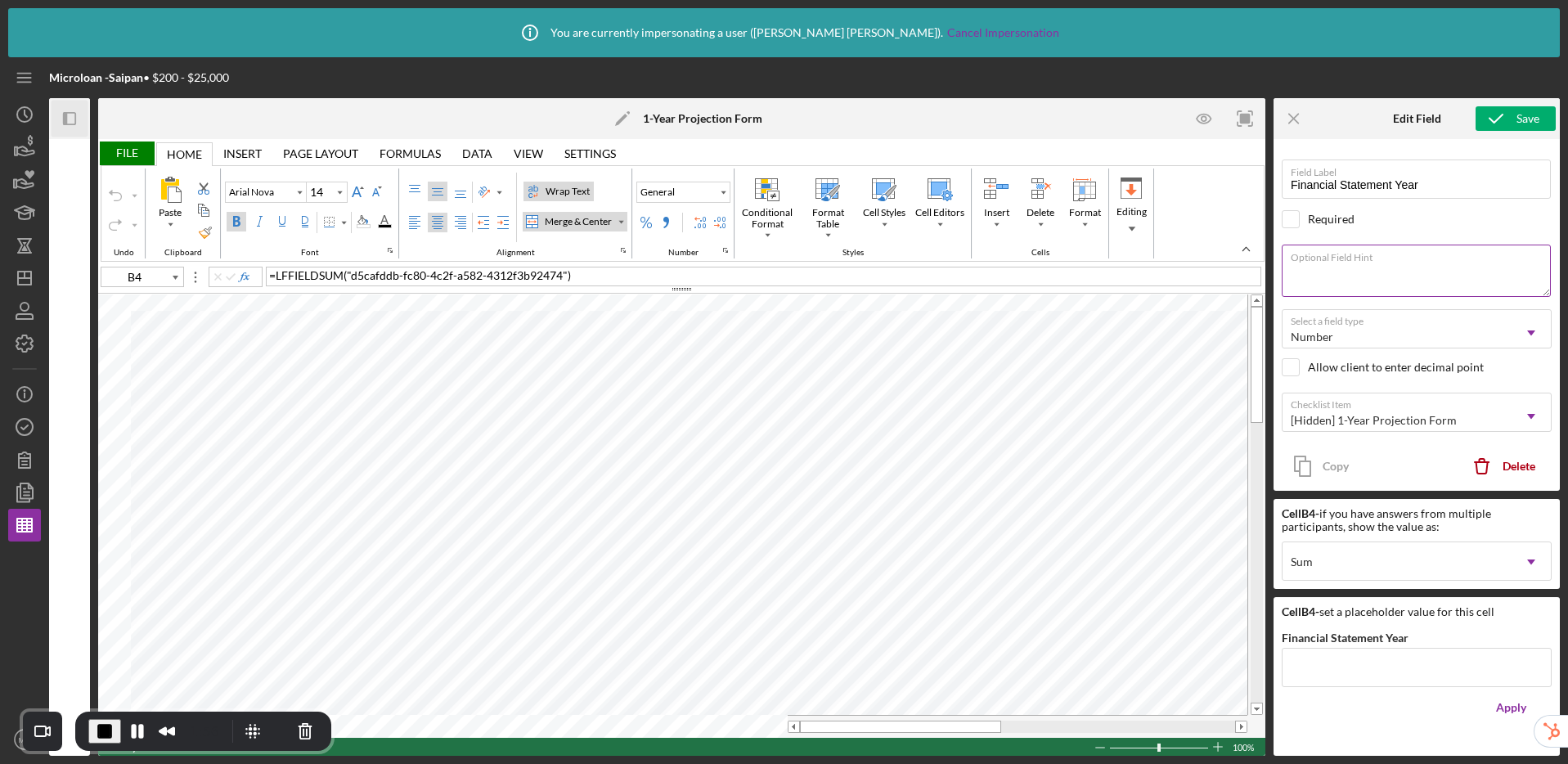
click at [1343, 271] on textarea "Optional Field Hint" at bounding box center [1417, 270] width 269 height 53
type input "K4"
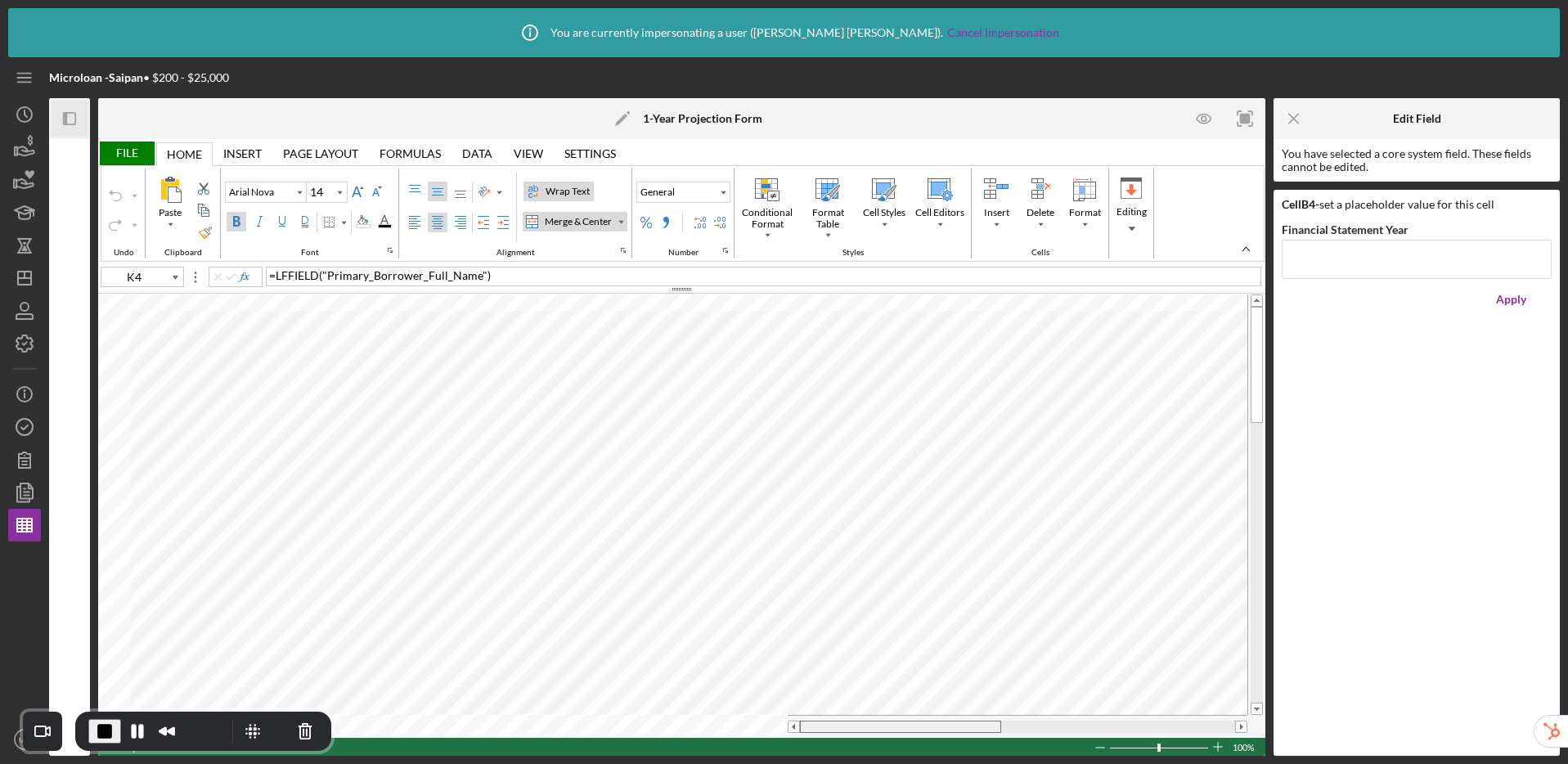
drag, startPoint x: 974, startPoint y: 727, endPoint x: 936, endPoint y: 717, distance: 39.3
click at [945, 722] on div at bounding box center [900, 726] width 201 height 13
click at [699, 724] on tr at bounding box center [672, 726] width 1149 height 23
type input "Arial"
type input "12"
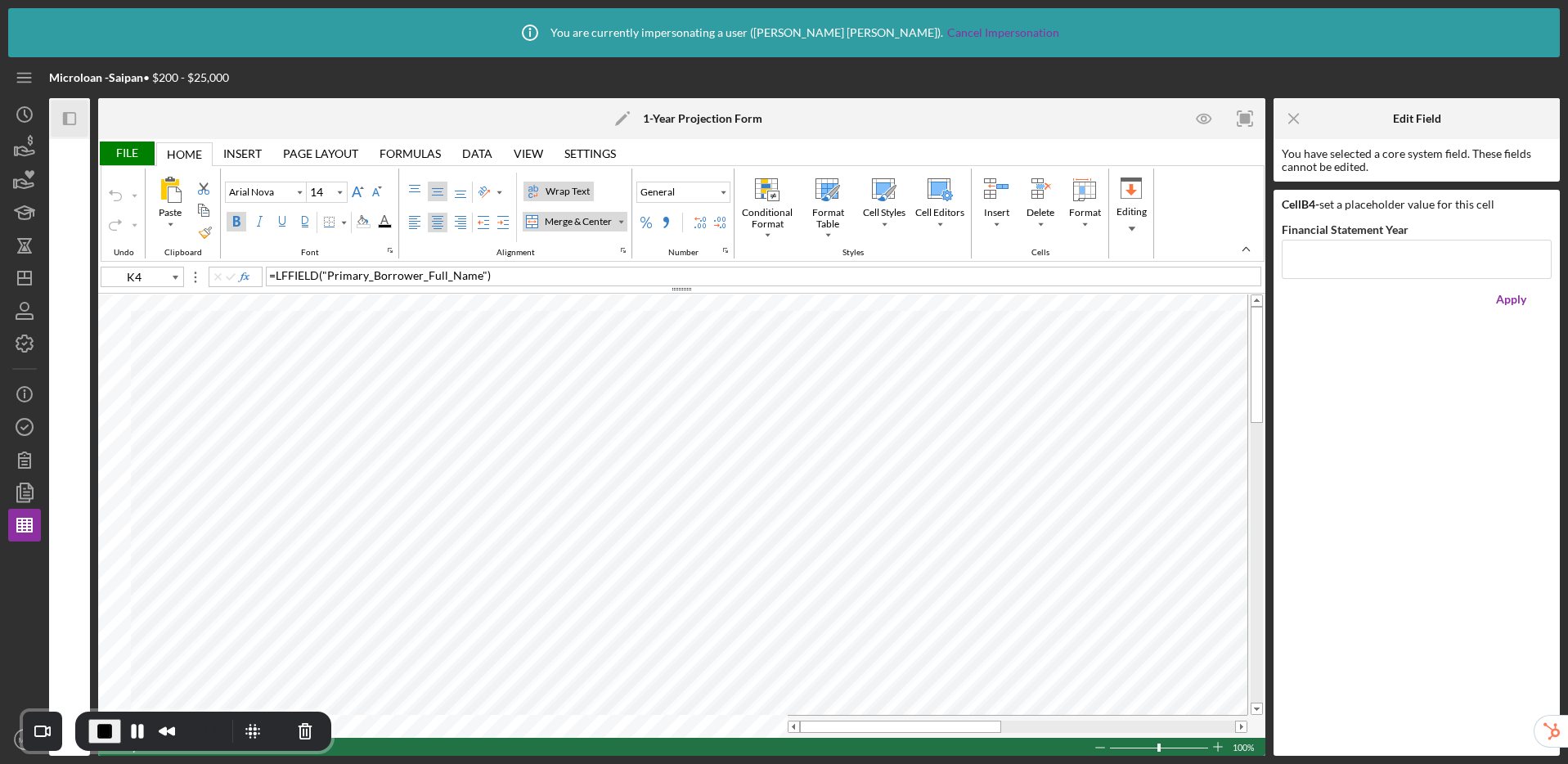
type input "C12"
click at [396, 278] on div "= C8 - ( C10 + C11 )" at bounding box center [763, 276] width 995 height 19
type input "Arial Nova"
type input "A12"
type input "Arial"
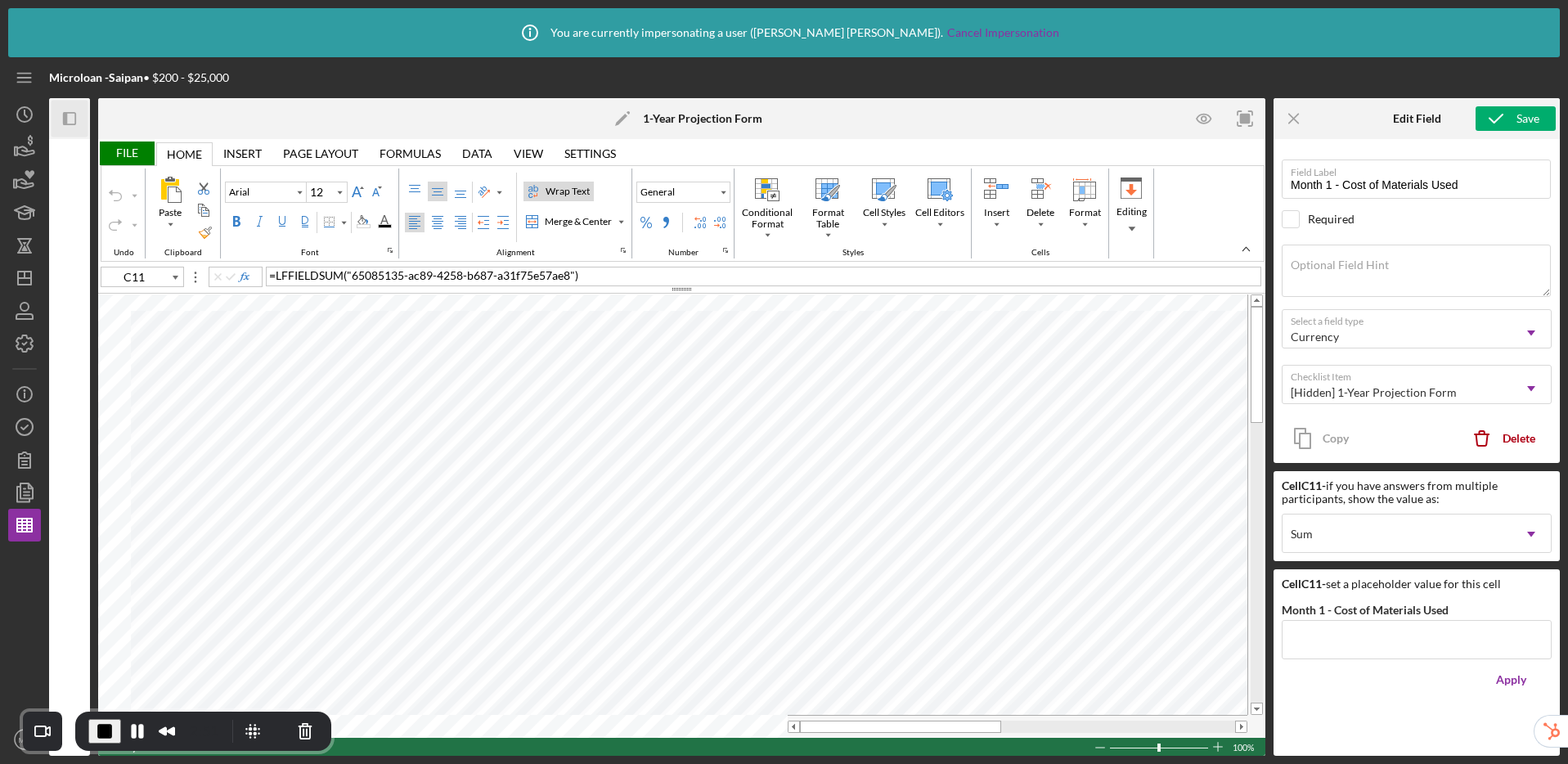
type input "C8"
type input "Month 1 - Sales"
type input "C35"
click at [411, 277] on div "= SUM ( C14:C34 )" at bounding box center [763, 276] width 995 height 19
type input "Arial Nova"
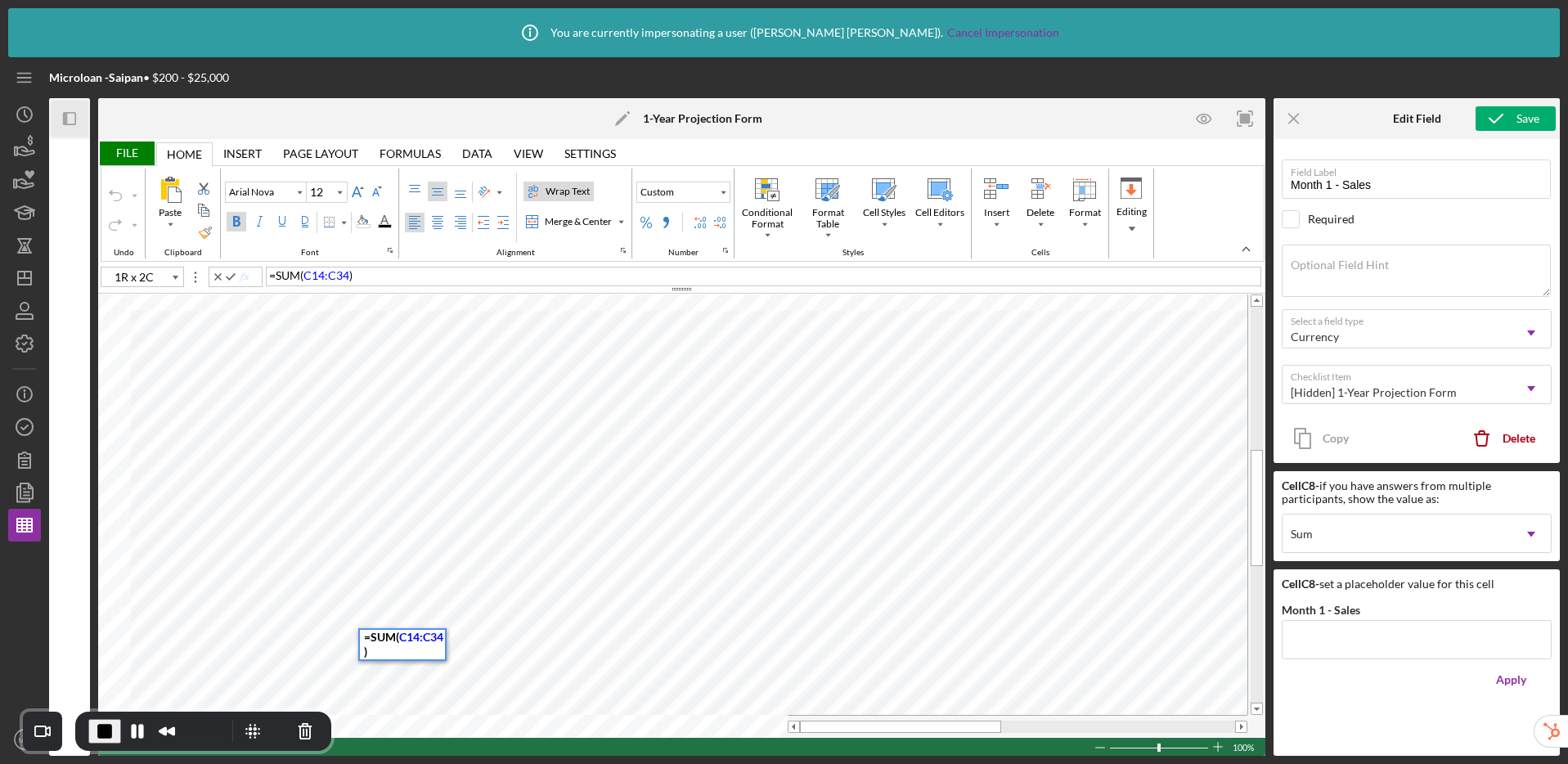
type input "A35"
type input "Arial"
type input "C36"
click at [344, 277] on div "= C12 - C35" at bounding box center [763, 276] width 995 height 19
type input "Arial Nova"
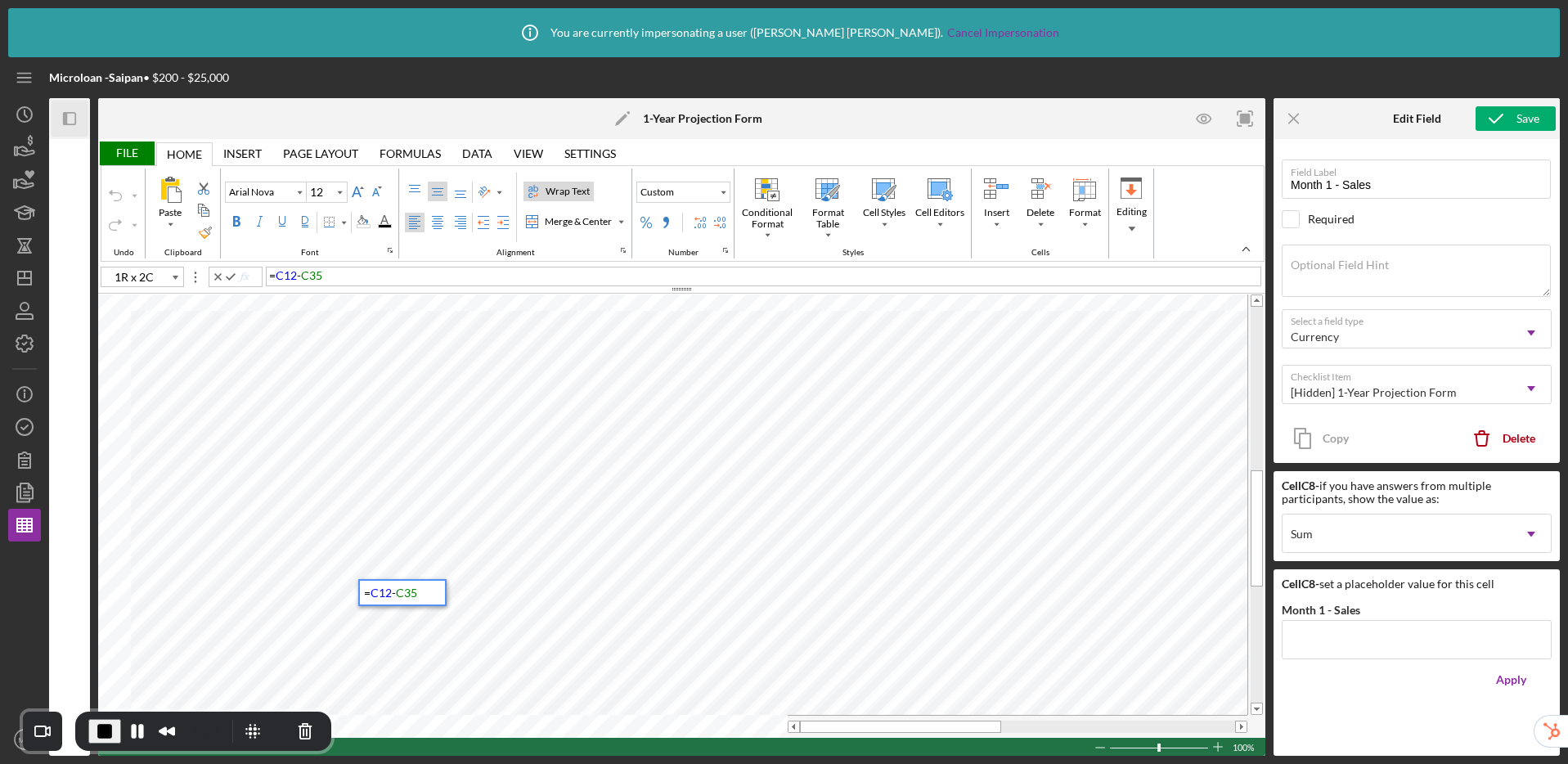
type input "A37"
type input "Arial"
click at [416, 283] on div "= C36 - C37" at bounding box center [763, 276] width 995 height 19
click at [310, 148] on div "Page Layout" at bounding box center [320, 154] width 75 height 13
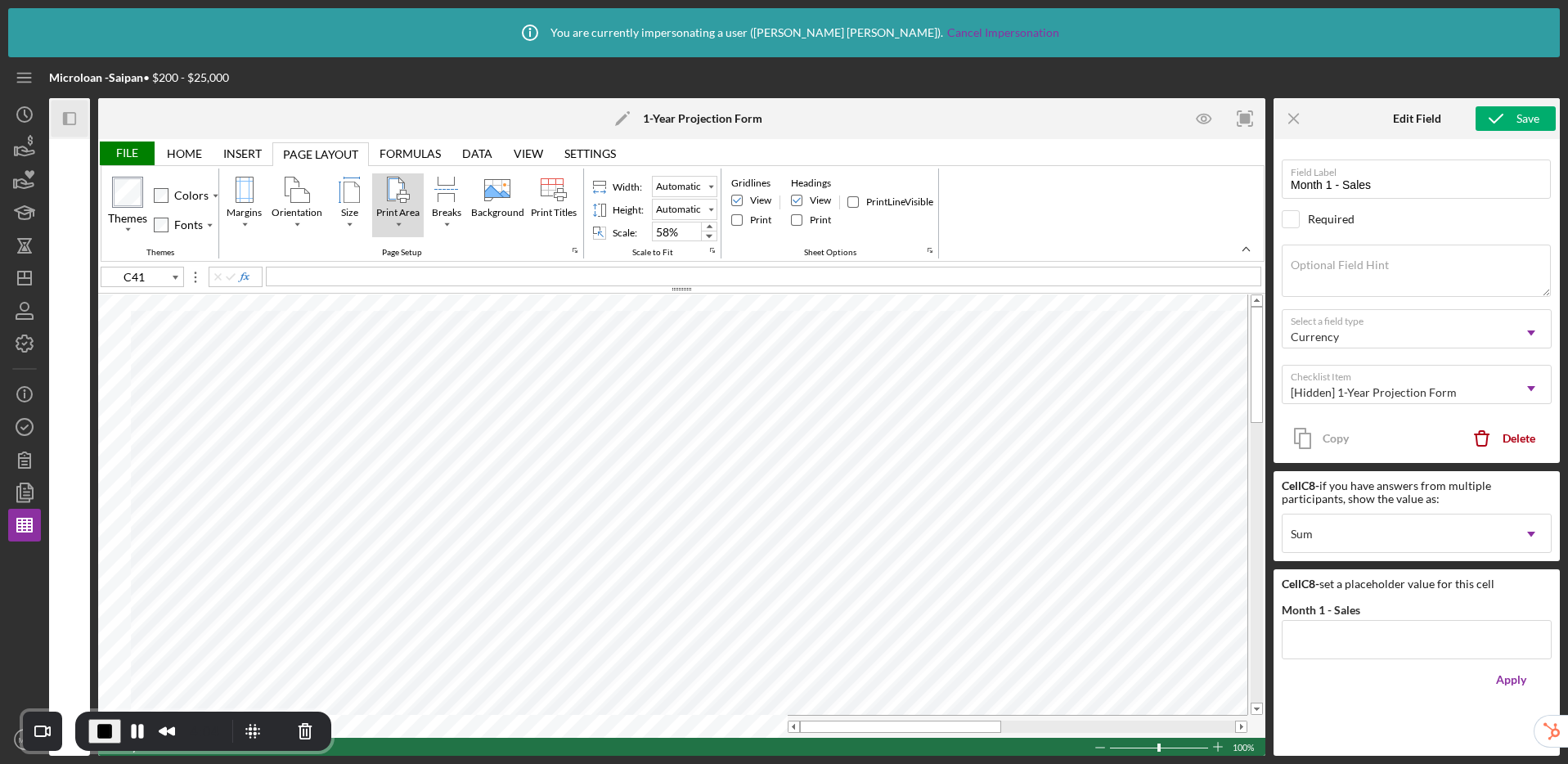
click at [394, 221] on div "Print Area" at bounding box center [398, 224] width 8 height 8
click at [412, 254] on div "Set Print Area" at bounding box center [433, 254] width 64 height 15
click at [736, 726] on tr at bounding box center [672, 726] width 1149 height 23
click at [397, 220] on div "Print Area" at bounding box center [398, 224] width 8 height 8
click at [409, 255] on div "Set Print Area" at bounding box center [433, 254] width 64 height 15
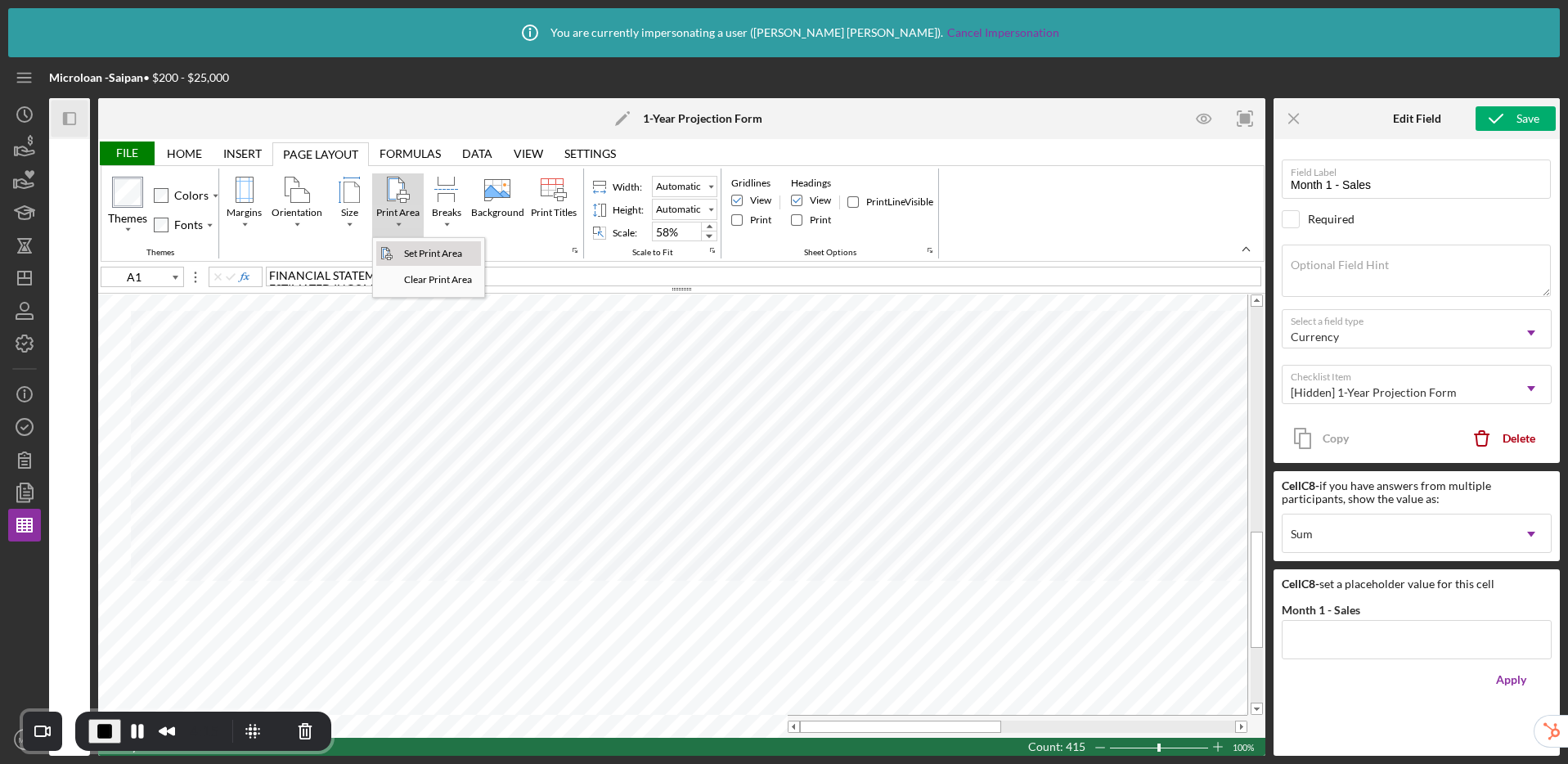
type input "Print_Area"
click at [136, 151] on div "File" at bounding box center [126, 153] width 56 height 23
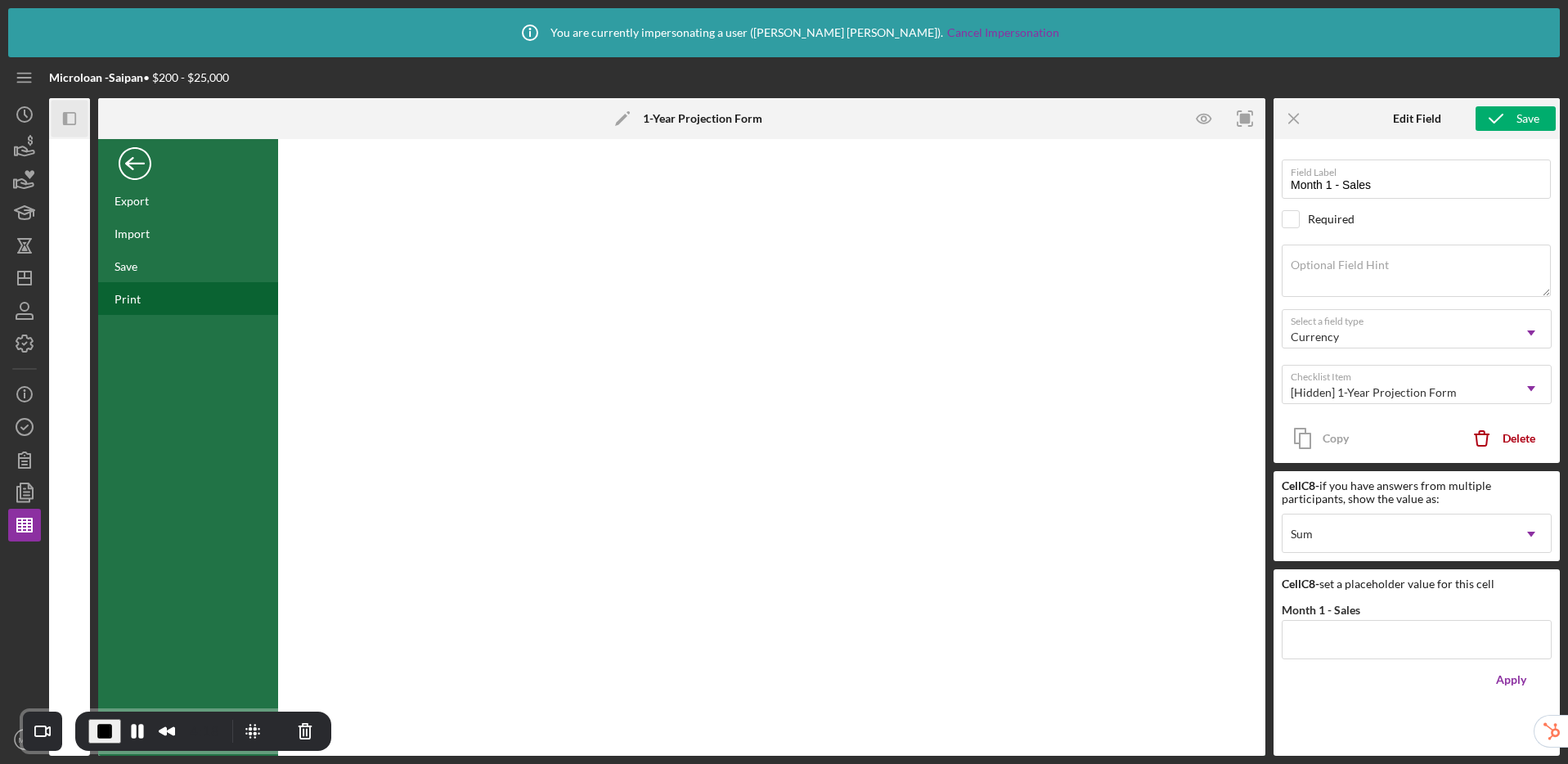
click at [135, 300] on div "Print" at bounding box center [127, 299] width 26 height 14
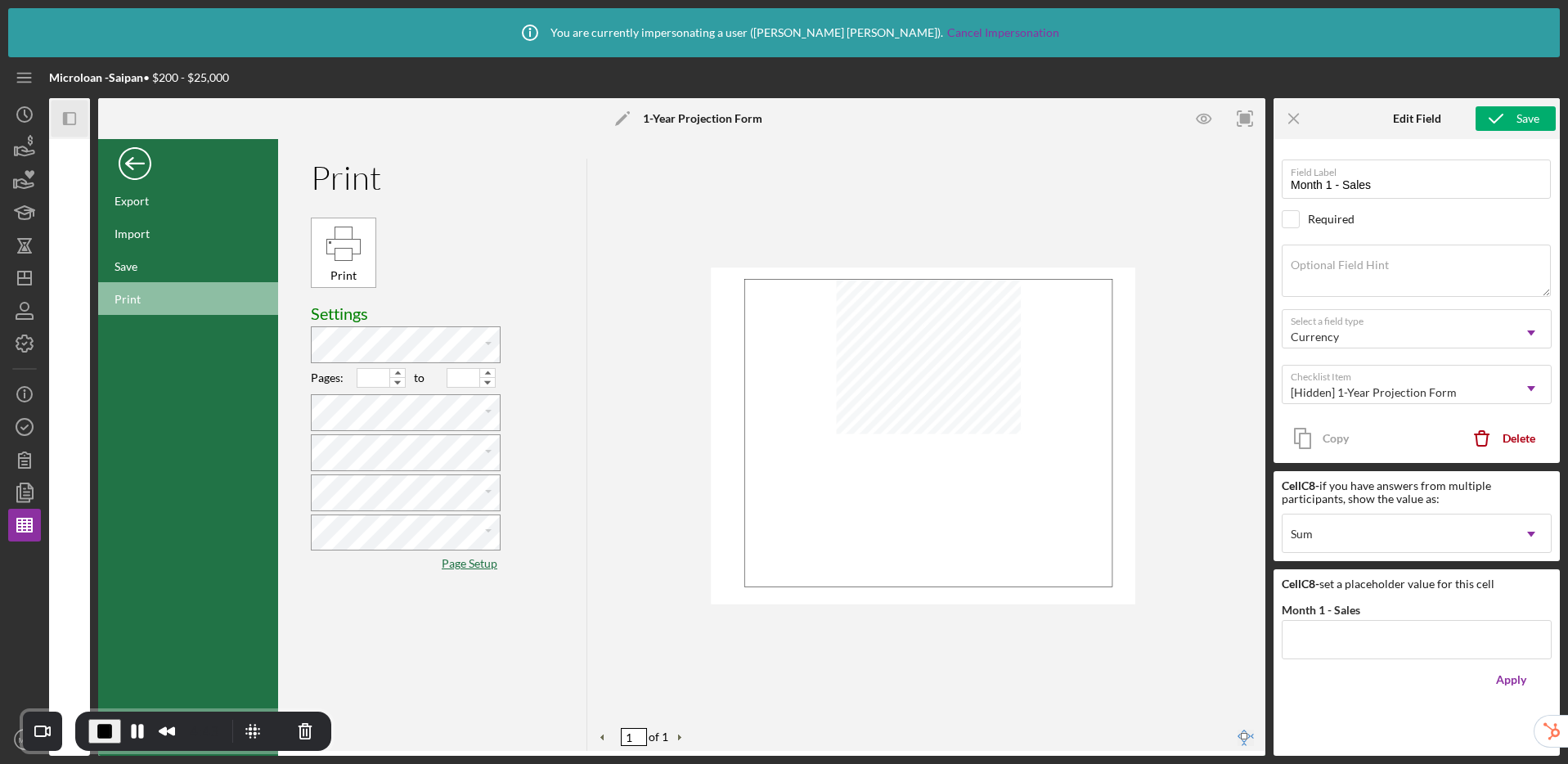
click at [129, 171] on div "Back" at bounding box center [135, 159] width 33 height 33
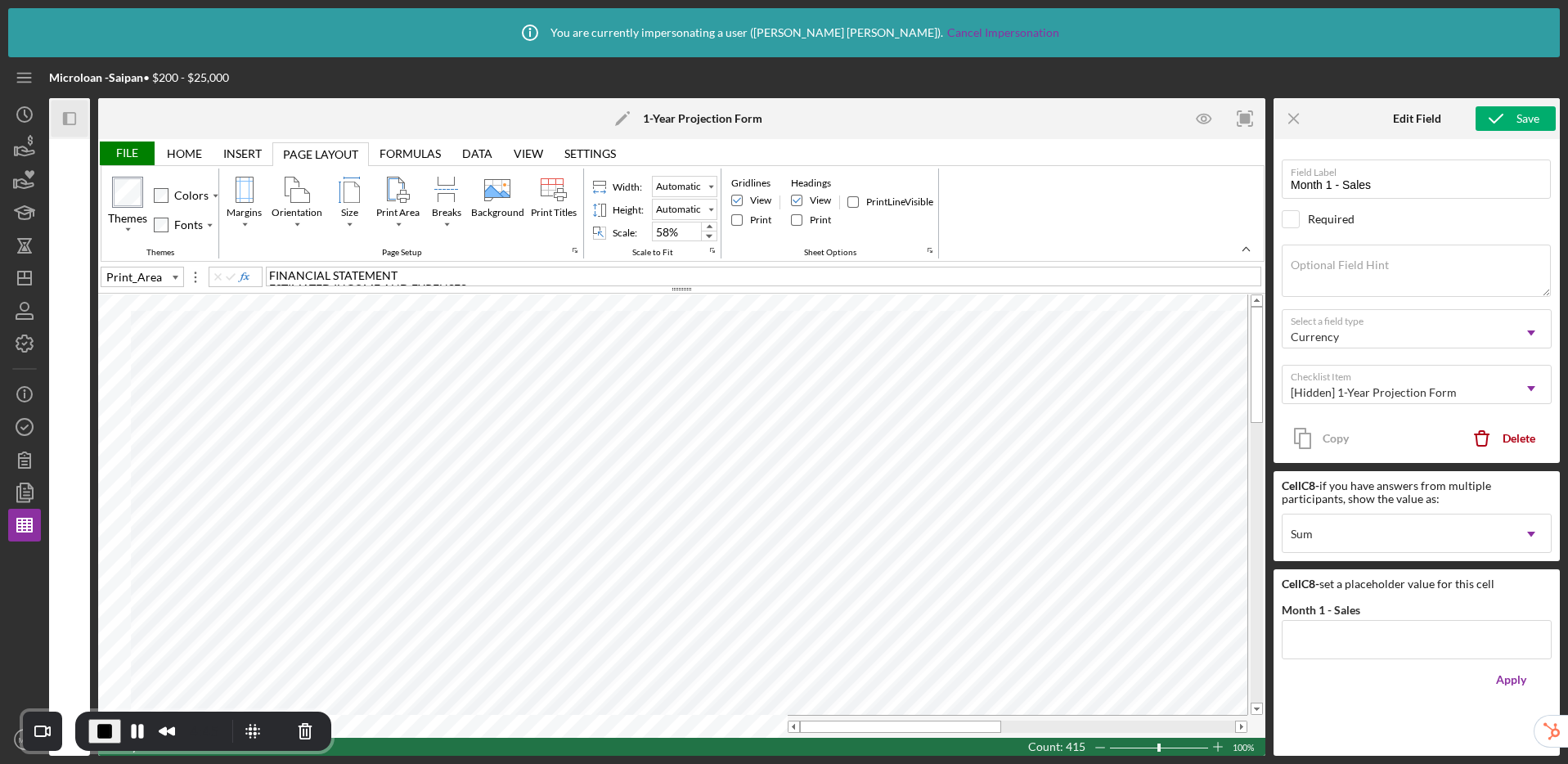
drag, startPoint x: 1299, startPoint y: 118, endPoint x: 1261, endPoint y: 128, distance: 39.3
click at [1299, 118] on icon "Icon/Menu Close" at bounding box center [1294, 119] width 37 height 37
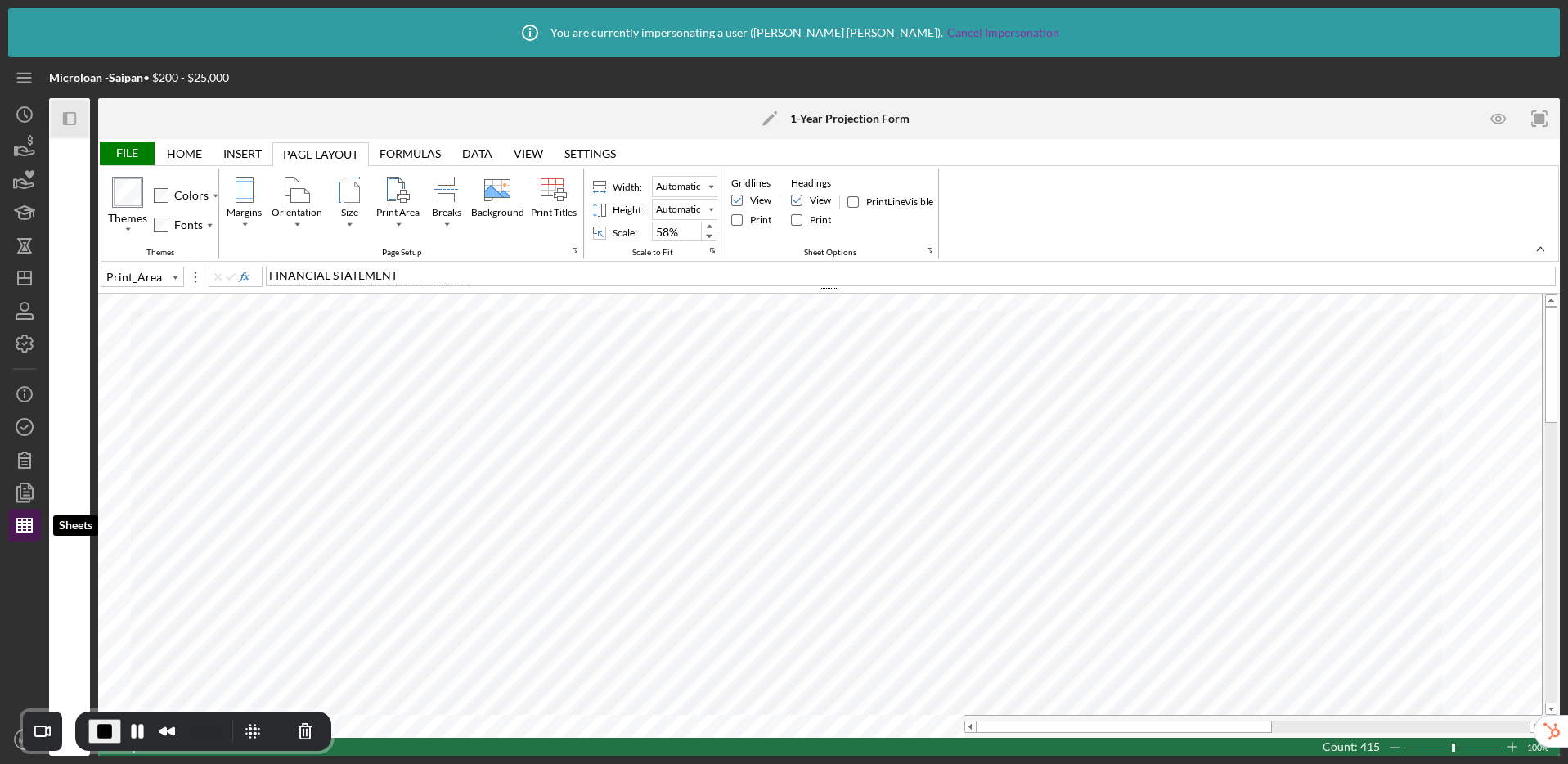
click at [18, 519] on polygon "button" at bounding box center [25, 526] width 15 height 13
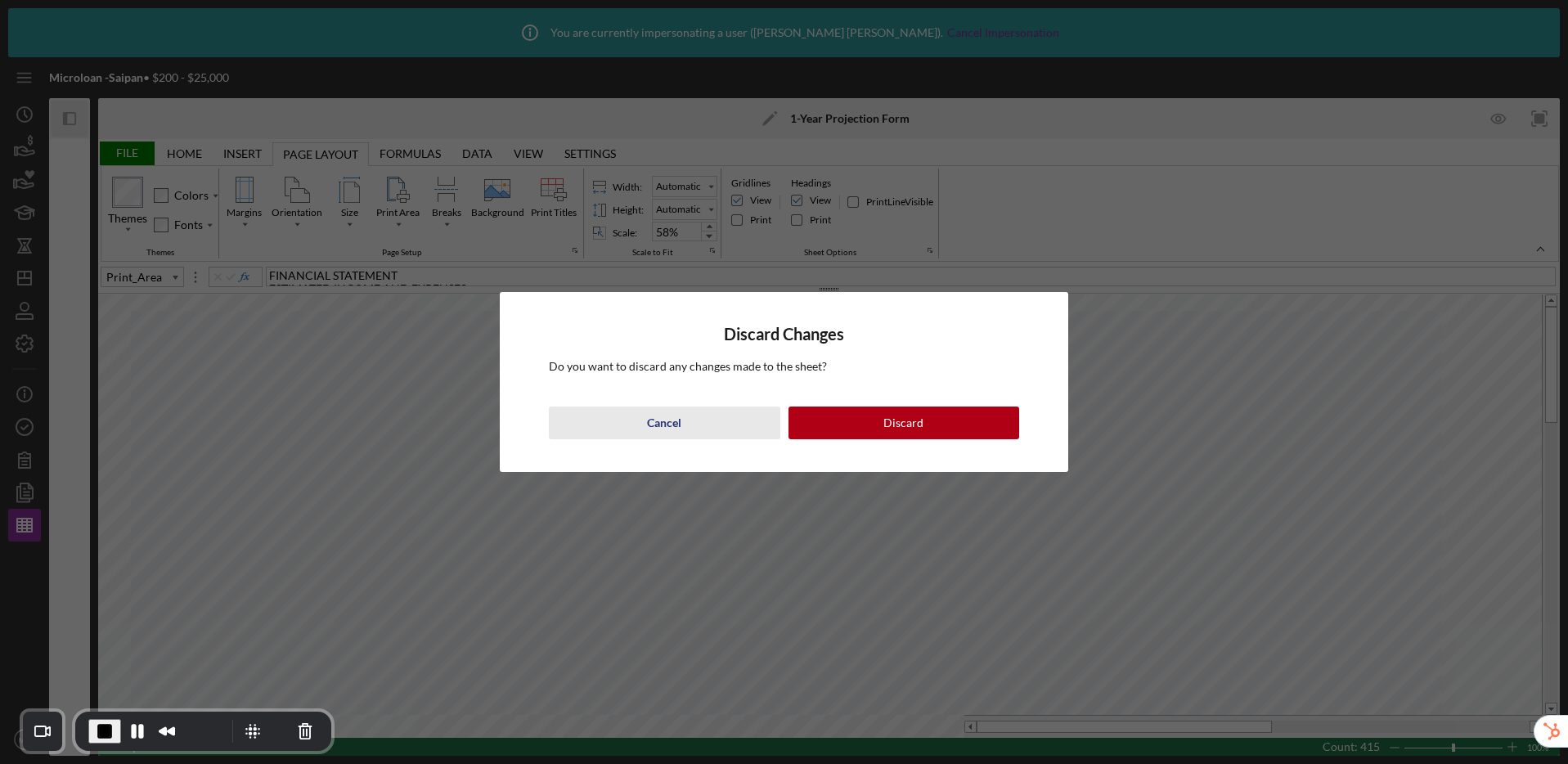
click at [683, 430] on button "Cancel" at bounding box center [664, 423] width 232 height 33
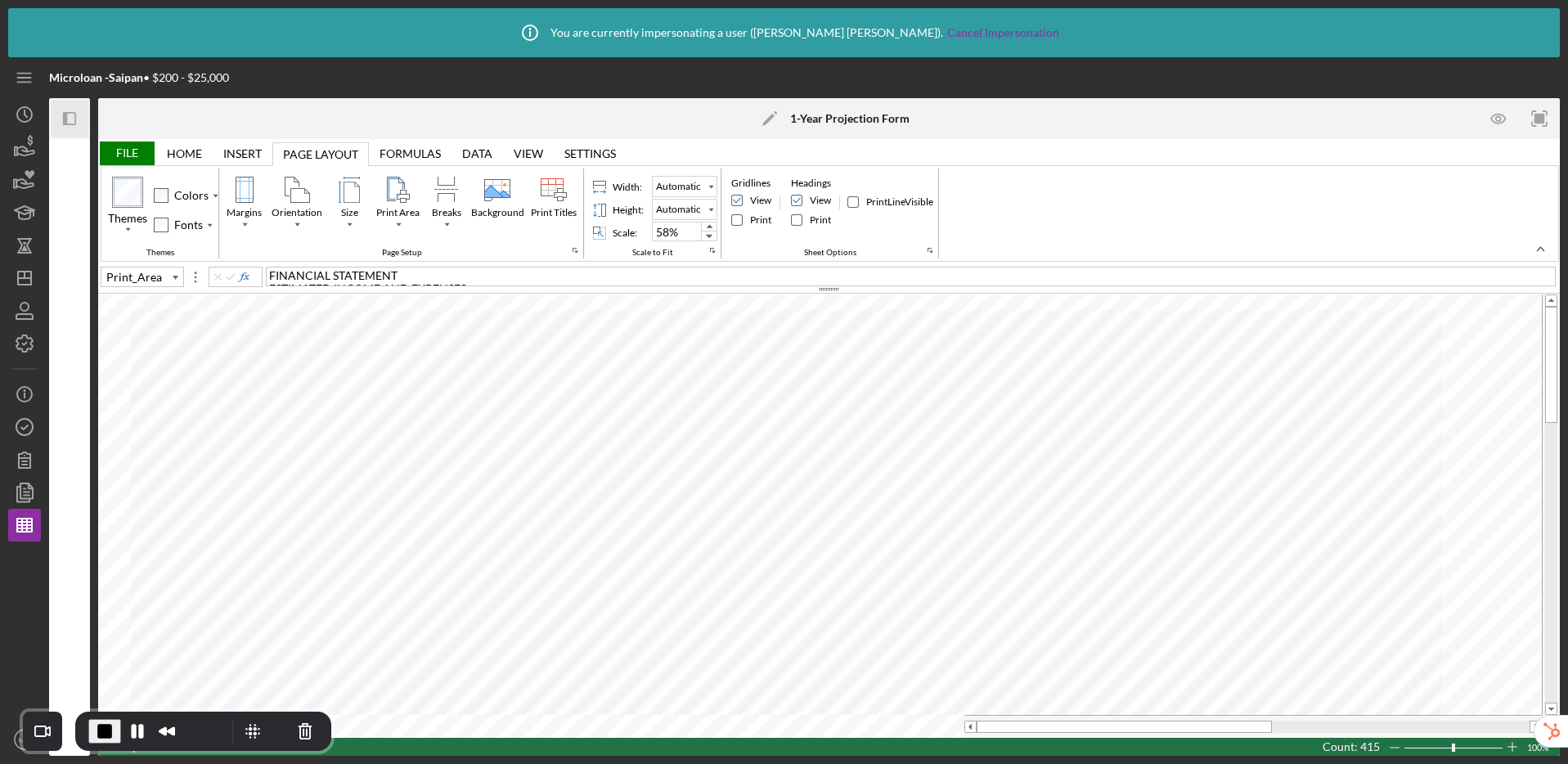
click at [132, 155] on div "File" at bounding box center [126, 153] width 56 height 23
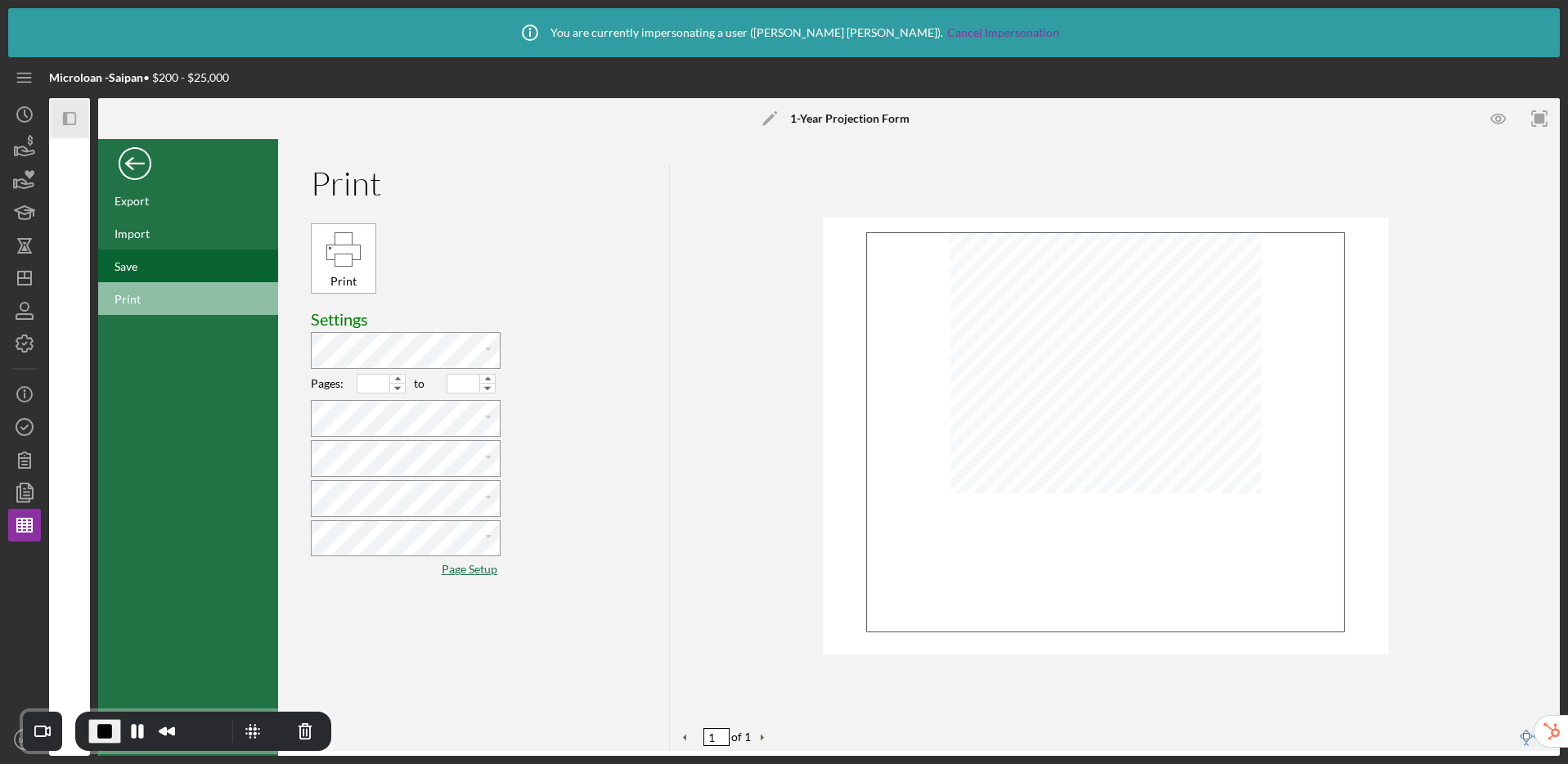
click at [149, 265] on div "Save" at bounding box center [187, 265] width 180 height 33
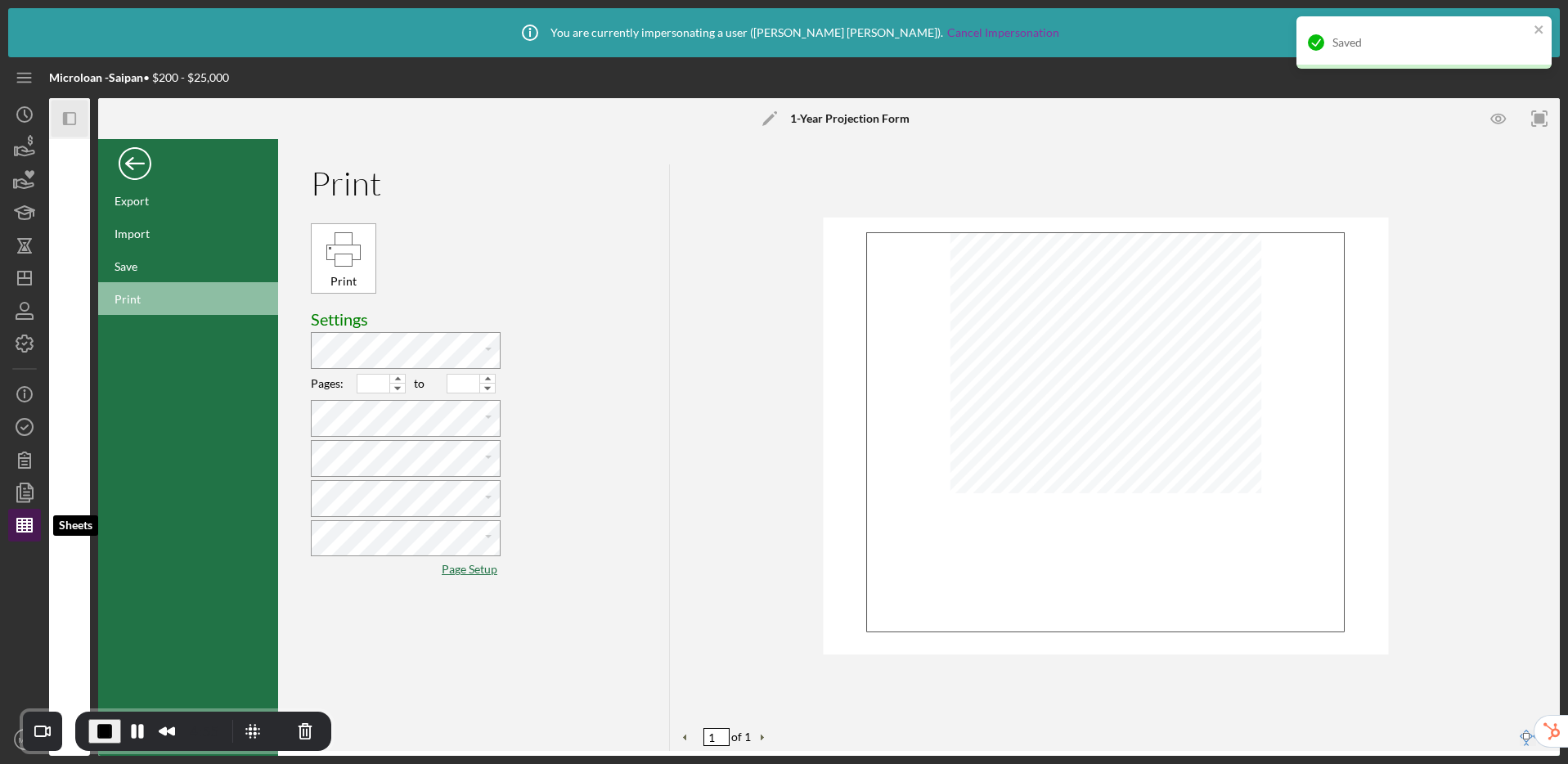
click at [18, 530] on icon "button" at bounding box center [24, 525] width 41 height 41
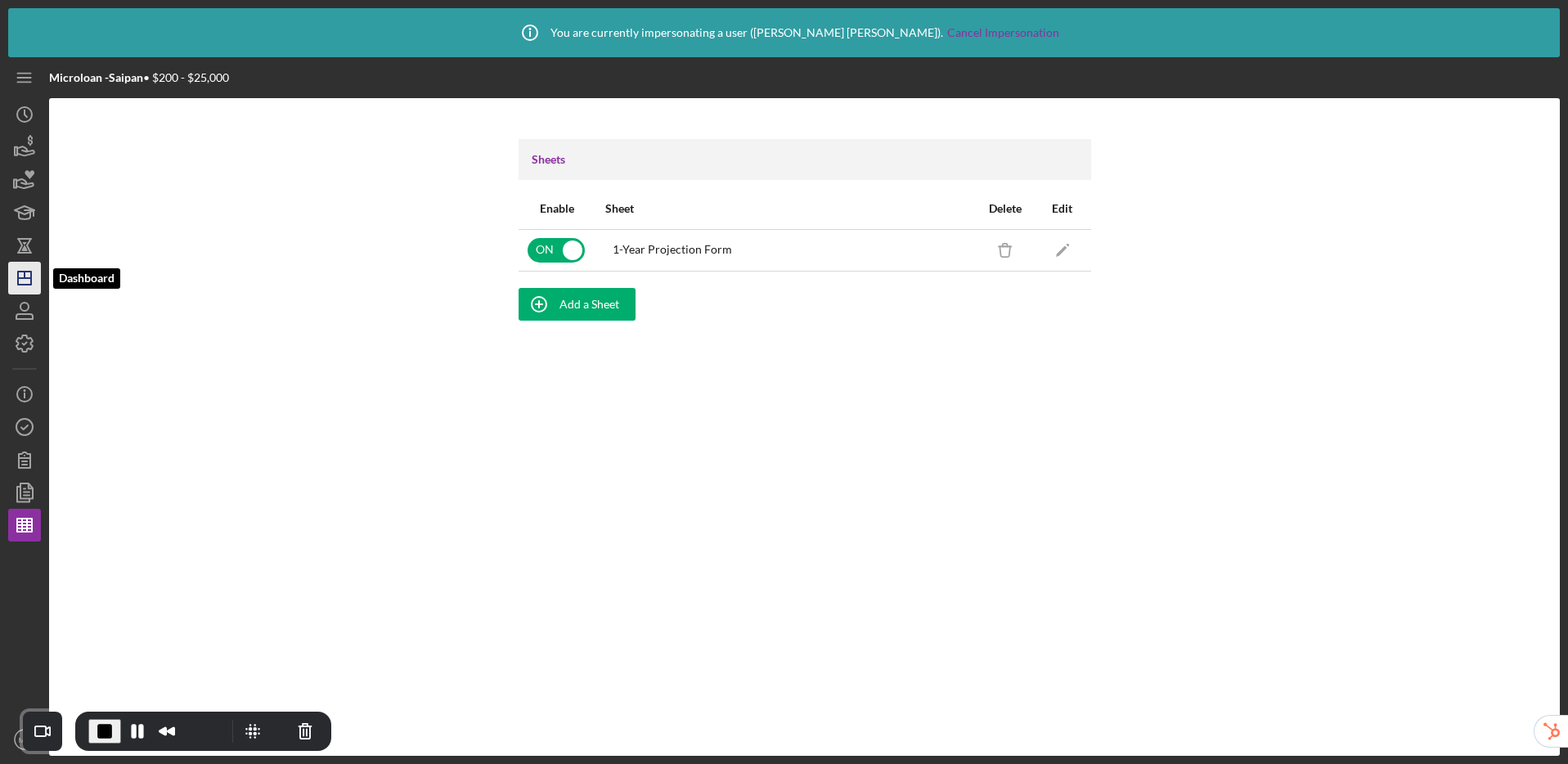
click at [28, 282] on icon "Icon/Dashboard" at bounding box center [24, 278] width 41 height 41
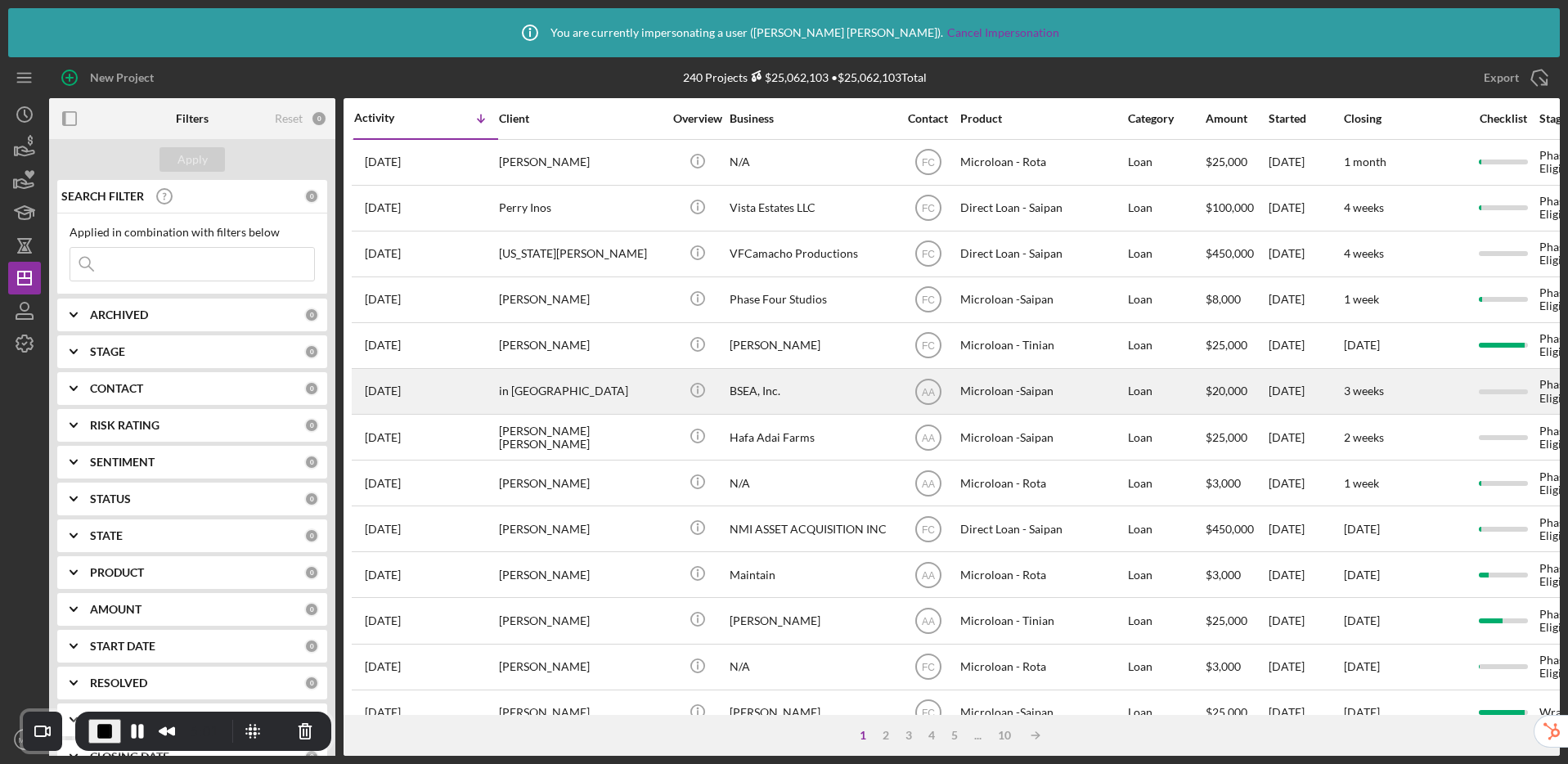
click at [800, 387] on div "BSEA, Inc." at bounding box center [811, 392] width 163 height 44
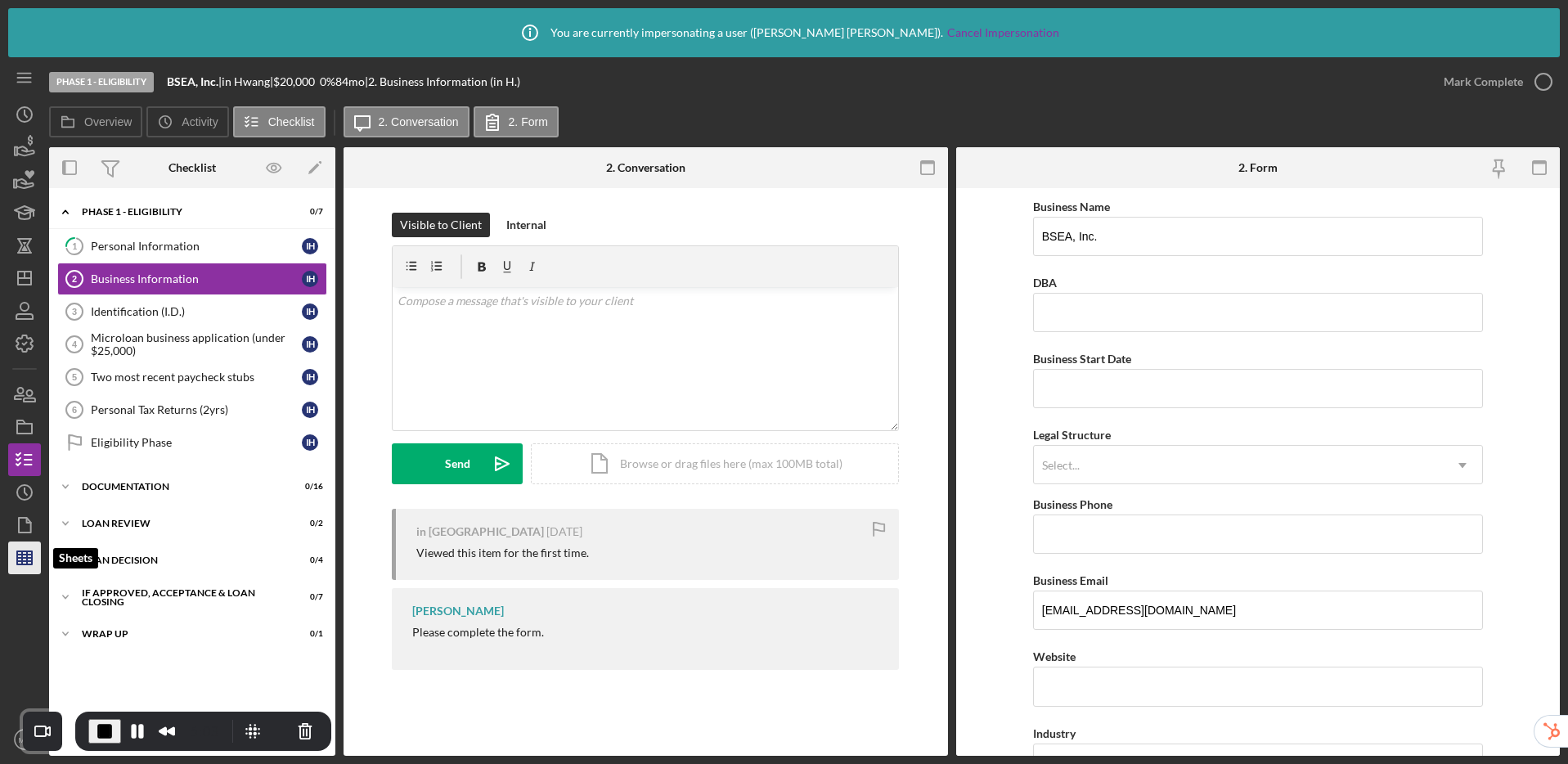
click at [33, 569] on icon "button" at bounding box center [24, 557] width 41 height 41
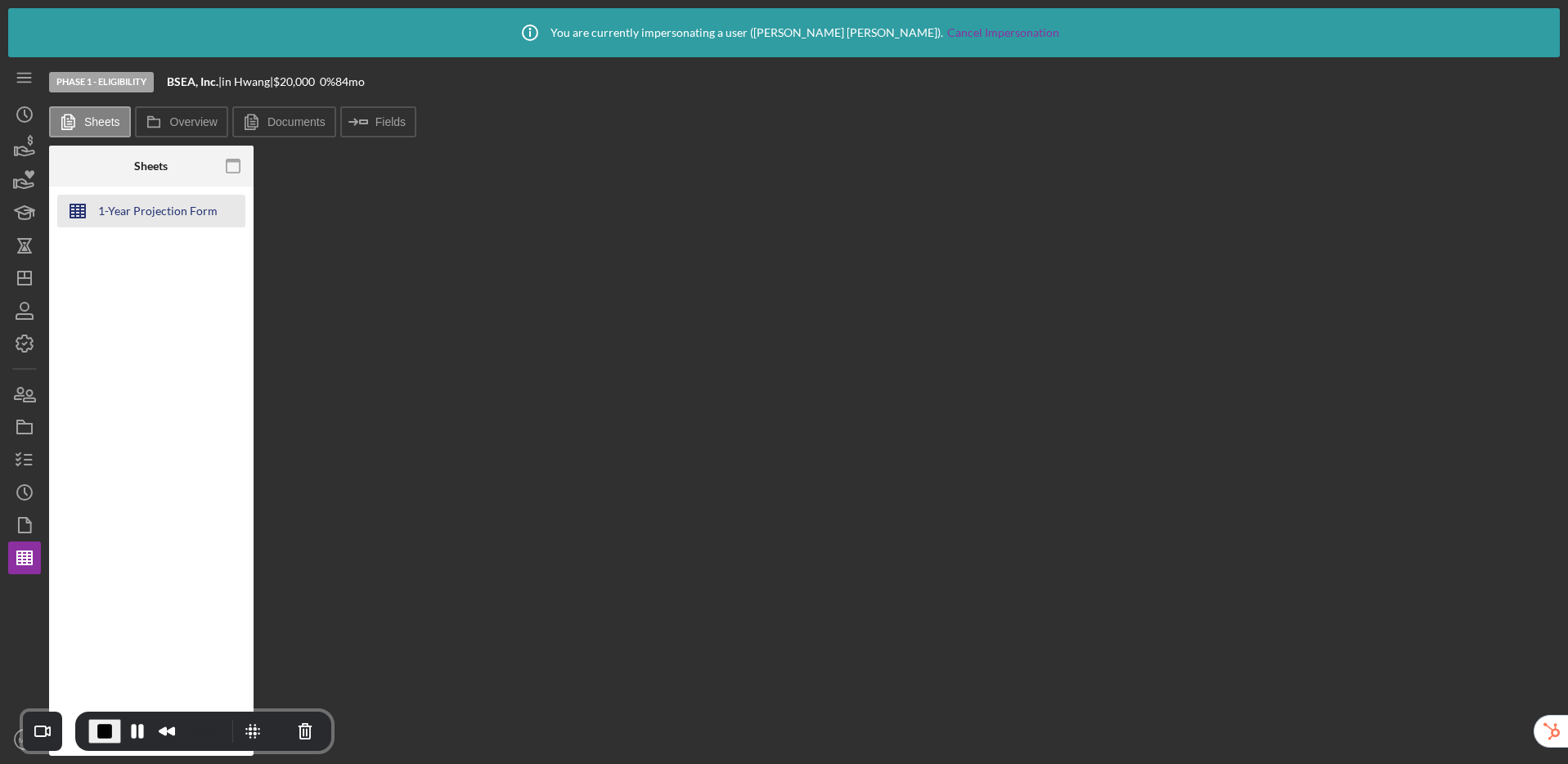
click at [136, 213] on div "1-Year Projection Form" at bounding box center [157, 211] width 120 height 33
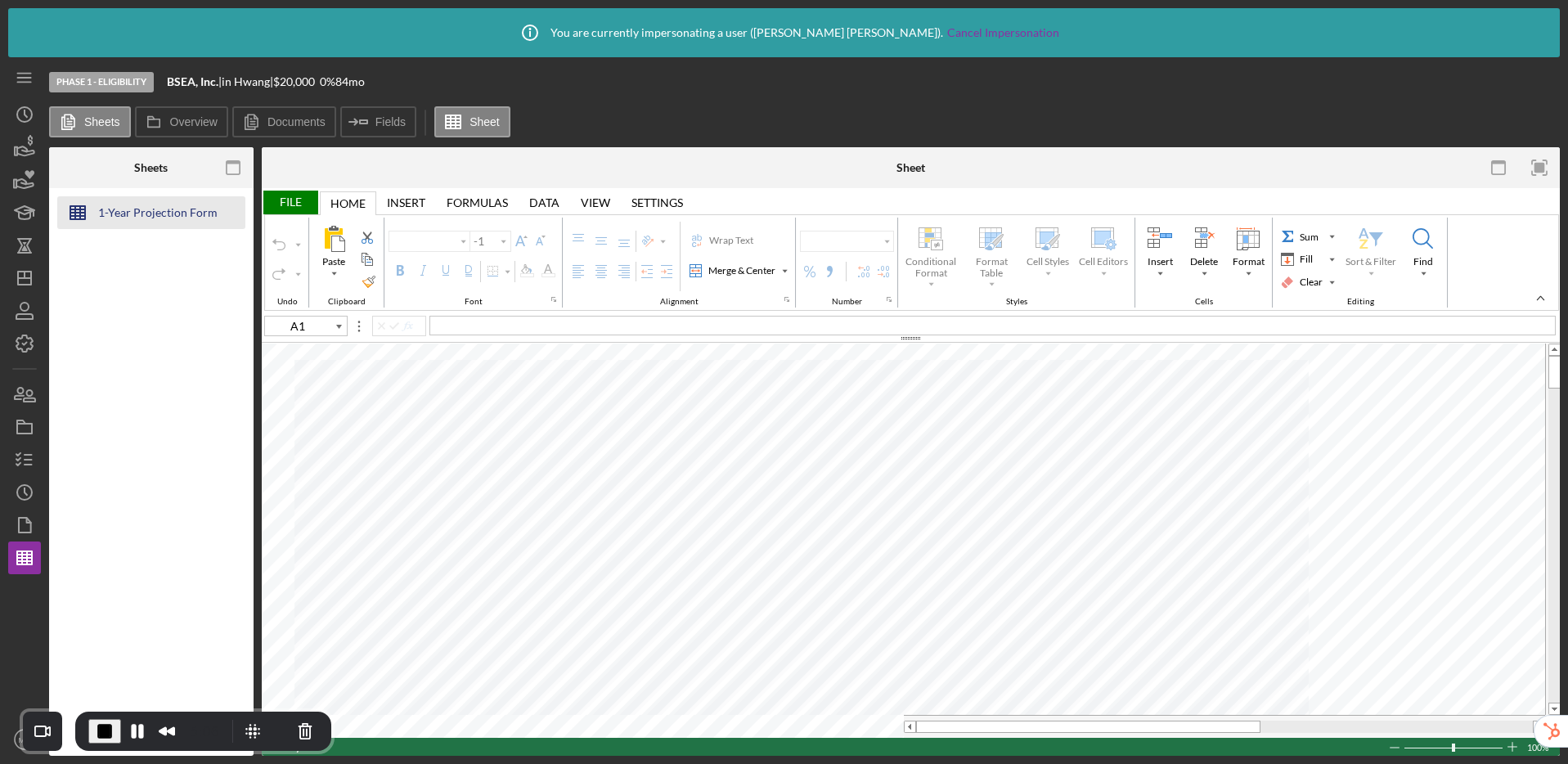
type input "Print_Area"
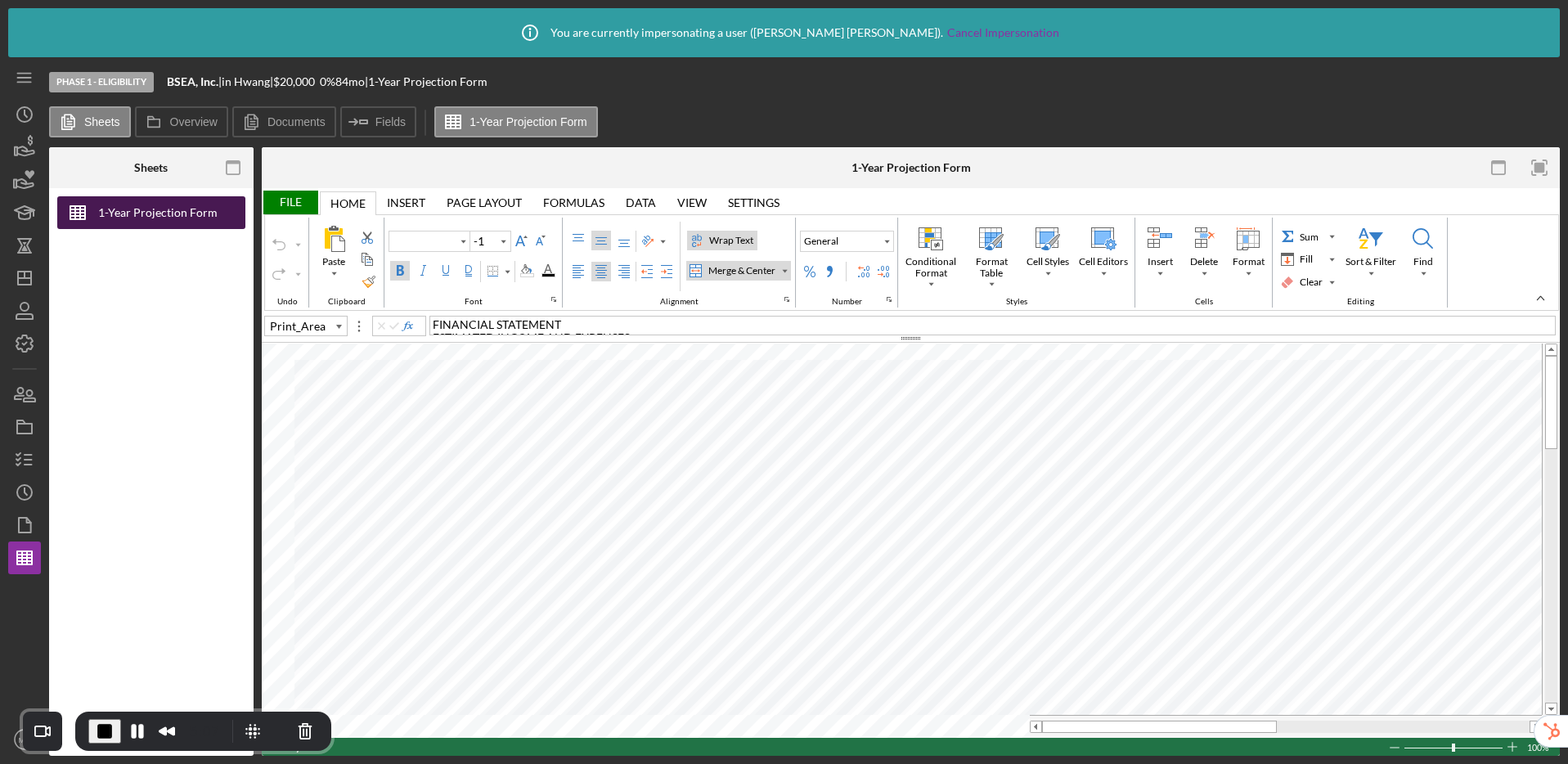
type input "Arial Nova"
type input "14"
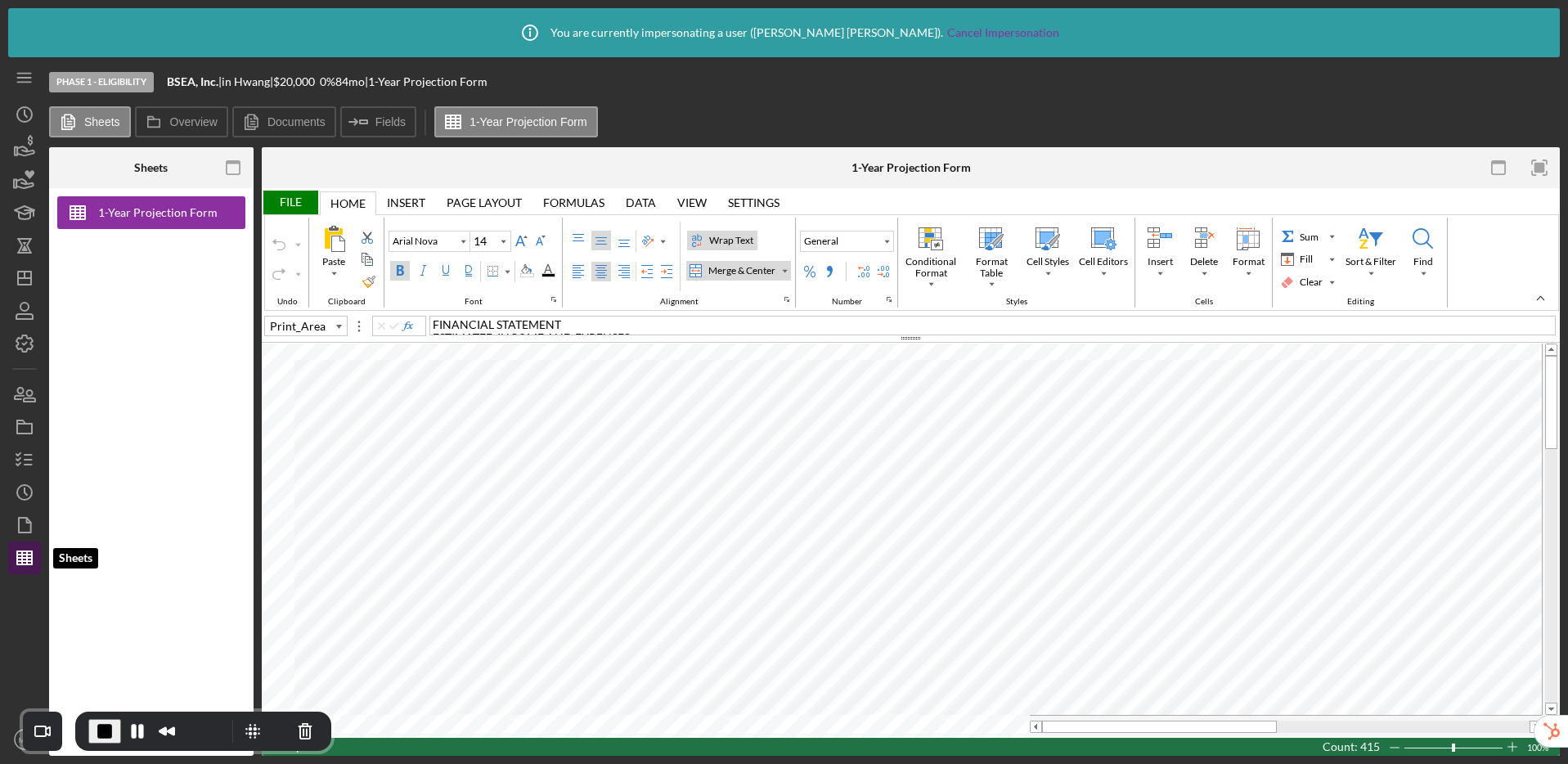
click at [19, 562] on icon "button" at bounding box center [24, 557] width 41 height 41
type input "Arial Nova"
type input "14"
click at [20, 289] on icon "Icon/Dashboard" at bounding box center [24, 278] width 41 height 41
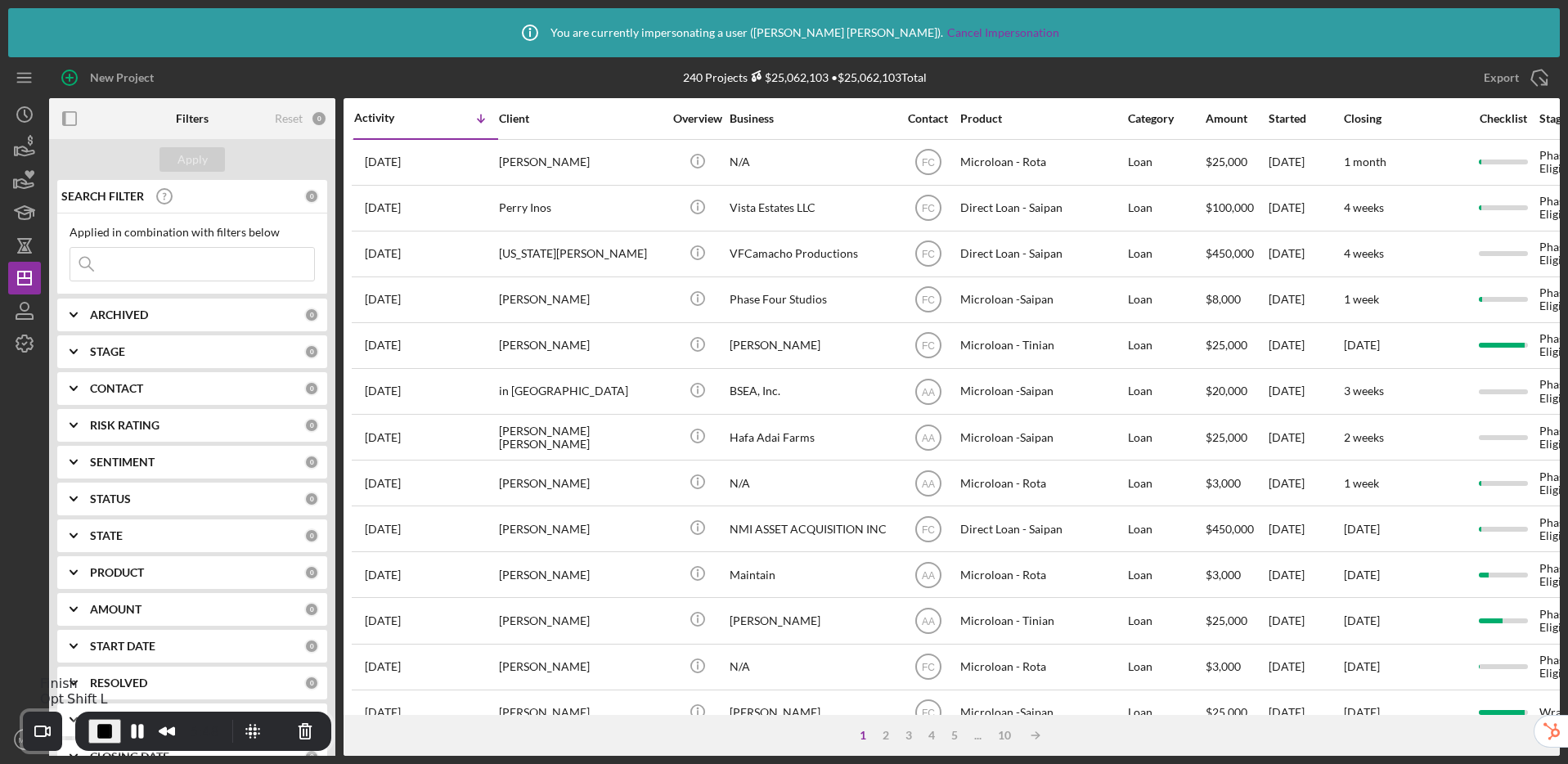
click at [105, 726] on span "End Recording" at bounding box center [104, 731] width 19 height 19
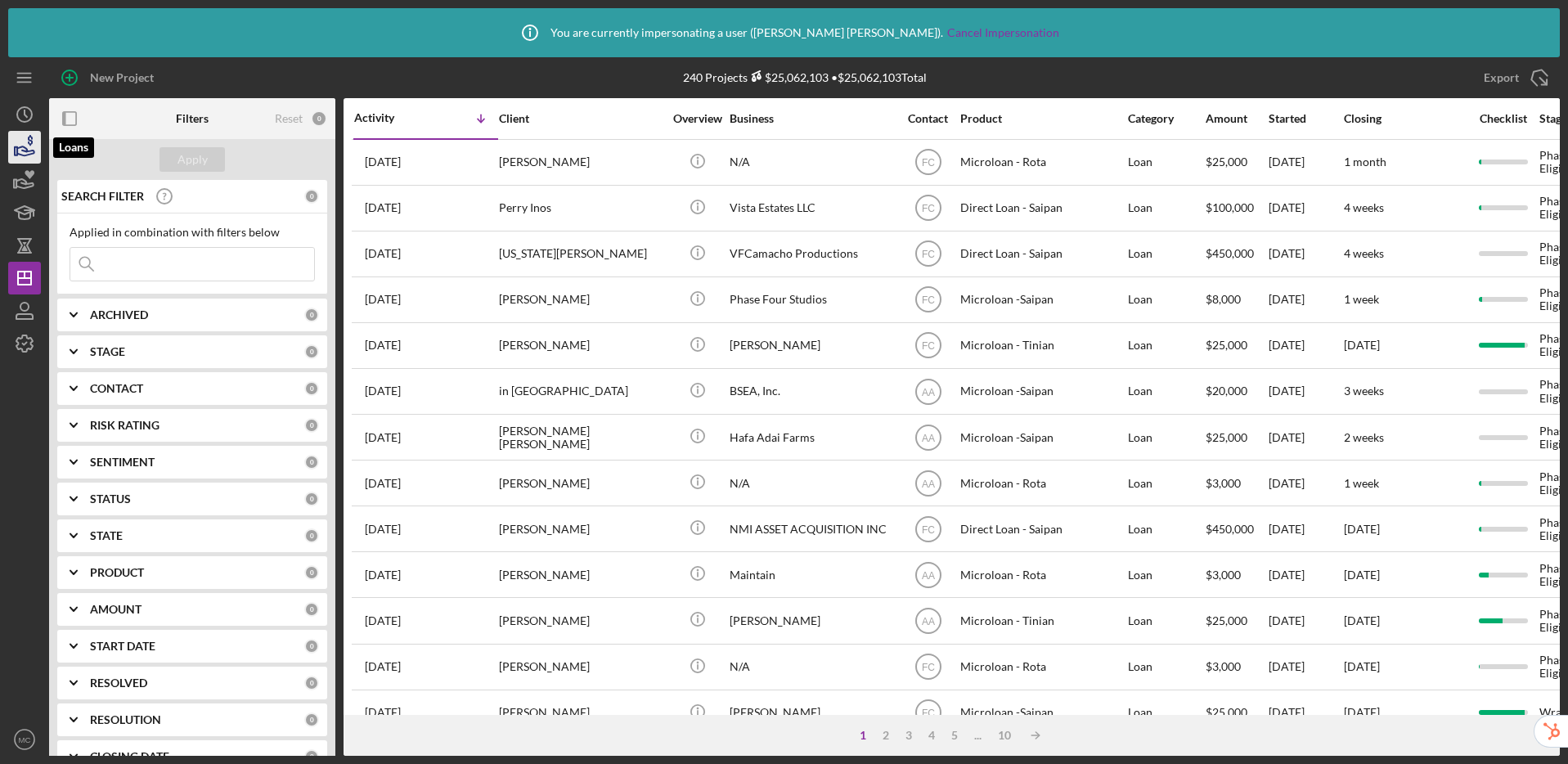
click at [28, 137] on icon "button" at bounding box center [30, 140] width 5 height 11
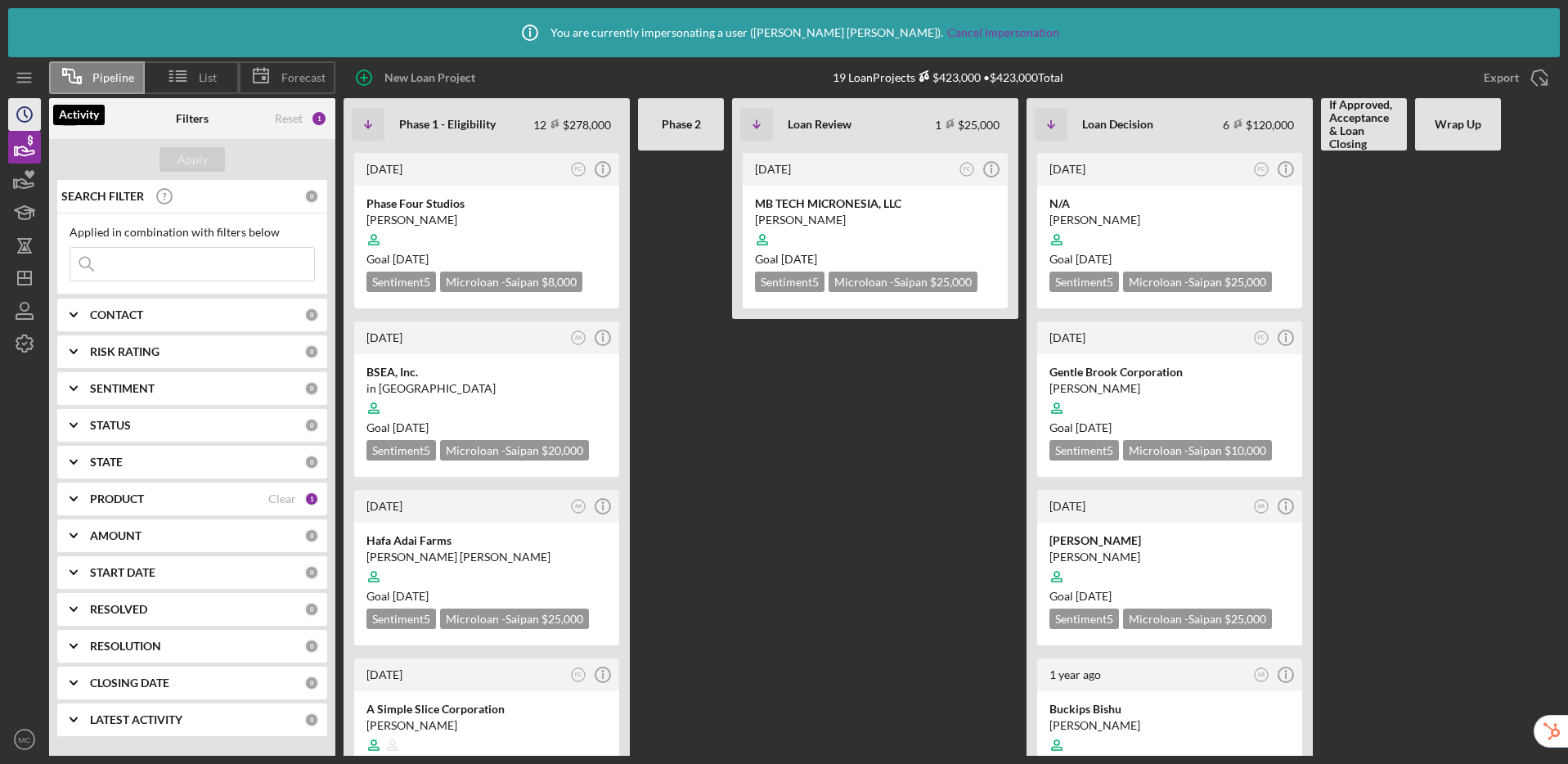
click at [28, 117] on icon "Icon/History" at bounding box center [24, 114] width 41 height 41
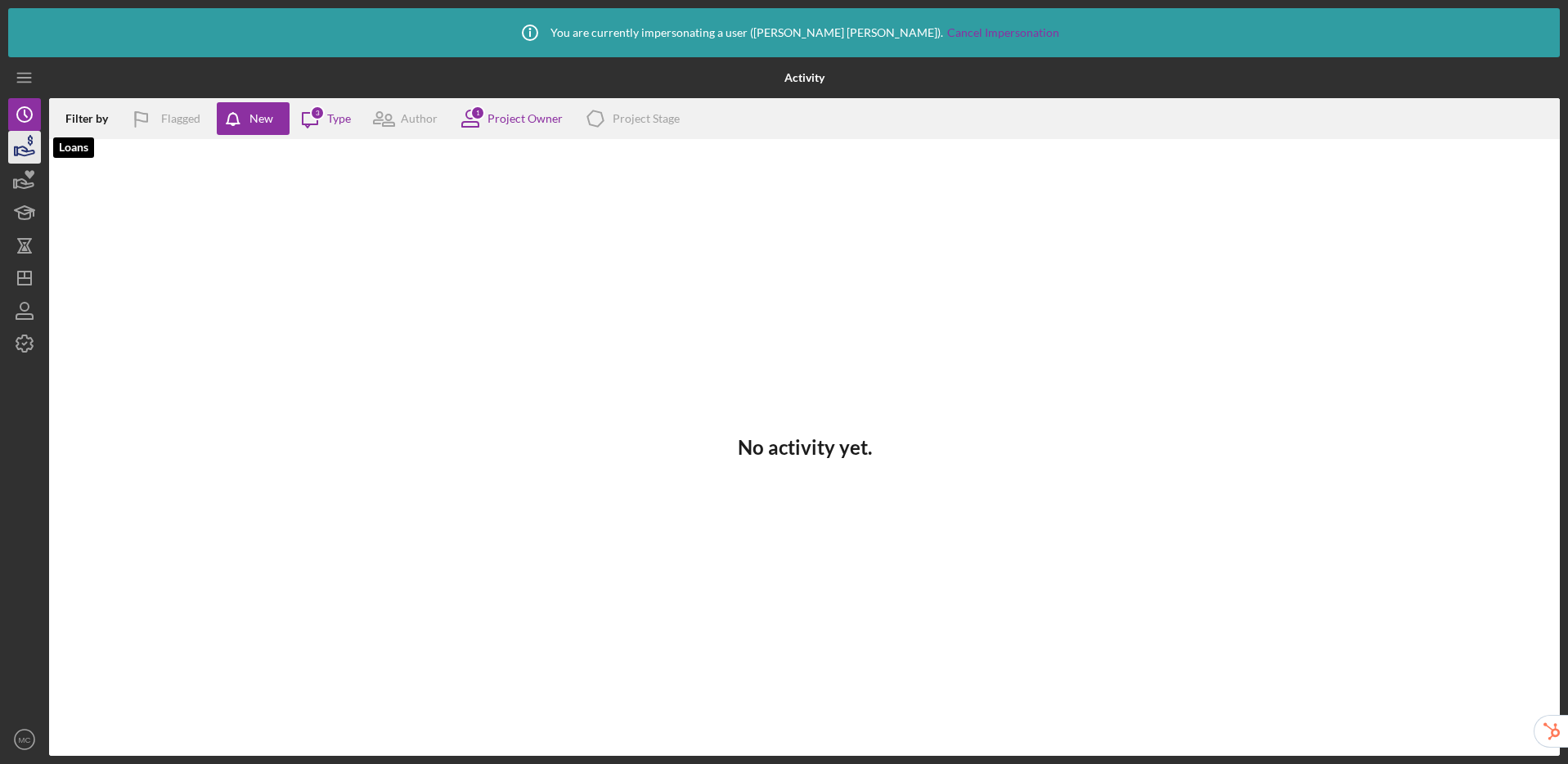
click at [23, 151] on icon "button" at bounding box center [26, 151] width 18 height 9
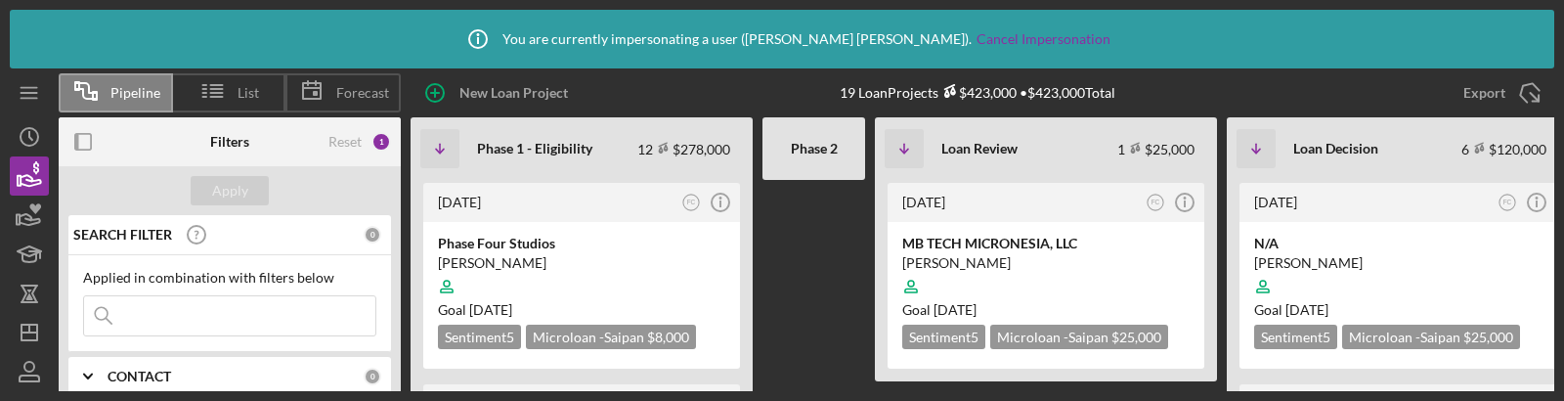
drag, startPoint x: 62, startPoint y: 393, endPoint x: 73, endPoint y: 458, distance: 66.5
click at [73, 401] on html "Icon/Info You are currently impersonating a user ( [PERSON_NAME] ). Cancel Impe…" at bounding box center [782, 200] width 1564 height 401
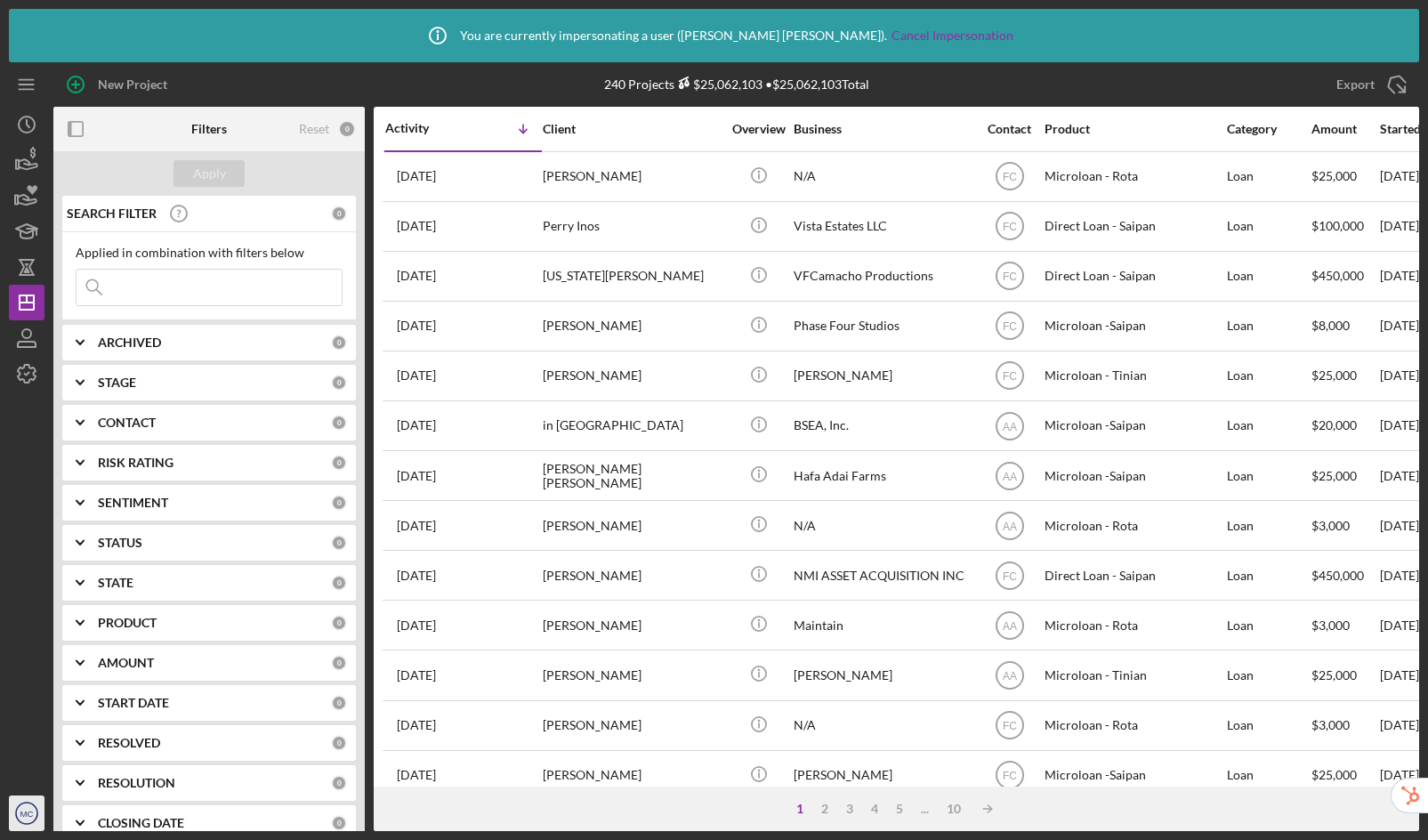
click at [19, 814] on icon "MC" at bounding box center [26, 813] width 35 height 45
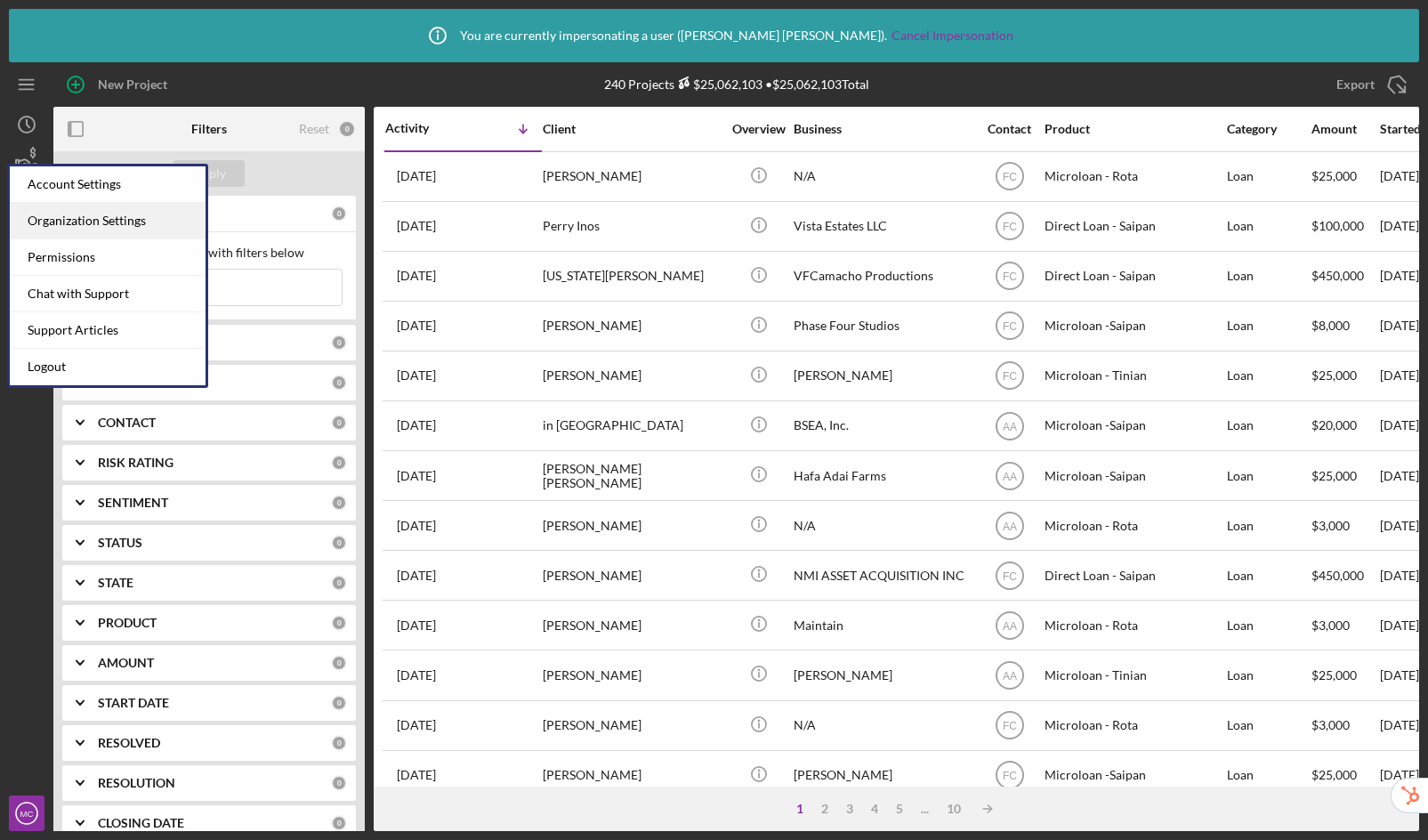
click at [82, 216] on div "Organization Settings" at bounding box center [107, 221] width 196 height 36
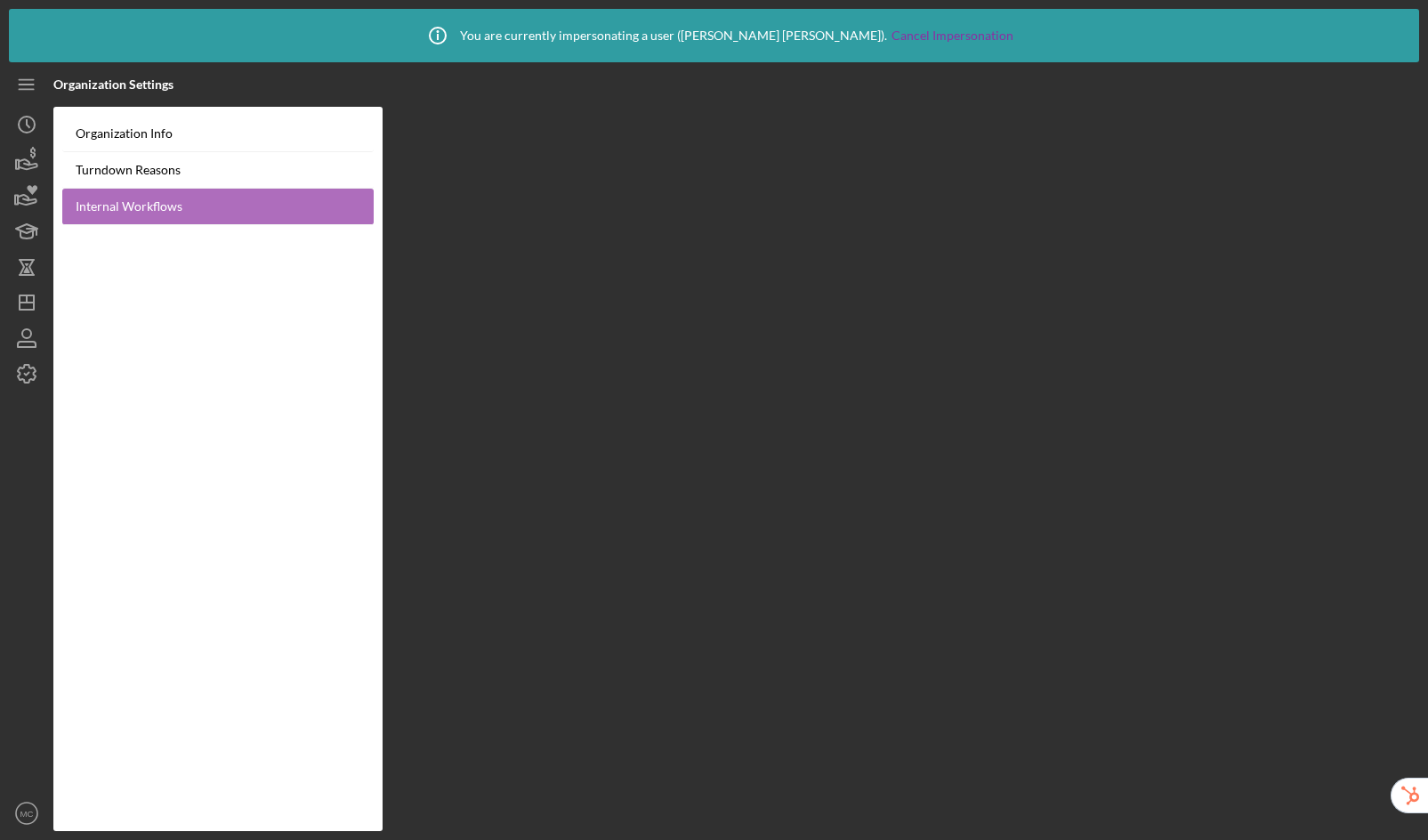
click at [186, 211] on link "Internal Workflows" at bounding box center [218, 207] width 311 height 36
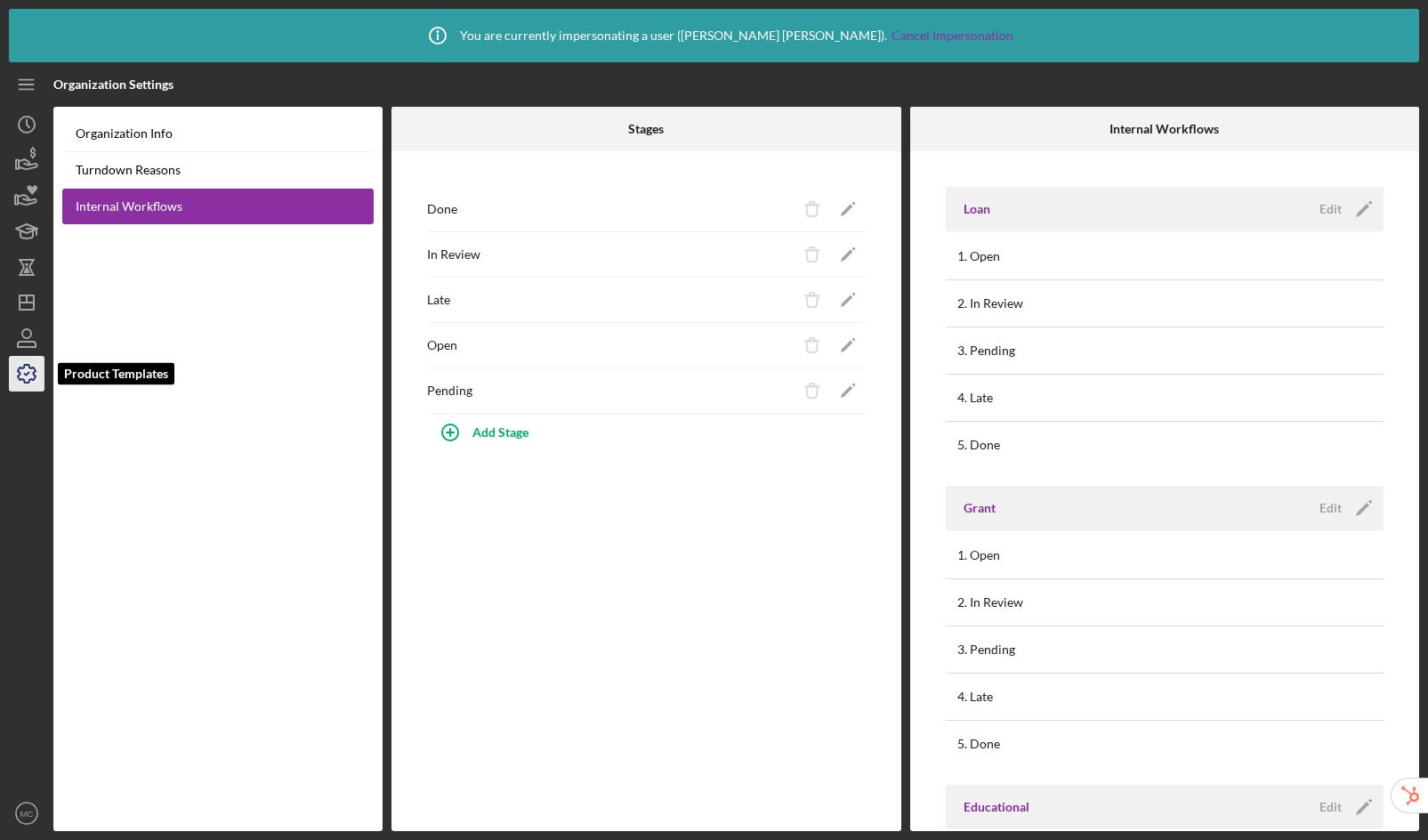
click at [33, 390] on icon "button" at bounding box center [26, 373] width 45 height 45
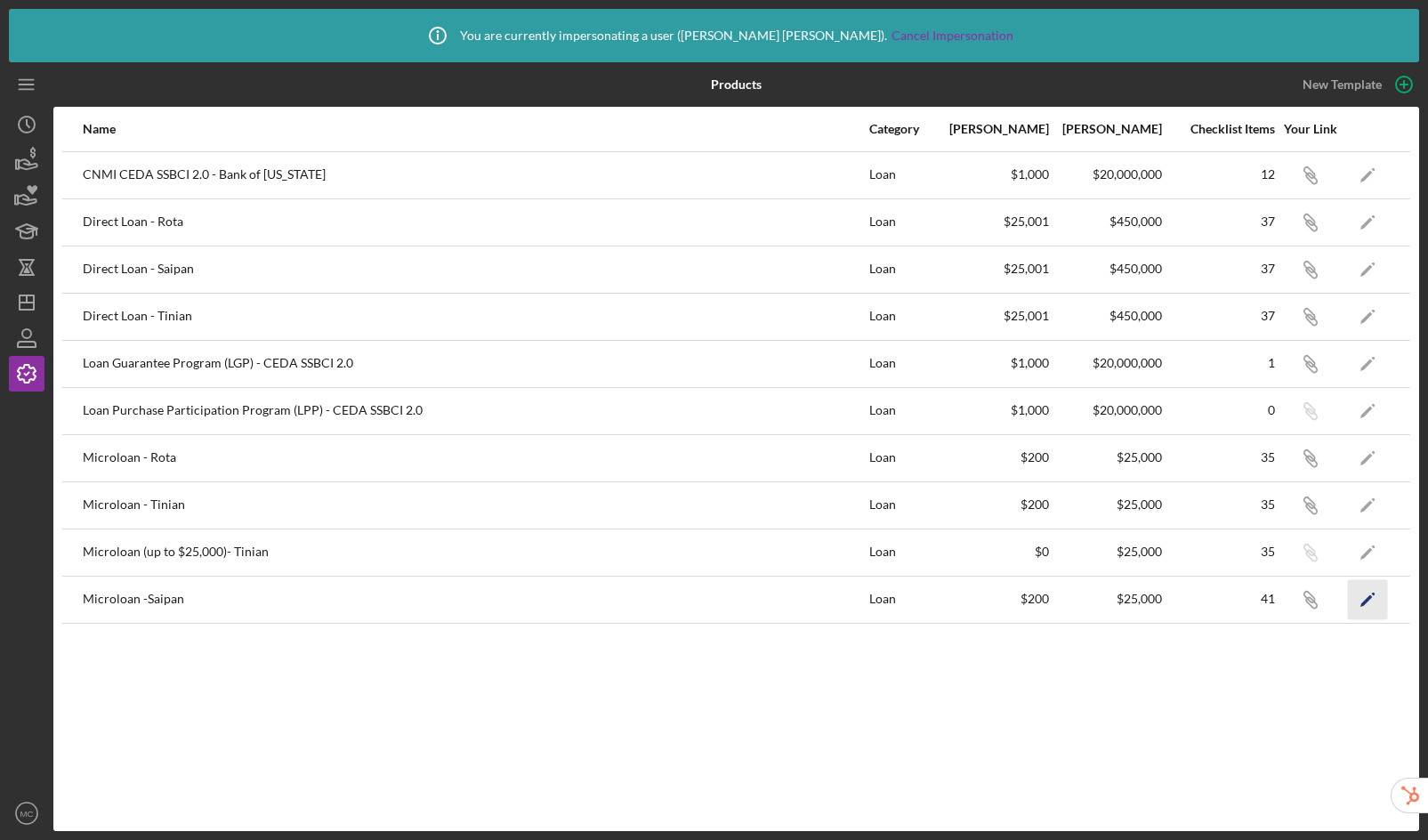
click at [1372, 600] on icon "Icon/Edit" at bounding box center [1368, 599] width 40 height 40
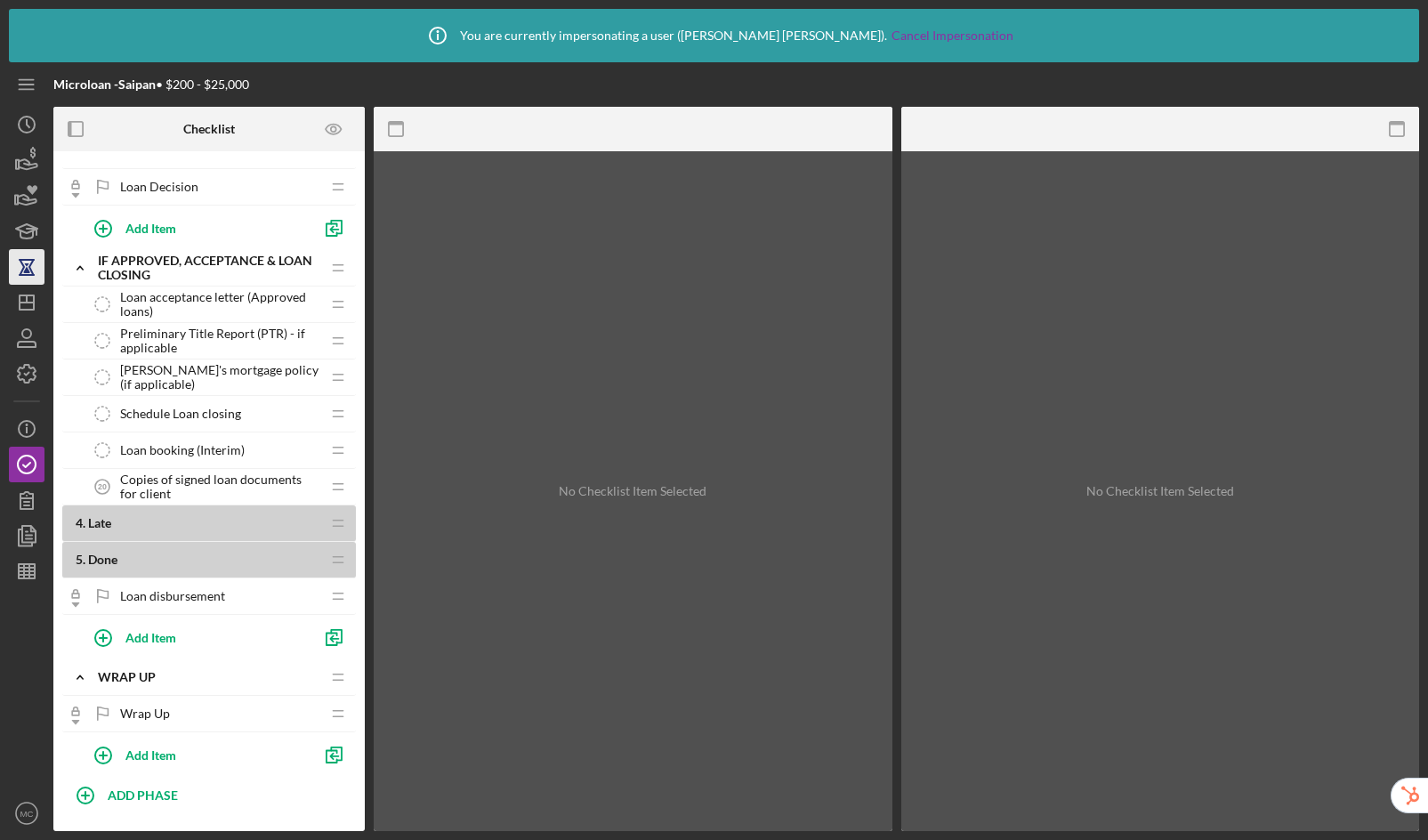
scroll to position [1565, 0]
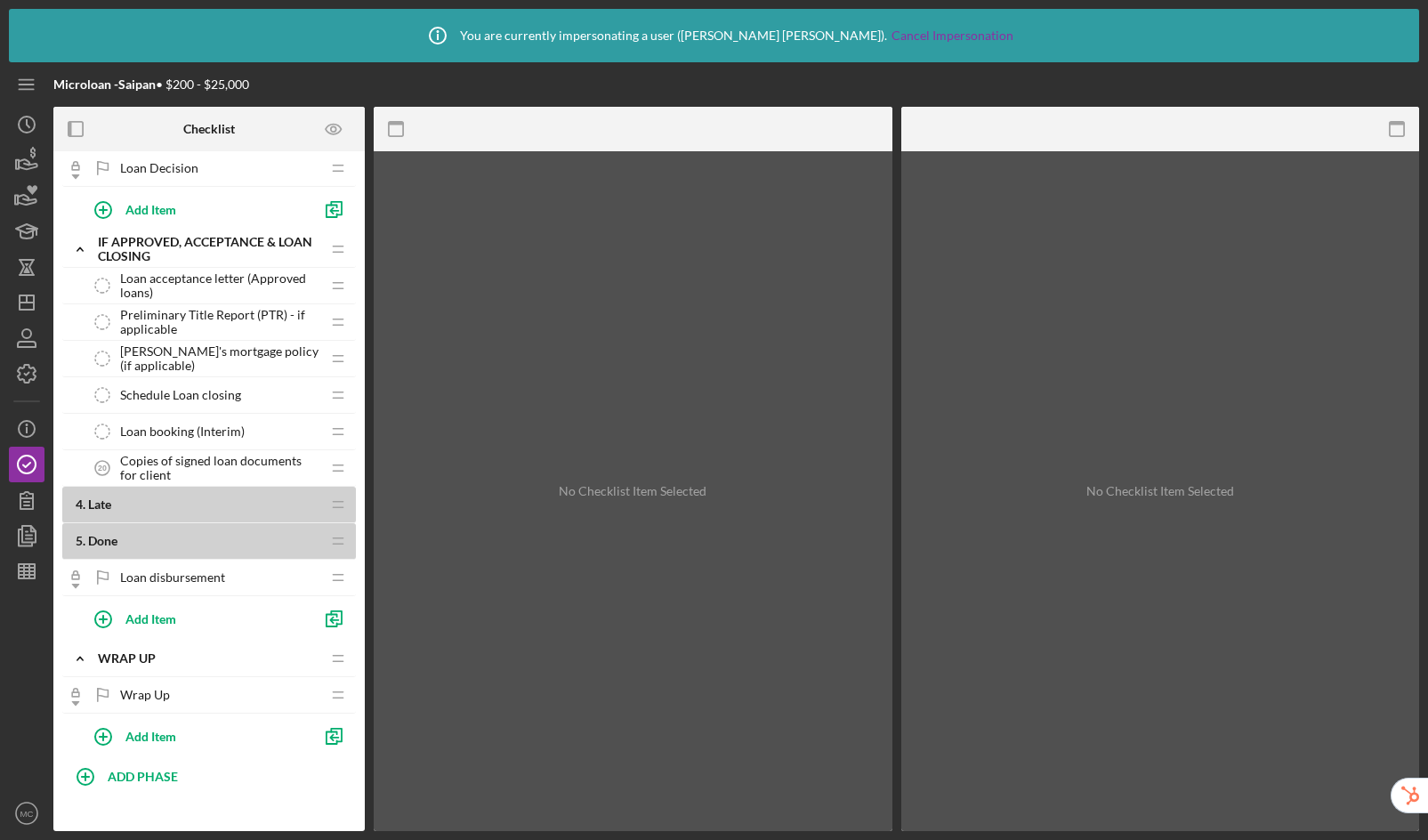
drag, startPoint x: 96, startPoint y: 233, endPoint x: 192, endPoint y: 256, distance: 98.7
click at [193, 256] on div "Icon/Expander If approved, acceptance & loan closing Icon/Edit Icon/Drag" at bounding box center [208, 249] width 294 height 36
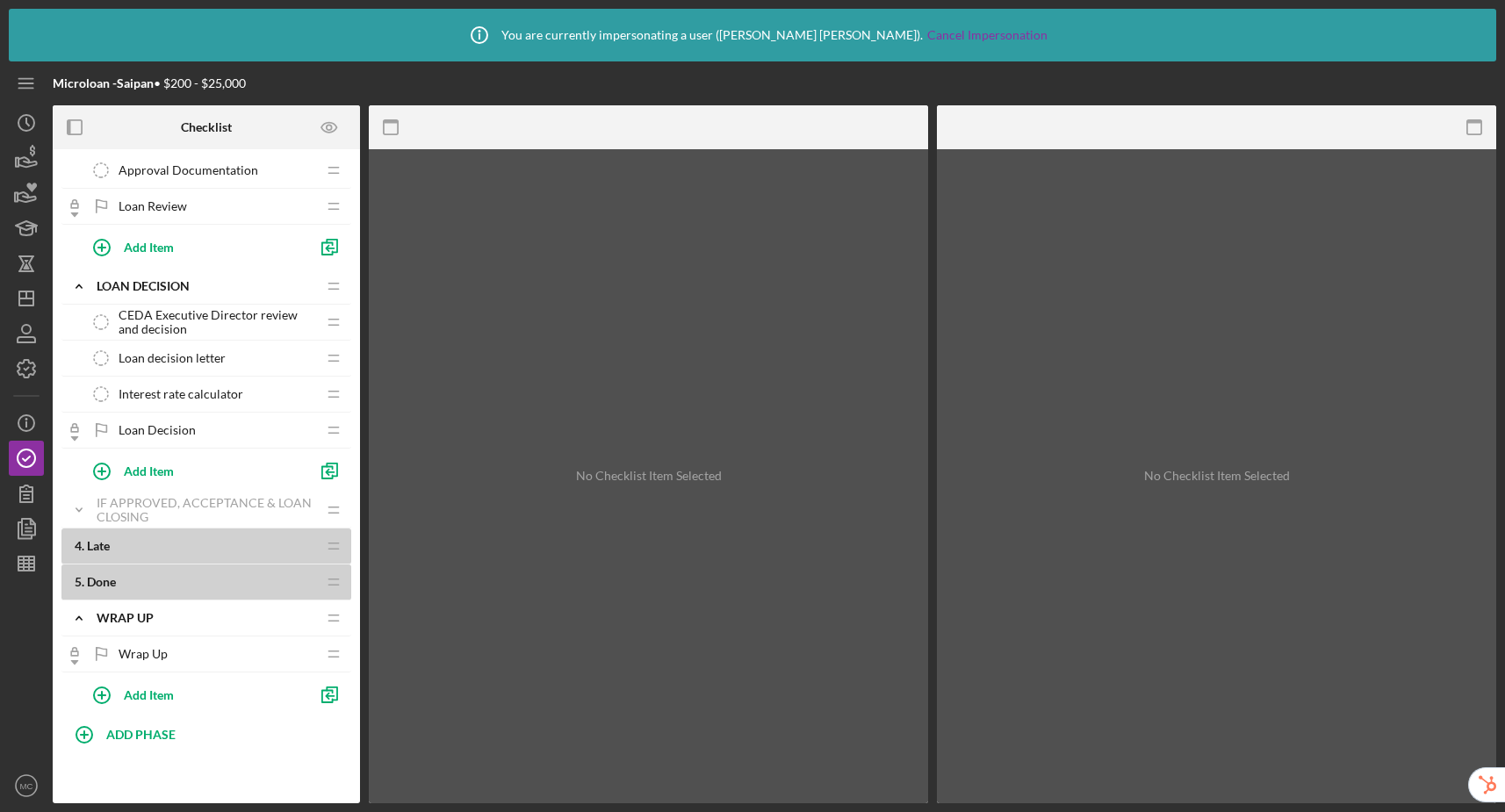
scroll to position [1282, 0]
